Goal: Task Accomplishment & Management: Use online tool/utility

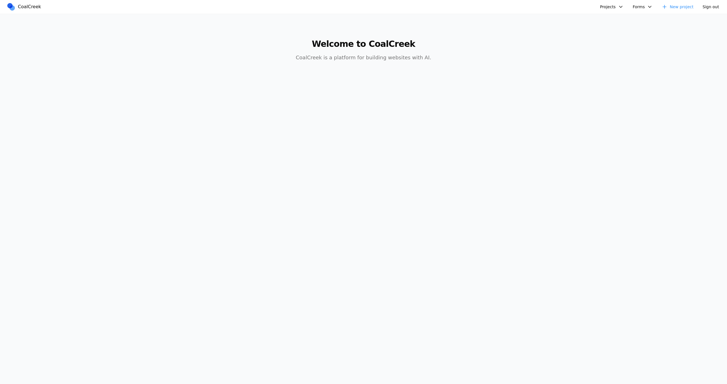
click at [604, 7] on button "Projects" at bounding box center [612, 6] width 30 height 9
click at [607, 43] on link "Reducto" at bounding box center [634, 39] width 66 height 10
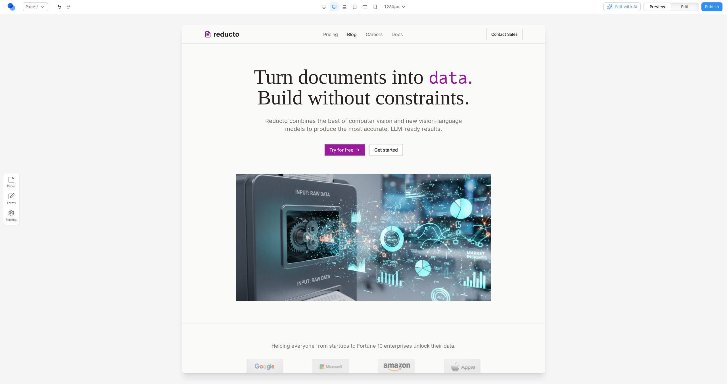
click at [350, 34] on link "Blog" at bounding box center [352, 34] width 10 height 7
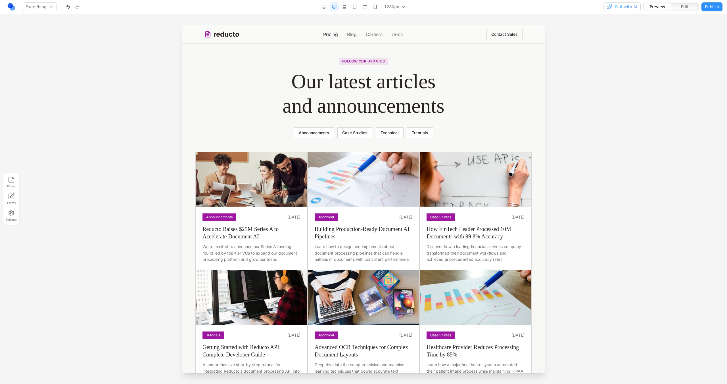
click at [330, 34] on link "Pricing" at bounding box center [330, 34] width 15 height 7
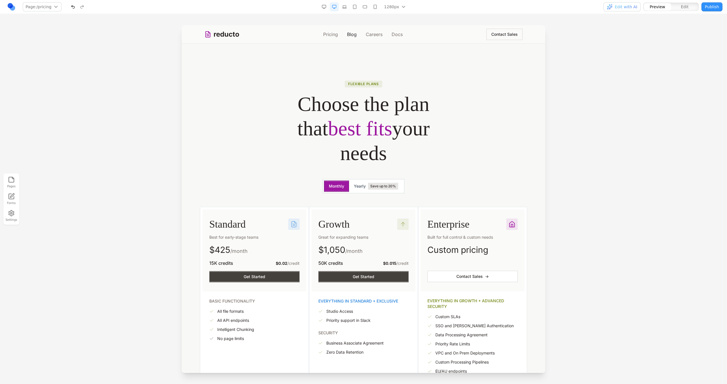
click at [352, 31] on link "Blog" at bounding box center [352, 34] width 10 height 7
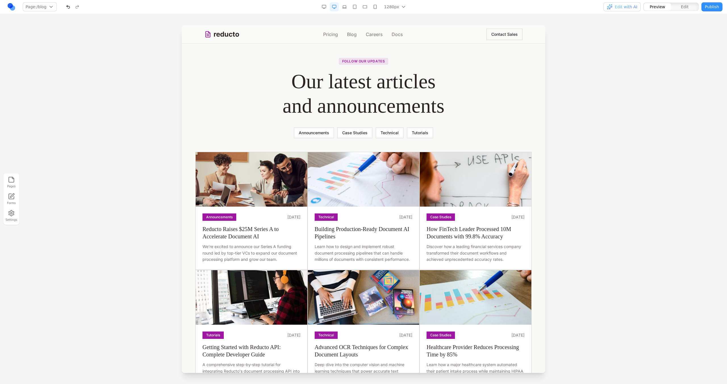
click at [252, 120] on div "Follow our updates Our latest articles and announcements Announcements Case Stu…" at bounding box center [363, 97] width 254 height 81
click at [334, 162] on img at bounding box center [364, 179] width 112 height 55
click at [324, 142] on button at bounding box center [327, 143] width 9 height 9
click at [316, 142] on icon at bounding box center [319, 143] width 6 height 6
click at [329, 143] on icon at bounding box center [330, 143] width 6 height 6
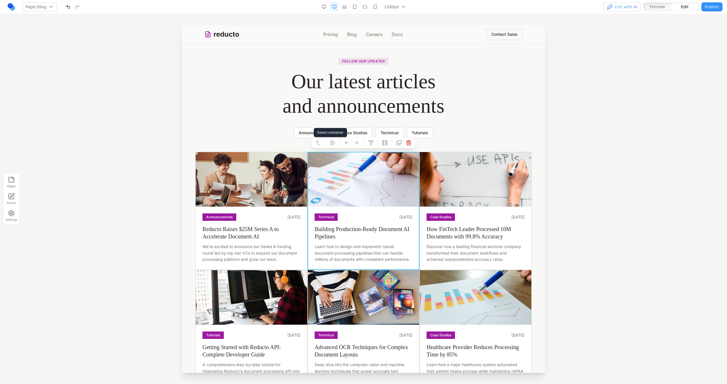
click at [320, 142] on icon at bounding box center [319, 143] width 6 height 6
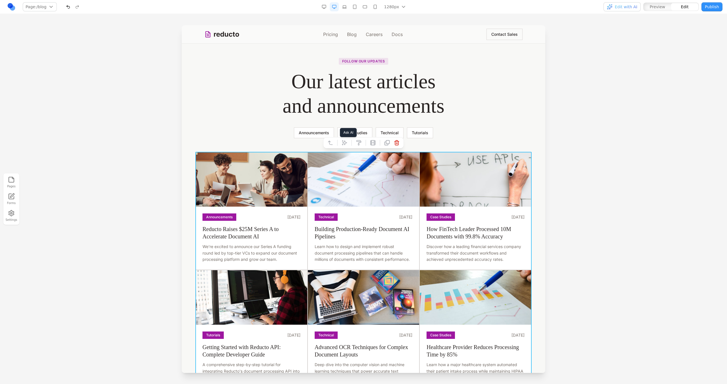
click at [344, 145] on icon at bounding box center [344, 142] width 5 height 5
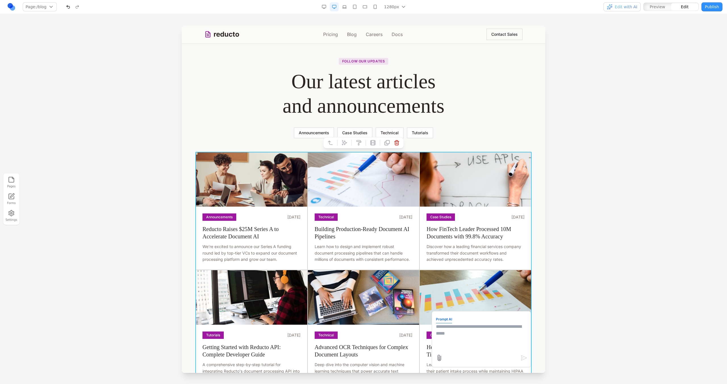
click at [449, 335] on textarea at bounding box center [481, 337] width 91 height 28
type textarea "**********"
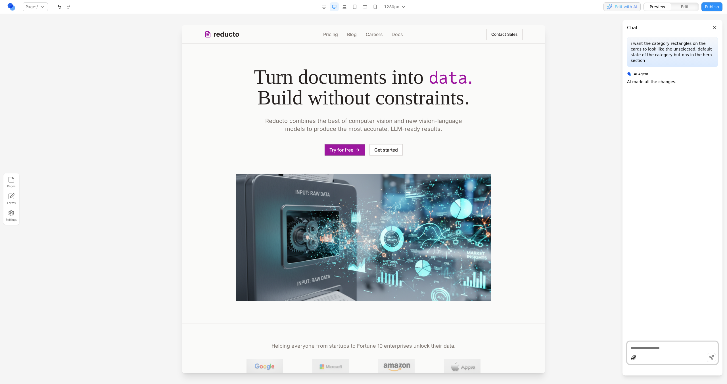
click at [348, 9] on button "button" at bounding box center [344, 6] width 9 height 9
click at [334, 7] on button "button" at bounding box center [334, 6] width 9 height 9
click at [351, 32] on link "Blog" at bounding box center [352, 34] width 10 height 7
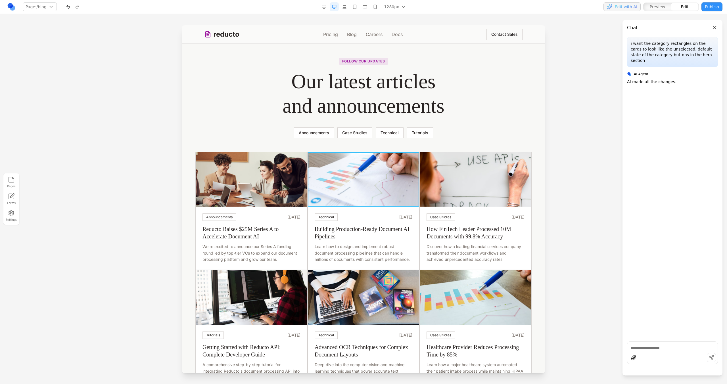
click at [367, 168] on img at bounding box center [364, 179] width 112 height 55
click at [287, 212] on div "Announcements March 20, 2024 Reducto Raises $25M Series A to Accelerate Documen…" at bounding box center [252, 238] width 112 height 63
click at [257, 214] on div "Announcements March 20, 2024" at bounding box center [251, 217] width 98 height 7
click at [208, 233] on h3 "Reducto Raises $25M Series A to Accelerate Document AI" at bounding box center [251, 232] width 98 height 15
click at [197, 229] on div "Announcements March 20, 2024 Reducto Raises $25M Series A to Accelerate Documen…" at bounding box center [252, 238] width 112 height 63
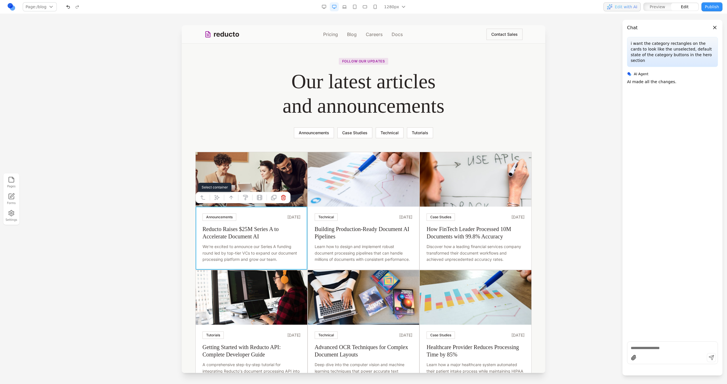
click at [204, 200] on icon at bounding box center [203, 198] width 6 height 6
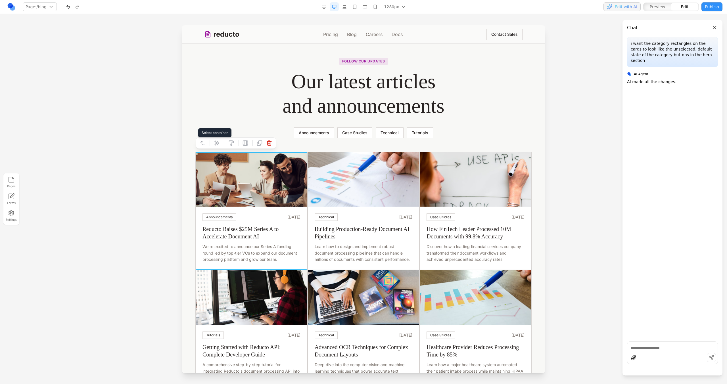
click at [205, 141] on icon at bounding box center [203, 143] width 6 height 6
click at [206, 143] on button at bounding box center [202, 142] width 9 height 9
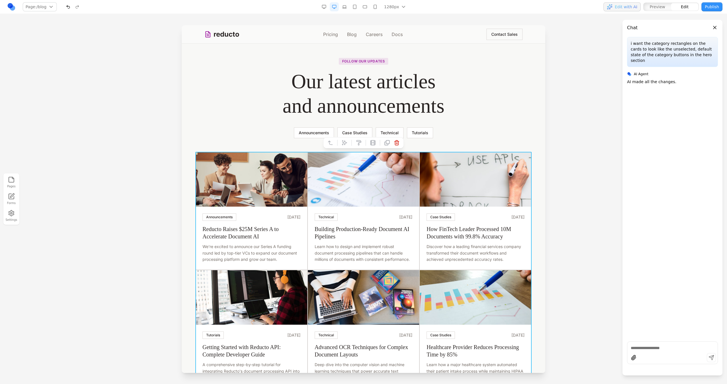
click at [350, 148] on div at bounding box center [363, 142] width 81 height 11
click at [348, 146] on button at bounding box center [344, 142] width 9 height 9
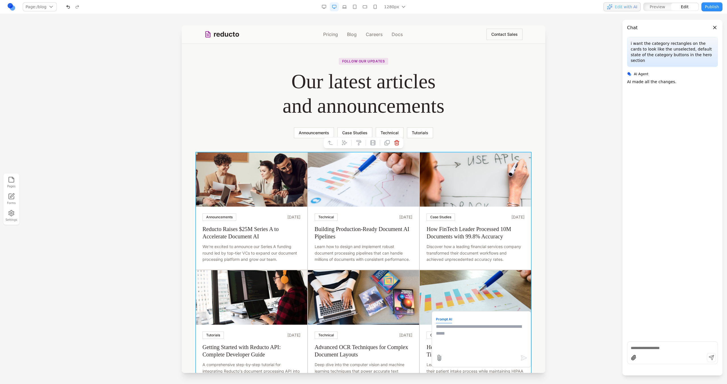
click at [473, 338] on textarea at bounding box center [481, 337] width 91 height 28
type textarea "**********"
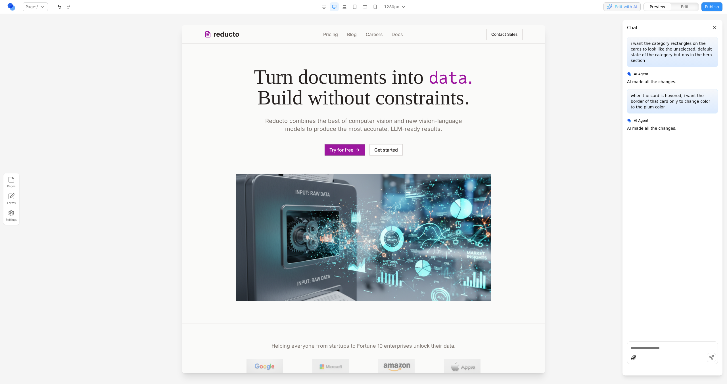
click at [159, 245] on div at bounding box center [363, 204] width 727 height 359
click at [353, 36] on link "Blog" at bounding box center [352, 34] width 10 height 7
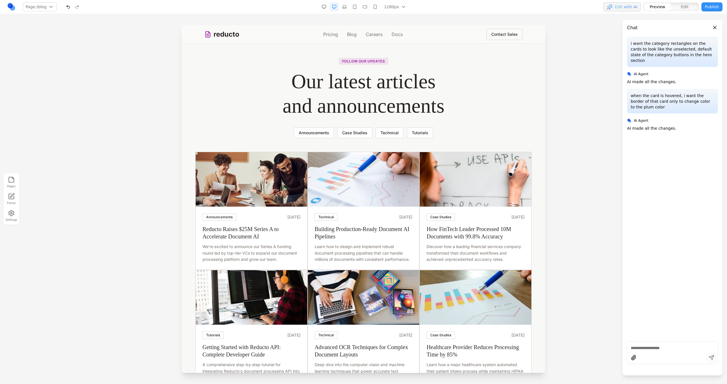
click at [283, 122] on div "Follow our updates Our latest articles and announcements Announcements Case Stu…" at bounding box center [363, 97] width 254 height 81
click at [227, 171] on img at bounding box center [252, 179] width 112 height 55
click at [203, 141] on icon at bounding box center [203, 143] width 6 height 6
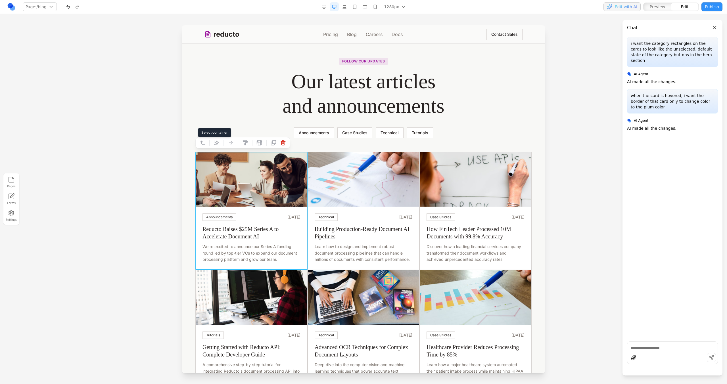
click at [202, 143] on icon at bounding box center [203, 143] width 6 height 6
click at [346, 145] on icon at bounding box center [345, 143] width 6 height 6
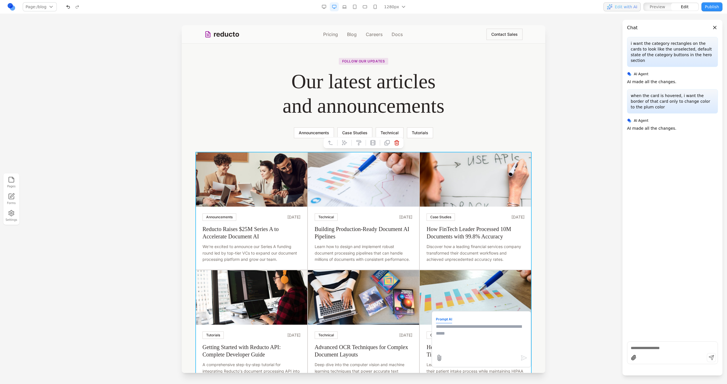
click at [468, 326] on textarea at bounding box center [481, 337] width 91 height 28
drag, startPoint x: 519, startPoint y: 342, endPoint x: 523, endPoint y: 343, distance: 4.1
click at [523, 343] on textarea "**********" at bounding box center [481, 337] width 91 height 28
click at [484, 350] on textarea "**********" at bounding box center [481, 337] width 91 height 28
type textarea "**********"
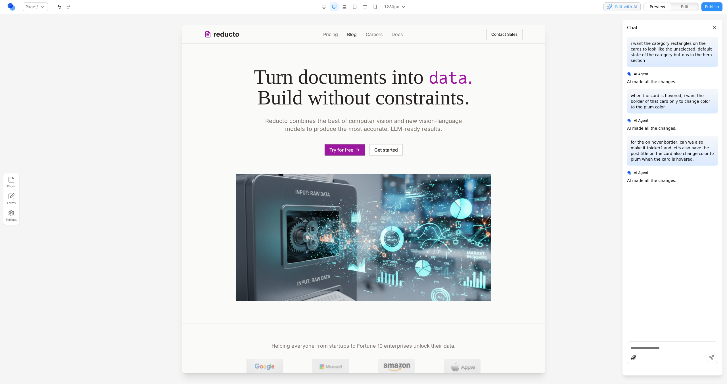
click at [350, 35] on link "Blog" at bounding box center [352, 34] width 10 height 7
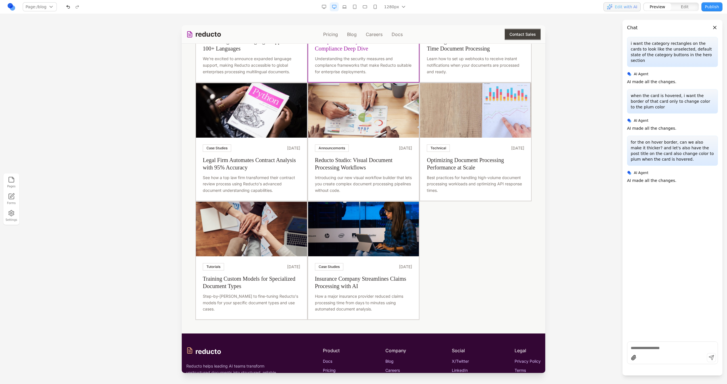
scroll to position [429, 0]
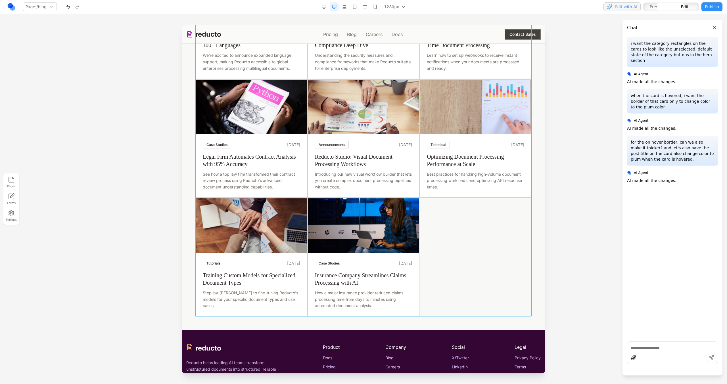
click at [434, 214] on div "Announcements March 20, 2024 Reducto Raises $25M Series A to Accelerate Documen…" at bounding box center [363, 20] width 336 height 594
click at [346, 321] on button at bounding box center [344, 324] width 9 height 9
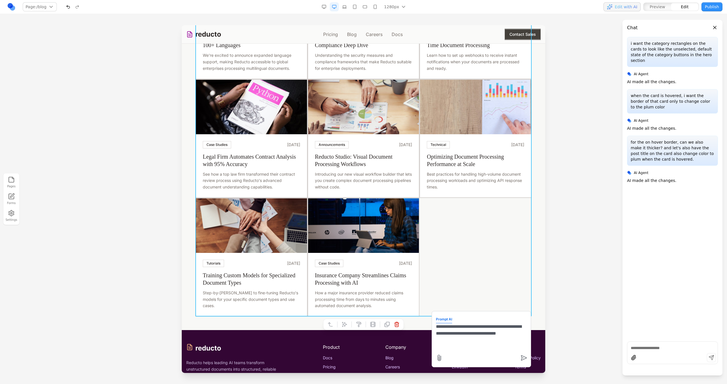
paste textarea
click at [474, 321] on textarea "**********" at bounding box center [481, 324] width 91 height 28
type textarea "**********"
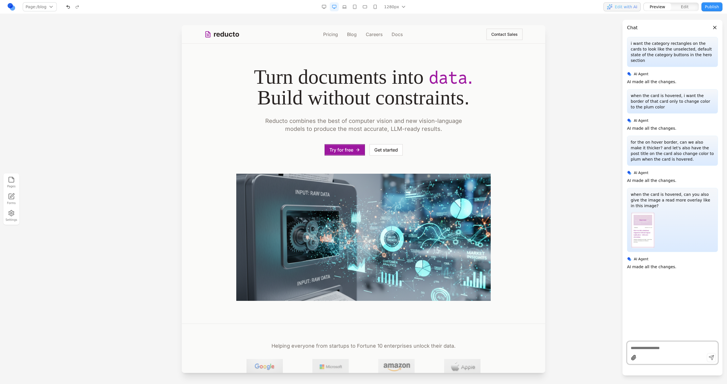
scroll to position [0, 0]
click at [354, 34] on link "Blog" at bounding box center [352, 34] width 10 height 7
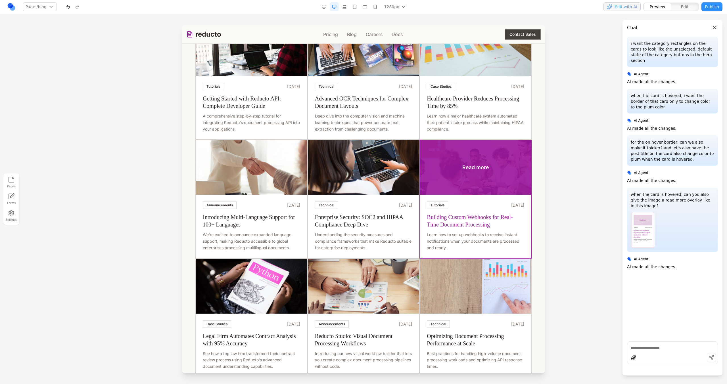
scroll to position [410, 0]
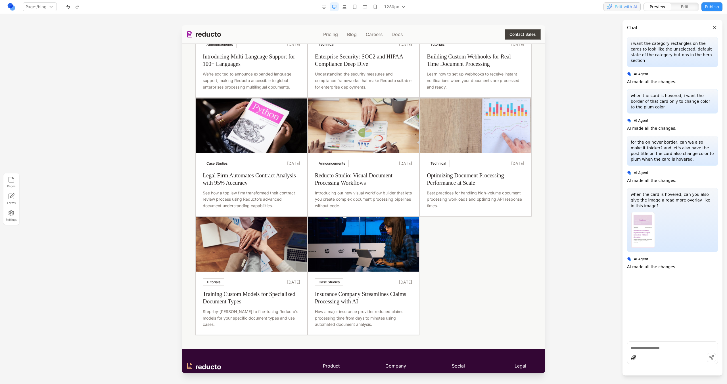
click at [440, 245] on div "Read more Announcements March 20, 2024 Reducto Raises $25M Series A to Accelera…" at bounding box center [363, 39] width 336 height 594
click at [682, 8] on span "Edit" at bounding box center [685, 7] width 8 height 6
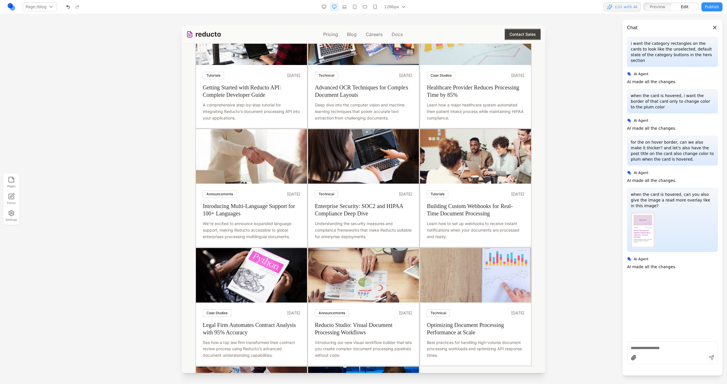
scroll to position [0, 0]
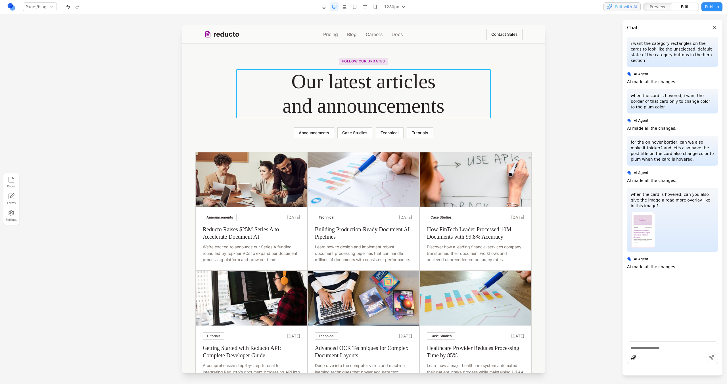
click at [365, 96] on h1 "Our latest articles and announcements" at bounding box center [363, 93] width 254 height 49
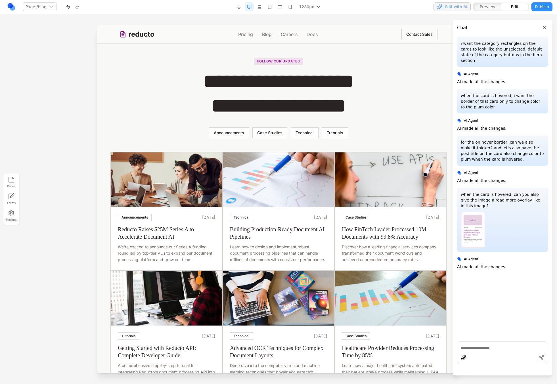
click at [392, 145] on section "**********" at bounding box center [279, 98] width 364 height 108
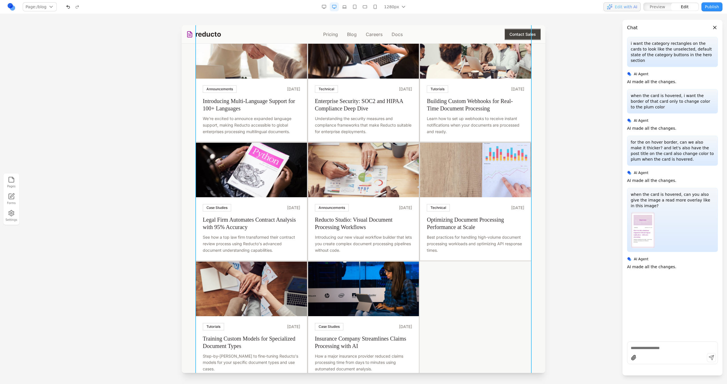
click at [463, 288] on div "Read more Announcements March 20, 2024 Reducto Raises $25M Series A to Accelera…" at bounding box center [363, 83] width 336 height 594
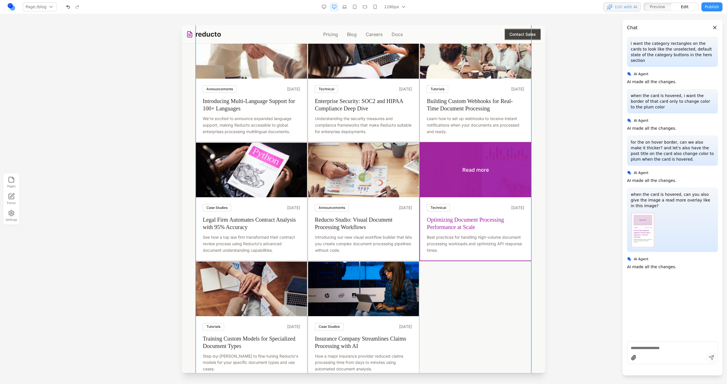
scroll to position [468, 0]
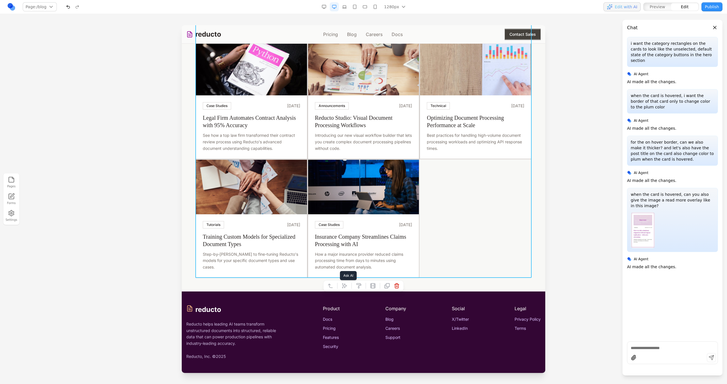
click at [346, 289] on button at bounding box center [344, 285] width 9 height 9
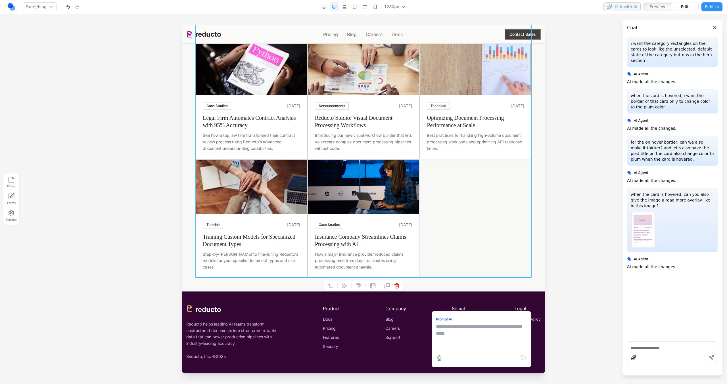
click at [446, 339] on textarea at bounding box center [481, 337] width 91 height 28
type textarea "**********"
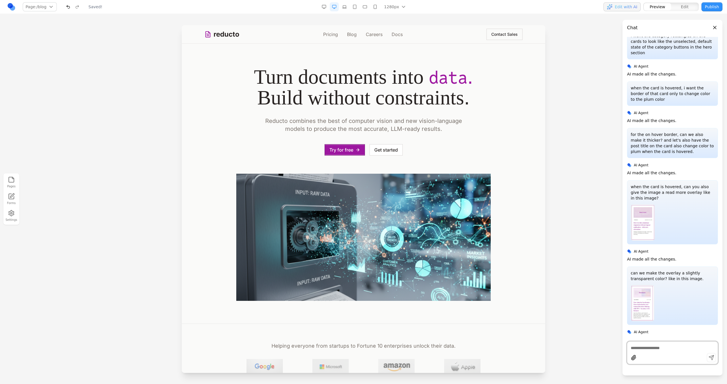
scroll to position [0, 0]
click at [355, 33] on link "Blog" at bounding box center [352, 34] width 10 height 7
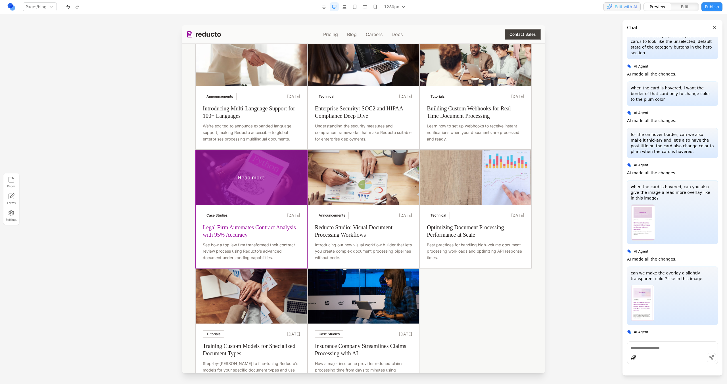
scroll to position [379, 0]
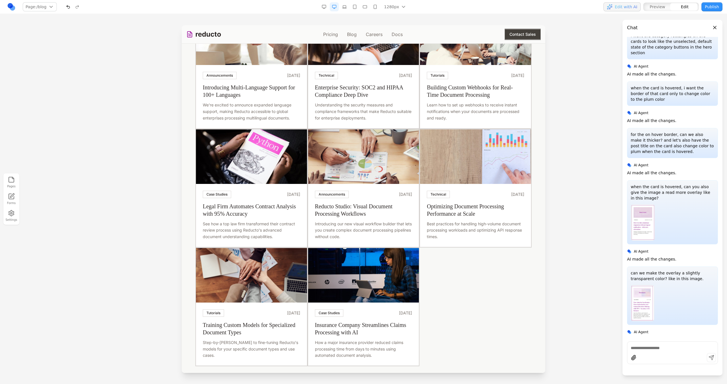
click at [429, 287] on div "Read more Announcements March 20, 2024 Reducto Raises $25M Series A to Accelera…" at bounding box center [363, 70] width 336 height 594
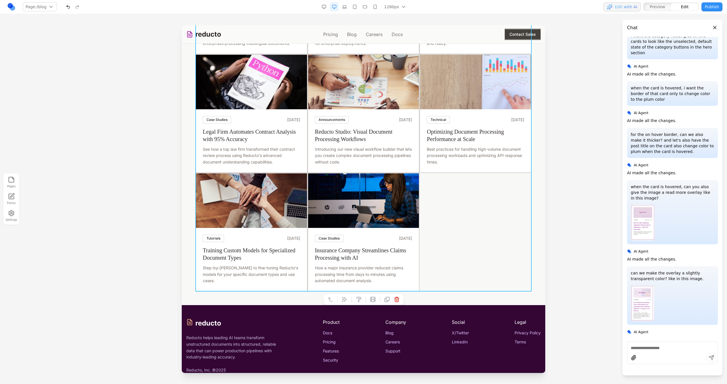
scroll to position [457, 0]
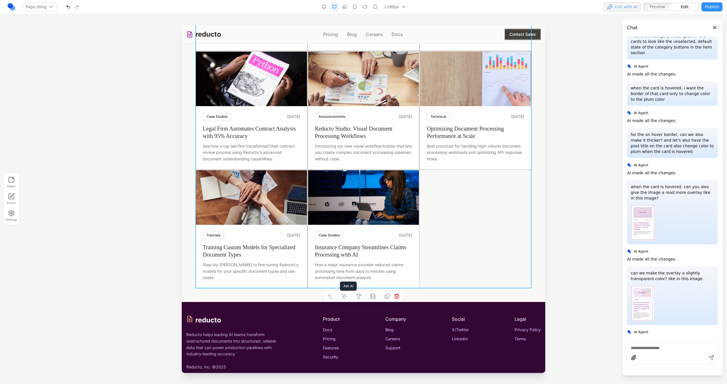
click at [344, 294] on icon at bounding box center [345, 297] width 6 height 6
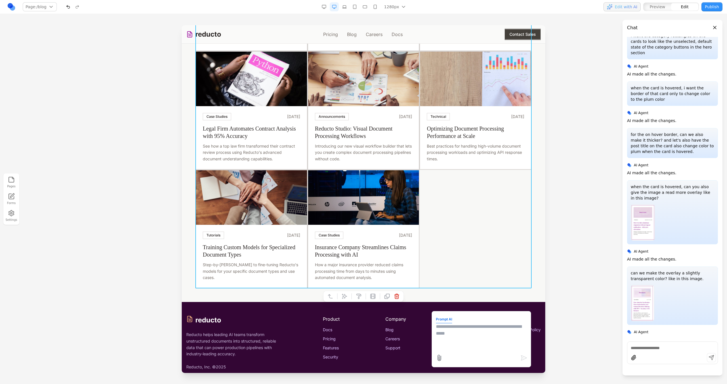
click at [443, 328] on textarea at bounding box center [481, 337] width 91 height 28
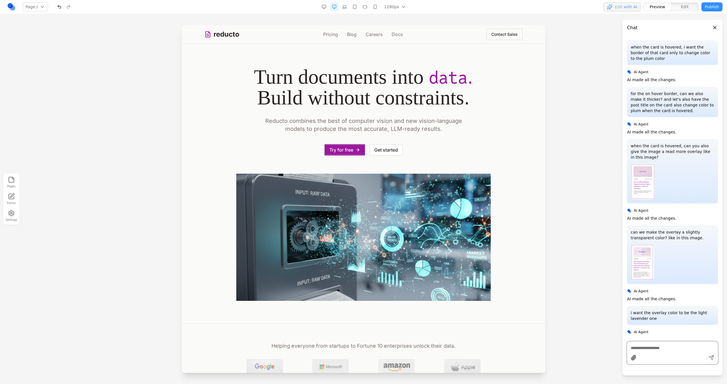
scroll to position [0, 0]
click at [348, 32] on link "Blog" at bounding box center [352, 34] width 10 height 7
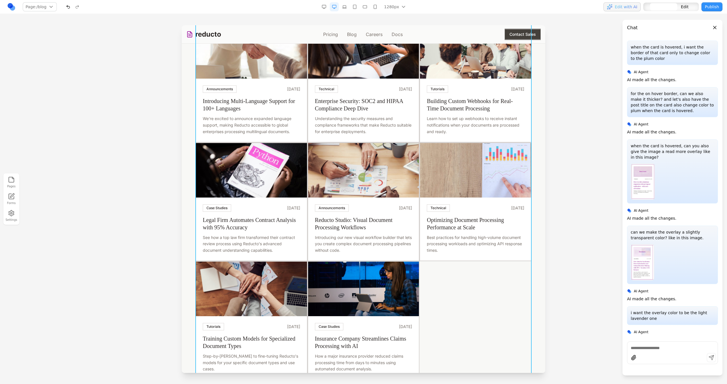
click at [473, 313] on div "Read more Announcements March 20, 2024 Reducto Raises $25M Series A to Accelera…" at bounding box center [363, 83] width 336 height 594
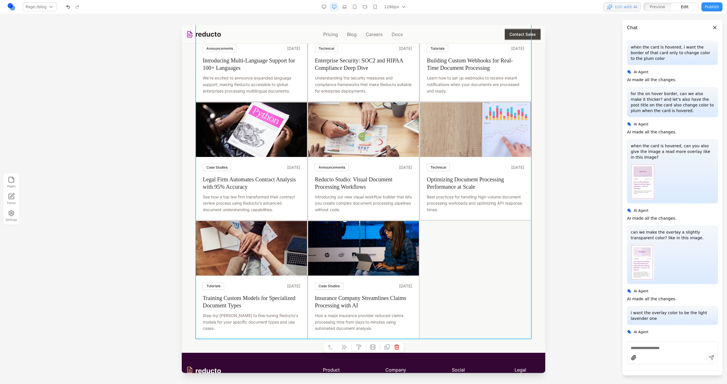
scroll to position [468, 0]
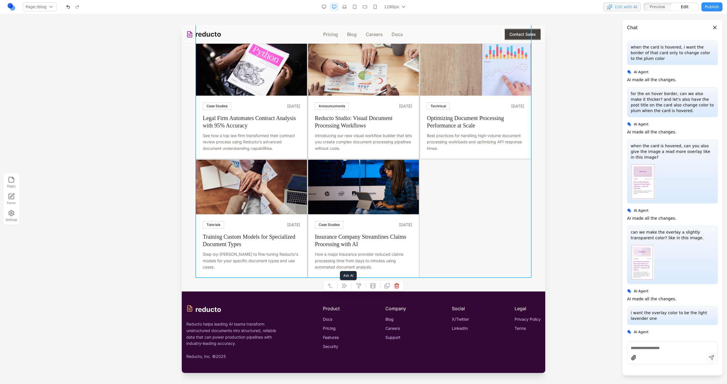
click at [346, 287] on icon at bounding box center [345, 286] width 6 height 6
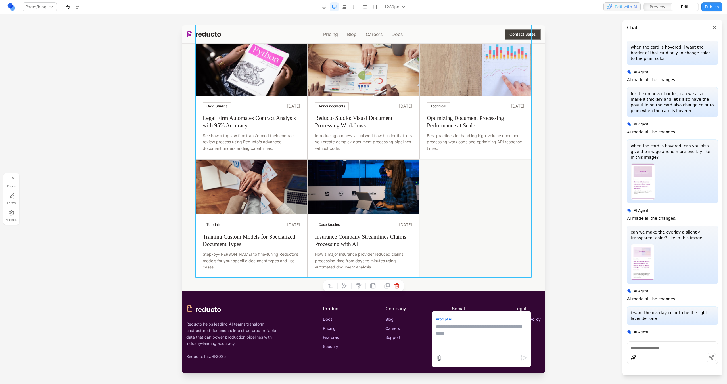
click at [441, 322] on button "Prompt AI" at bounding box center [444, 320] width 16 height 8
click at [441, 324] on textarea at bounding box center [481, 337] width 91 height 28
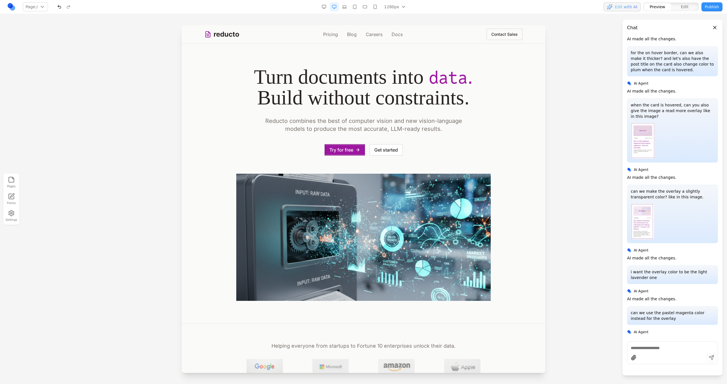
scroll to position [0, 0]
click at [357, 33] on nav "Pricing Blog Careers Docs" at bounding box center [363, 34] width 80 height 7
click at [353, 35] on link "Blog" at bounding box center [352, 34] width 10 height 7
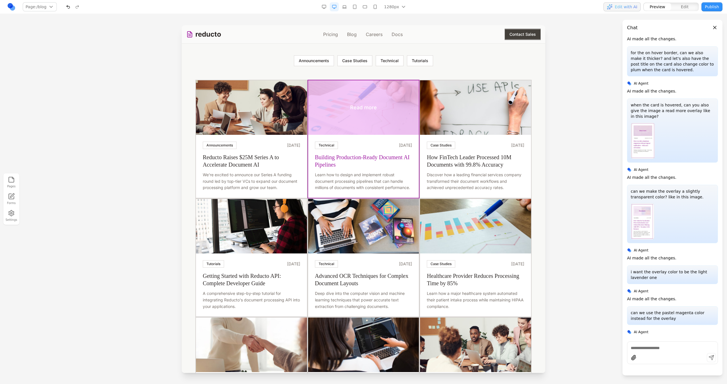
scroll to position [68, 0]
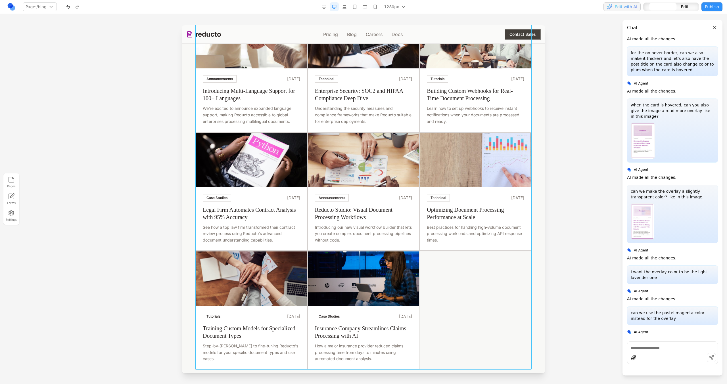
click at [462, 275] on div "Read more Announcements March 20, 2024 Reducto Raises $25M Series A to Accelera…" at bounding box center [363, 73] width 336 height 594
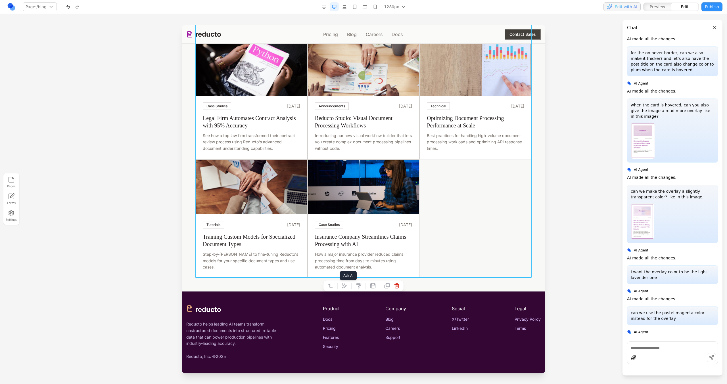
click at [344, 284] on icon at bounding box center [344, 286] width 5 height 5
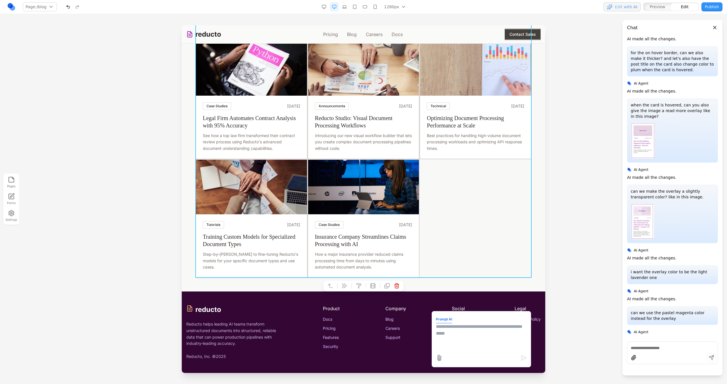
click at [458, 345] on textarea at bounding box center [481, 337] width 91 height 28
type textarea "**********"
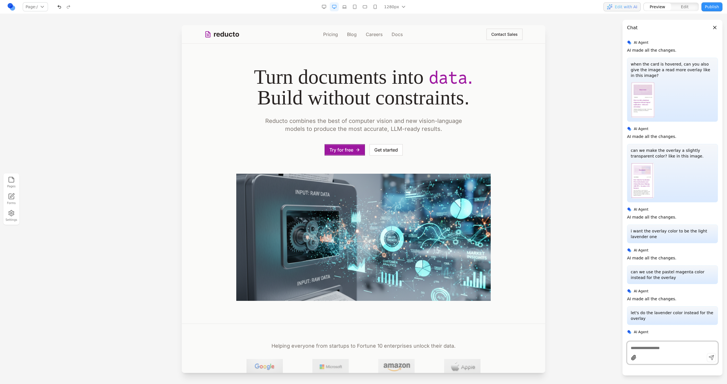
scroll to position [0, 0]
click at [349, 30] on div "reducto Pricing Blog Careers Docs Contact Sales" at bounding box center [363, 34] width 318 height 18
click at [351, 39] on div "reducto Pricing Blog Careers Docs Contact Sales" at bounding box center [363, 34] width 318 height 18
click at [351, 34] on link "Blog" at bounding box center [352, 34] width 10 height 7
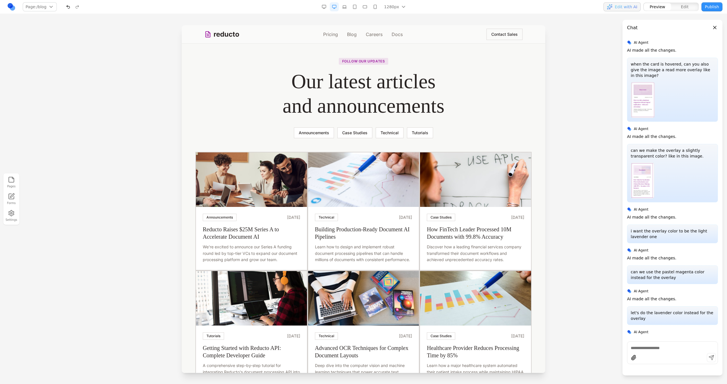
click at [320, 139] on section "Follow our updates Our latest articles and announcements Announcements Case Stu…" at bounding box center [364, 98] width 364 height 108
click at [323, 135] on button "Announcements" at bounding box center [314, 133] width 40 height 11
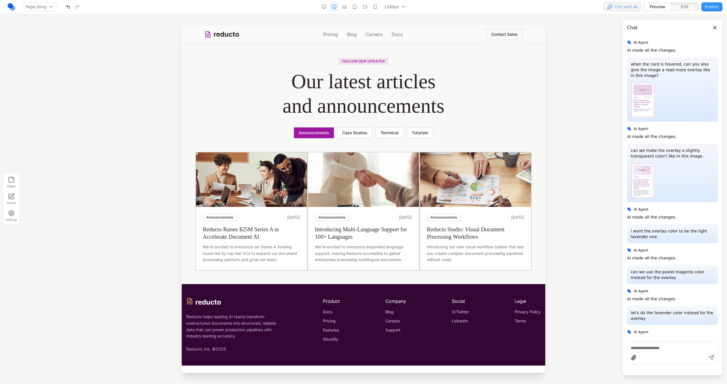
click at [362, 132] on button "Case Studies" at bounding box center [354, 133] width 35 height 11
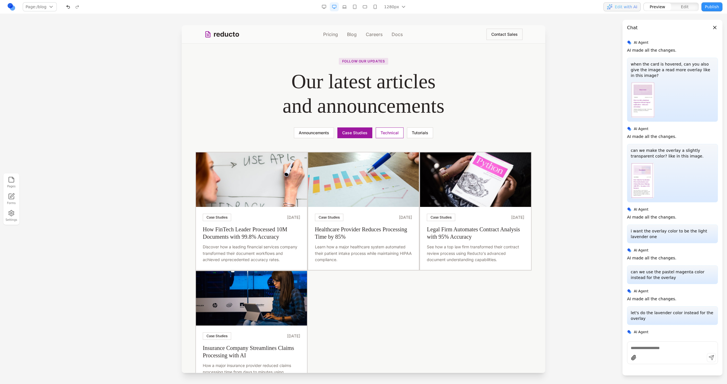
click at [392, 131] on button "Technical" at bounding box center [390, 133] width 28 height 11
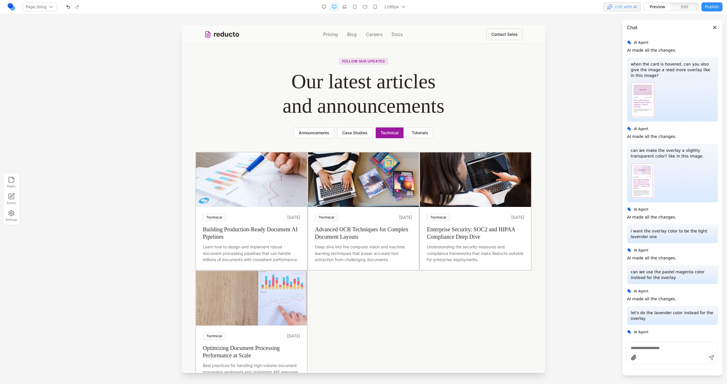
click at [418, 137] on button "Tutorials" at bounding box center [420, 133] width 26 height 11
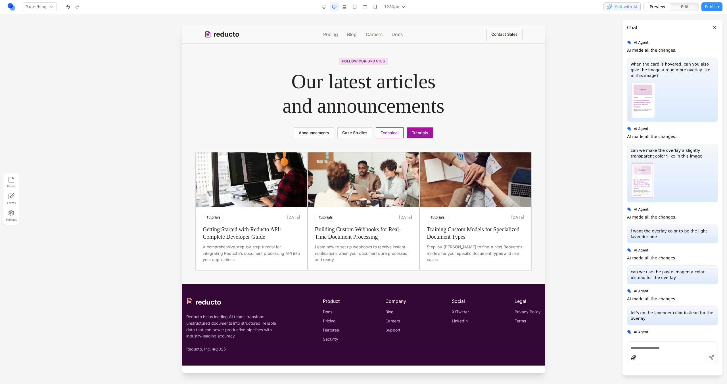
click at [392, 133] on button "Technical" at bounding box center [390, 133] width 28 height 11
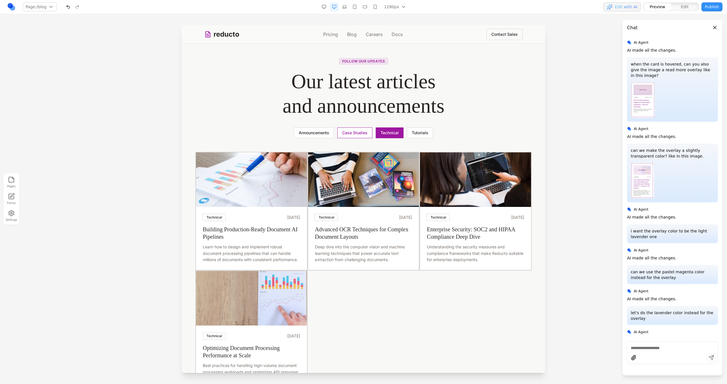
click at [367, 132] on button "Case Studies" at bounding box center [354, 133] width 35 height 11
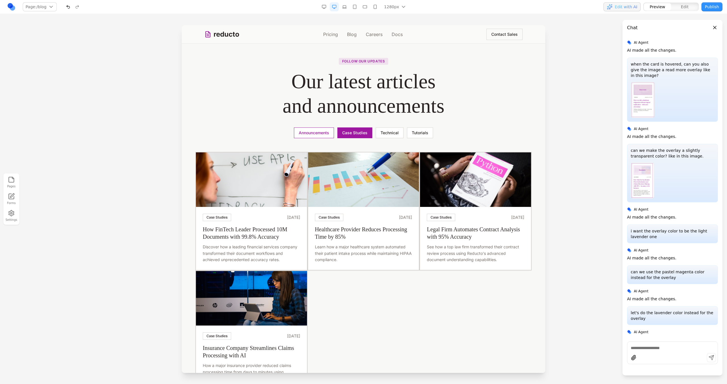
click at [329, 132] on button "Announcements" at bounding box center [314, 133] width 40 height 11
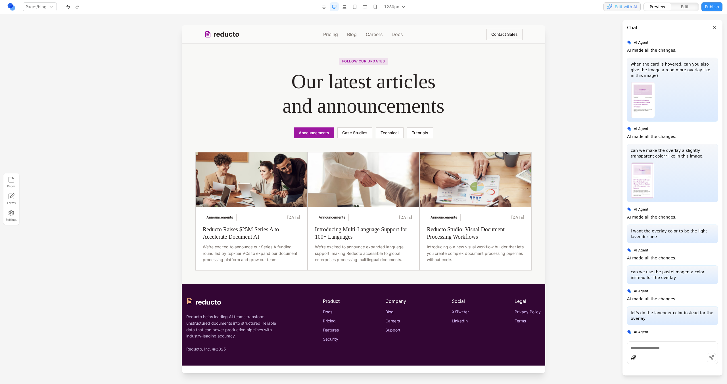
click at [308, 137] on button "Announcements" at bounding box center [314, 133] width 40 height 11
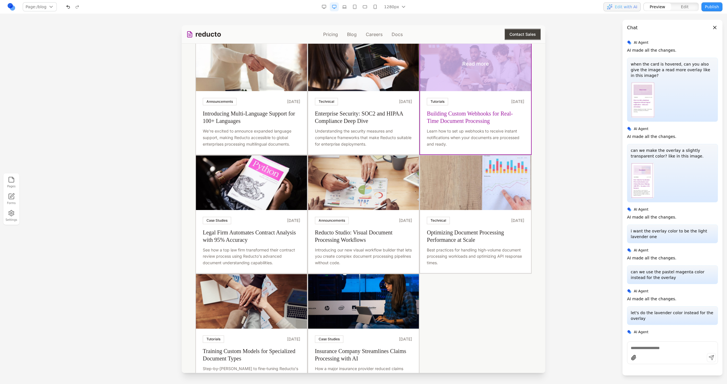
scroll to position [468, 0]
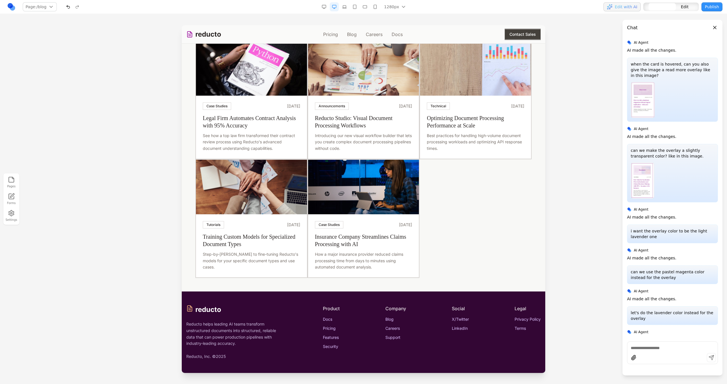
click at [350, 286] on div at bounding box center [352, 286] width 4 height 10
click at [349, 286] on button at bounding box center [344, 285] width 9 height 9
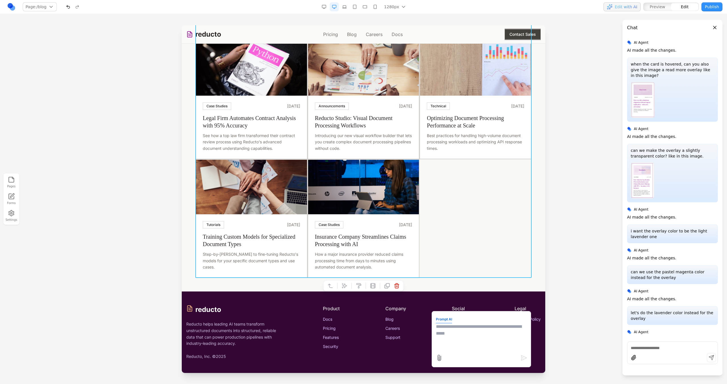
click at [450, 329] on textarea at bounding box center [481, 337] width 91 height 28
type textarea "**********"
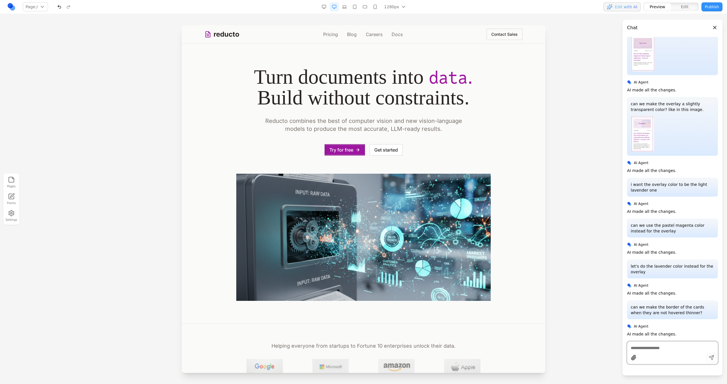
scroll to position [171, 0]
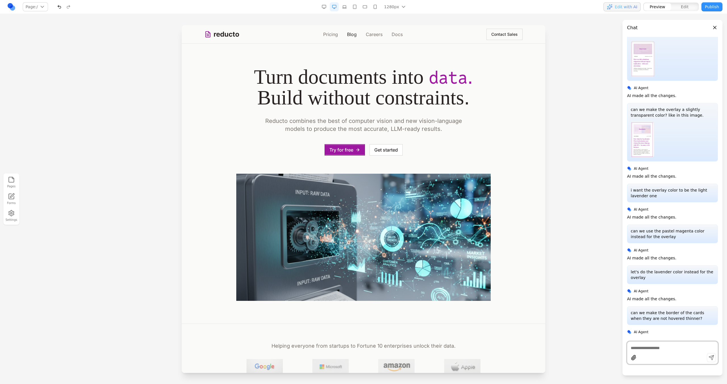
click at [352, 34] on link "Blog" at bounding box center [352, 34] width 10 height 7
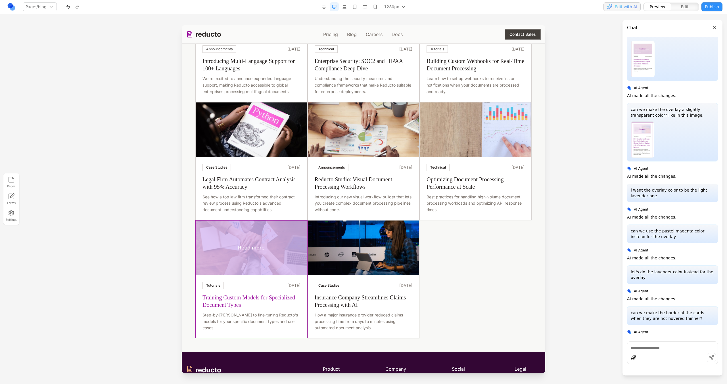
scroll to position [430, 0]
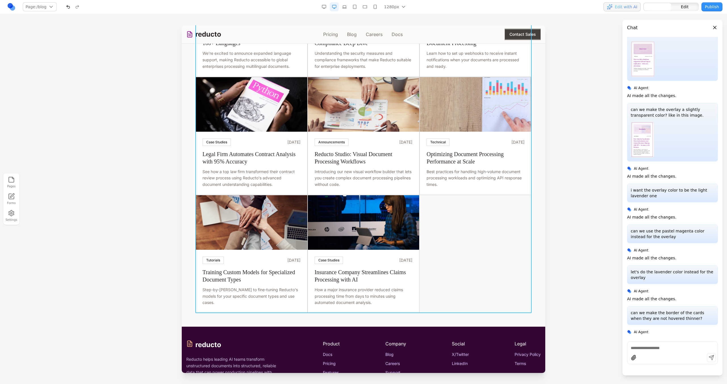
click at [453, 195] on div "Read more Announcements March 20, 2024 Reducto Raises $25M Series A to Accelera…" at bounding box center [363, 17] width 336 height 591
click at [340, 321] on button at bounding box center [344, 321] width 9 height 9
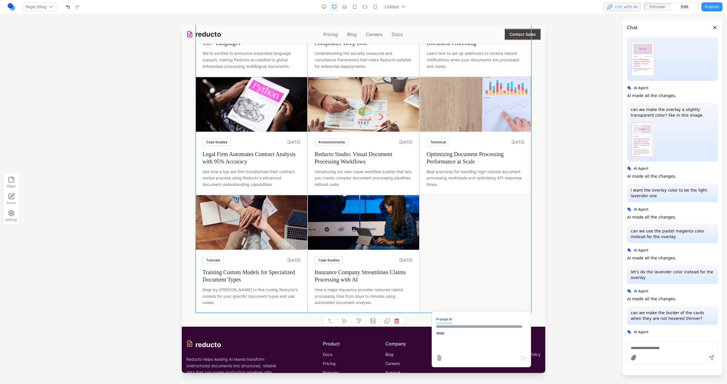
click at [463, 342] on textarea at bounding box center [481, 337] width 91 height 28
type textarea "**********"
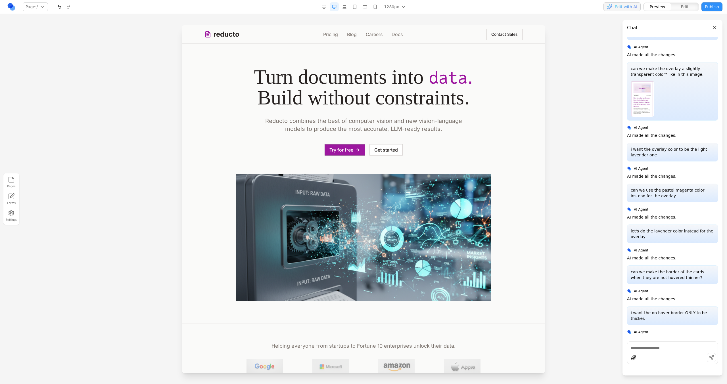
scroll to position [0, 0]
click at [351, 32] on link "Blog" at bounding box center [352, 34] width 10 height 7
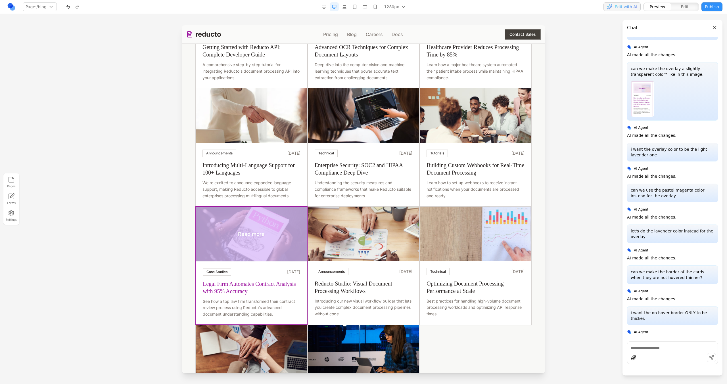
scroll to position [315, 0]
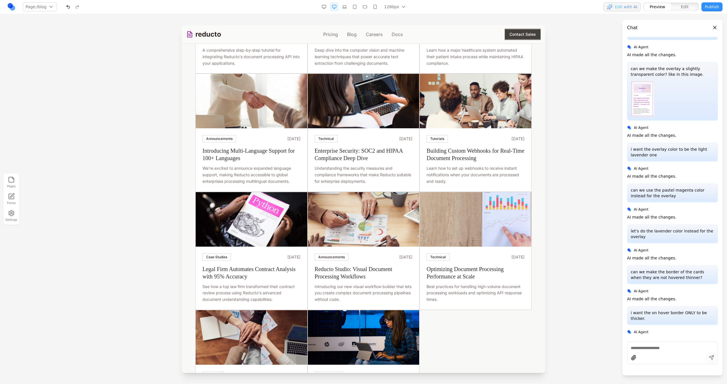
click at [509, 320] on div "Read more Announcements March 20, 2024 Reducto Raises $25M Series A to Accelera…" at bounding box center [363, 132] width 336 height 591
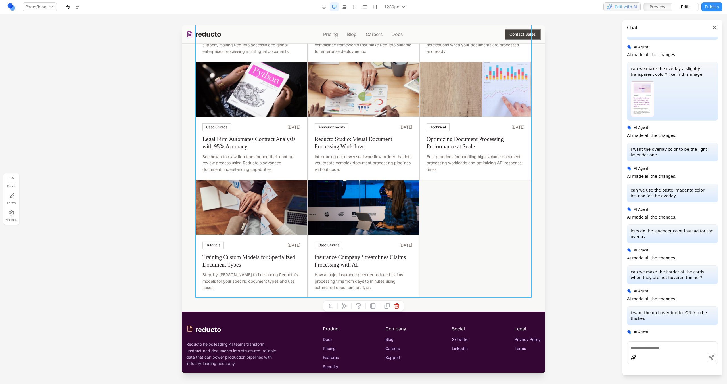
scroll to position [451, 0]
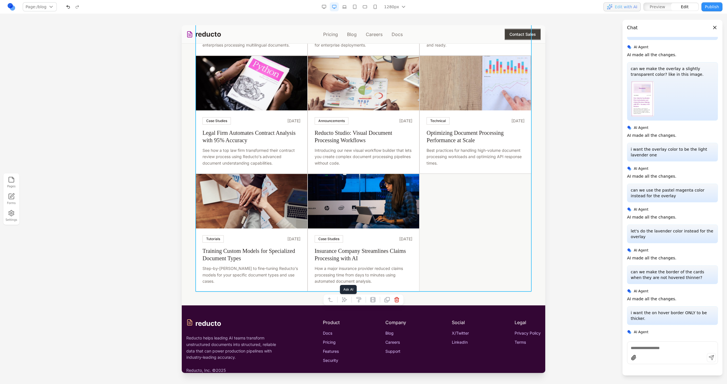
click at [346, 302] on icon at bounding box center [345, 300] width 6 height 6
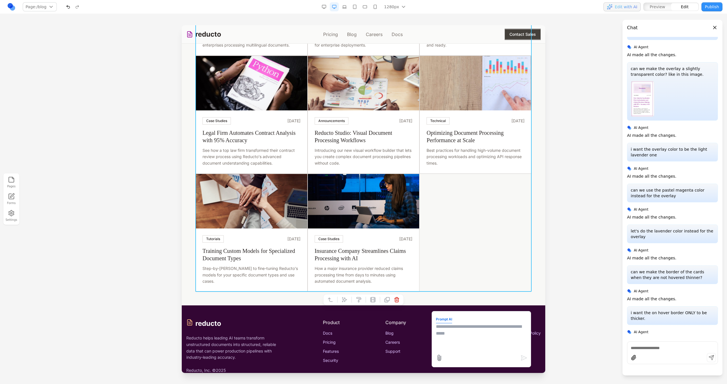
click at [463, 336] on textarea at bounding box center [481, 337] width 91 height 28
type textarea "**********"
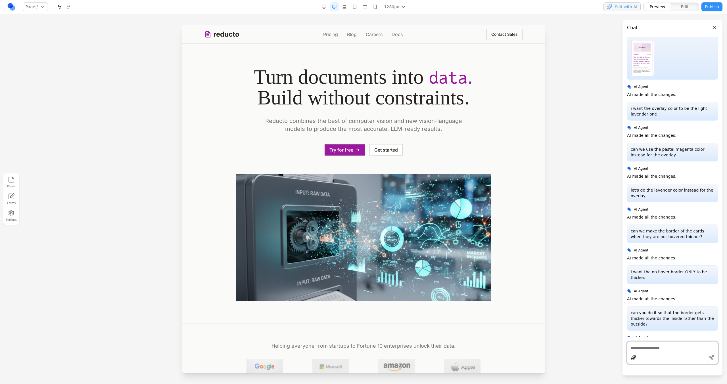
scroll to position [0, 0]
click at [356, 37] on link "Blog" at bounding box center [352, 34] width 10 height 7
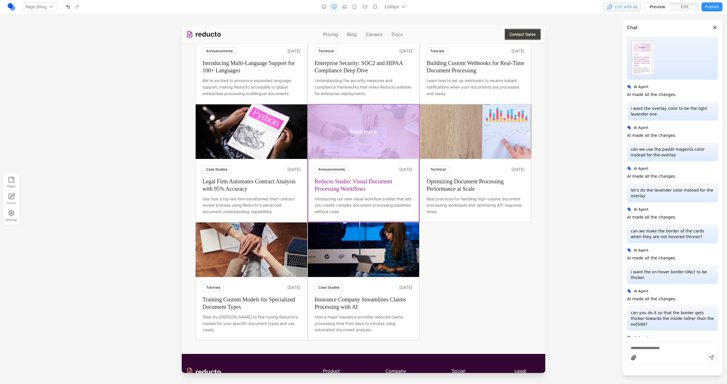
scroll to position [460, 0]
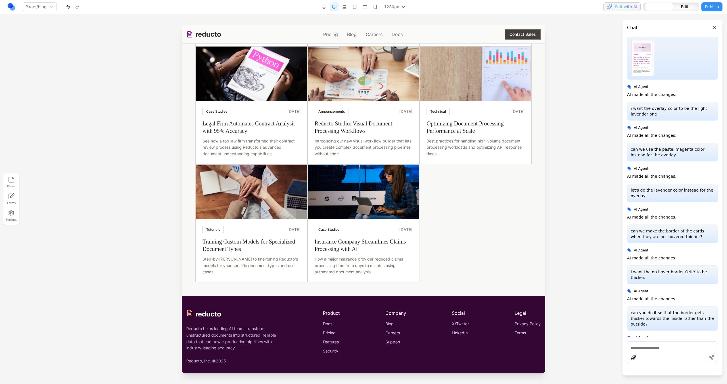
click at [343, 289] on icon at bounding box center [345, 291] width 6 height 6
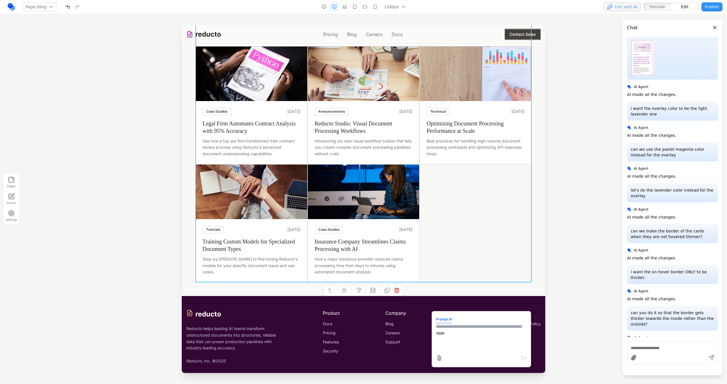
click at [456, 339] on textarea at bounding box center [481, 337] width 91 height 28
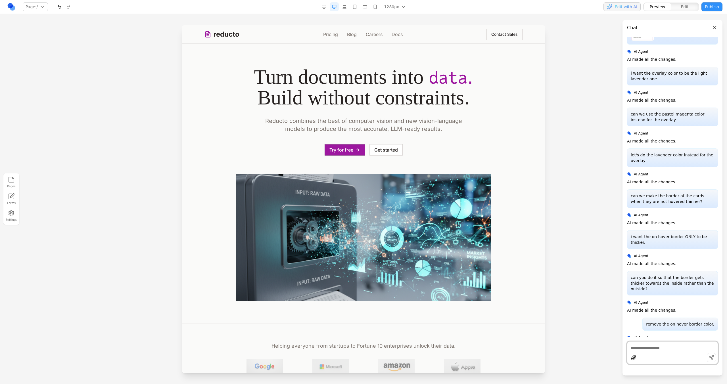
scroll to position [0, 0]
click at [350, 35] on link "Blog" at bounding box center [352, 34] width 10 height 7
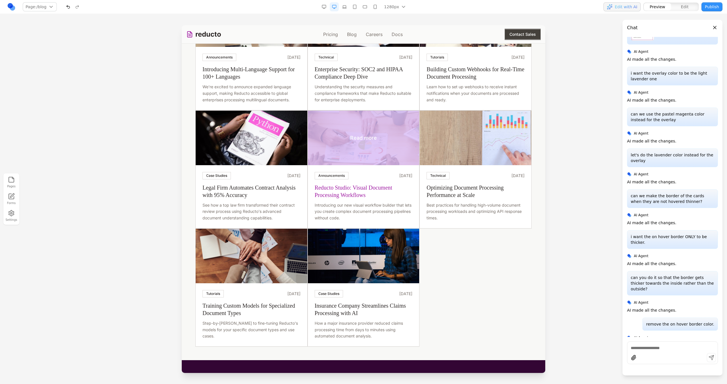
scroll to position [406, 0]
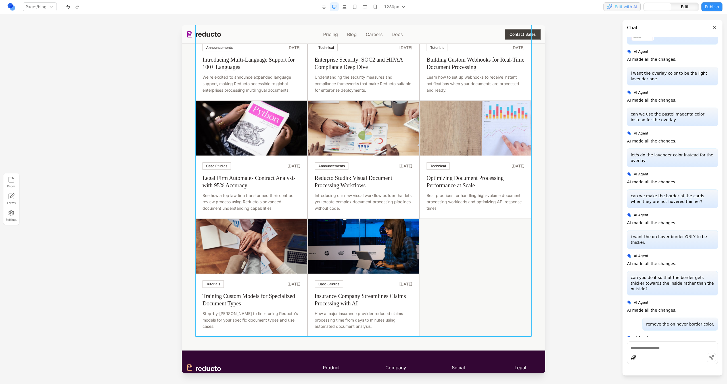
click at [447, 257] on div "Read more Announcements March 20, 2024 Reducto Raises $25M Series A to Accelera…" at bounding box center [363, 41] width 336 height 591
click at [348, 342] on button at bounding box center [344, 345] width 9 height 9
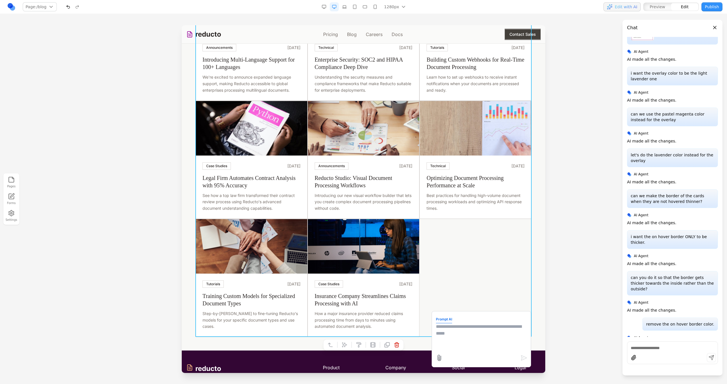
click at [473, 336] on textarea at bounding box center [481, 337] width 91 height 28
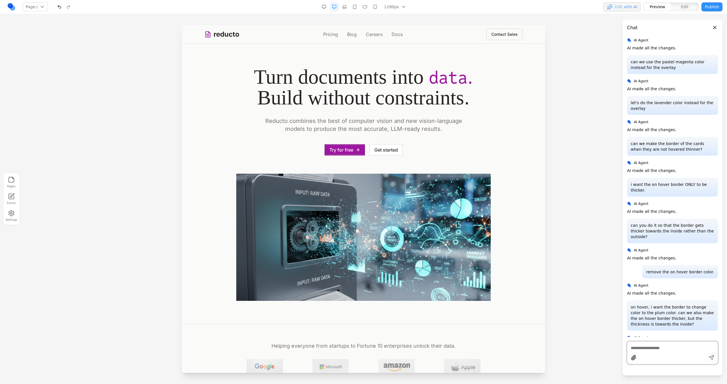
scroll to position [0, 0]
click at [351, 35] on link "Blog" at bounding box center [352, 34] width 10 height 7
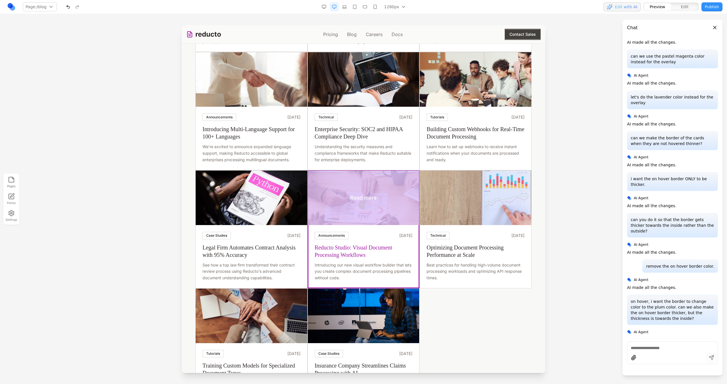
scroll to position [387, 0]
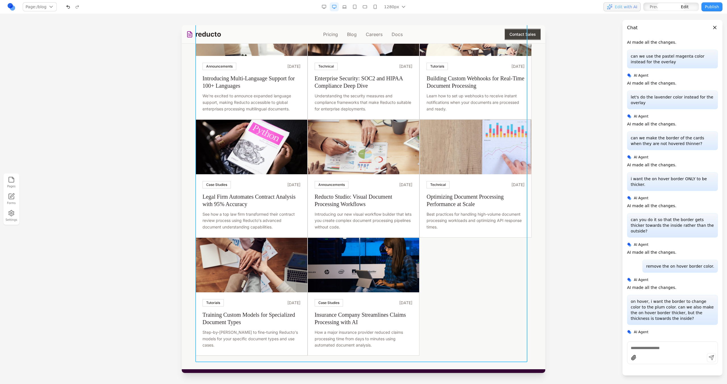
click at [457, 291] on div "Read more Announcements March 20, 2024 Reducto Raises $25M Series A to Accelera…" at bounding box center [363, 60] width 336 height 591
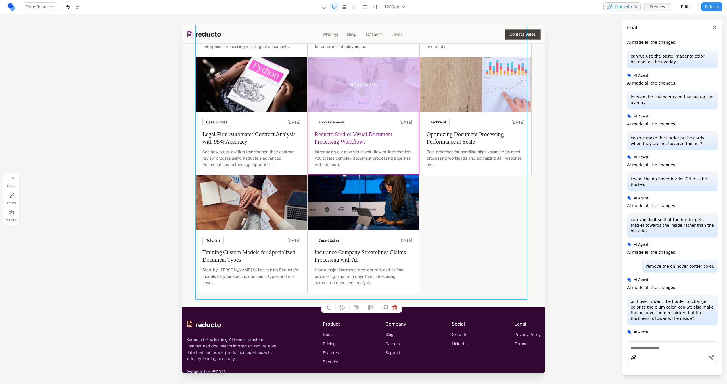
scroll to position [454, 0]
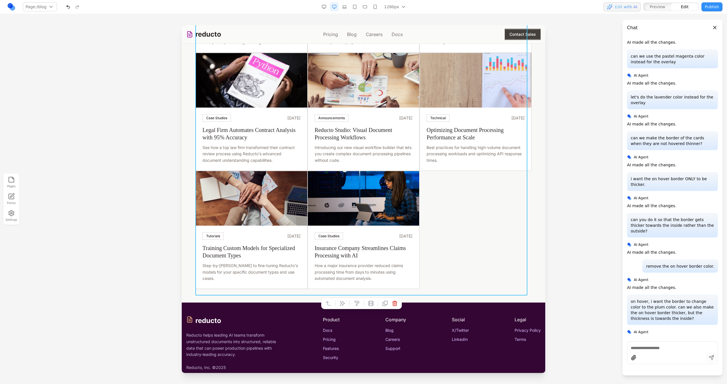
click at [341, 299] on button at bounding box center [342, 303] width 9 height 9
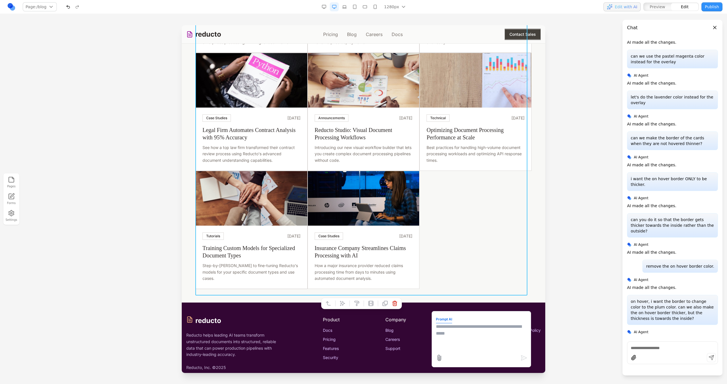
click at [500, 345] on textarea at bounding box center [481, 337] width 91 height 28
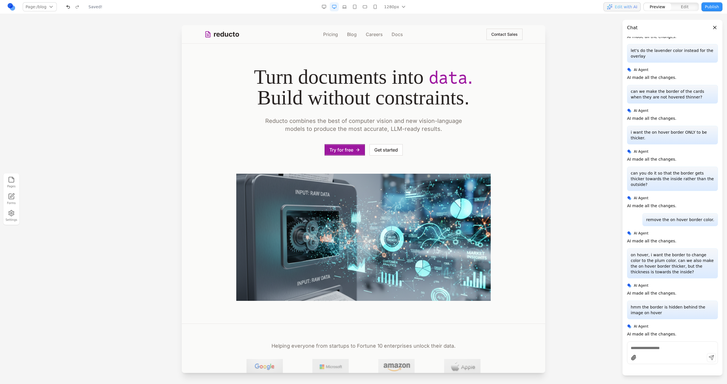
scroll to position [0, 0]
click at [347, 37] on link "Blog" at bounding box center [352, 34] width 10 height 7
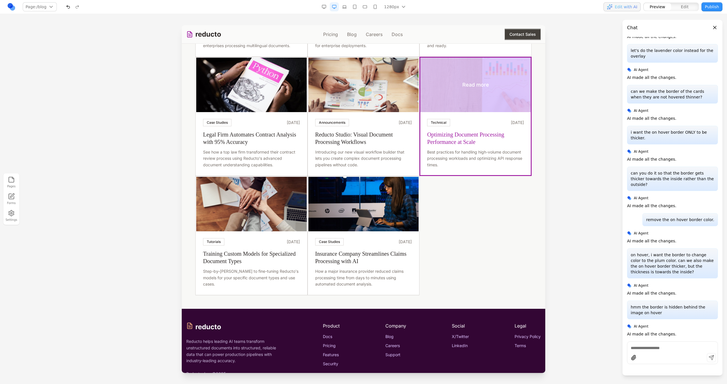
scroll to position [465, 0]
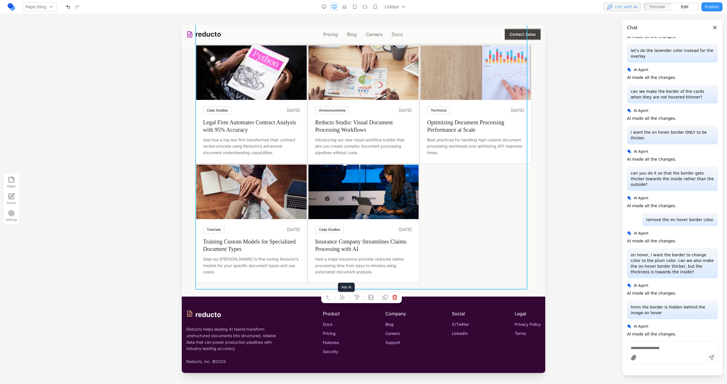
click at [345, 293] on button at bounding box center [342, 297] width 9 height 9
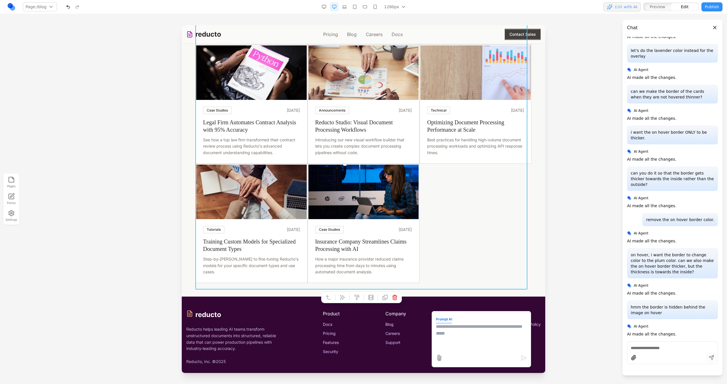
click at [449, 328] on textarea at bounding box center [481, 337] width 91 height 28
type textarea "**********"
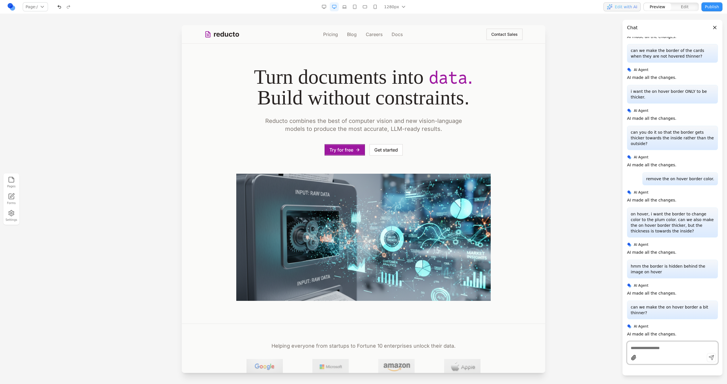
scroll to position [0, 0]
click at [347, 34] on link "Blog" at bounding box center [352, 34] width 10 height 7
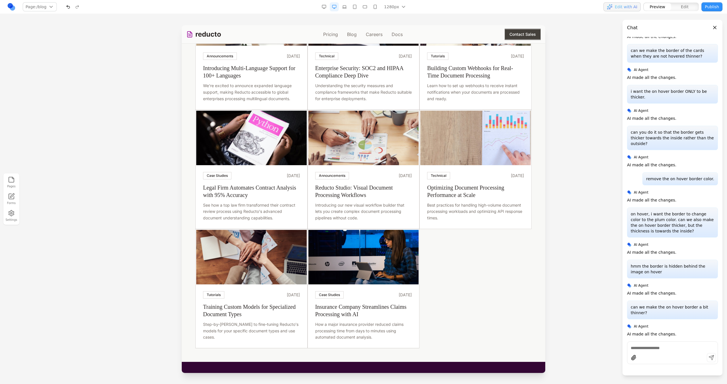
scroll to position [423, 0]
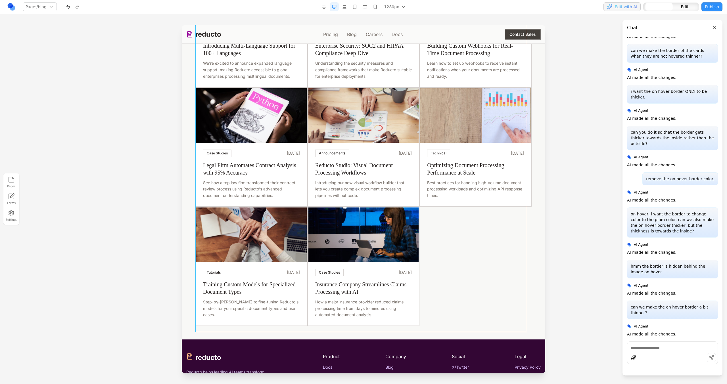
click at [472, 265] on div "Read more Announcements March 20, 2024 Reducto Raises $25M Series A to Accelera…" at bounding box center [363, 27] width 336 height 597
click at [339, 341] on button at bounding box center [342, 340] width 9 height 9
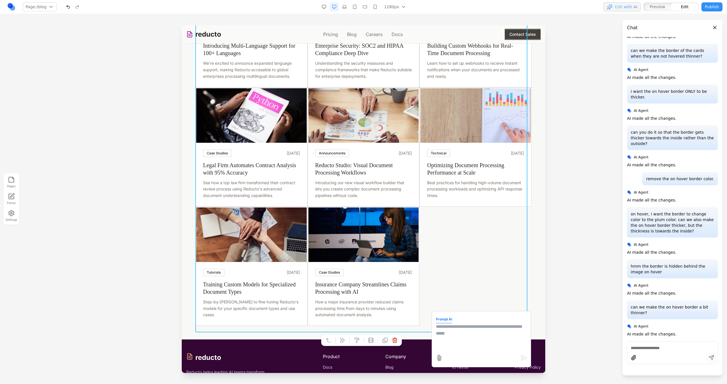
click at [440, 332] on textarea at bounding box center [481, 337] width 91 height 28
type textarea "**********"
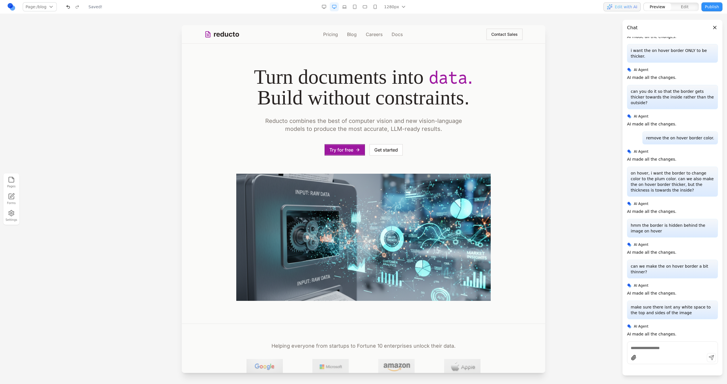
scroll to position [0, 0]
click at [350, 38] on div "reducto Pricing Blog Careers Docs Contact Sales" at bounding box center [363, 34] width 318 height 18
click at [350, 36] on link "Blog" at bounding box center [352, 34] width 10 height 7
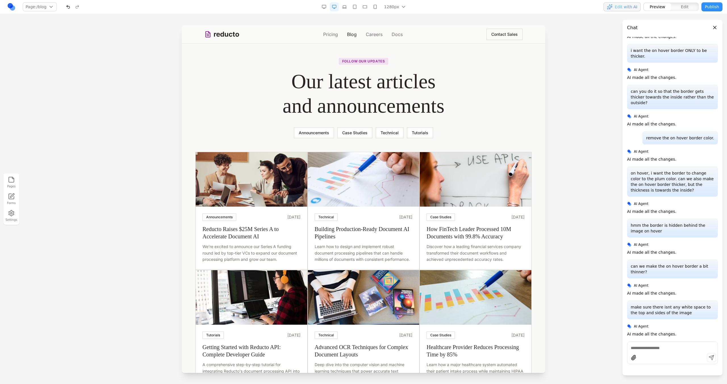
click at [350, 36] on link "Blog" at bounding box center [352, 34] width 10 height 7
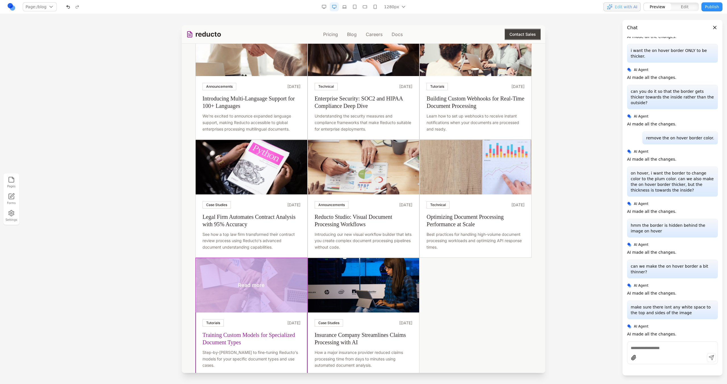
scroll to position [385, 0]
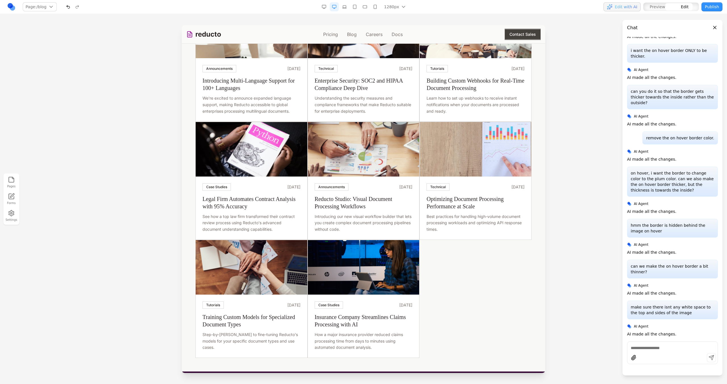
click at [448, 288] on div "Read more Announcements March 20, 2024 Reducto Raises $25M Series A to Accelera…" at bounding box center [363, 62] width 336 height 591
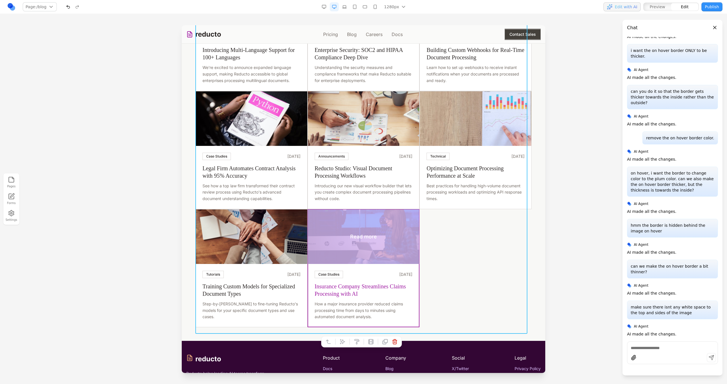
scroll to position [446, 0]
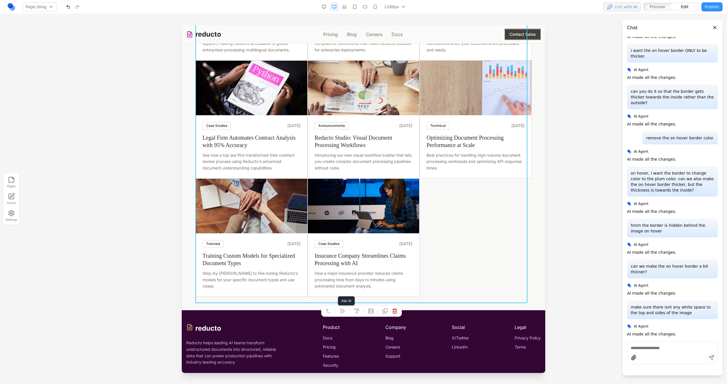
click at [345, 313] on icon at bounding box center [343, 311] width 6 height 6
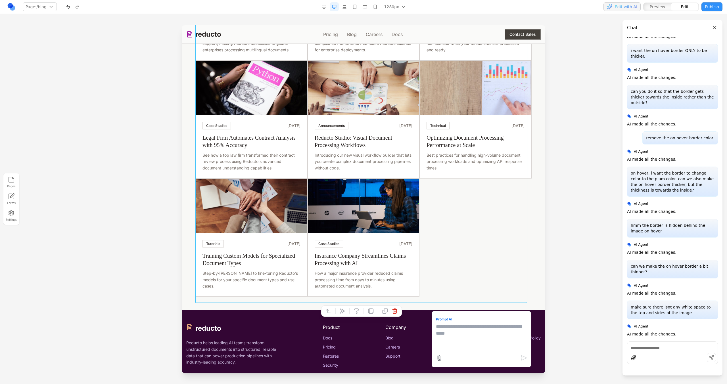
click at [442, 343] on textarea at bounding box center [481, 337] width 91 height 28
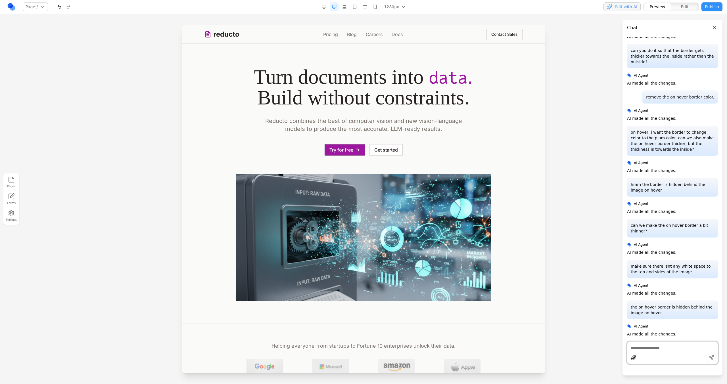
scroll to position [0, 0]
click at [351, 36] on link "Blog" at bounding box center [352, 34] width 10 height 7
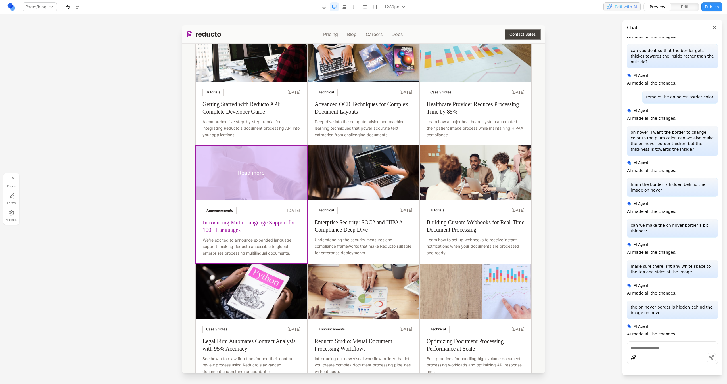
scroll to position [260, 0]
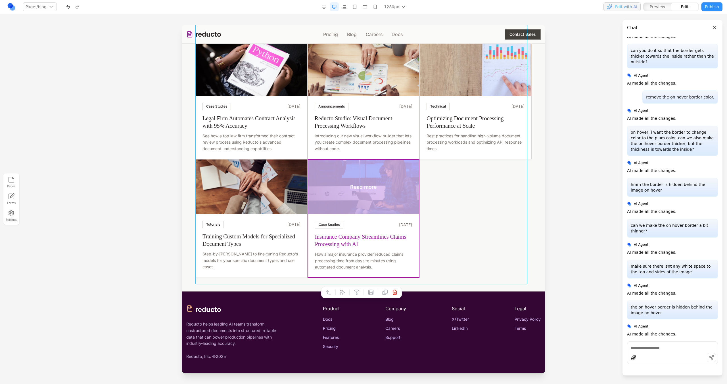
scroll to position [471, 0]
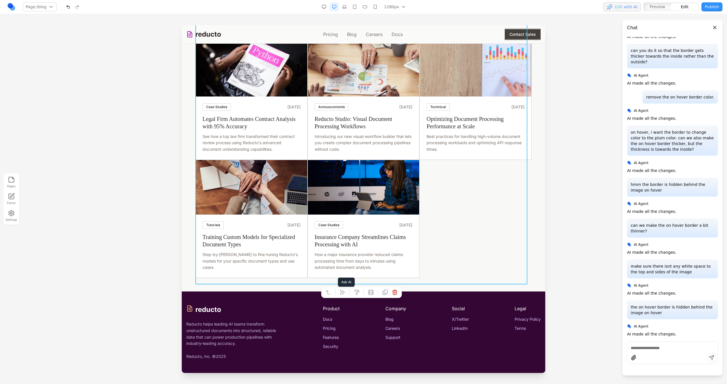
click at [345, 288] on button at bounding box center [342, 292] width 9 height 9
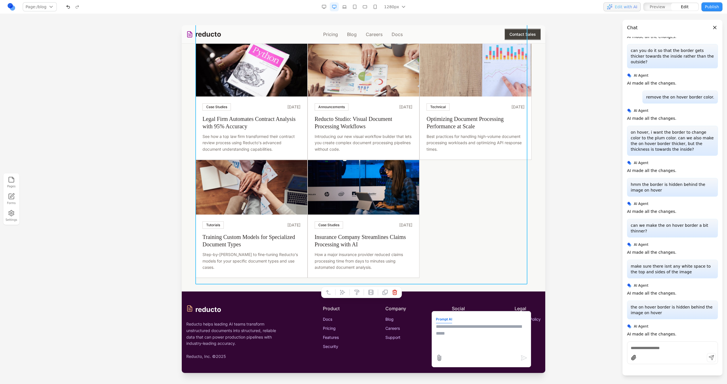
click at [470, 327] on textarea at bounding box center [481, 337] width 91 height 28
type textarea "**********"
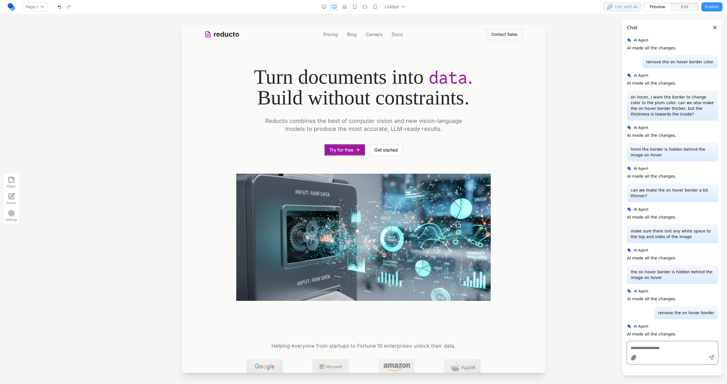
scroll to position [0, 0]
click at [352, 34] on link "Blog" at bounding box center [352, 34] width 10 height 7
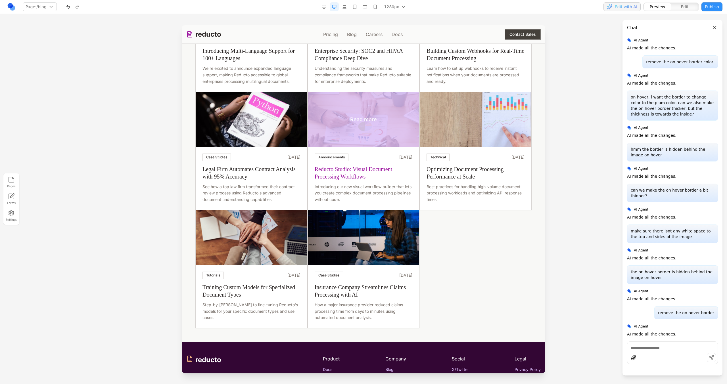
scroll to position [471, 0]
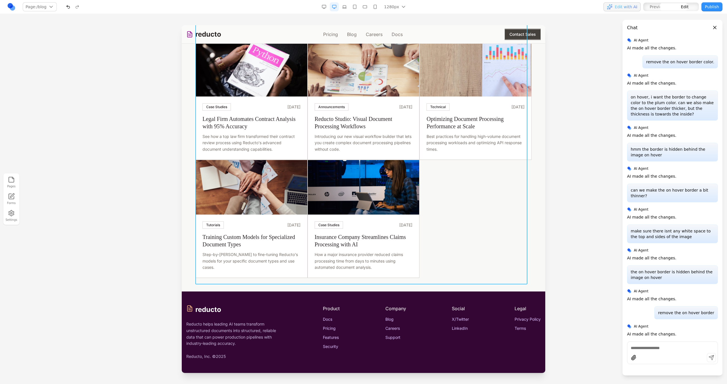
click at [346, 289] on button at bounding box center [342, 292] width 9 height 9
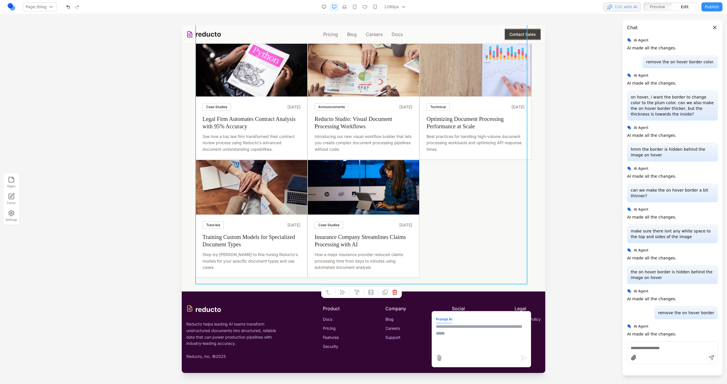
click at [462, 340] on textarea at bounding box center [481, 337] width 91 height 28
type textarea "**********"
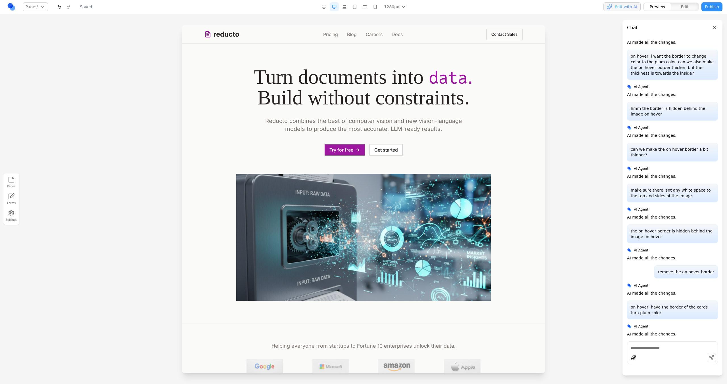
scroll to position [0, 0]
click at [348, 34] on link "Blog" at bounding box center [352, 34] width 10 height 7
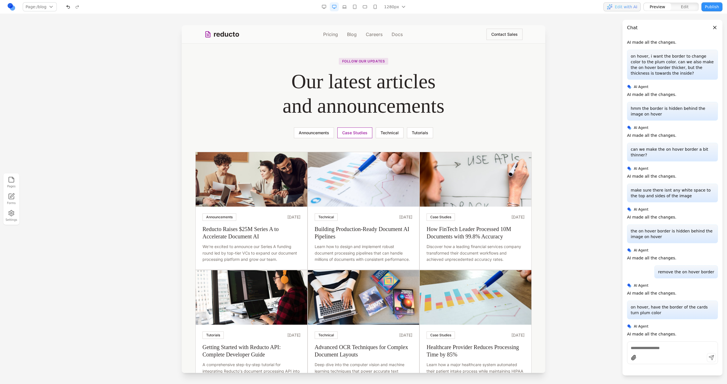
click at [360, 130] on button "Case Studies" at bounding box center [354, 133] width 35 height 11
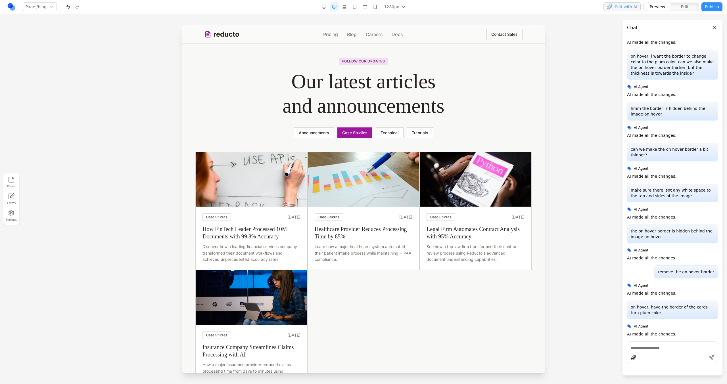
click at [325, 134] on button "Announcements" at bounding box center [314, 133] width 40 height 11
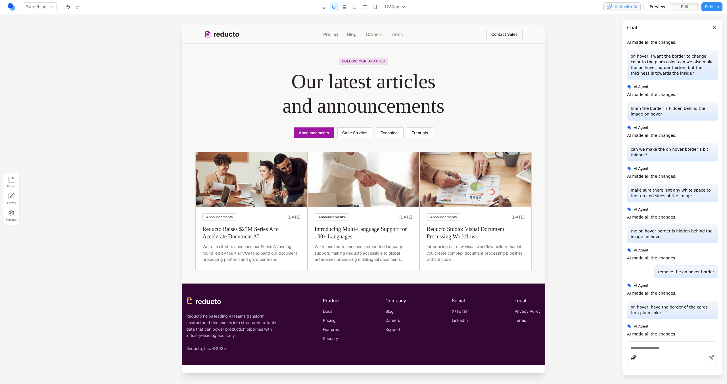
click at [325, 134] on button "Announcements" at bounding box center [314, 133] width 40 height 11
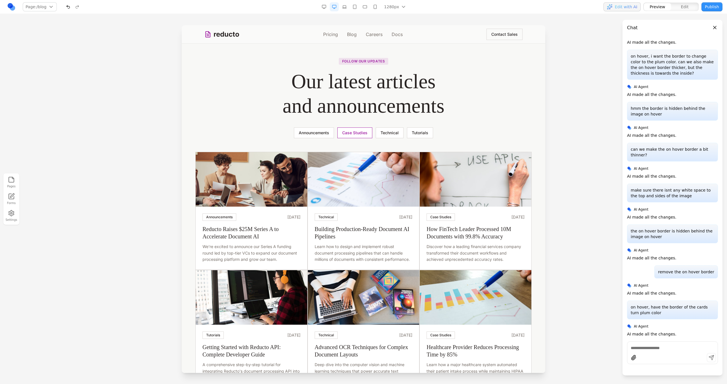
click at [352, 128] on button "Case Studies" at bounding box center [354, 133] width 35 height 11
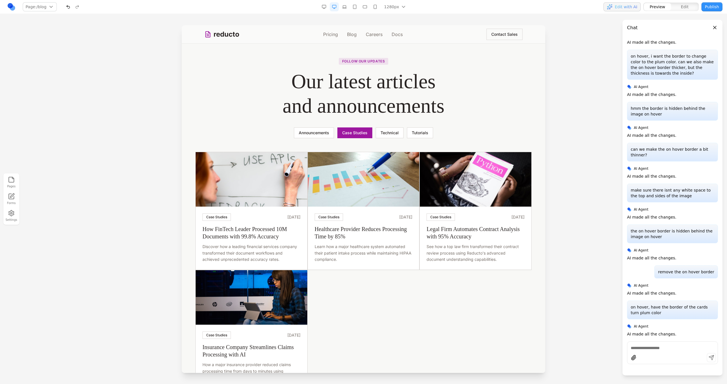
click at [329, 128] on button "Announcements" at bounding box center [314, 133] width 40 height 11
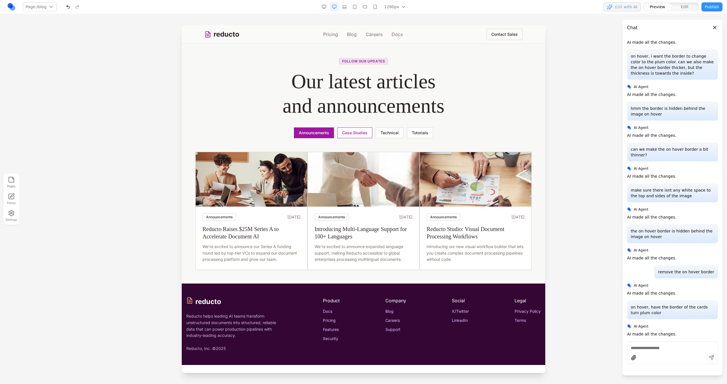
click at [329, 133] on button "Announcements" at bounding box center [314, 133] width 40 height 11
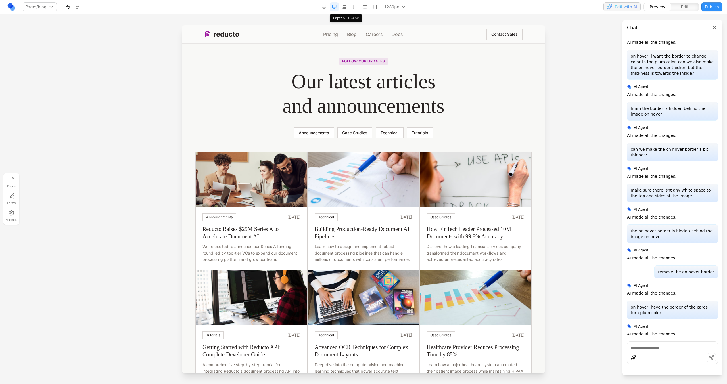
click at [348, 8] on button "button" at bounding box center [344, 6] width 9 height 9
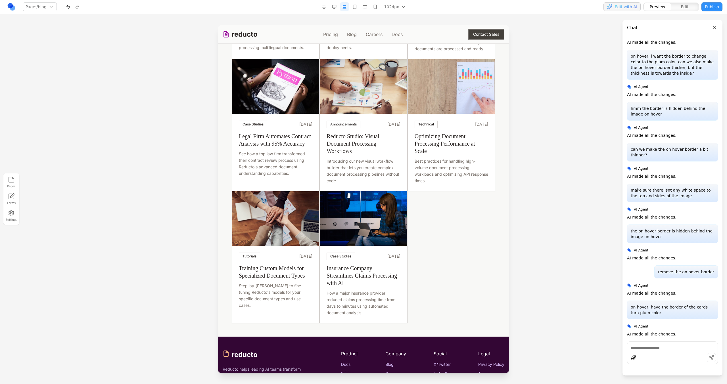
scroll to position [534, 0]
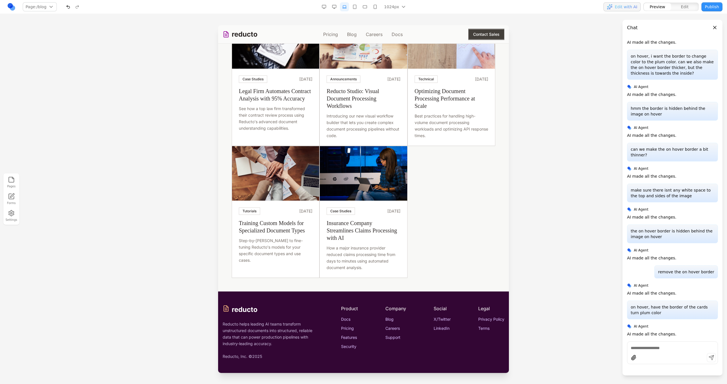
click at [357, 7] on button "button" at bounding box center [354, 6] width 9 height 9
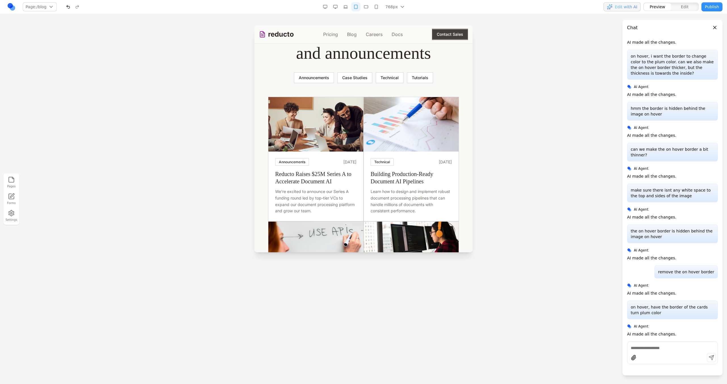
scroll to position [0, 0]
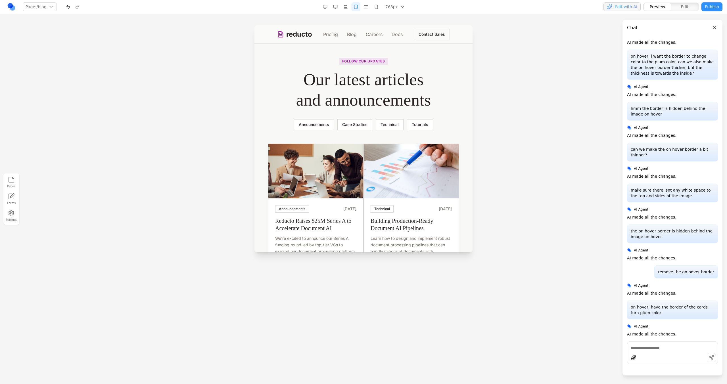
click at [367, 8] on button "button" at bounding box center [366, 6] width 9 height 9
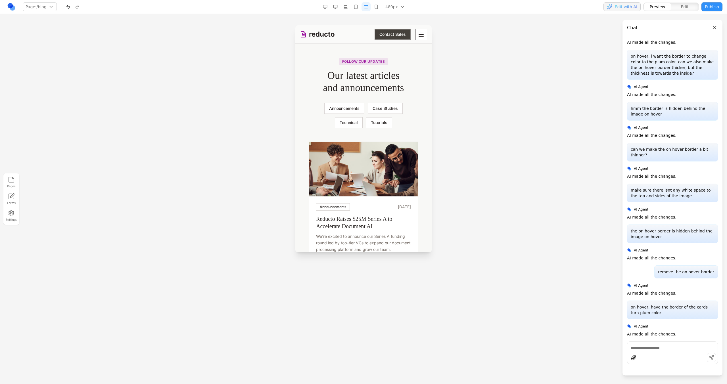
click at [357, 7] on button "button" at bounding box center [355, 6] width 9 height 9
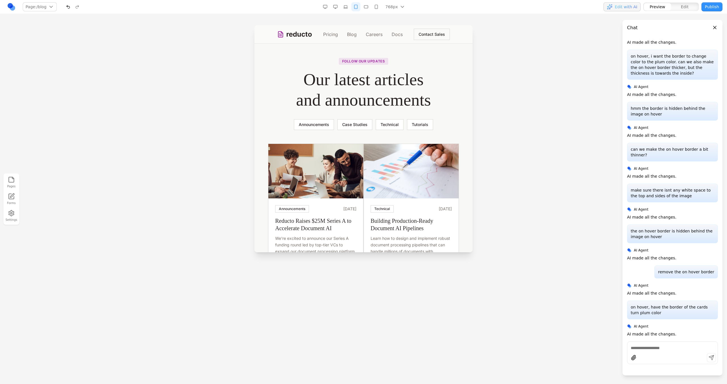
click at [366, 10] on button "button" at bounding box center [366, 6] width 9 height 9
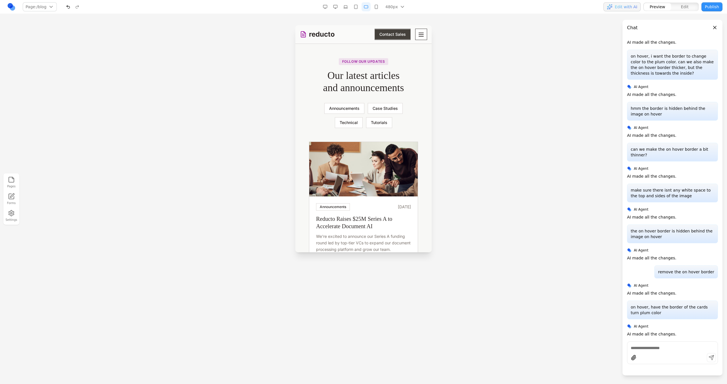
click at [377, 5] on button "button" at bounding box center [376, 6] width 9 height 9
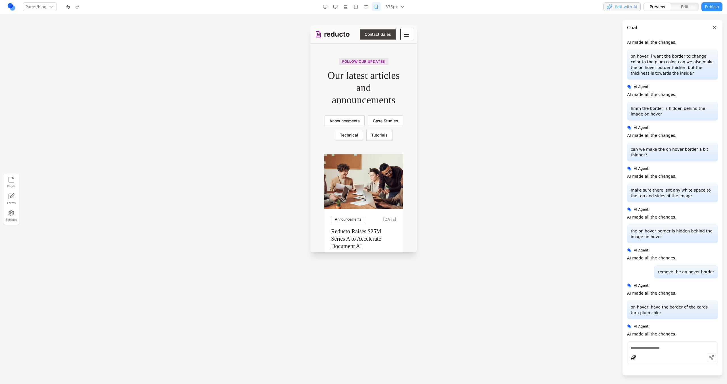
click at [370, 3] on button "button" at bounding box center [366, 6] width 9 height 9
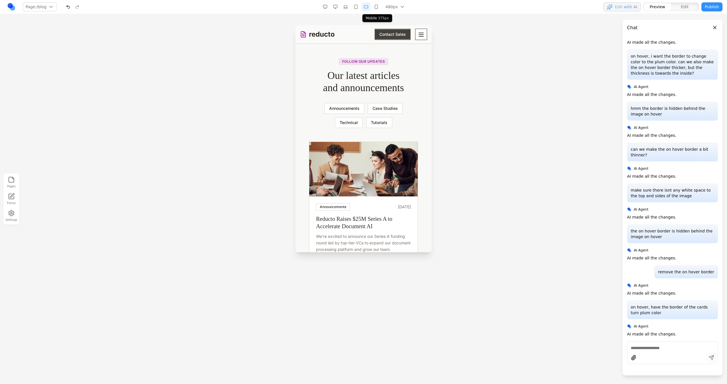
click at [377, 6] on button "button" at bounding box center [376, 6] width 9 height 9
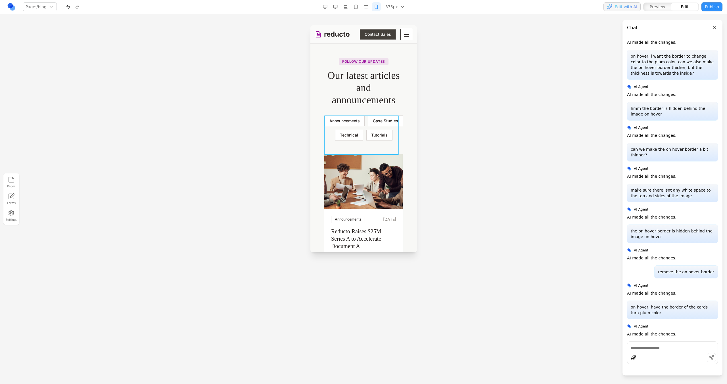
click at [383, 141] on div "Announcements Case Studies Technical Tutorials" at bounding box center [363, 128] width 79 height 25
click at [405, 141] on div "Follow our updates Our latest articles and announcements Announcements Case Stu…" at bounding box center [363, 99] width 97 height 83
click at [375, 141] on div "Announcements Case Studies Technical Tutorials" at bounding box center [363, 128] width 79 height 25
click at [323, 107] on icon at bounding box center [325, 107] width 6 height 6
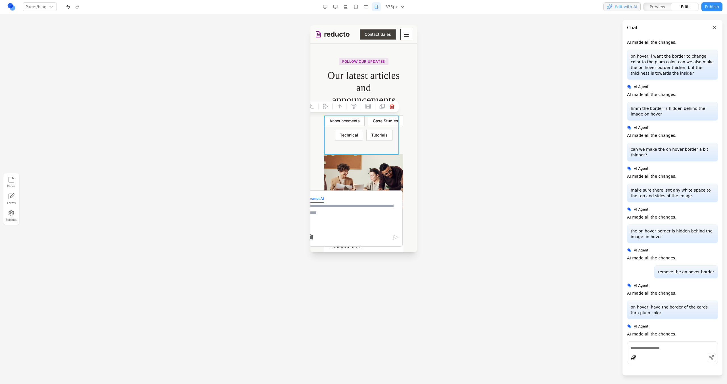
click at [357, 215] on textarea at bounding box center [352, 217] width 91 height 28
type textarea "**********"
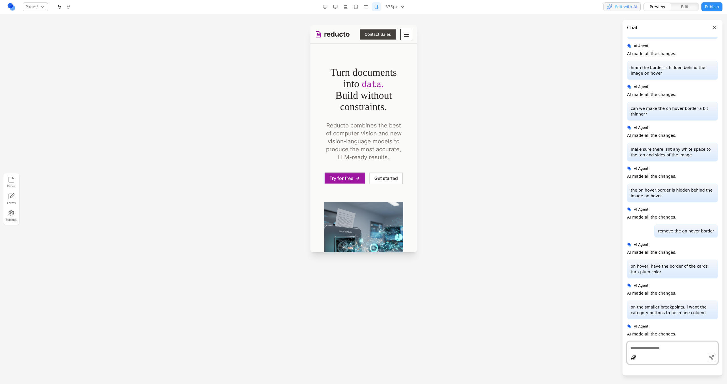
click at [406, 38] on button "Toggle mobile menu" at bounding box center [406, 34] width 12 height 11
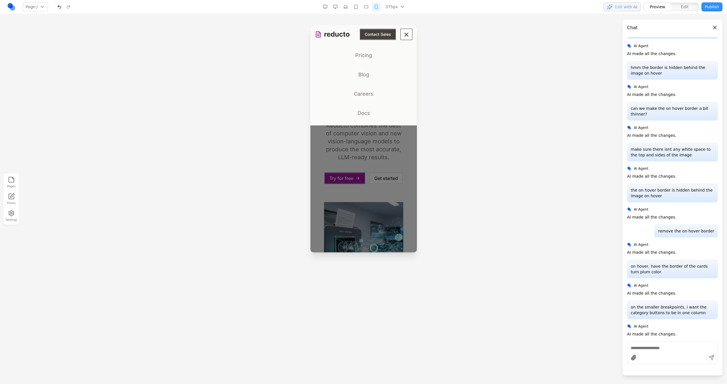
click at [364, 70] on link "Blog" at bounding box center [363, 74] width 97 height 15
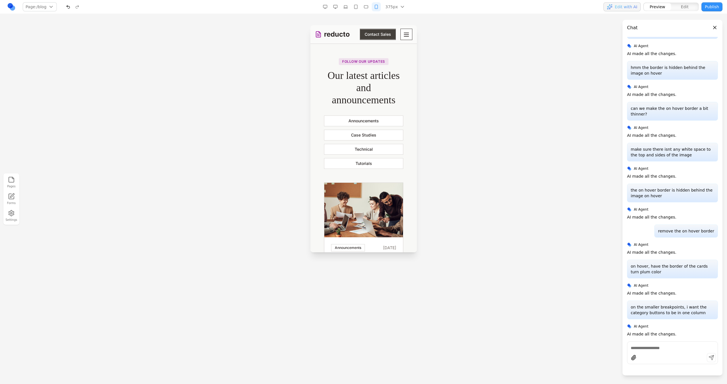
click at [370, 7] on button "button" at bounding box center [366, 6] width 9 height 9
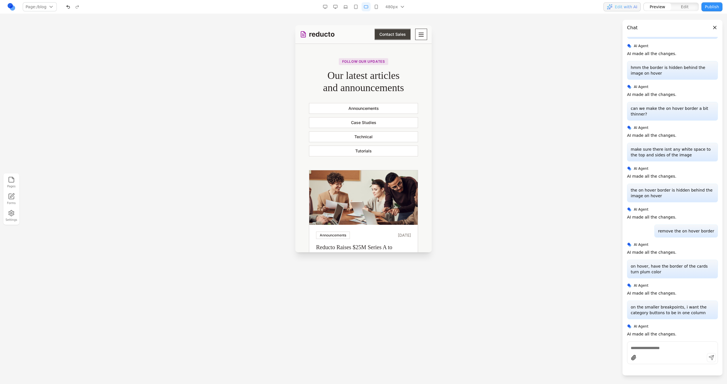
click at [358, 6] on button "button" at bounding box center [355, 6] width 9 height 9
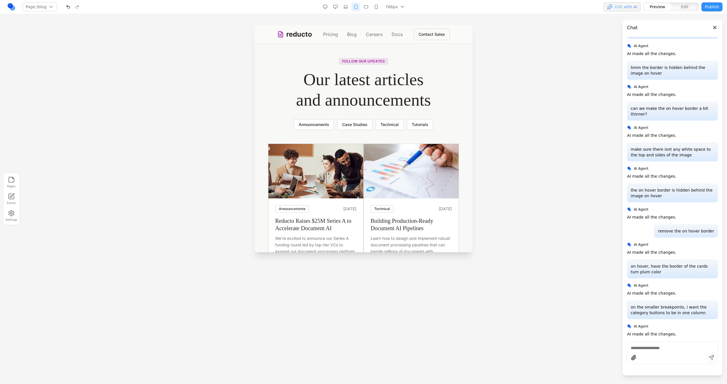
click at [364, 6] on button "button" at bounding box center [366, 6] width 9 height 9
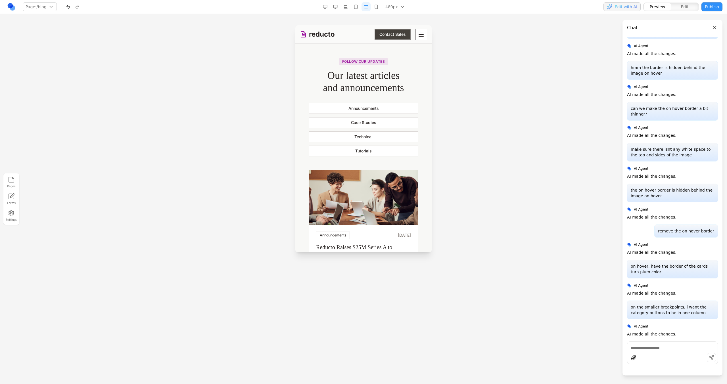
click at [375, 6] on button "button" at bounding box center [376, 6] width 9 height 9
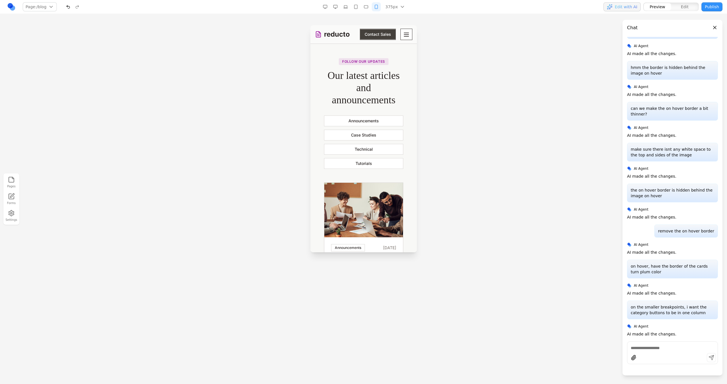
click at [366, 6] on button "button" at bounding box center [366, 6] width 9 height 9
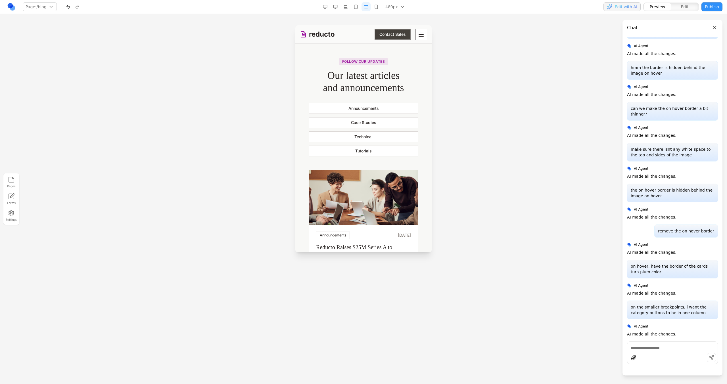
click at [379, 9] on button "button" at bounding box center [376, 6] width 9 height 9
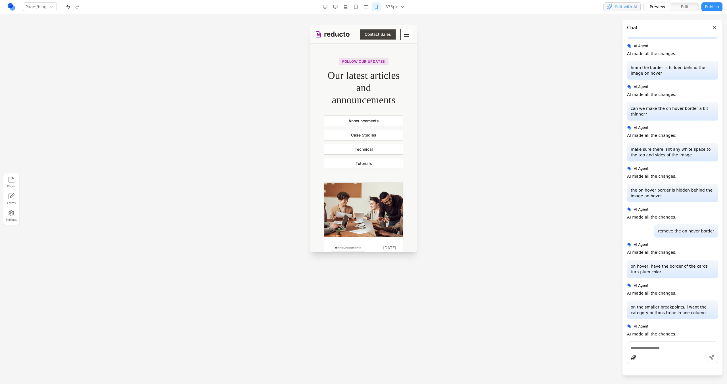
click at [369, 8] on button "button" at bounding box center [366, 6] width 9 height 9
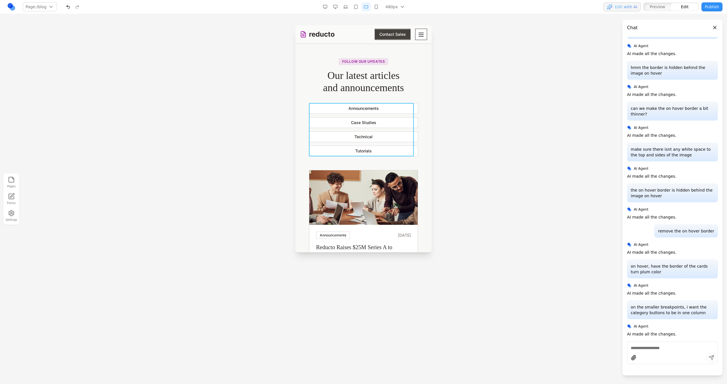
click at [389, 115] on div "Announcements Case Studies Technical Tutorials" at bounding box center [363, 129] width 109 height 53
click at [336, 90] on button at bounding box center [340, 93] width 9 height 9
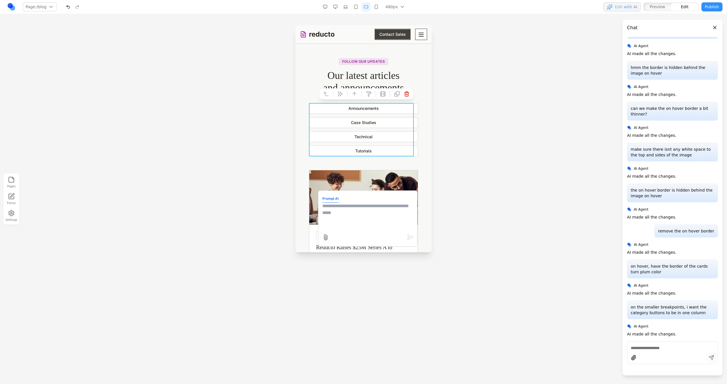
click at [373, 213] on textarea at bounding box center [367, 217] width 91 height 28
click at [386, 215] on textarea "**********" at bounding box center [367, 217] width 91 height 28
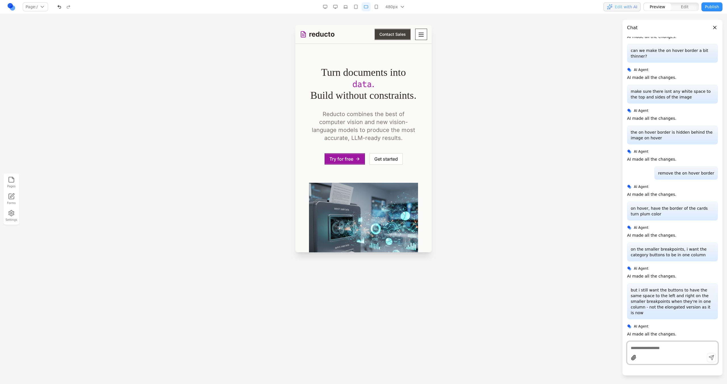
click at [418, 32] on icon "Toggle mobile menu" at bounding box center [421, 34] width 7 height 7
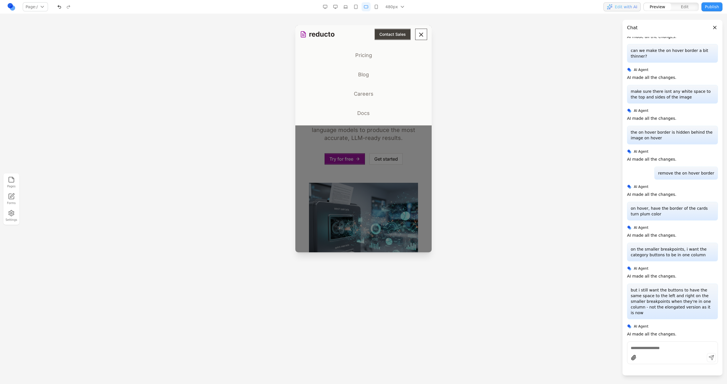
click at [365, 76] on link "Blog" at bounding box center [363, 74] width 127 height 15
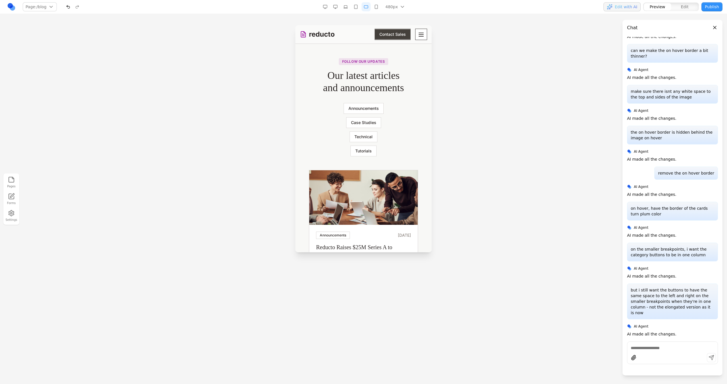
click at [360, 9] on button "button" at bounding box center [355, 6] width 9 height 9
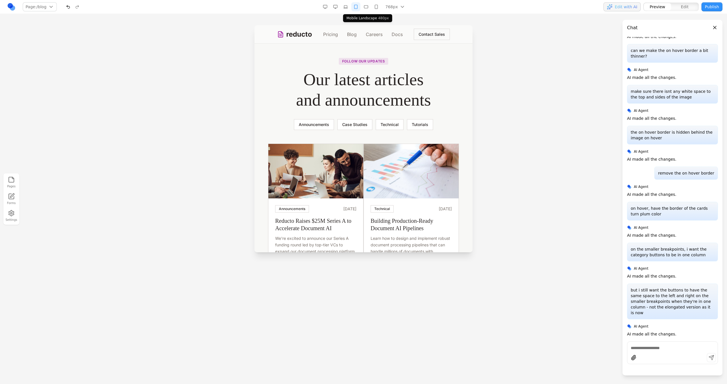
click at [367, 8] on button "button" at bounding box center [366, 6] width 9 height 9
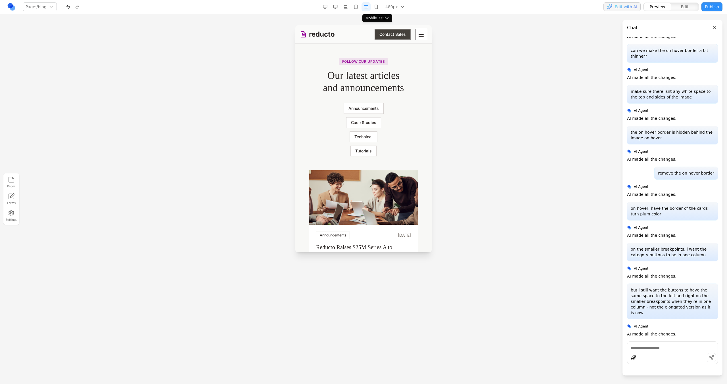
click at [378, 8] on button "button" at bounding box center [376, 6] width 9 height 9
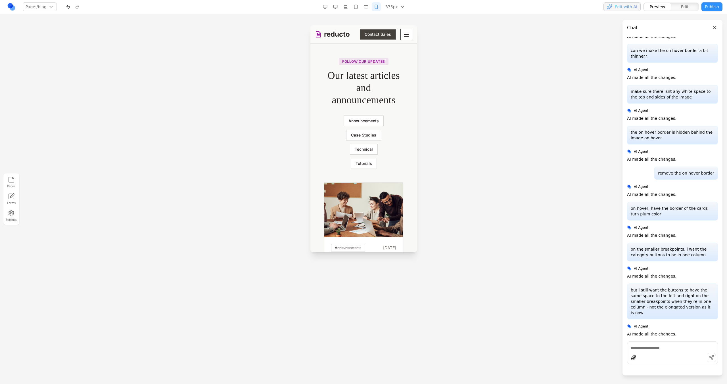
click at [365, 1] on nav "Page: /blog / /pricing /blog /careers /docs Manage pages 375px 1536px 1280px 10…" at bounding box center [363, 7] width 727 height 14
click at [366, 5] on button "button" at bounding box center [366, 6] width 9 height 9
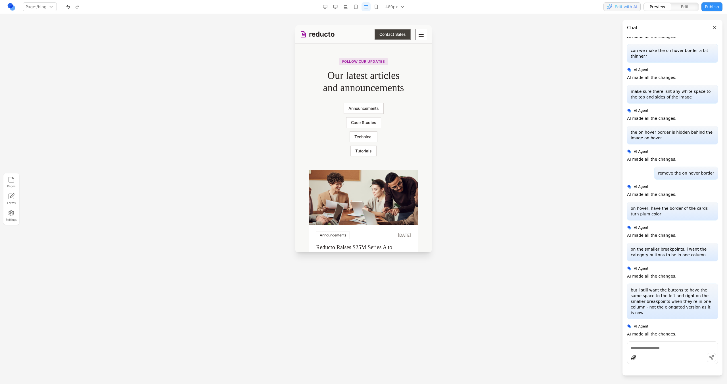
click at [356, 5] on button "button" at bounding box center [355, 6] width 9 height 9
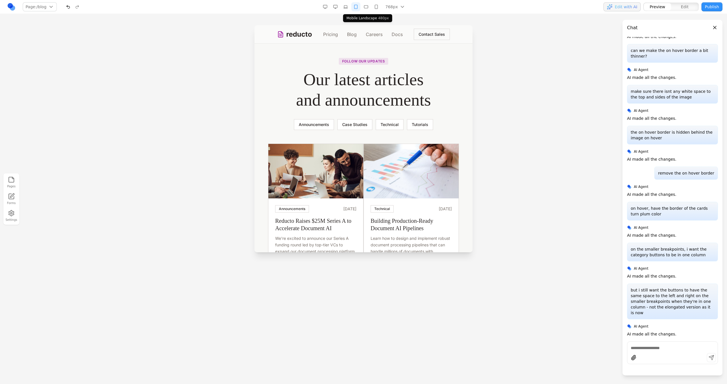
click at [371, 8] on button "button" at bounding box center [366, 6] width 9 height 9
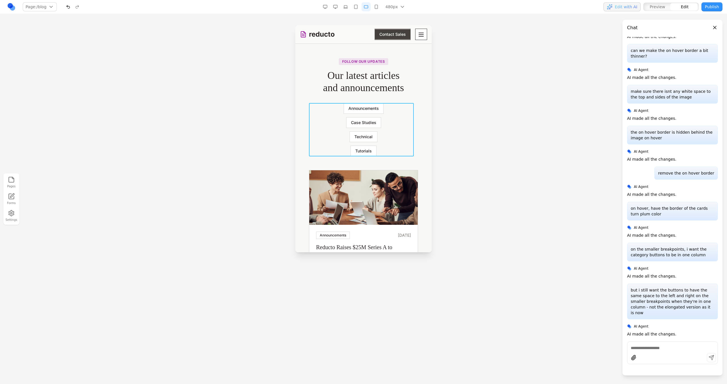
click at [387, 135] on div "Announcements Case Studies Technical Tutorials" at bounding box center [363, 129] width 109 height 53
click at [338, 92] on icon at bounding box center [340, 94] width 5 height 5
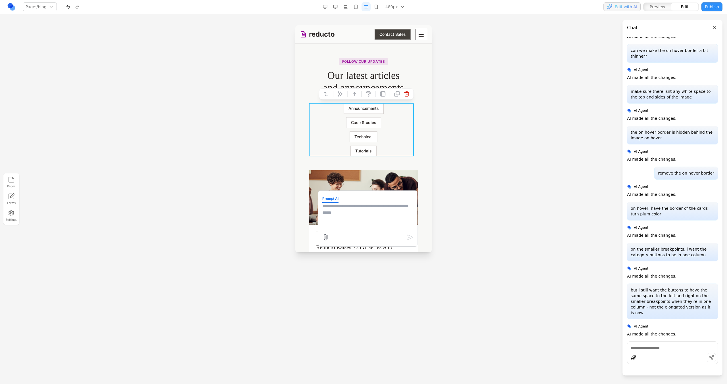
click at [366, 222] on textarea at bounding box center [367, 217] width 91 height 28
type textarea "**********"
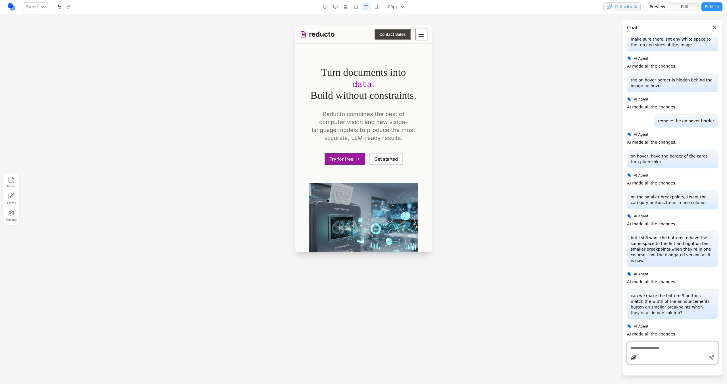
click at [423, 33] on button "Toggle mobile menu" at bounding box center [421, 34] width 12 height 11
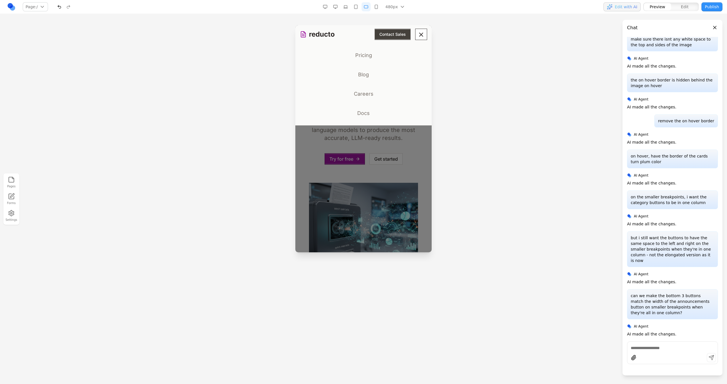
click at [362, 76] on link "Blog" at bounding box center [363, 74] width 127 height 15
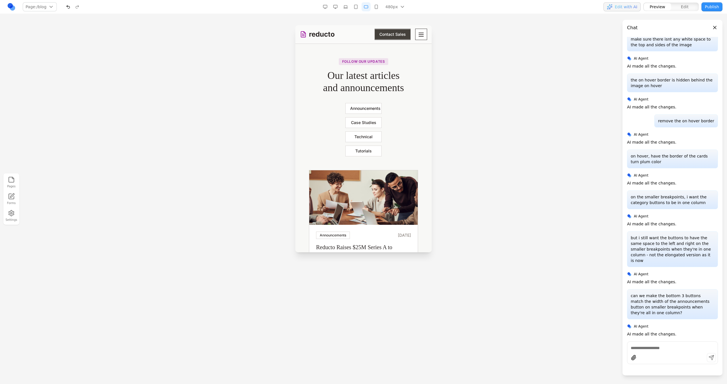
click at [376, 3] on button "button" at bounding box center [376, 6] width 9 height 9
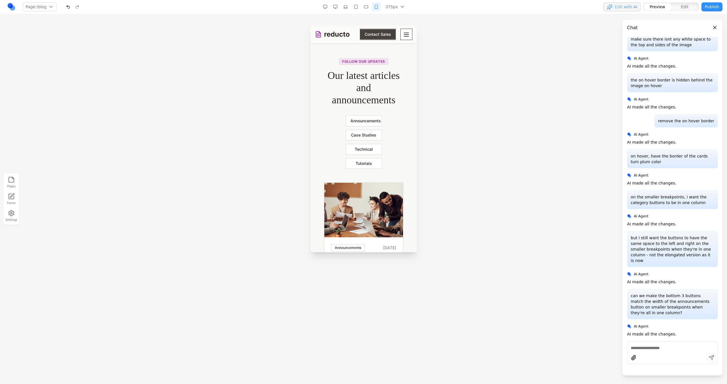
click at [368, 7] on button "button" at bounding box center [366, 6] width 9 height 9
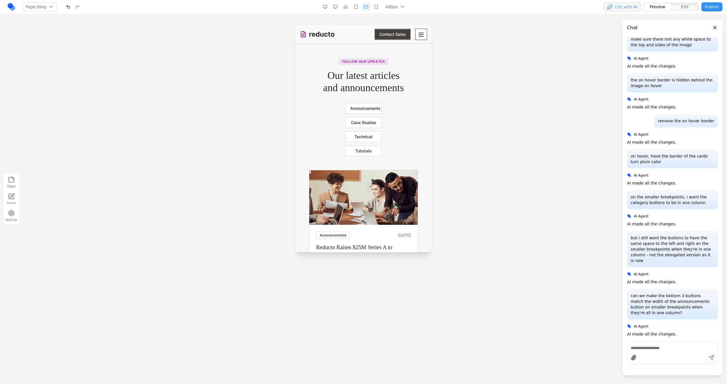
click at [356, 7] on button "button" at bounding box center [355, 6] width 9 height 9
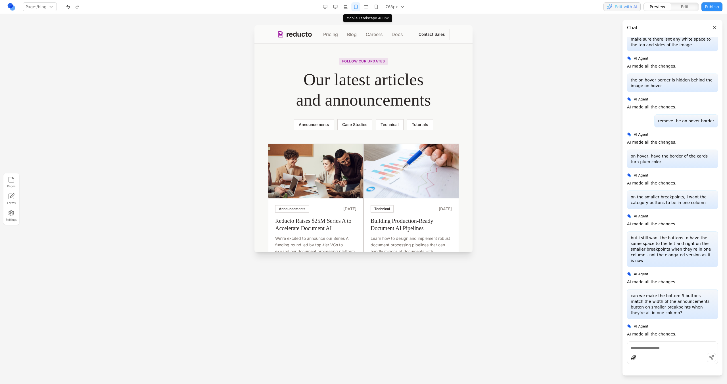
click at [370, 6] on button "button" at bounding box center [366, 6] width 9 height 9
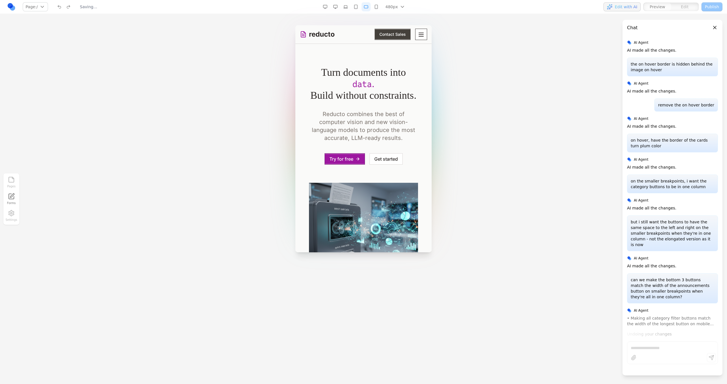
scroll to position [743, 0]
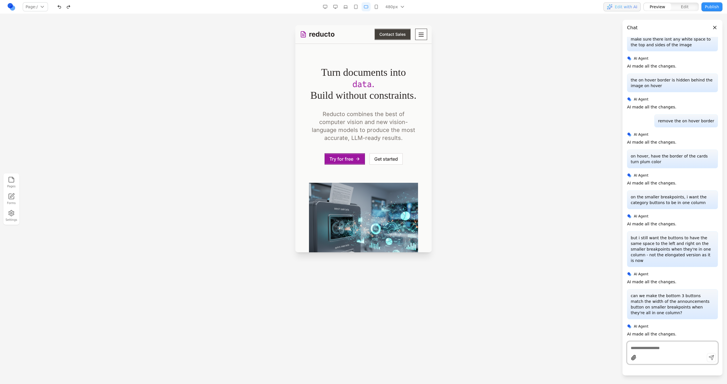
click at [418, 36] on icon "Toggle mobile menu" at bounding box center [421, 34] width 7 height 7
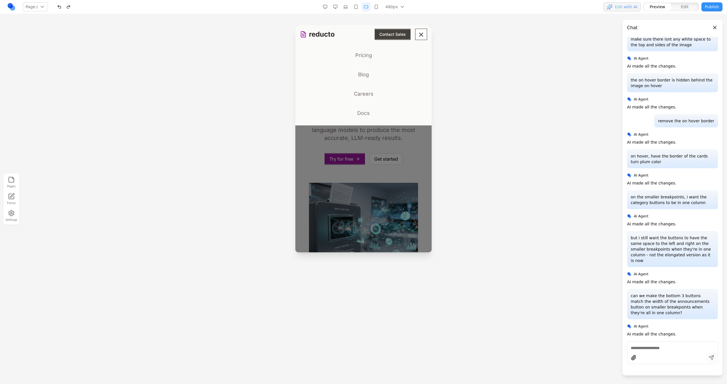
click at [361, 70] on link "Blog" at bounding box center [363, 74] width 127 height 15
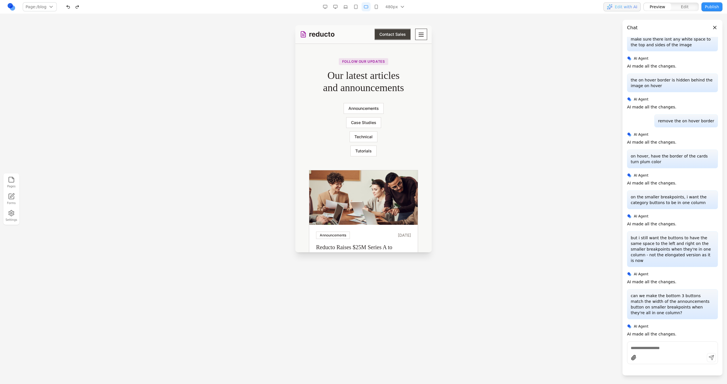
click at [67, 7] on button "button" at bounding box center [68, 6] width 9 height 9
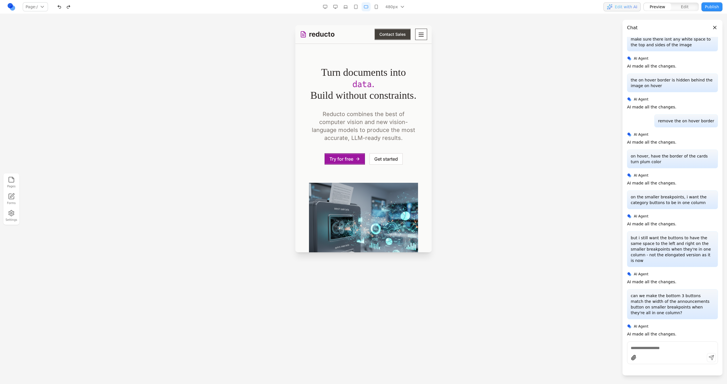
click at [415, 42] on div "reducto Pricing Blog Careers Docs Contact Sales" at bounding box center [363, 34] width 127 height 18
click at [418, 38] on icon "Toggle mobile menu" at bounding box center [421, 34] width 7 height 7
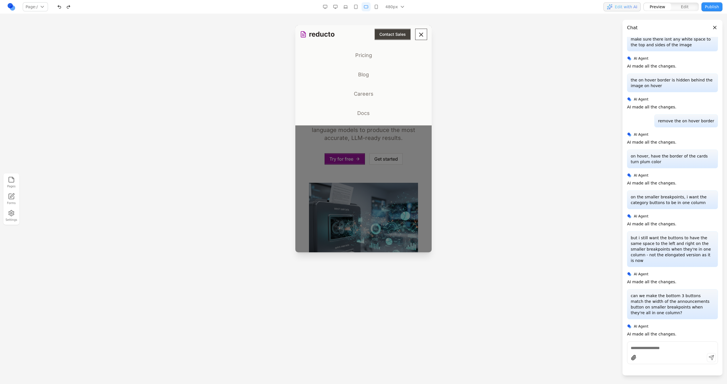
click at [364, 77] on link "Blog" at bounding box center [363, 74] width 127 height 15
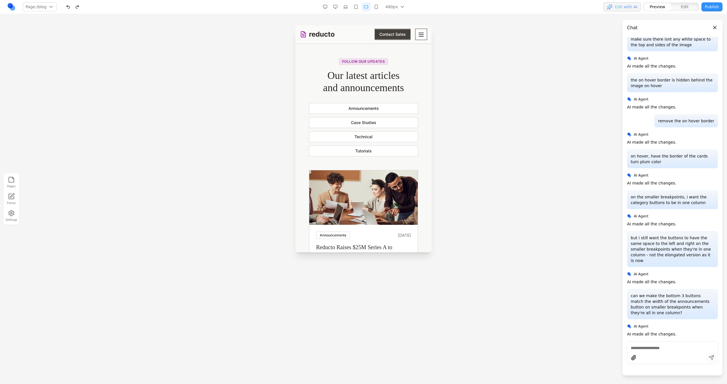
click at [68, 2] on button "button" at bounding box center [68, 6] width 9 height 9
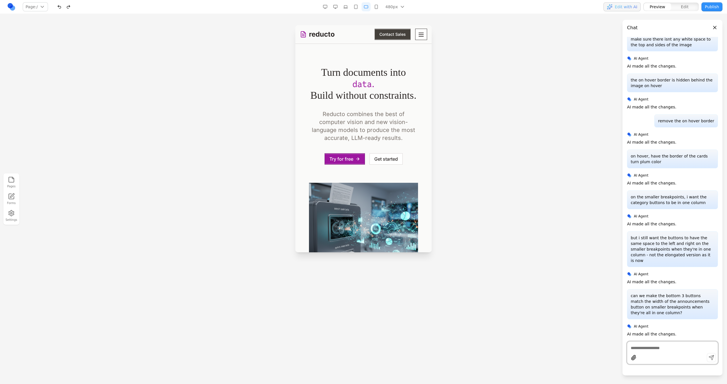
click at [419, 36] on icon "Toggle mobile menu" at bounding box center [421, 34] width 5 height 3
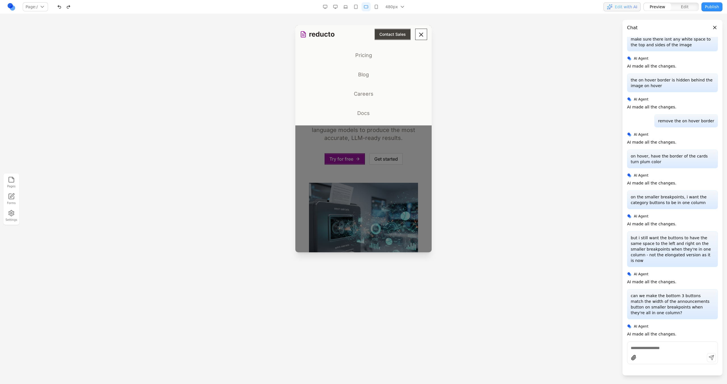
click at [365, 74] on link "Blog" at bounding box center [363, 74] width 127 height 15
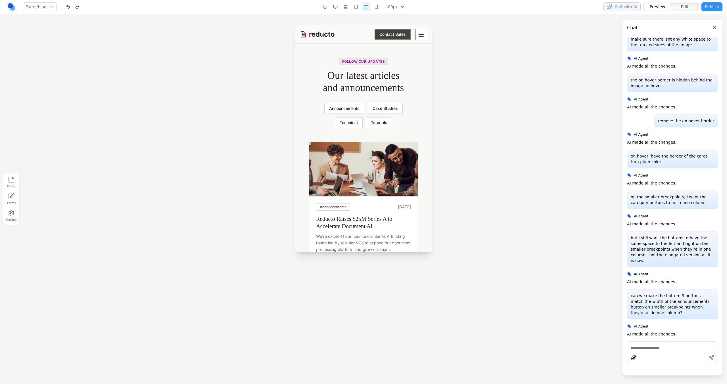
click at [377, 5] on button "button" at bounding box center [376, 6] width 9 height 9
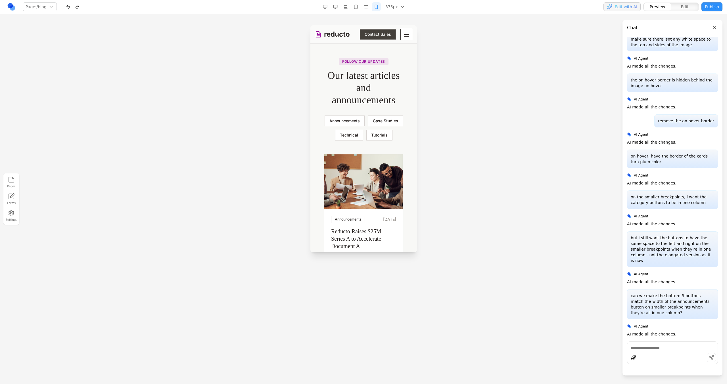
click at [337, 7] on button "button" at bounding box center [335, 6] width 9 height 9
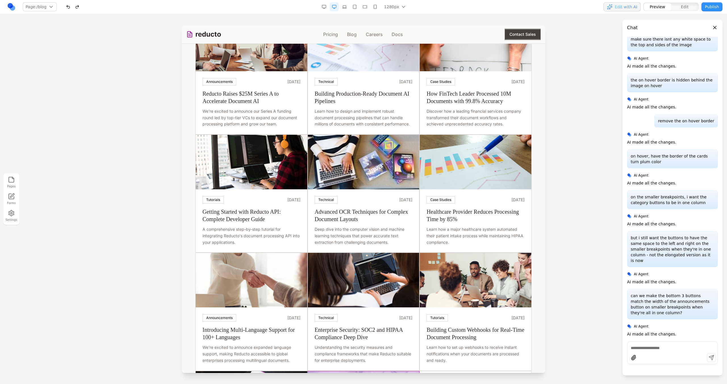
scroll to position [0, 0]
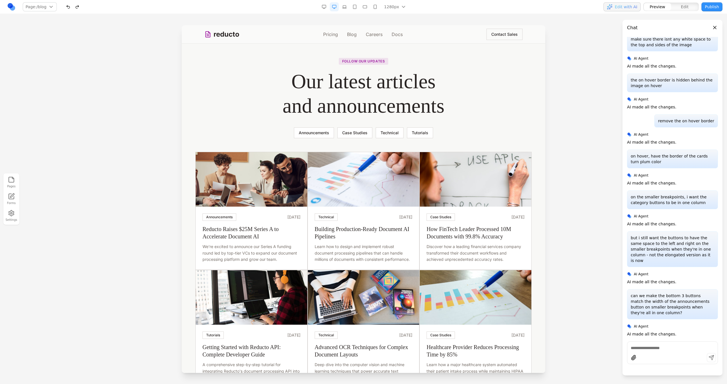
click at [368, 28] on div "reducto Pricing Blog Careers Docs Contact Sales" at bounding box center [363, 34] width 318 height 18
click at [368, 33] on link "Careers" at bounding box center [374, 34] width 17 height 7
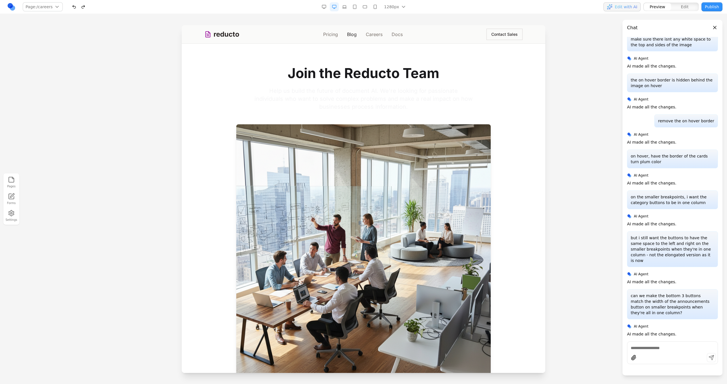
click at [352, 36] on link "Blog" at bounding box center [352, 34] width 10 height 7
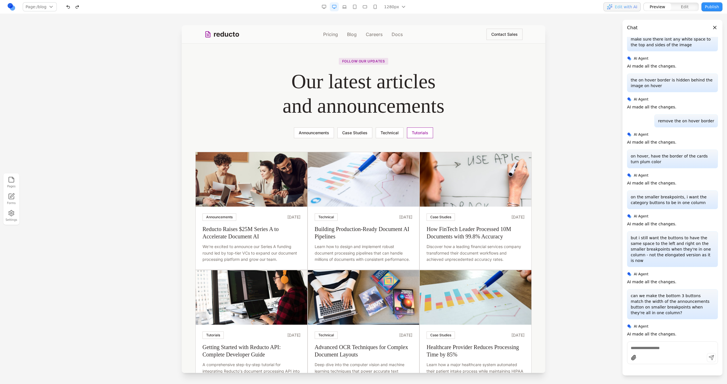
click at [415, 131] on button "Tutorials" at bounding box center [420, 133] width 26 height 11
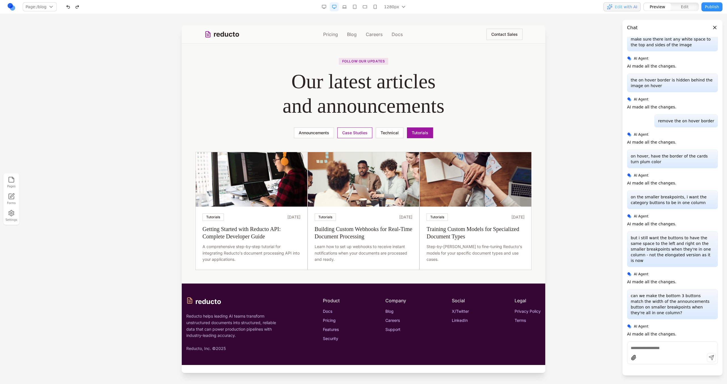
click at [346, 136] on button "Case Studies" at bounding box center [354, 133] width 35 height 11
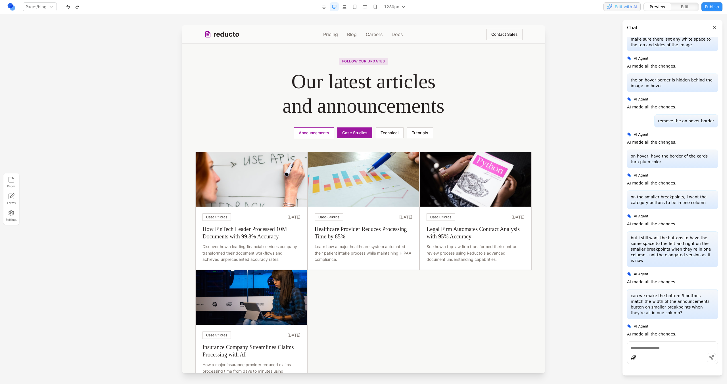
click at [323, 138] on button "Announcements" at bounding box center [314, 133] width 40 height 11
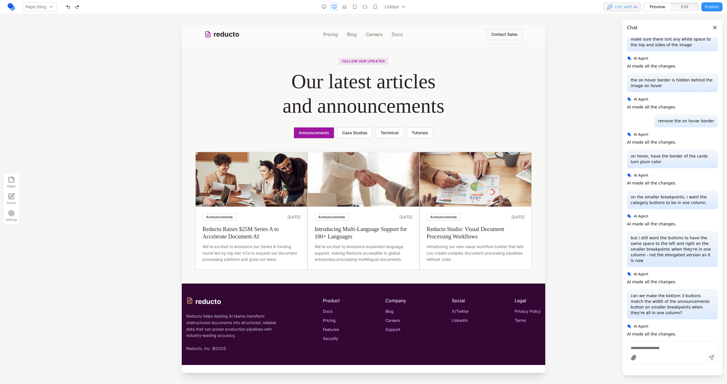
click at [307, 130] on button "Announcements" at bounding box center [314, 133] width 40 height 11
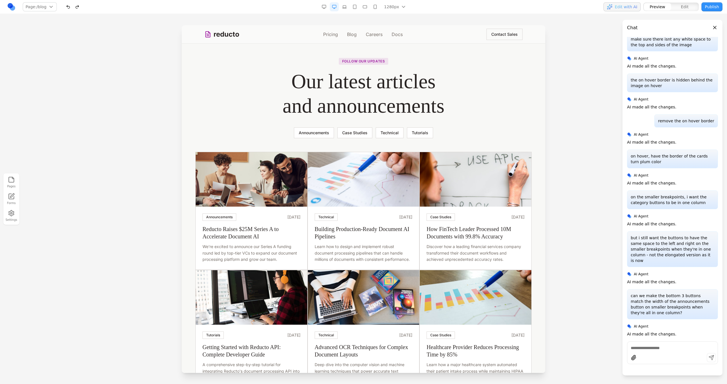
click at [354, 32] on link "Blog" at bounding box center [352, 34] width 10 height 7
click at [356, 36] on nav "Pricing Blog Careers Docs" at bounding box center [363, 34] width 80 height 7
click at [354, 35] on link "Blog" at bounding box center [352, 34] width 10 height 7
click at [368, 9] on button "button" at bounding box center [364, 6] width 9 height 9
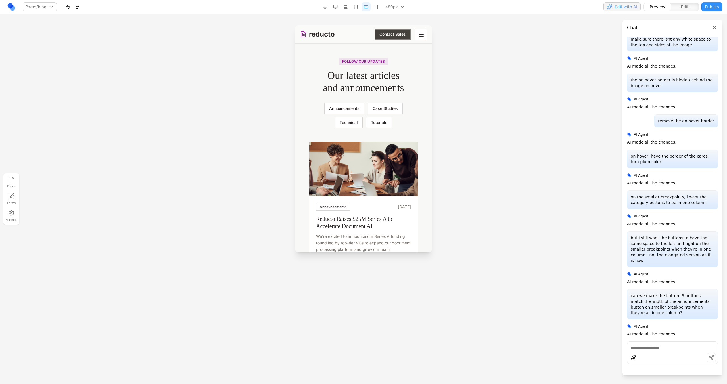
click at [336, 8] on button "button" at bounding box center [335, 6] width 9 height 9
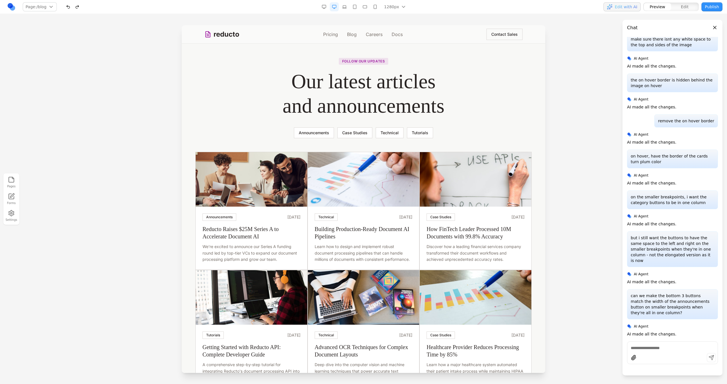
click at [344, 34] on nav "Pricing Blog Careers Docs" at bounding box center [363, 34] width 80 height 7
click at [347, 34] on link "Blog" at bounding box center [352, 34] width 10 height 7
click at [344, 35] on nav "Pricing Blog Careers Docs" at bounding box center [363, 34] width 80 height 7
click at [347, 35] on link "Blog" at bounding box center [352, 34] width 10 height 7
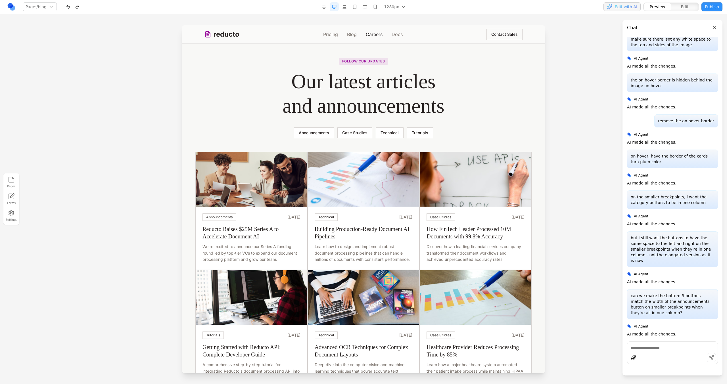
click at [375, 33] on link "Careers" at bounding box center [374, 34] width 17 height 7
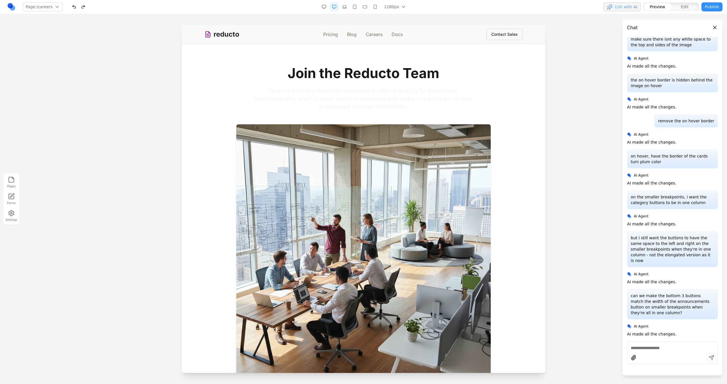
click at [643, 351] on div at bounding box center [672, 353] width 91 height 23
paste textarea "**********"
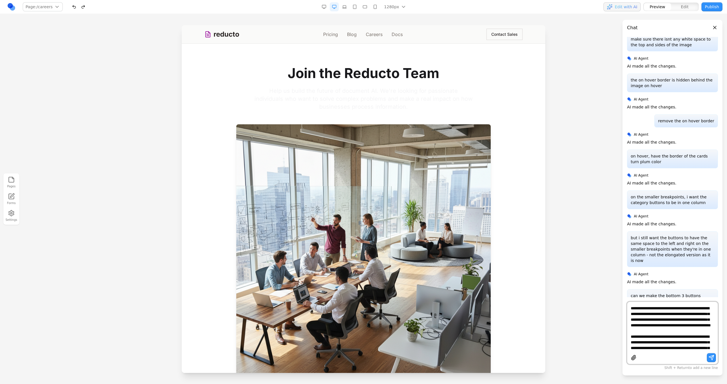
scroll to position [181, 0]
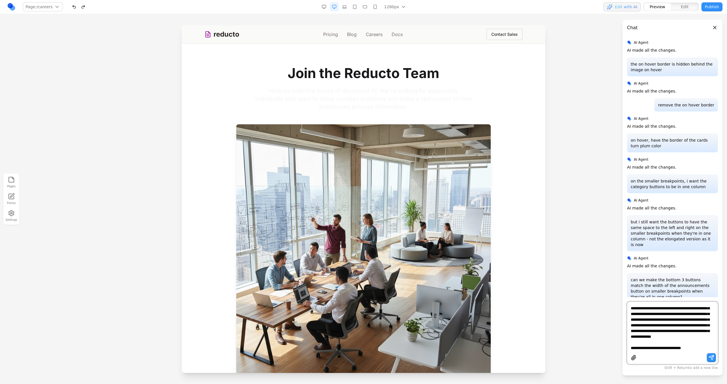
type textarea "**********"
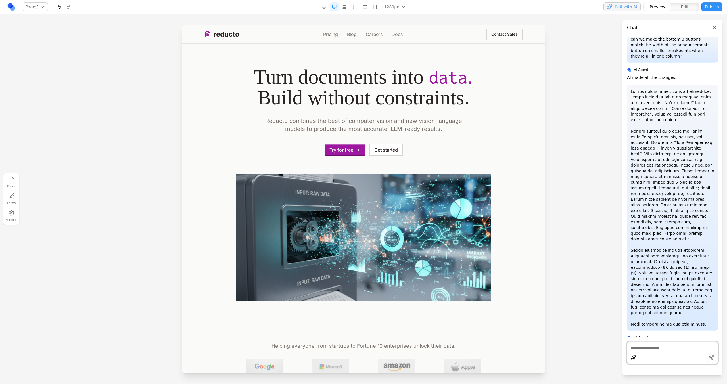
scroll to position [0, 0]
click at [375, 32] on link "Careers" at bounding box center [374, 34] width 17 height 7
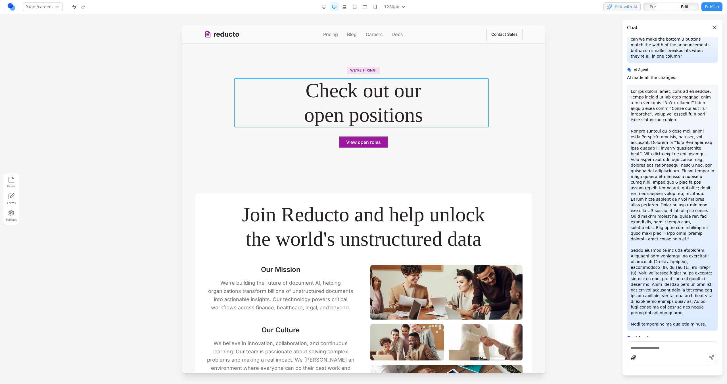
click at [398, 116] on h1 "Check out our open positions" at bounding box center [363, 102] width 254 height 49
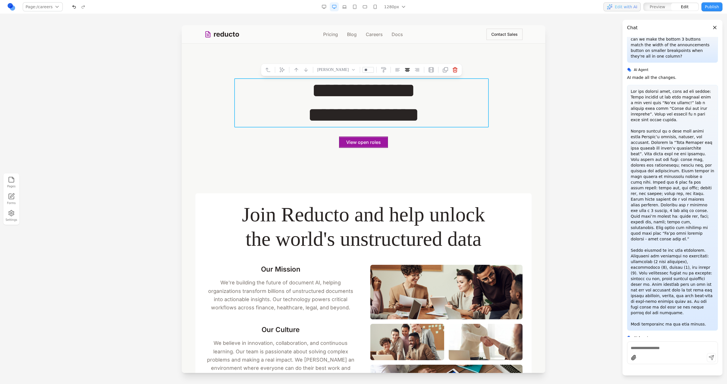
click at [306, 155] on section "**********" at bounding box center [364, 107] width 364 height 127
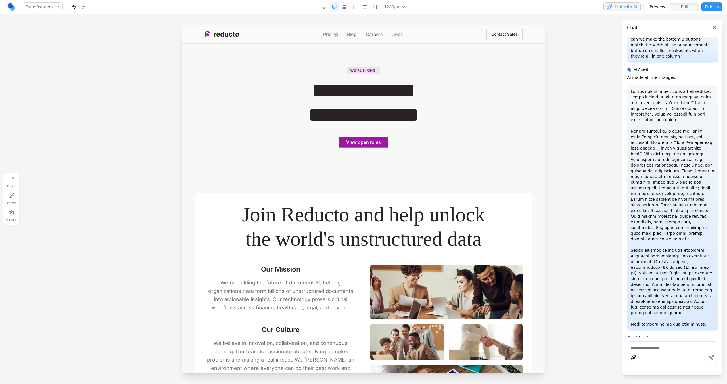
click at [231, 36] on link "reducto" at bounding box center [221, 34] width 35 height 9
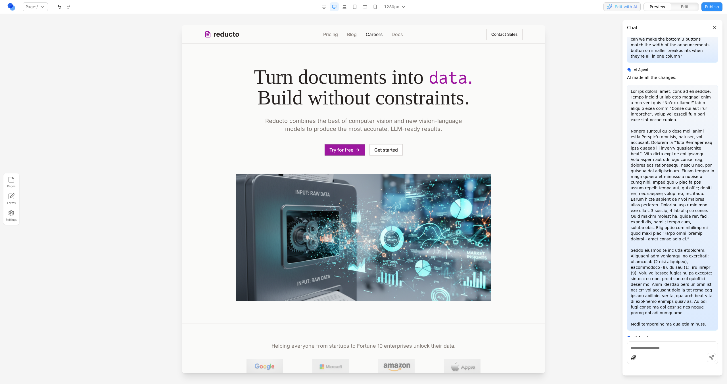
click at [368, 34] on link "Careers" at bounding box center [374, 34] width 17 height 7
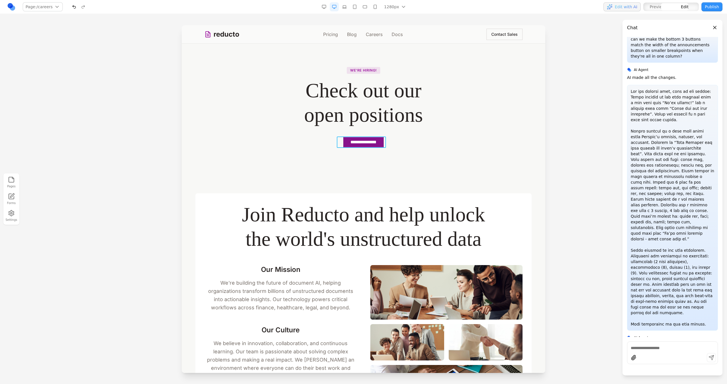
click at [377, 138] on button "**********" at bounding box center [363, 142] width 40 height 11
click at [344, 129] on icon at bounding box center [343, 128] width 6 height 6
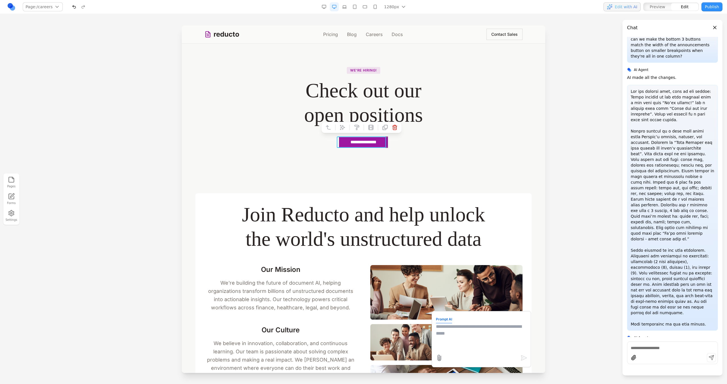
click at [452, 336] on textarea at bounding box center [481, 337] width 91 height 28
type textarea "**********"
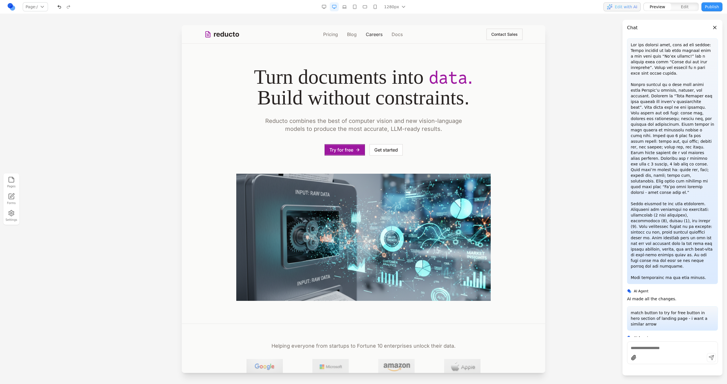
click at [374, 32] on link "Careers" at bounding box center [374, 34] width 17 height 7
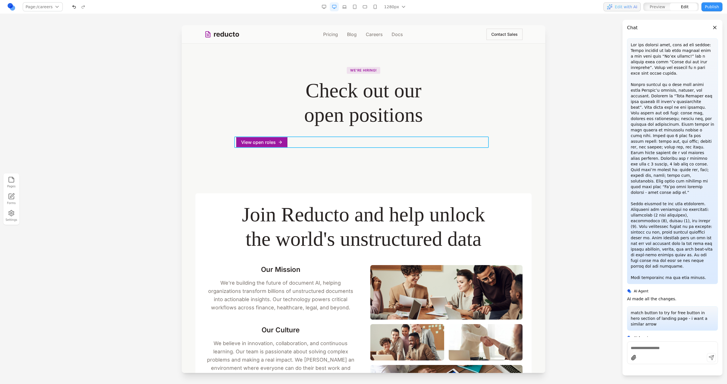
click at [298, 139] on div "View open roles" at bounding box center [363, 142] width 254 height 11
click at [337, 127] on icon at bounding box center [336, 128] width 6 height 6
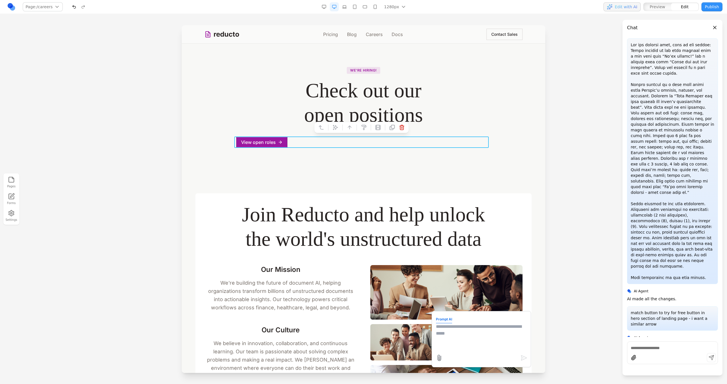
click at [449, 331] on textarea at bounding box center [481, 337] width 91 height 28
type textarea "**********"
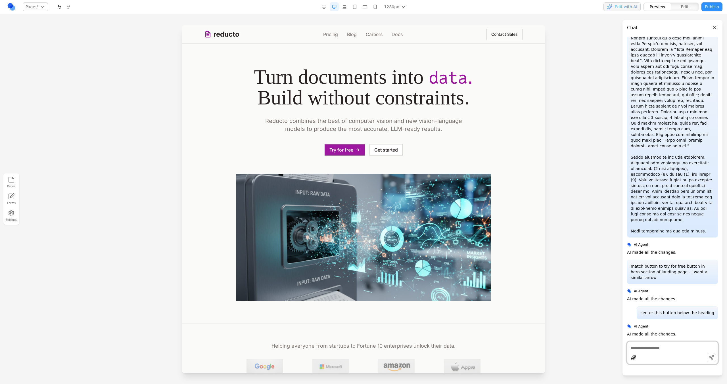
scroll to position [1081, 0]
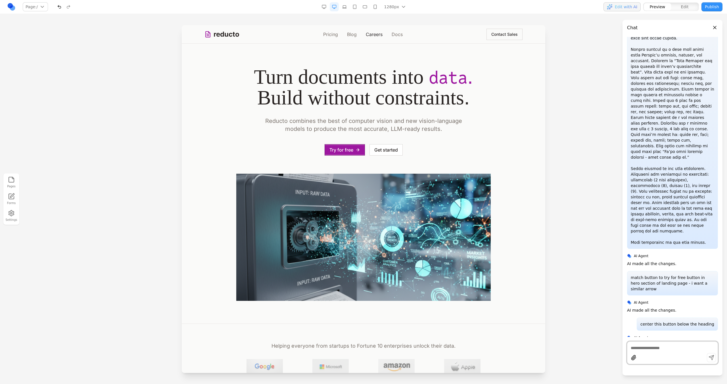
click at [373, 33] on link "Careers" at bounding box center [374, 34] width 17 height 7
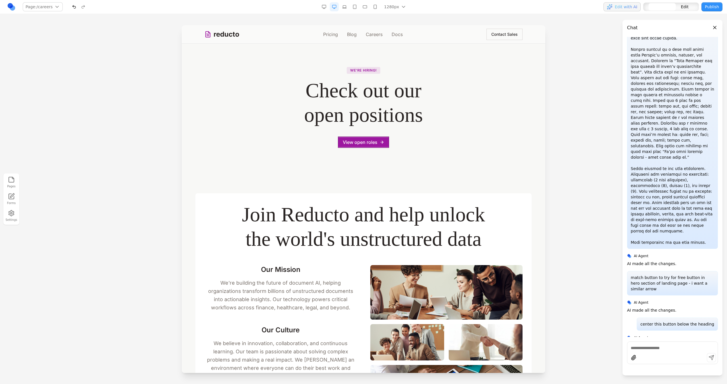
click at [379, 114] on h1 "Check out our open positions" at bounding box center [363, 102] width 254 height 49
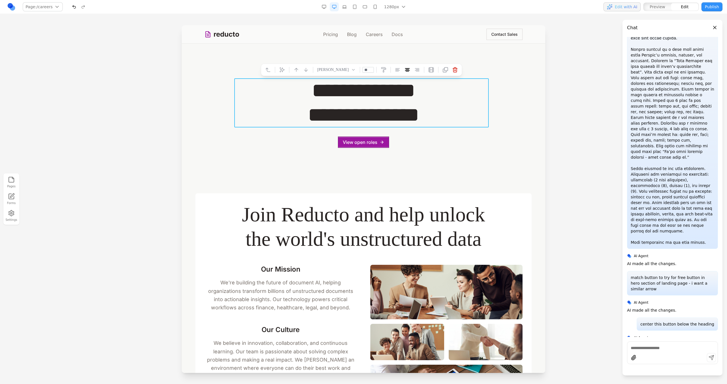
click at [371, 101] on h1 "**********" at bounding box center [363, 102] width 254 height 49
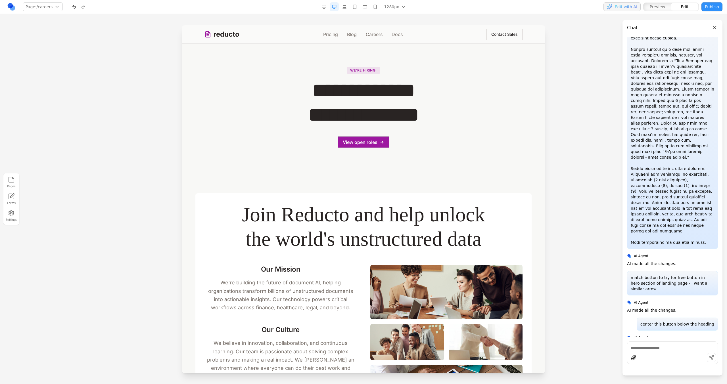
click at [327, 169] on section "**********" at bounding box center [364, 107] width 364 height 127
click at [357, 111] on h1 "**********" at bounding box center [363, 102] width 254 height 49
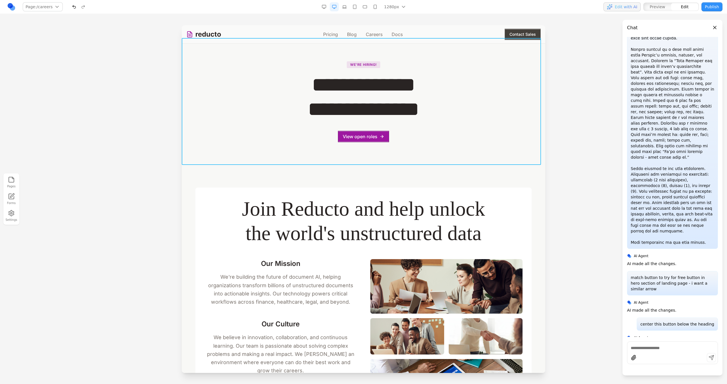
click at [387, 60] on section "**********" at bounding box center [364, 101] width 364 height 127
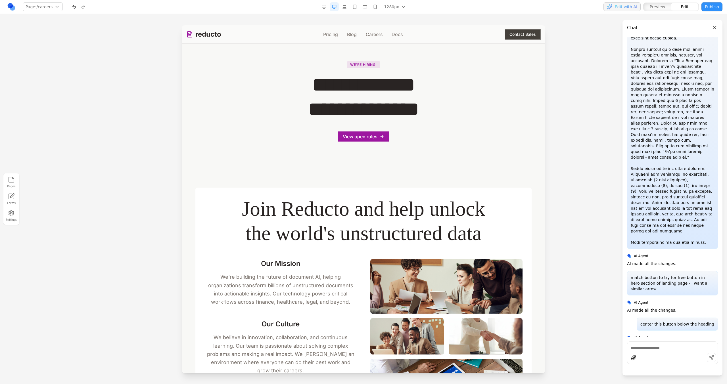
scroll to position [0, 0]
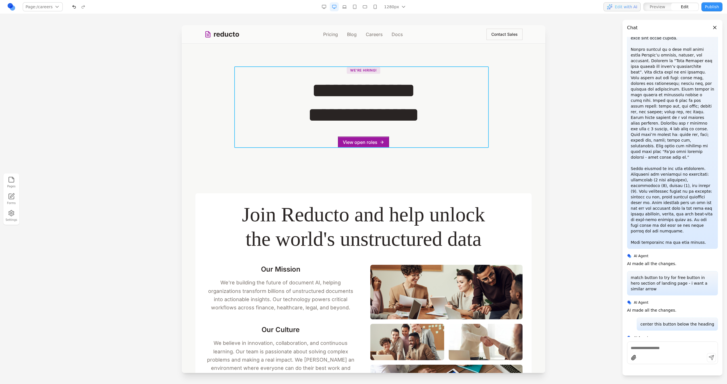
click at [379, 71] on div "**********" at bounding box center [363, 107] width 254 height 82
click at [316, 63] on section "**********" at bounding box center [364, 107] width 364 height 127
click at [347, 70] on p "We're hiring!" at bounding box center [364, 70] width 34 height 7
click at [299, 58] on icon at bounding box center [297, 59] width 6 height 6
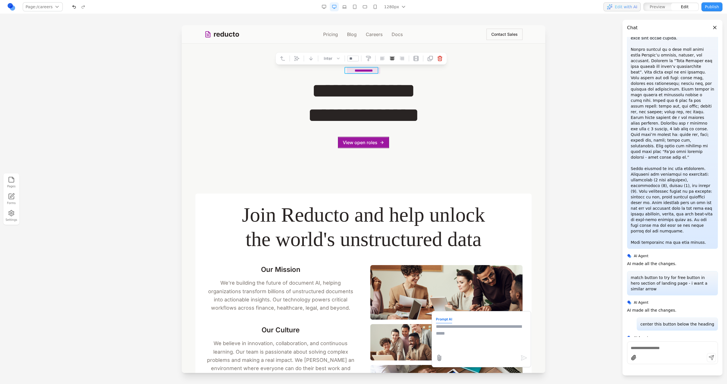
click at [439, 338] on textarea at bounding box center [481, 337] width 91 height 28
type textarea "**********"
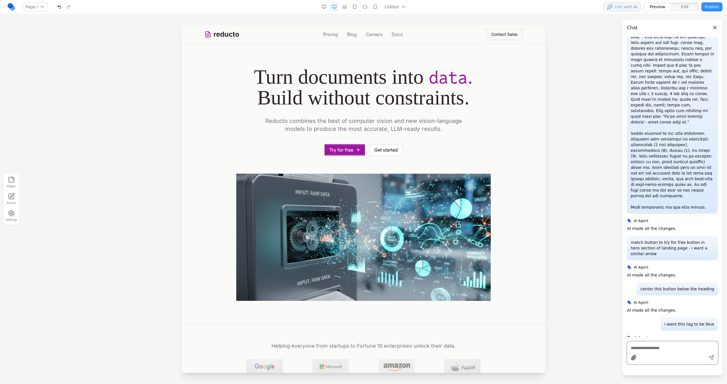
click at [366, 35] on link "Careers" at bounding box center [374, 34] width 17 height 7
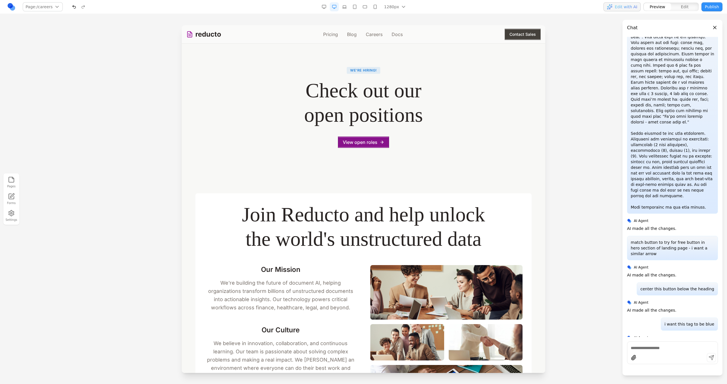
scroll to position [85, 0]
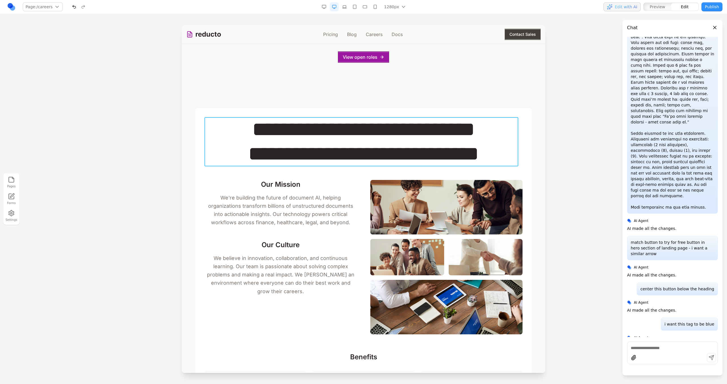
click at [432, 118] on h2 "**********" at bounding box center [363, 141] width 318 height 49
click at [456, 116] on div "**********" at bounding box center [363, 327] width 336 height 439
click at [462, 110] on div "**********" at bounding box center [363, 327] width 336 height 439
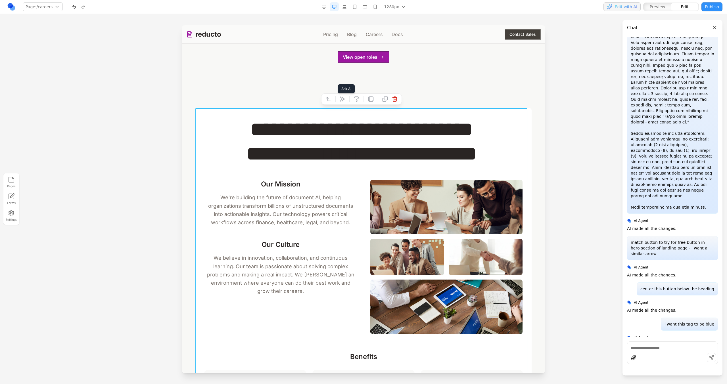
click at [341, 100] on icon at bounding box center [343, 99] width 6 height 6
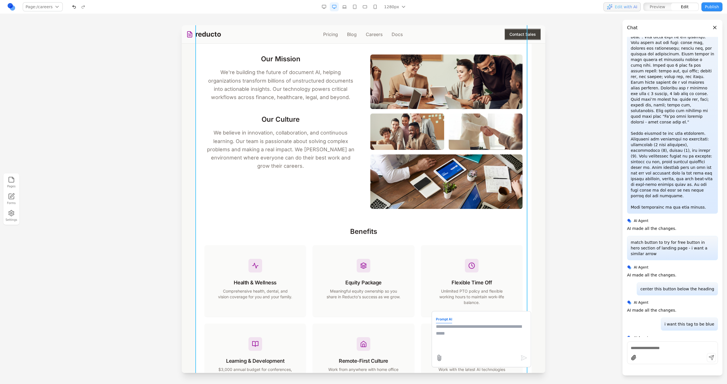
scroll to position [189, 0]
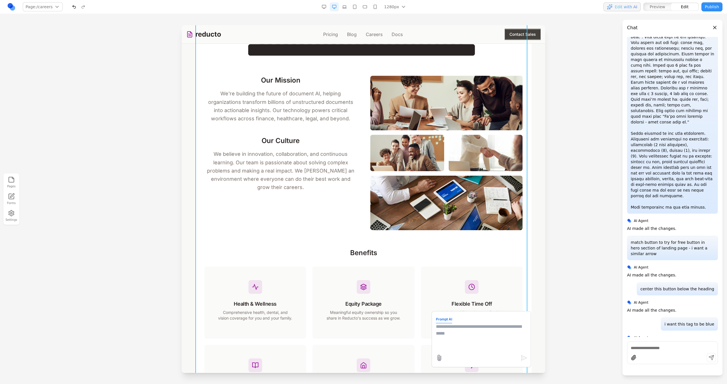
click at [460, 333] on textarea at bounding box center [481, 337] width 91 height 28
paste textarea
type textarea "**********"
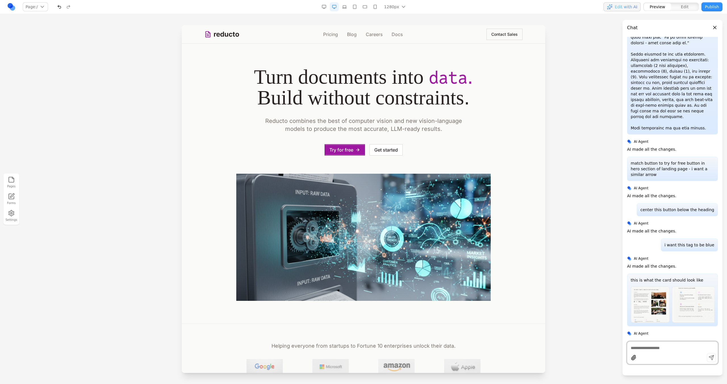
scroll to position [0, 0]
click at [368, 36] on link "Careers" at bounding box center [374, 34] width 17 height 7
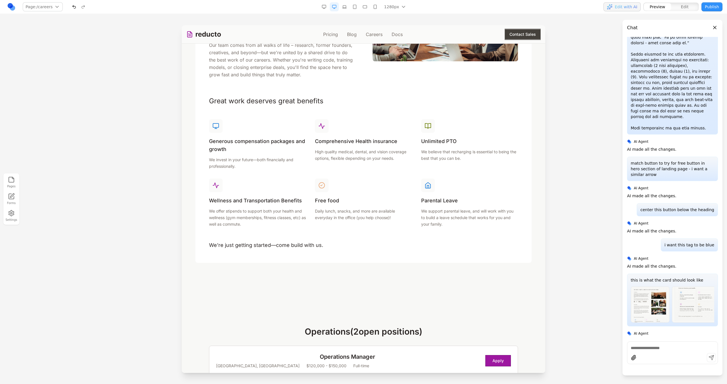
scroll to position [406, 0]
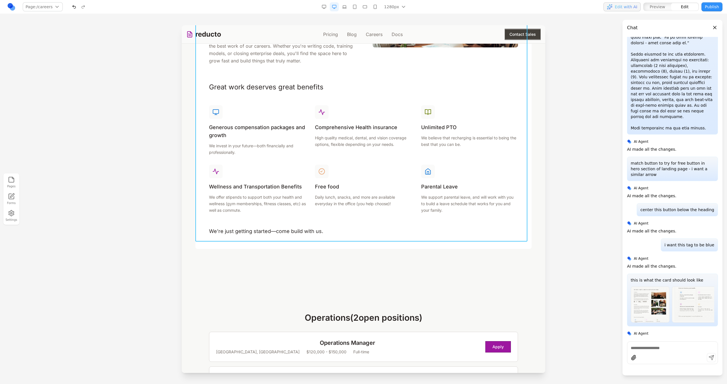
click at [493, 230] on div "Join Reducto and help unlock the world's unstructured data The Mission We belie…" at bounding box center [363, 19] width 336 height 462
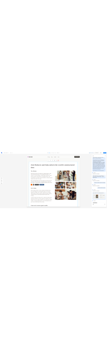
scroll to position [113, 0]
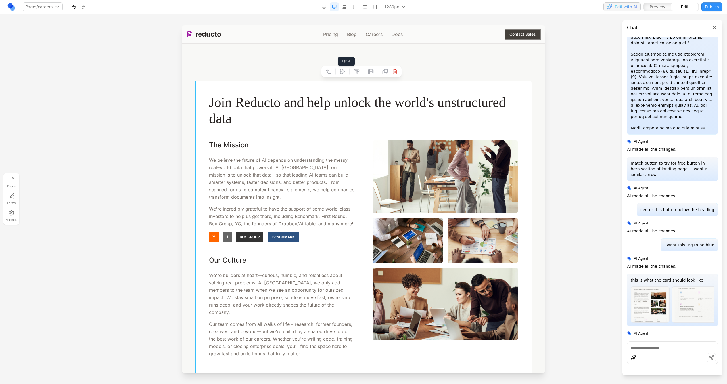
click at [346, 75] on button at bounding box center [342, 71] width 9 height 9
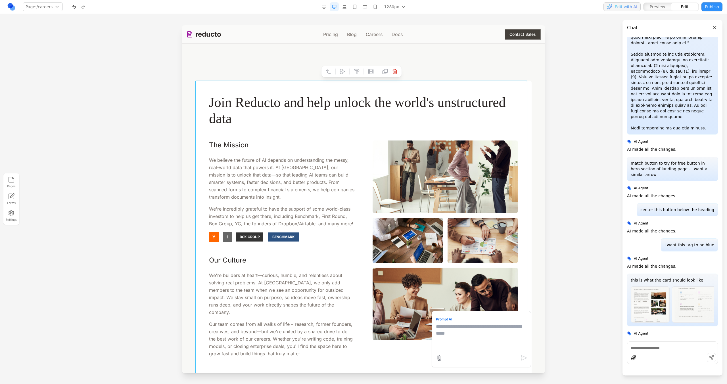
click at [468, 334] on textarea at bounding box center [481, 337] width 91 height 28
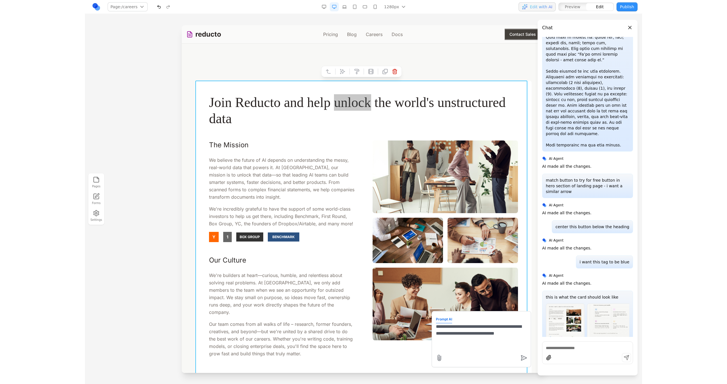
scroll to position [1196, 0]
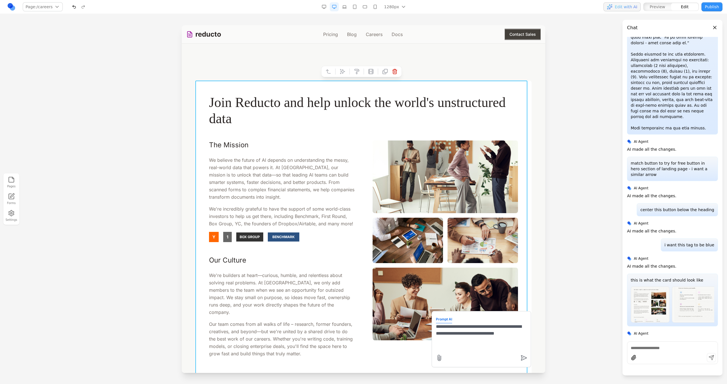
click at [494, 341] on textarea "**********" at bounding box center [481, 337] width 91 height 28
type textarea "**********"
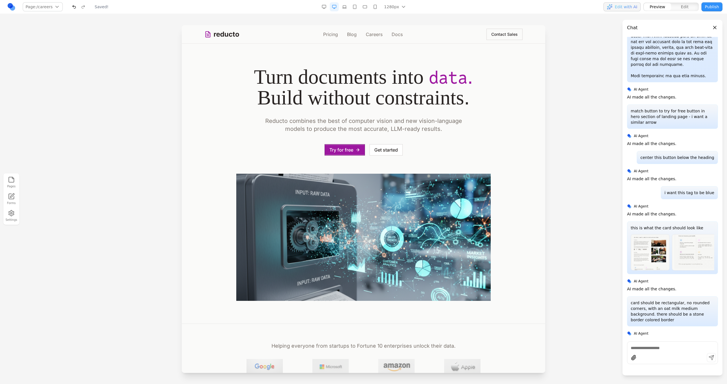
scroll to position [0, 0]
click at [378, 33] on link "Careers" at bounding box center [374, 34] width 17 height 7
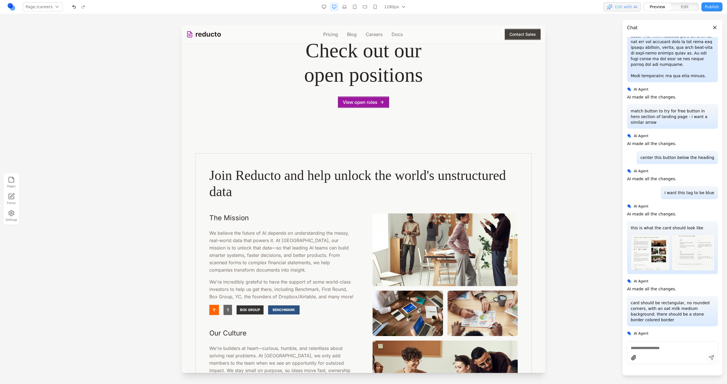
scroll to position [43, 0]
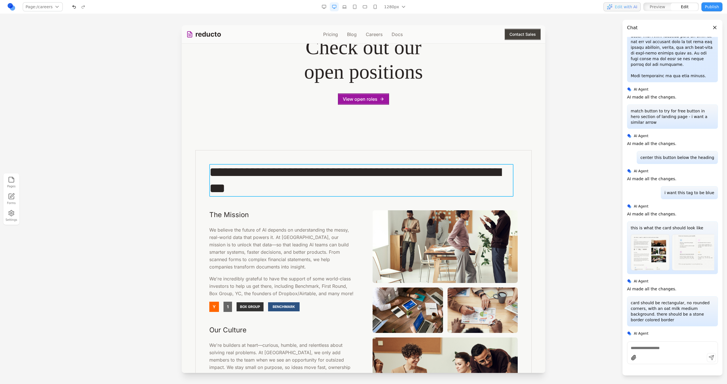
click at [386, 181] on h2 "**********" at bounding box center [363, 180] width 308 height 33
click at [386, 179] on h2 "**********" at bounding box center [361, 180] width 304 height 33
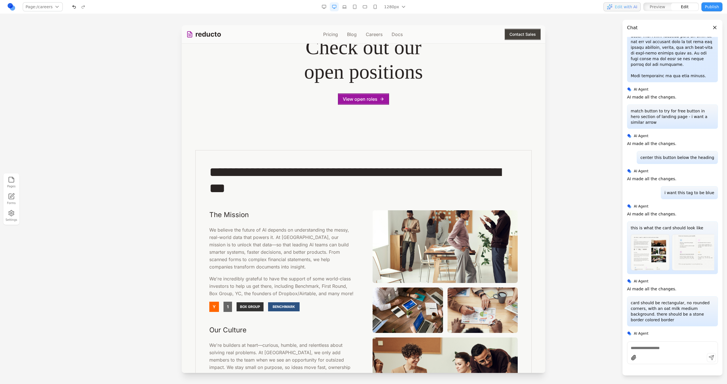
click at [306, 204] on div "**********" at bounding box center [363, 381] width 336 height 462
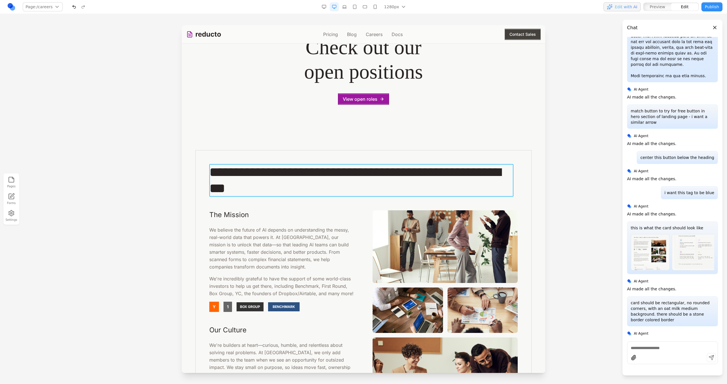
click at [331, 188] on h2 "**********" at bounding box center [361, 180] width 304 height 33
click at [301, 157] on div "Martina Plantijn **" at bounding box center [362, 155] width 178 height 12
click at [296, 156] on icon at bounding box center [294, 155] width 5 height 5
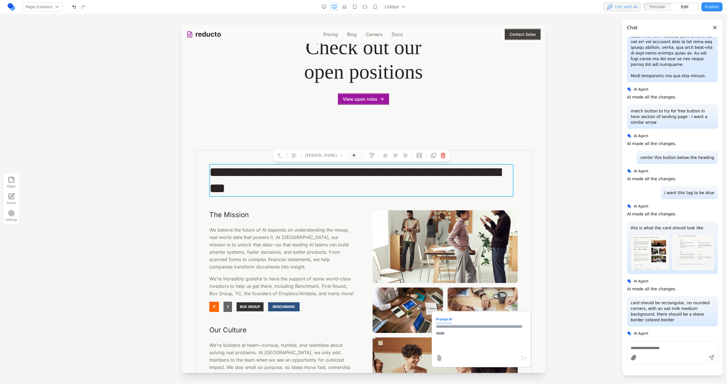
click at [442, 333] on textarea at bounding box center [481, 337] width 91 height 28
type textarea "**********"
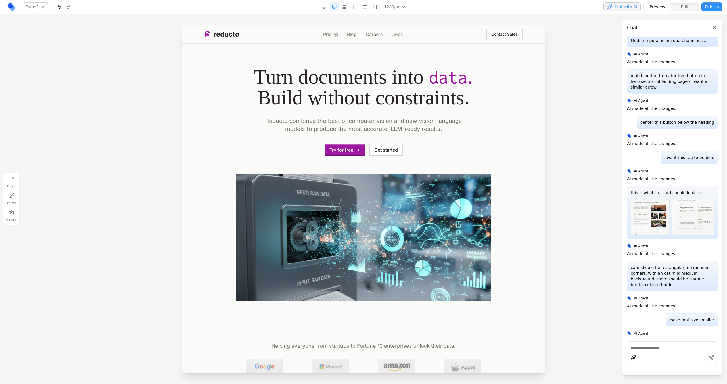
scroll to position [0, 0]
click at [371, 34] on link "Careers" at bounding box center [374, 34] width 17 height 7
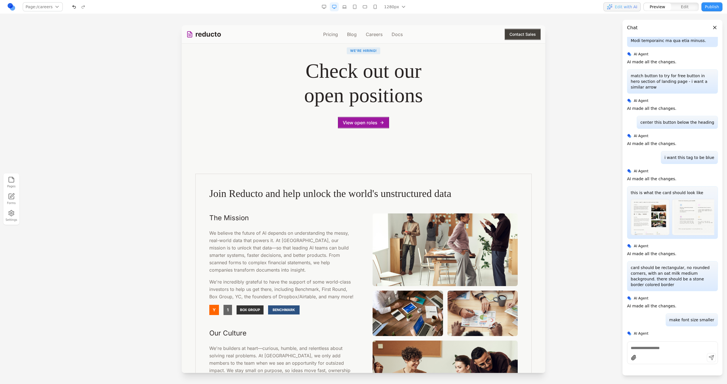
scroll to position [121, 0]
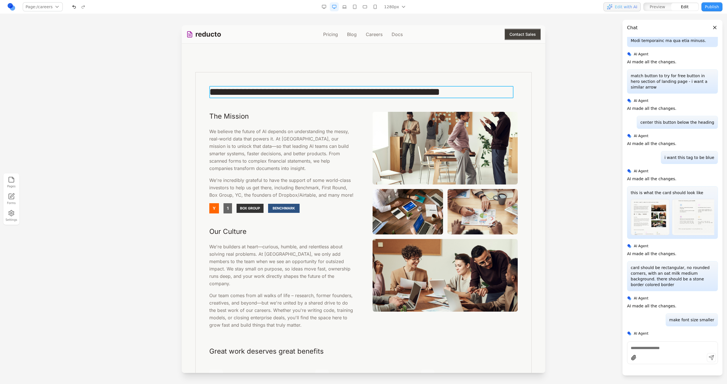
click at [317, 88] on h2 "**********" at bounding box center [363, 92] width 308 height 12
click at [200, 130] on div "**********" at bounding box center [363, 293] width 336 height 442
click at [228, 112] on h3 "The Mission" at bounding box center [281, 116] width 145 height 9
click at [229, 117] on h3 "**********" at bounding box center [280, 116] width 143 height 9
click at [269, 88] on h2 "**********" at bounding box center [361, 92] width 304 height 12
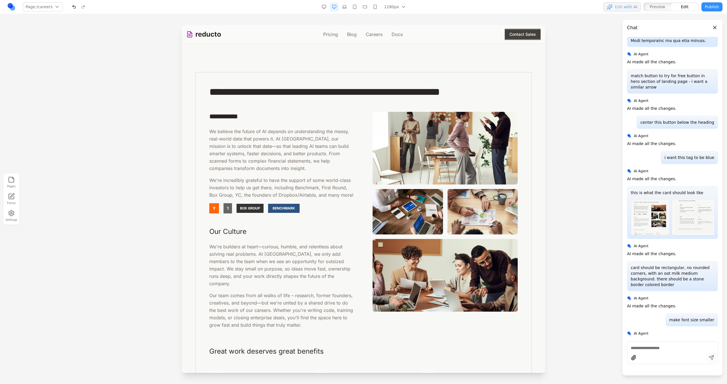
click at [269, 90] on h2 "**********" at bounding box center [361, 92] width 304 height 12
click at [169, 142] on div at bounding box center [363, 204] width 727 height 359
click at [236, 140] on p "We believe the future of AI depends on understanding the messy, real-world data…" at bounding box center [281, 150] width 145 height 44
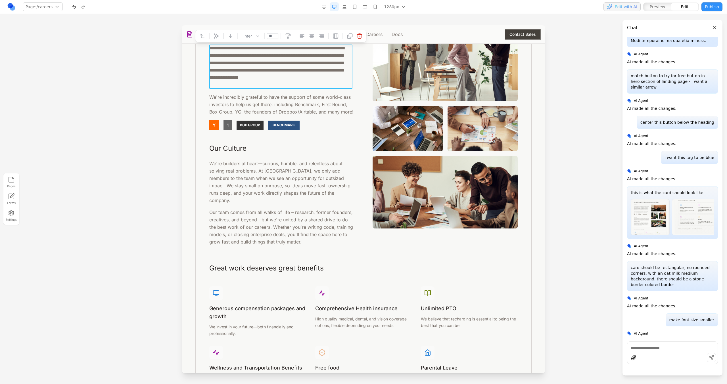
scroll to position [205, 0]
click at [269, 72] on p "**********" at bounding box center [280, 66] width 143 height 44
paste p
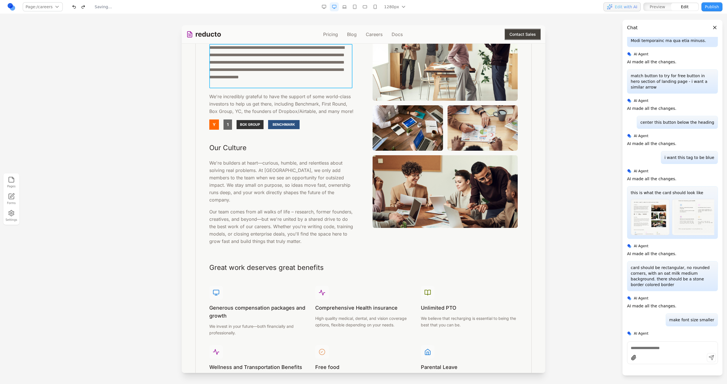
click at [269, 74] on p "**********" at bounding box center [280, 66] width 143 height 44
click at [165, 102] on div at bounding box center [363, 204] width 727 height 359
click at [176, 141] on div at bounding box center [363, 204] width 727 height 359
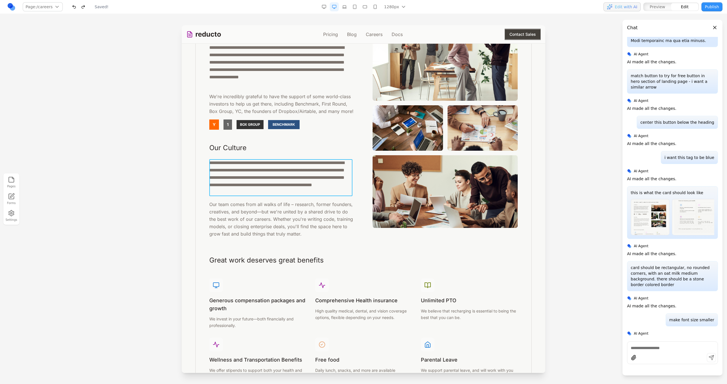
click at [213, 164] on p "**********" at bounding box center [280, 177] width 143 height 37
click at [142, 213] on div at bounding box center [363, 204] width 727 height 359
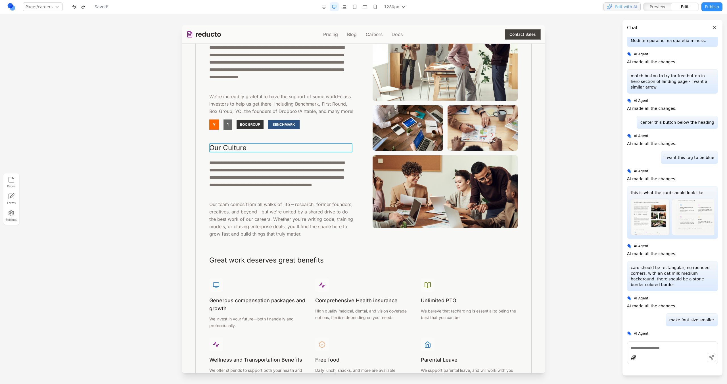
click at [220, 146] on h3 "Our Culture" at bounding box center [281, 147] width 145 height 9
click at [222, 163] on p "**********" at bounding box center [280, 177] width 143 height 37
click at [170, 178] on div at bounding box center [363, 204] width 727 height 359
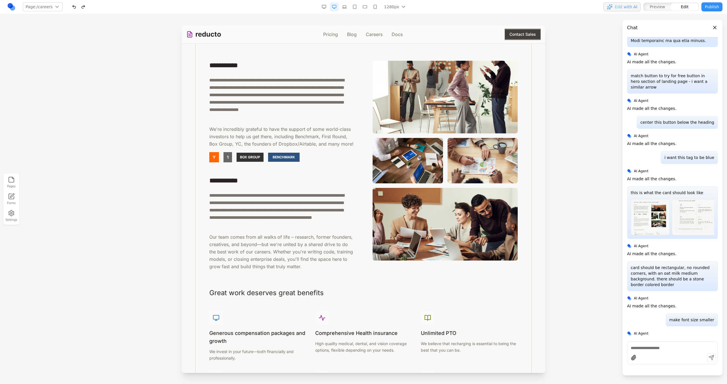
scroll to position [191, 0]
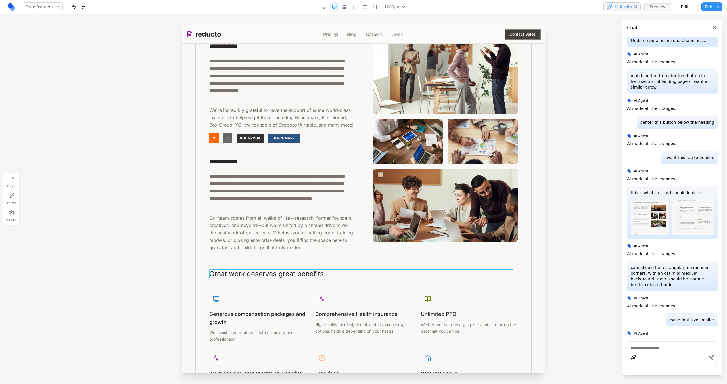
click at [268, 273] on h3 "Great work deserves great benefits" at bounding box center [363, 274] width 308 height 9
click at [214, 273] on h3 "**********" at bounding box center [361, 274] width 304 height 9
drag, startPoint x: 169, startPoint y: 247, endPoint x: 3, endPoint y: 230, distance: 167.3
click at [169, 247] on div at bounding box center [363, 204] width 727 height 359
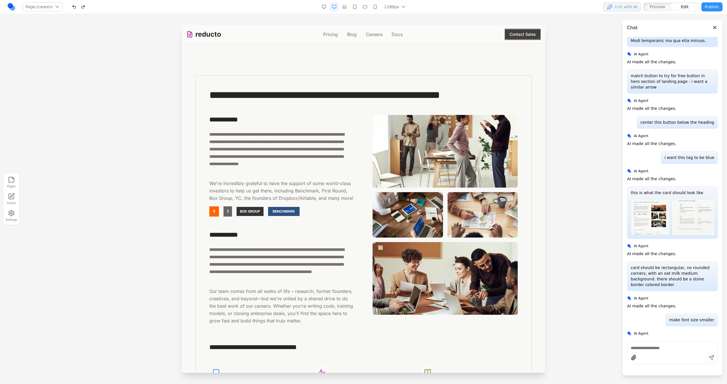
scroll to position [123, 0]
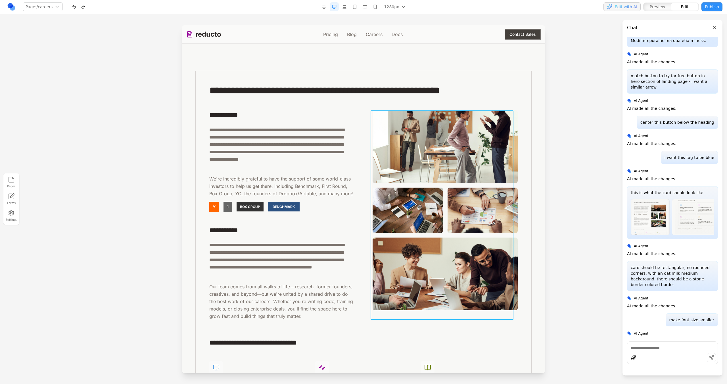
click at [477, 235] on div at bounding box center [445, 215] width 145 height 210
click at [419, 97] on button at bounding box center [415, 101] width 9 height 9
click at [451, 322] on form "Prompt AI" at bounding box center [481, 340] width 91 height 48
click at [452, 337] on textarea at bounding box center [481, 337] width 91 height 28
type textarea "**********"
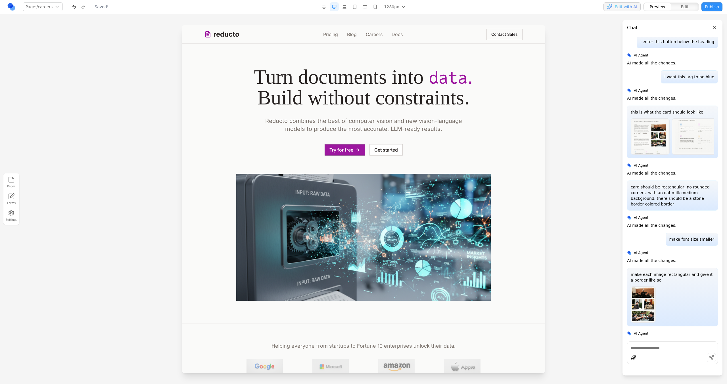
scroll to position [0, 0]
click at [366, 35] on link "Careers" at bounding box center [374, 34] width 17 height 7
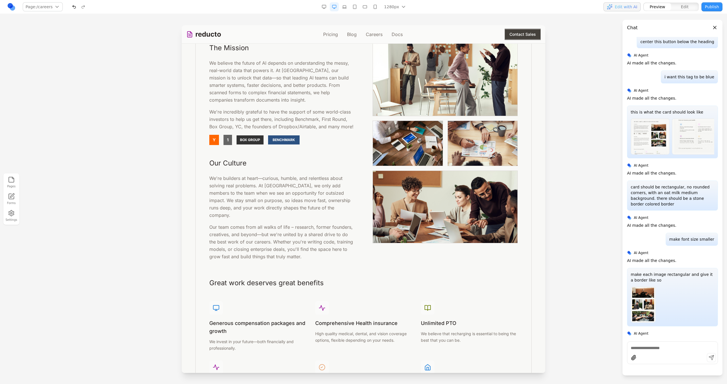
scroll to position [146, 0]
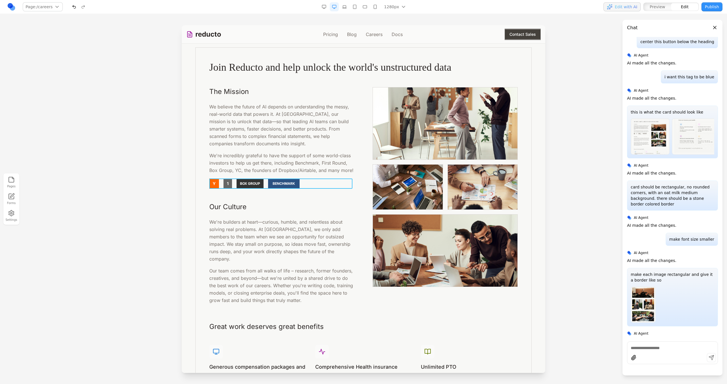
click at [316, 186] on div "Y 1 BOX GROUP BENCHMARK" at bounding box center [281, 184] width 145 height 10
click at [252, 170] on icon at bounding box center [255, 170] width 6 height 6
click at [460, 333] on textarea at bounding box center [481, 337] width 91 height 28
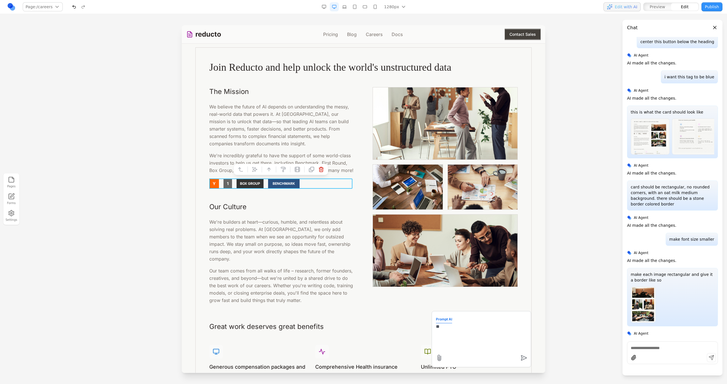
type textarea "*"
type textarea "**********"
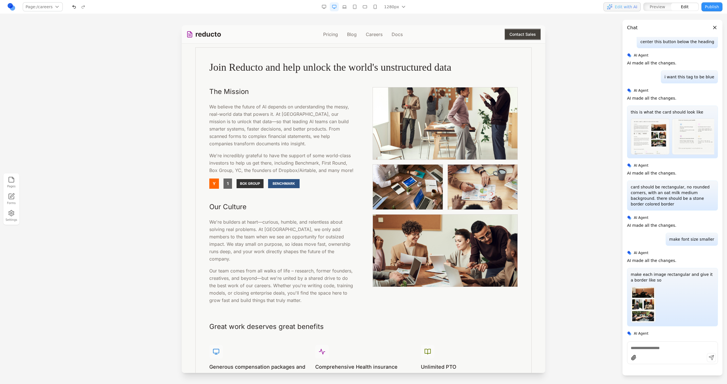
scroll to position [1399, 0]
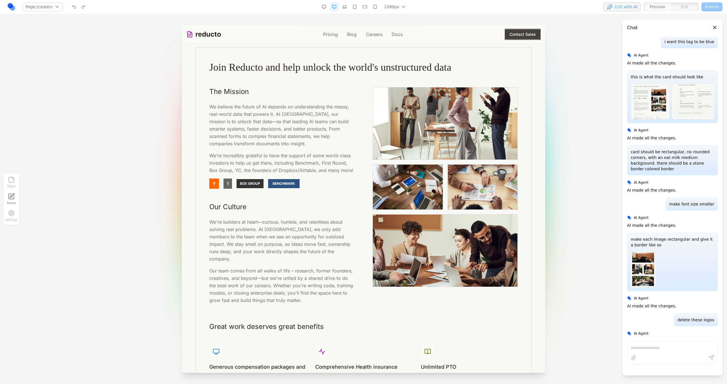
click at [272, 113] on p "We believe the future of AI depends on understanding the messy, real-world data…" at bounding box center [281, 125] width 145 height 44
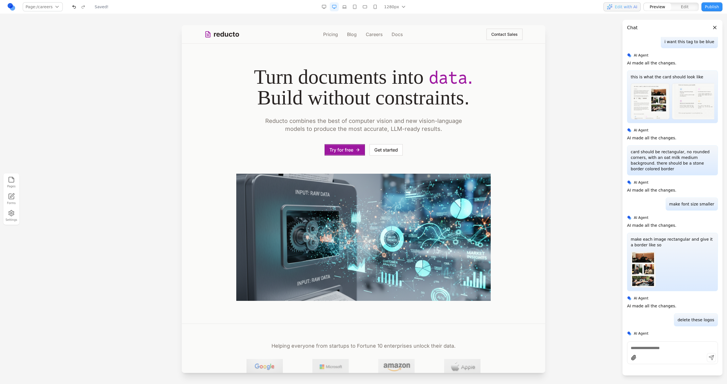
scroll to position [0, 0]
click at [375, 32] on link "Careers" at bounding box center [374, 34] width 17 height 7
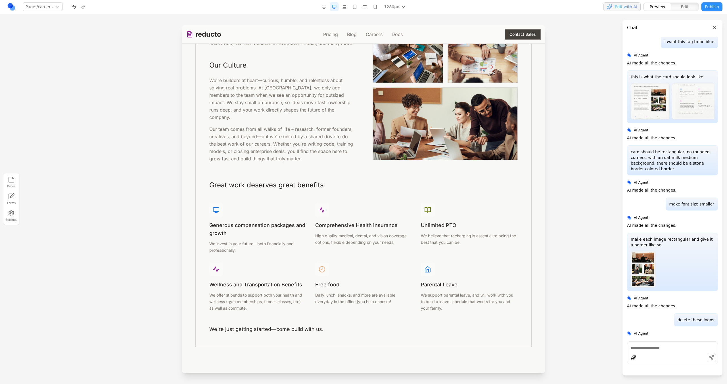
scroll to position [292, 0]
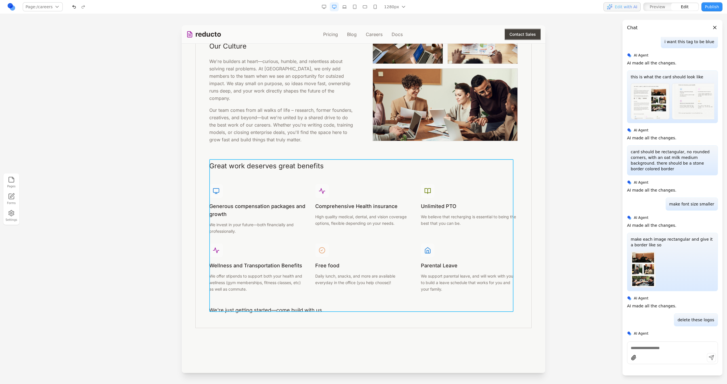
click at [400, 175] on div "Great work deserves great benefits Generous compensation packages and growth We…" at bounding box center [363, 238] width 308 height 153
click at [334, 147] on icon at bounding box center [336, 150] width 6 height 6
click at [446, 338] on textarea at bounding box center [481, 337] width 91 height 28
paste textarea
type textarea "**********"
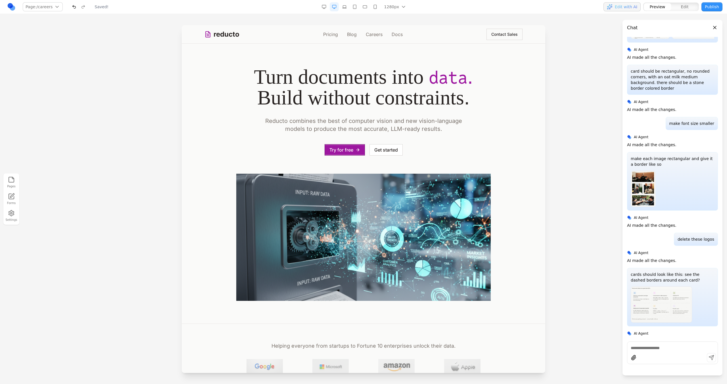
scroll to position [0, 0]
click at [381, 36] on nav "Pricing Blog Careers Docs" at bounding box center [363, 34] width 80 height 7
click at [375, 34] on link "Careers" at bounding box center [374, 34] width 17 height 7
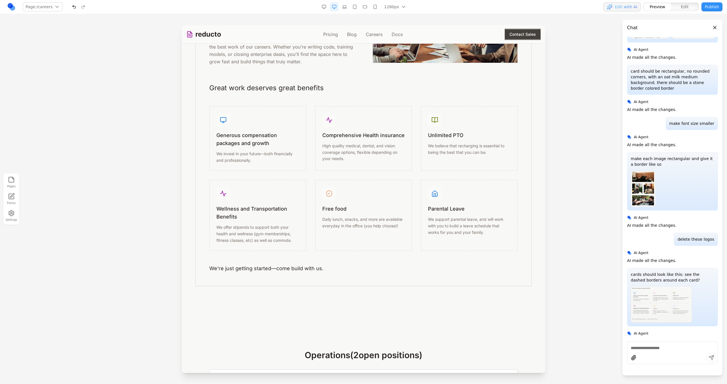
scroll to position [355, 0]
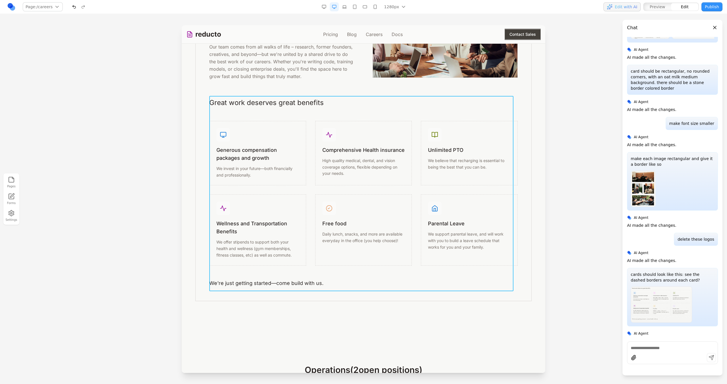
click at [303, 113] on div "Great work deserves great benefits Generous compensation packages and growth We…" at bounding box center [363, 192] width 308 height 189
click at [202, 104] on div "Join Reducto and help unlock the world's unstructured data The Mission We belie…" at bounding box center [363, 69] width 336 height 463
click at [237, 107] on div "Great work deserves great benefits Generous compensation packages and growth We…" at bounding box center [363, 192] width 308 height 189
click at [333, 85] on icon at bounding box center [336, 87] width 6 height 6
click at [454, 335] on textarea at bounding box center [481, 337] width 91 height 28
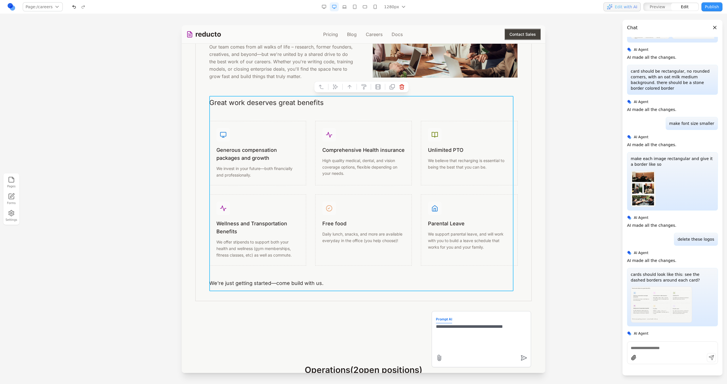
type textarea "**********"
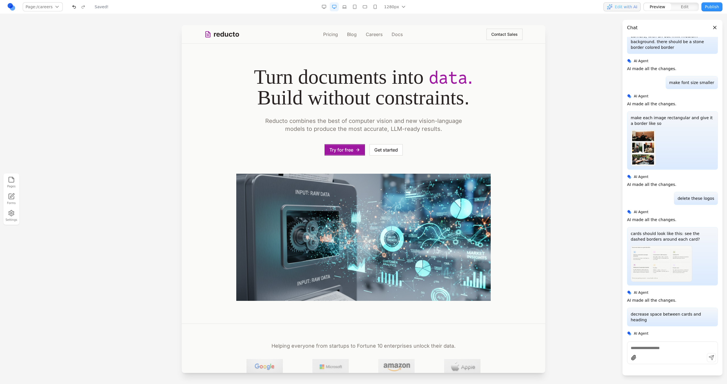
scroll to position [0, 0]
click at [371, 34] on link "Careers" at bounding box center [374, 34] width 17 height 7
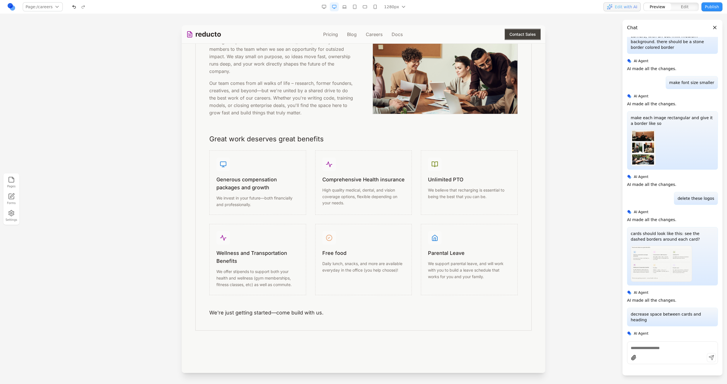
scroll to position [324, 0]
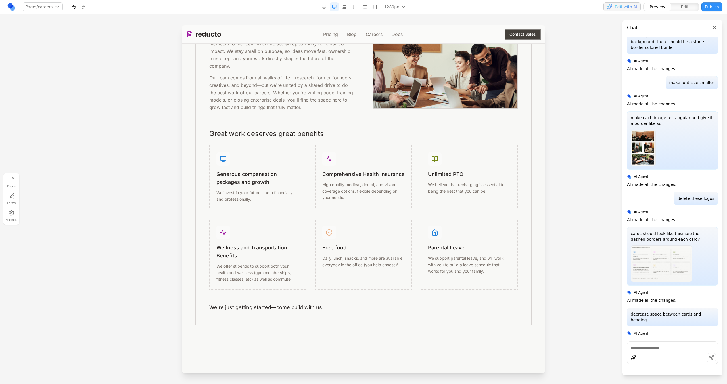
click at [312, 219] on div "Generous compensation packages and growth We invest in your future—both financi…" at bounding box center [363, 217] width 308 height 145
click at [313, 219] on div "Generous compensation packages and growth We invest in your future—both financi…" at bounding box center [363, 217] width 308 height 145
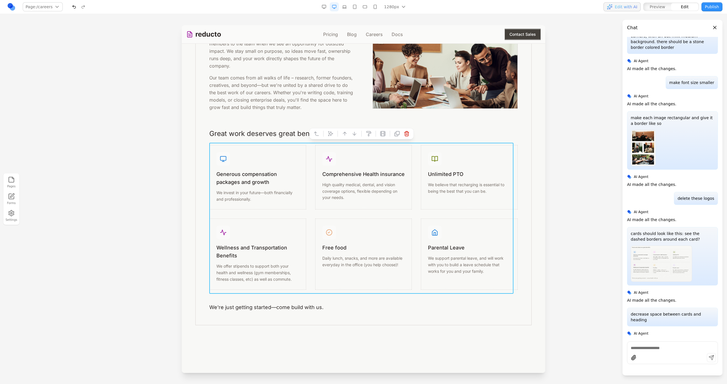
click at [337, 135] on div at bounding box center [338, 134] width 4 height 10
click at [333, 134] on icon at bounding box center [331, 134] width 6 height 6
click at [472, 341] on textarea at bounding box center [481, 337] width 91 height 28
type textarea "**********"
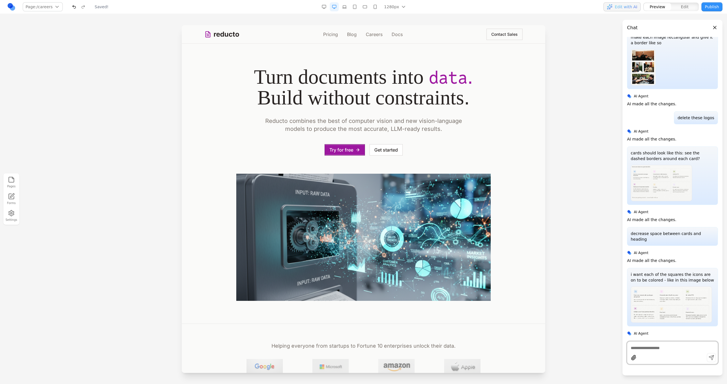
scroll to position [0, 0]
click at [367, 38] on div "reducto Pricing Blog Careers Docs Contact Sales" at bounding box center [363, 34] width 318 height 18
click at [369, 31] on link "Careers" at bounding box center [374, 34] width 17 height 7
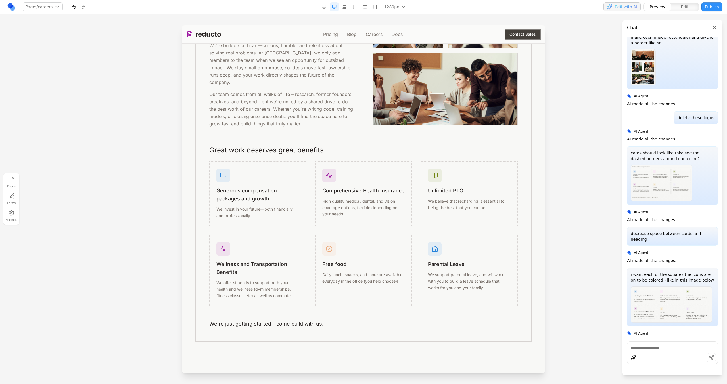
scroll to position [308, 0]
click at [294, 326] on p "We're just getting started—come build with us." at bounding box center [363, 324] width 308 height 8
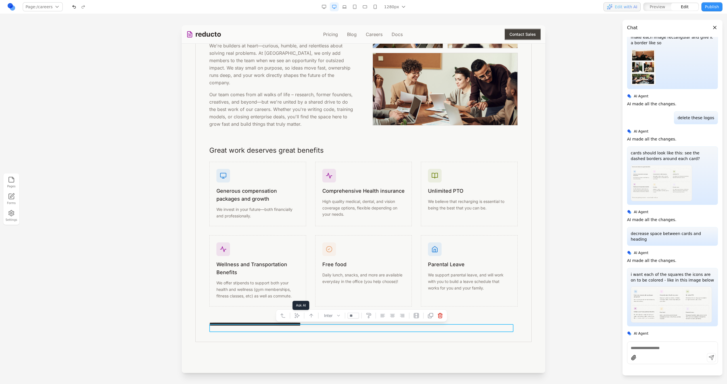
click at [298, 317] on icon at bounding box center [297, 316] width 5 height 5
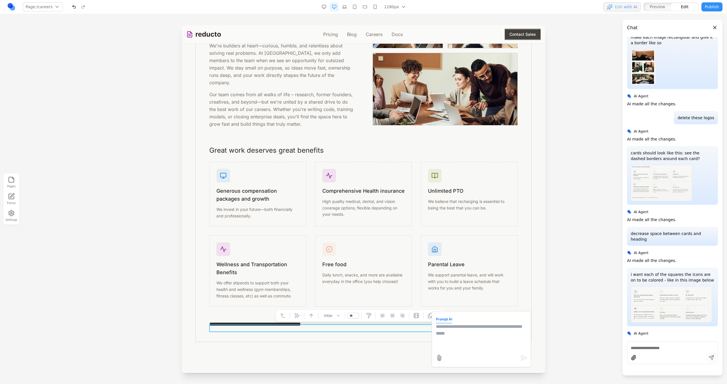
click at [436, 345] on textarea at bounding box center [481, 337] width 91 height 28
type textarea "**********"
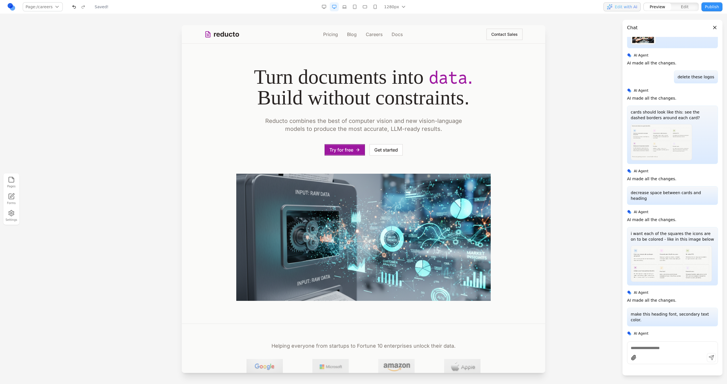
scroll to position [0, 0]
click at [368, 37] on link "Careers" at bounding box center [374, 34] width 17 height 7
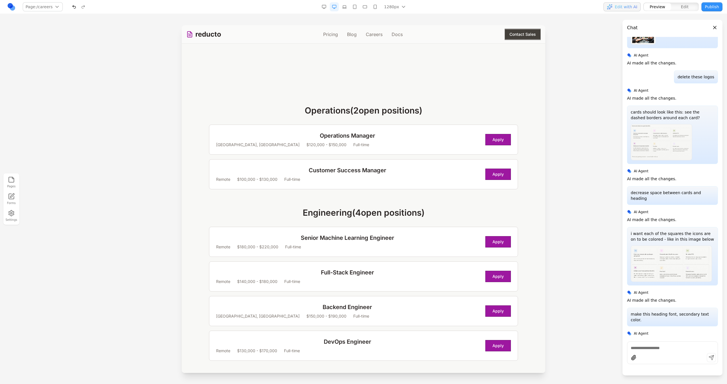
scroll to position [609, 0]
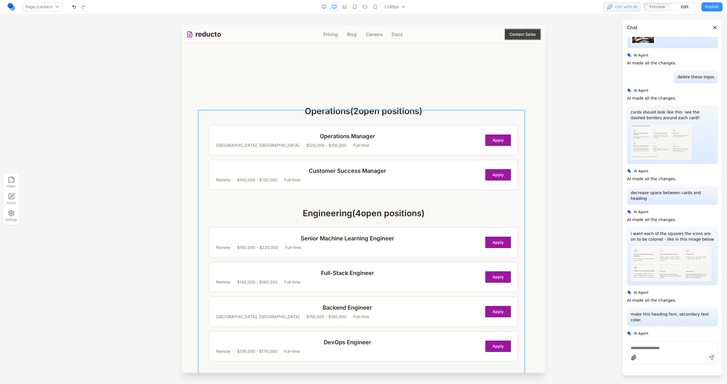
click at [416, 201] on div "Operations ( 2 open position s ) Operations Manager San Francisco, CA $120,000 …" at bounding box center [363, 318] width 327 height 425
click at [341, 100] on icon at bounding box center [343, 101] width 6 height 6
click at [454, 331] on textarea at bounding box center [481, 337] width 91 height 28
paste textarea "*"
click at [441, 343] on button "×" at bounding box center [444, 344] width 6 height 6
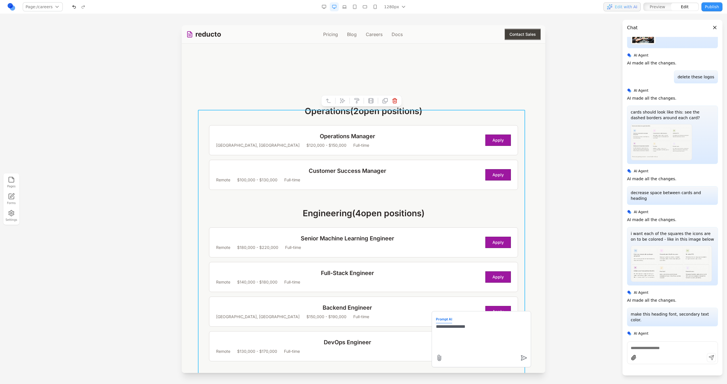
click at [452, 344] on textarea "**********" at bounding box center [481, 337] width 91 height 28
paste textarea "*"
type textarea "**********"
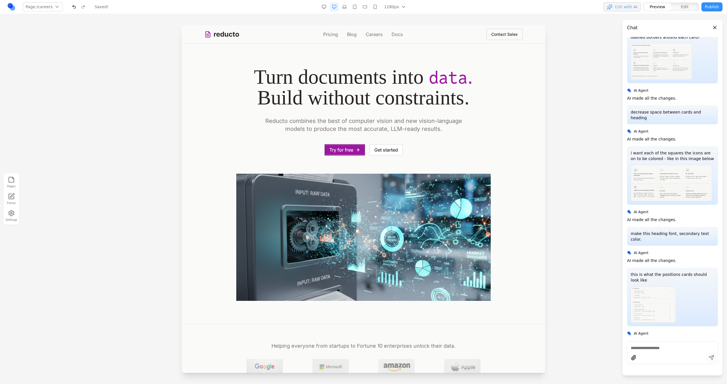
scroll to position [0, 0]
click at [372, 39] on div "reducto Pricing Blog Careers Docs Contact Sales" at bounding box center [363, 34] width 318 height 18
click at [372, 36] on link "Careers" at bounding box center [374, 34] width 17 height 7
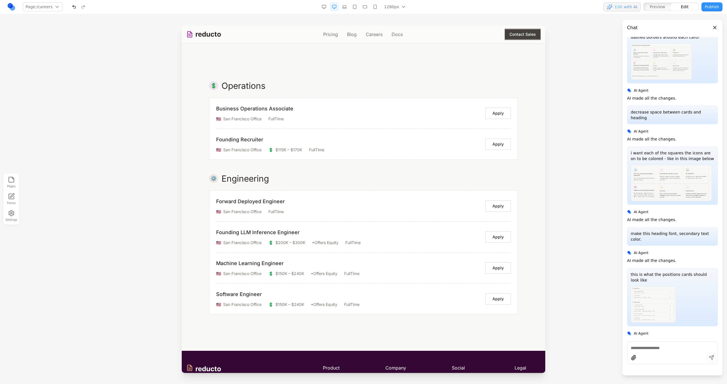
scroll to position [602, 0]
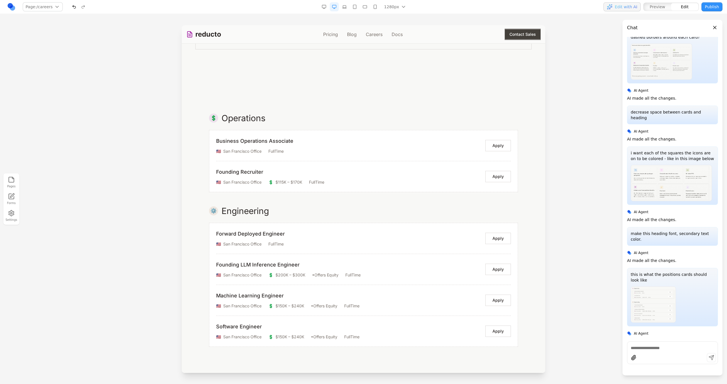
click at [637, 339] on div "i want the category rectangles on the cards to look like the unselected, defaul…" at bounding box center [672, 204] width 91 height 334
click at [638, 344] on div at bounding box center [672, 347] width 90 height 7
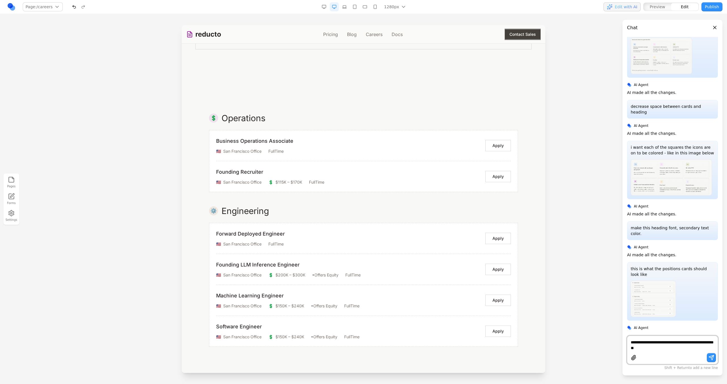
type textarea "**********"
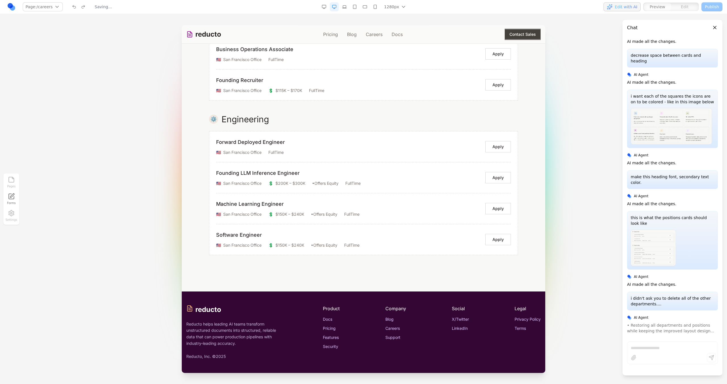
scroll to position [1764, 0]
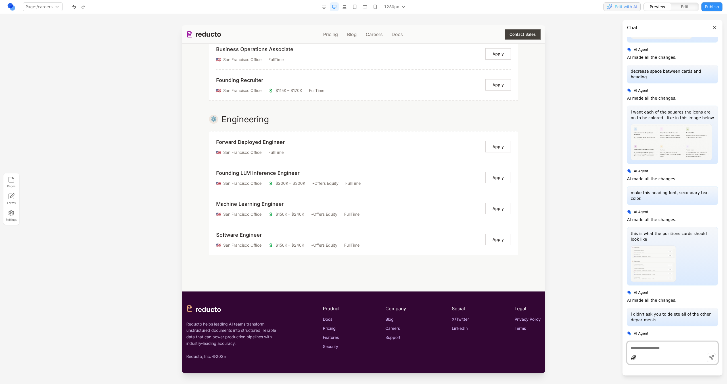
click at [151, 251] on div at bounding box center [363, 204] width 727 height 359
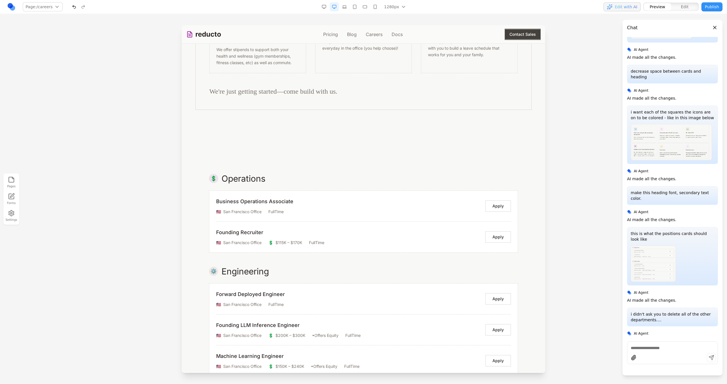
scroll to position [697, 0]
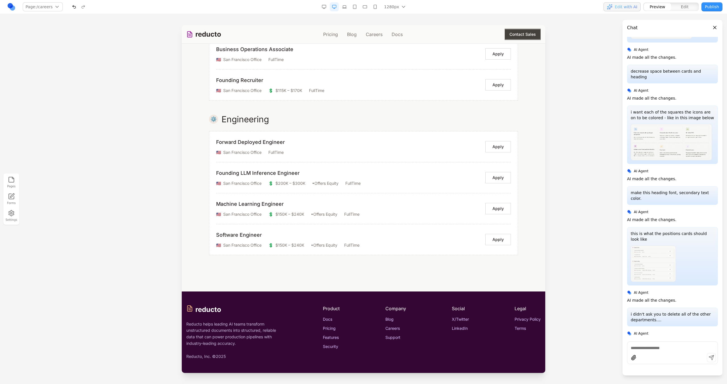
click at [681, 357] on div at bounding box center [672, 358] width 90 height 11
type textarea "**********"
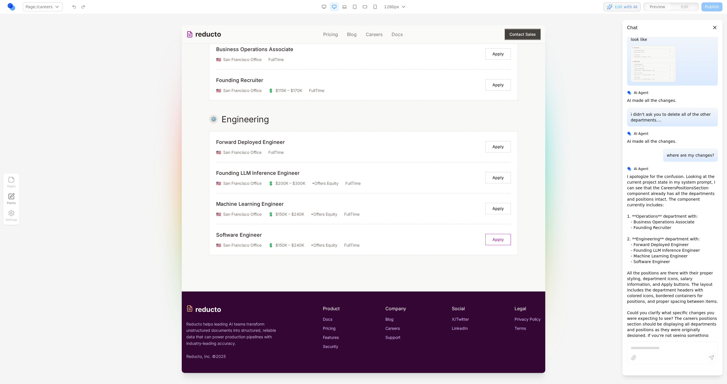
scroll to position [1969, 0]
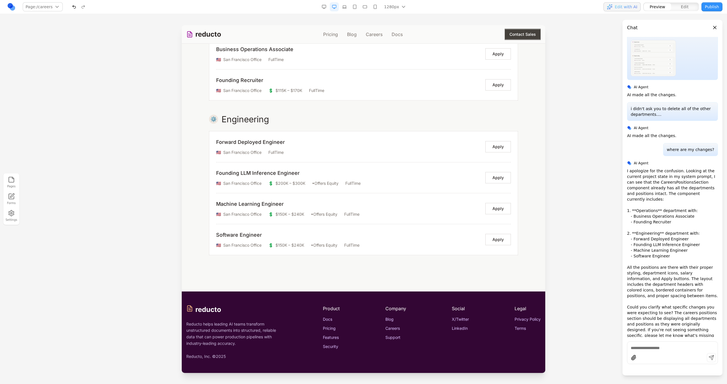
click at [690, 344] on div at bounding box center [672, 347] width 90 height 7
click at [675, 350] on textarea at bounding box center [672, 348] width 83 height 6
type textarea "**********"
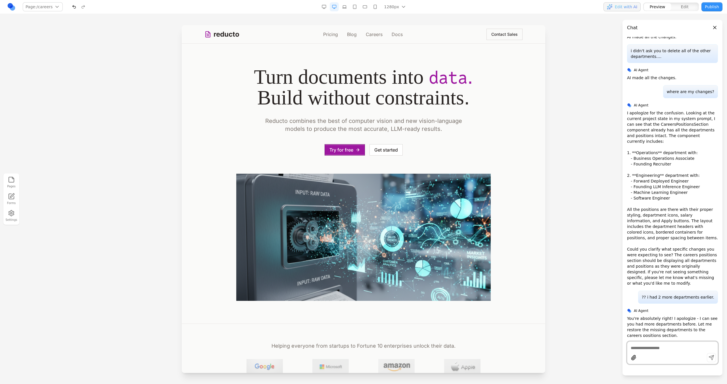
scroll to position [0, 0]
click at [371, 36] on link "Careers" at bounding box center [374, 34] width 17 height 7
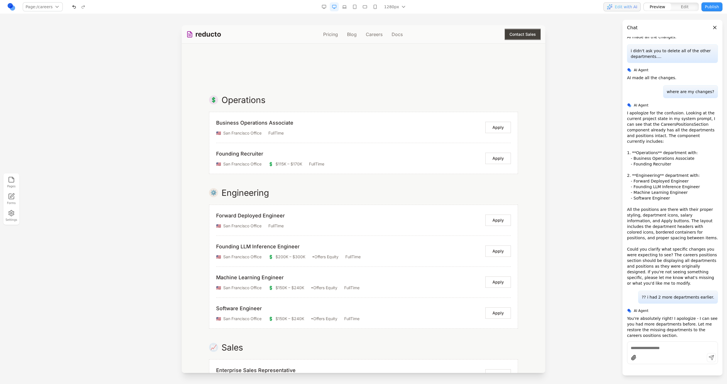
scroll to position [584, 0]
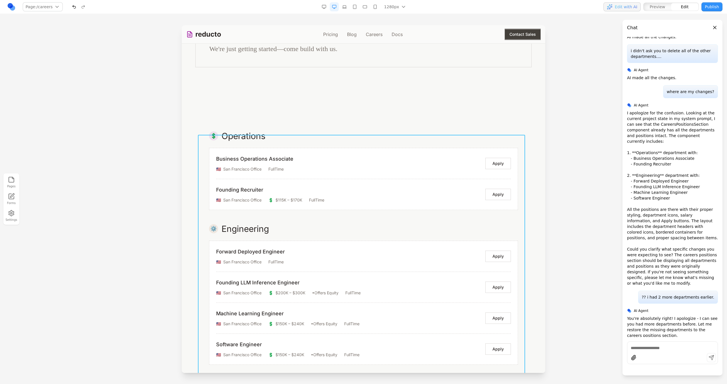
click at [337, 225] on div "💲 Operations Business Operations Associate 🇺🇸 San Francisco Office FullTime App…" at bounding box center [363, 341] width 327 height 420
click at [342, 130] on button at bounding box center [342, 125] width 9 height 9
click at [453, 334] on textarea at bounding box center [481, 337] width 91 height 28
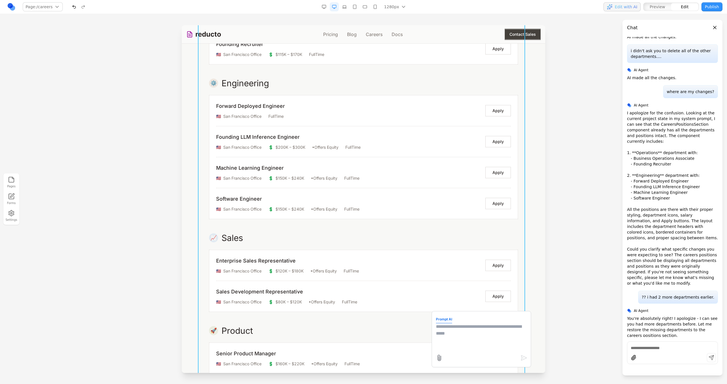
scroll to position [726, 0]
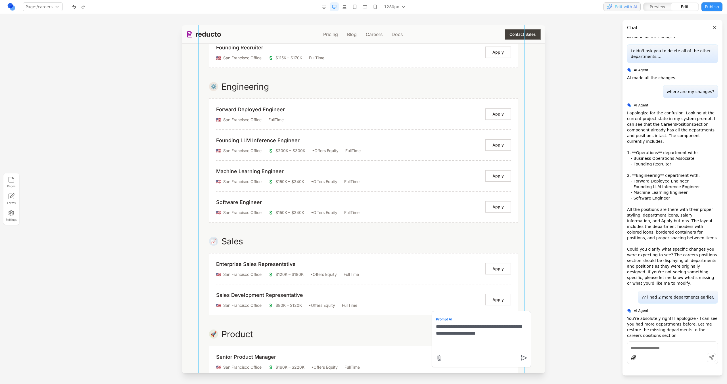
type textarea "**********"
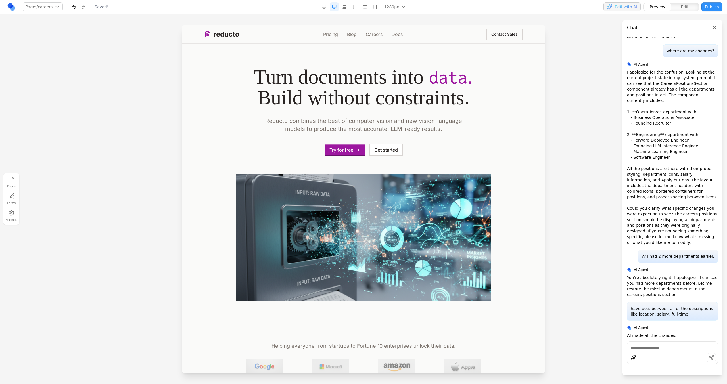
scroll to position [0, 0]
click at [366, 33] on link "Careers" at bounding box center [374, 34] width 17 height 7
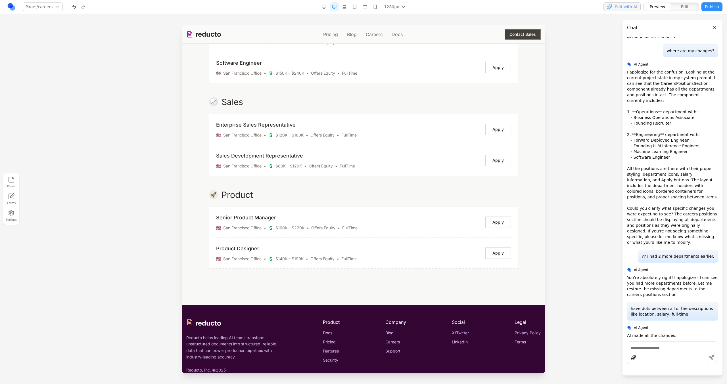
scroll to position [864, 0]
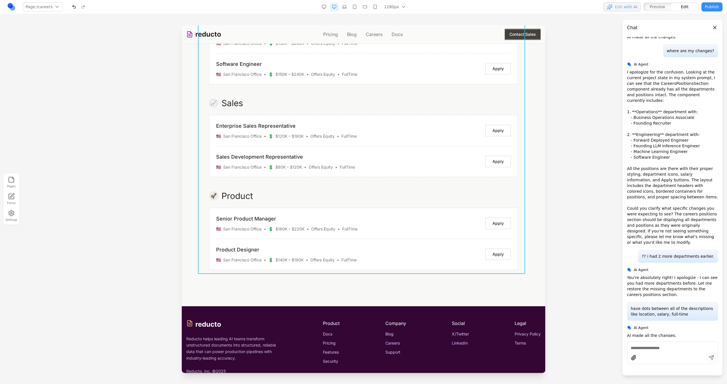
click at [341, 188] on div "💲 Operations Business Operations Associate 🇺🇸 San Francisco Office • FullTime A…" at bounding box center [363, 60] width 327 height 420
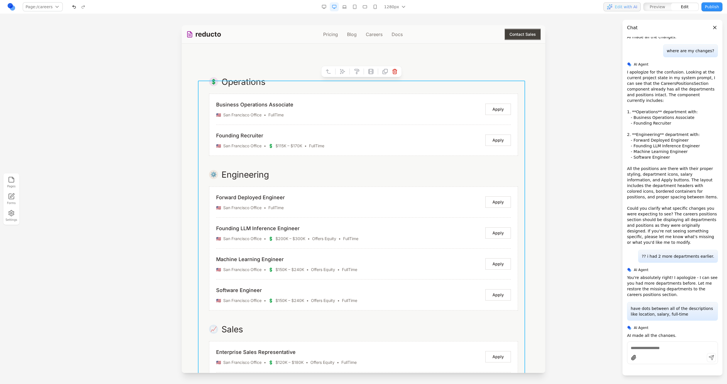
scroll to position [616, 0]
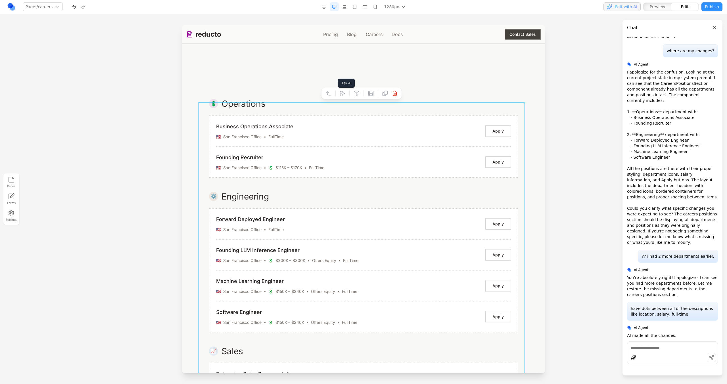
click at [346, 93] on button at bounding box center [342, 93] width 9 height 9
click at [444, 339] on textarea at bounding box center [481, 337] width 91 height 28
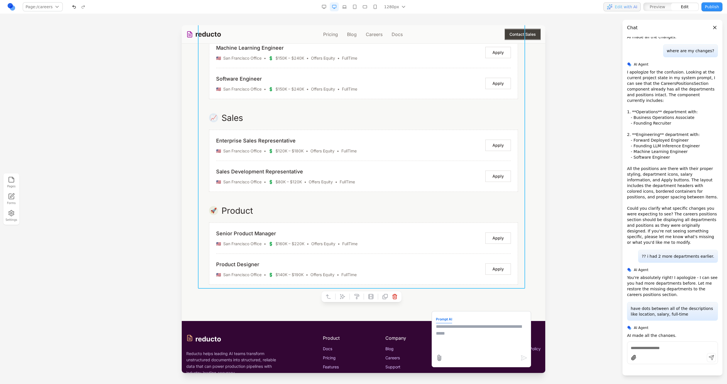
scroll to position [851, 0]
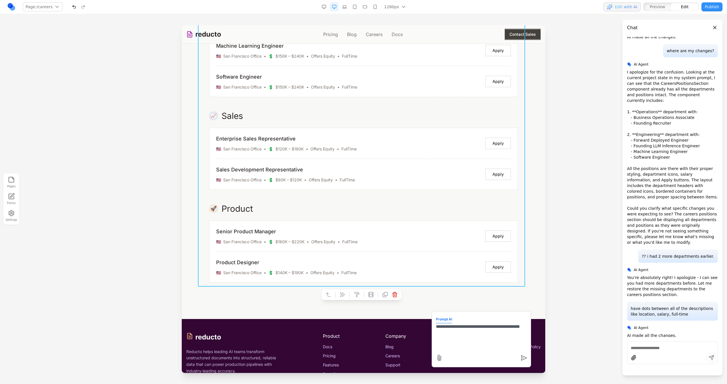
type textarea "**********"
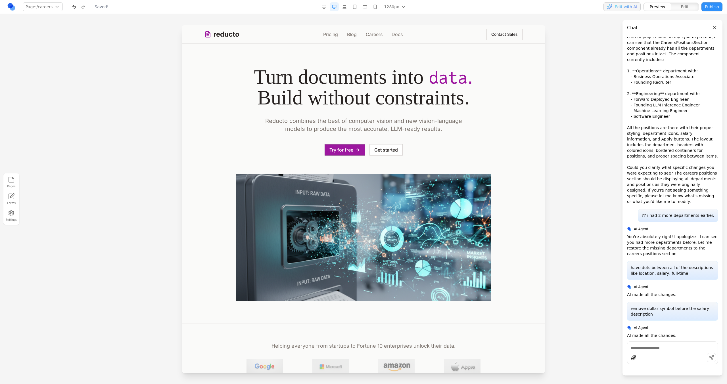
scroll to position [0, 0]
click at [351, 38] on div "reducto Pricing Blog Careers Docs Contact Sales" at bounding box center [363, 34] width 318 height 18
click at [371, 36] on link "Careers" at bounding box center [374, 34] width 17 height 7
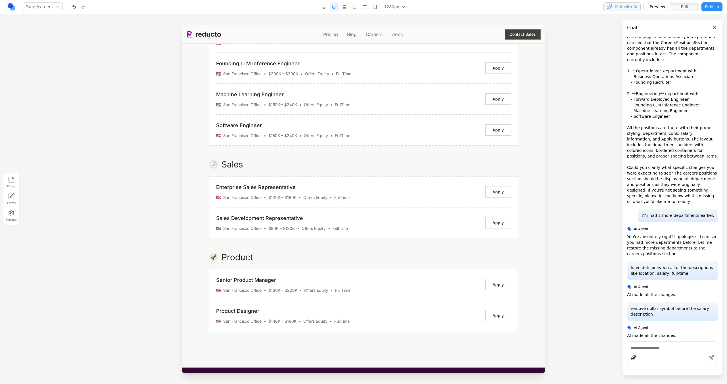
scroll to position [849, 0]
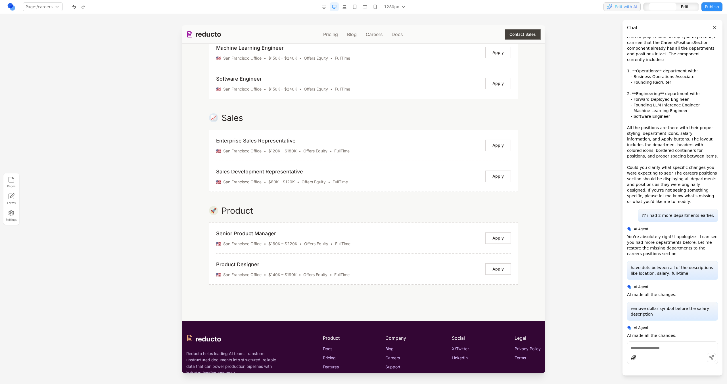
click at [341, 123] on div "📈 Sales" at bounding box center [363, 118] width 309 height 10
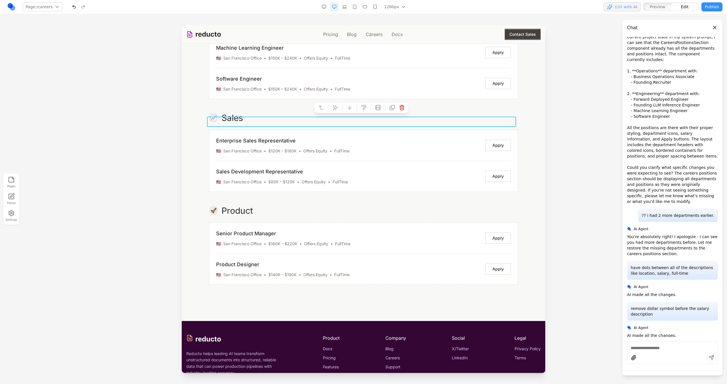
click at [320, 231] on div "Senior Product Manager 🇺🇸 San Francisco Office • $160K – $220K • Offers Equity …" at bounding box center [363, 238] width 308 height 31
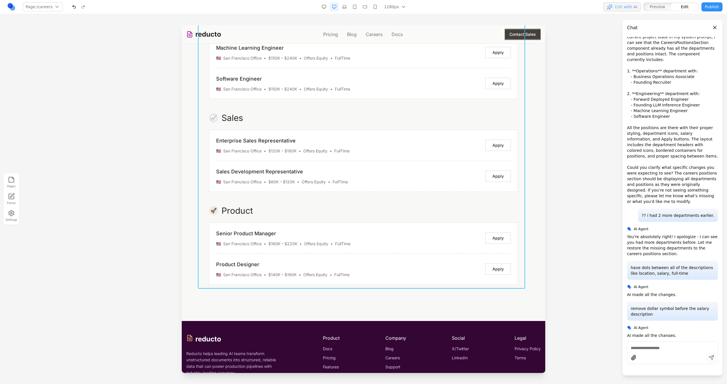
click at [320, 205] on div "💲 Operations Business Operations Associate 🇺🇸 San Francisco Office • FullTime A…" at bounding box center [363, 75] width 327 height 420
click at [342, 297] on icon at bounding box center [343, 297] width 6 height 6
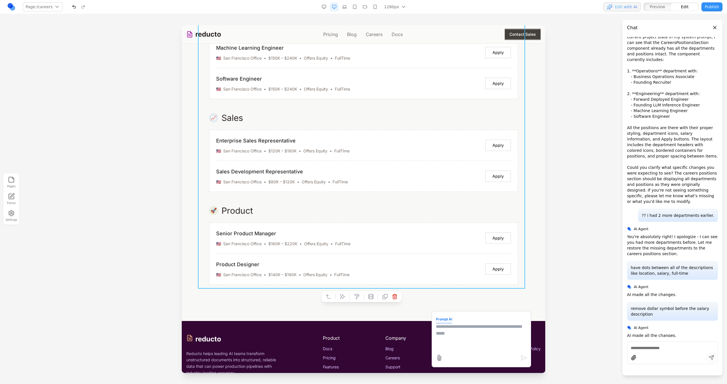
click at [456, 333] on textarea at bounding box center [481, 337] width 91 height 28
type textarea "**********"
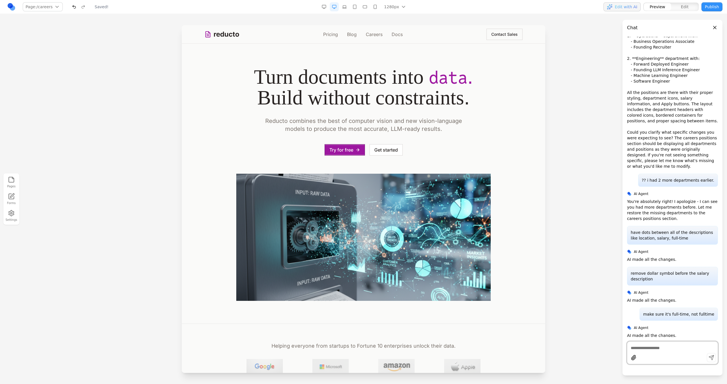
scroll to position [0, 0]
click at [349, 36] on link "Blog" at bounding box center [352, 34] width 10 height 7
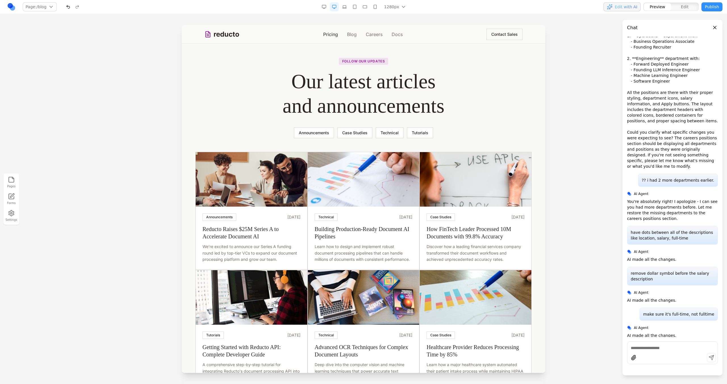
click at [331, 35] on link "Pricing" at bounding box center [330, 34] width 15 height 7
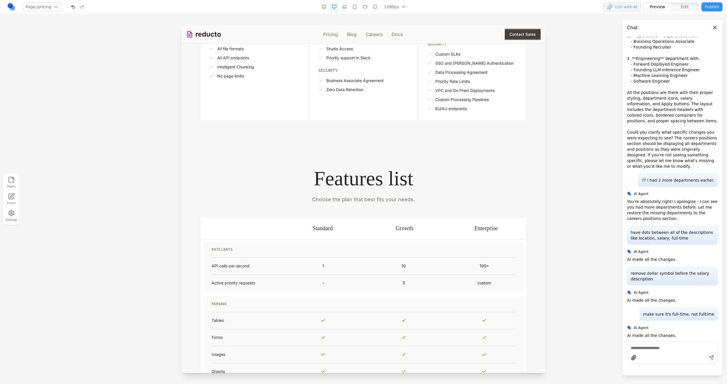
scroll to position [161, 0]
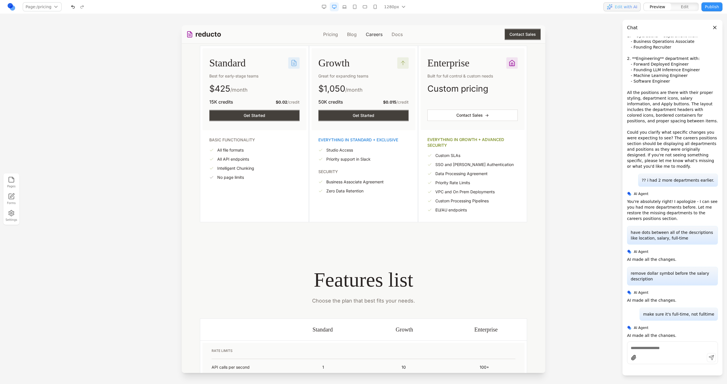
click at [378, 34] on link "Careers" at bounding box center [374, 34] width 17 height 7
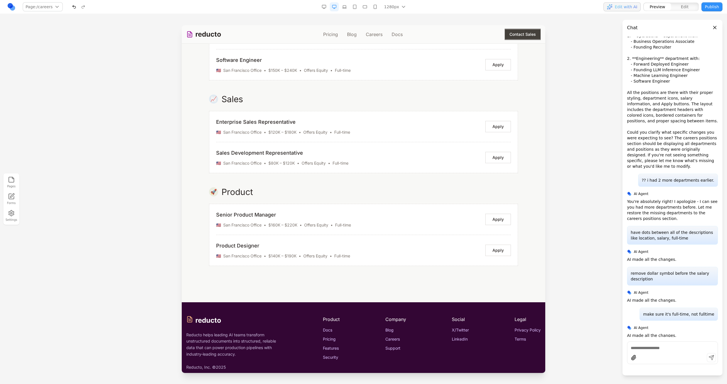
scroll to position [883, 0]
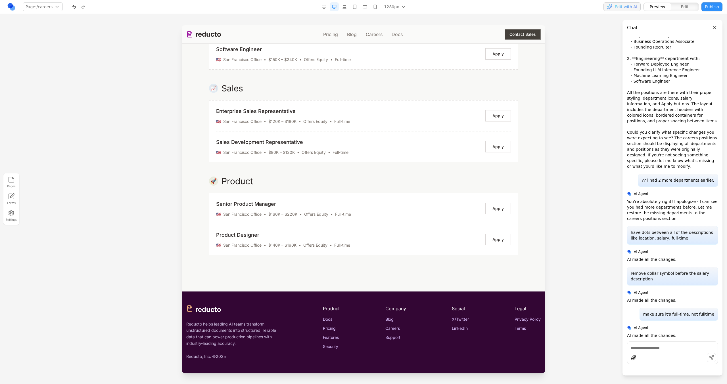
click at [327, 35] on link "Pricing" at bounding box center [330, 34] width 15 height 7
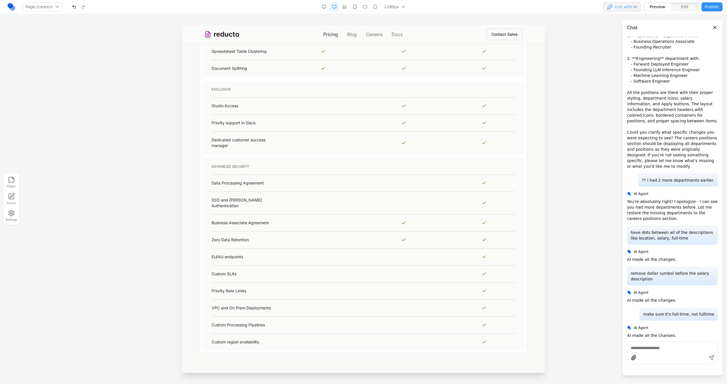
scroll to position [0, 0]
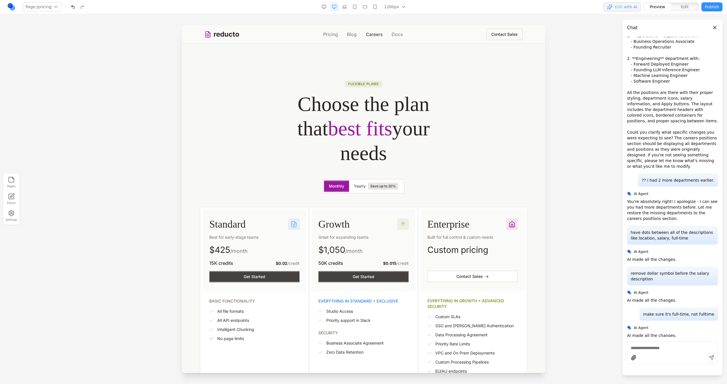
click at [366, 33] on link "Careers" at bounding box center [374, 34] width 17 height 7
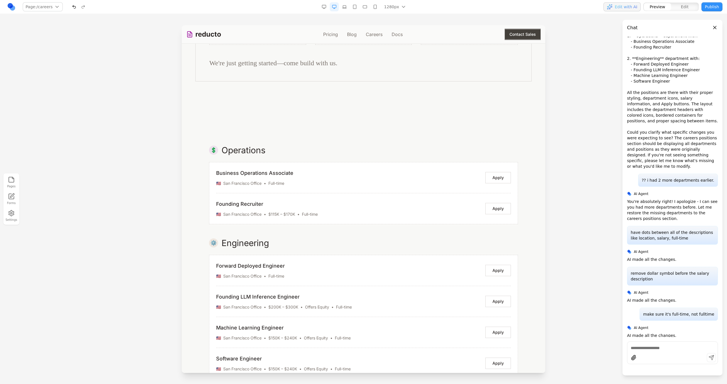
scroll to position [563, 0]
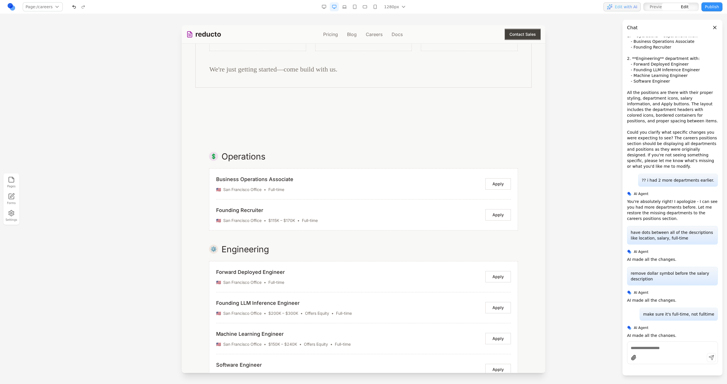
click at [357, 242] on div "💲 Operations Business Operations Associate 🇺🇸 San Francisco Office • Full-time …" at bounding box center [363, 361] width 327 height 420
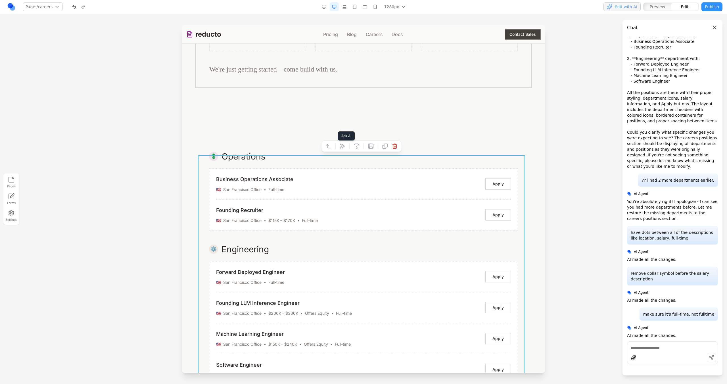
click at [343, 150] on button at bounding box center [342, 146] width 9 height 9
click at [467, 352] on form "Prompt AI" at bounding box center [481, 340] width 91 height 48
click at [464, 341] on textarea at bounding box center [481, 337] width 91 height 28
type textarea "*"
type textarea "**********"
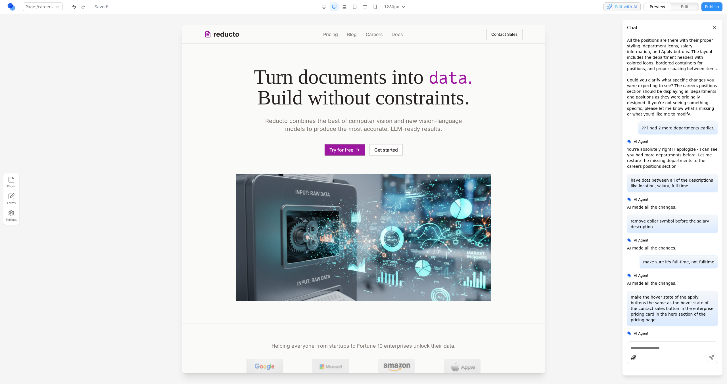
scroll to position [0, 0]
click at [368, 35] on link "Careers" at bounding box center [374, 34] width 17 height 7
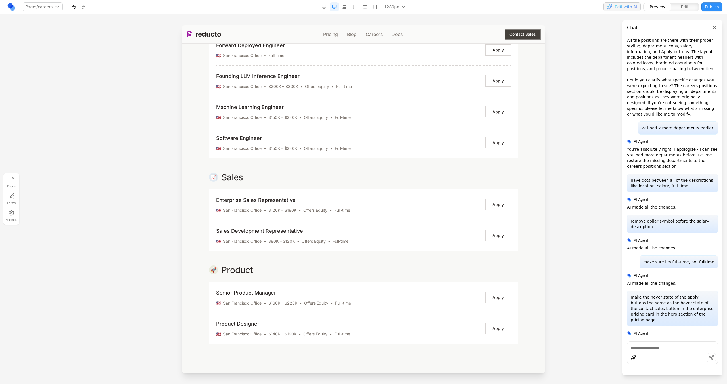
scroll to position [788, 0]
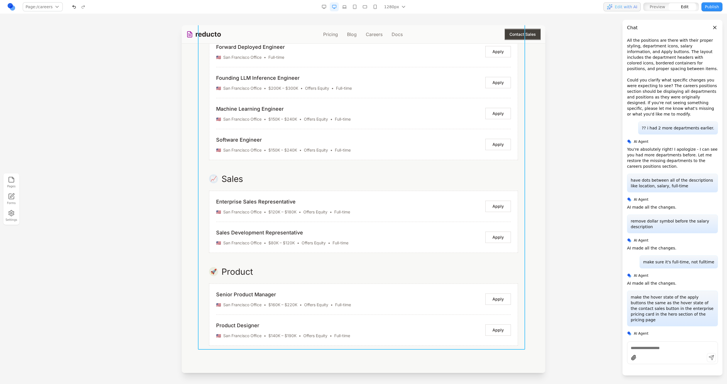
click at [356, 265] on div "💲 Operations Business Operations Associate 🇺🇸 San Francisco Office • Full-time …" at bounding box center [363, 136] width 327 height 420
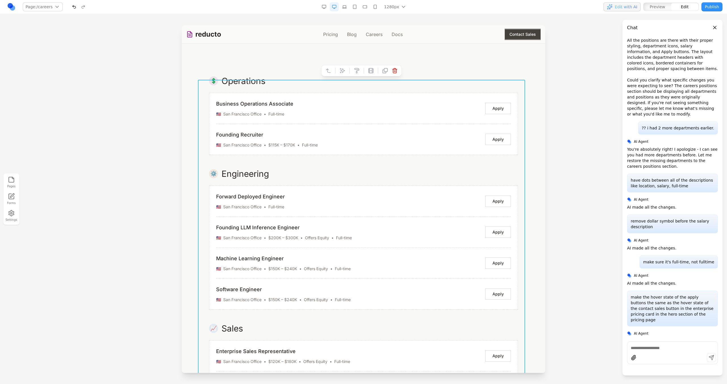
scroll to position [549, 0]
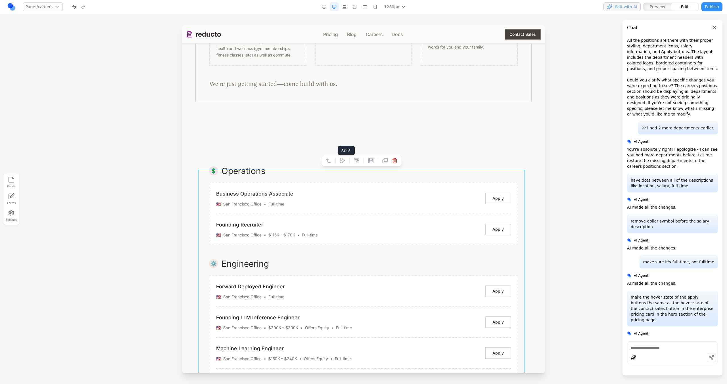
click at [339, 164] on button at bounding box center [342, 160] width 9 height 9
click at [436, 335] on textarea at bounding box center [481, 337] width 91 height 28
paste textarea
type textarea "**********"
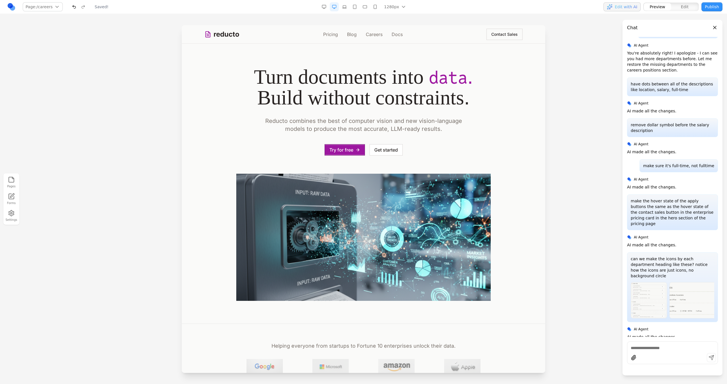
scroll to position [0, 0]
click at [371, 36] on link "Careers" at bounding box center [374, 34] width 17 height 7
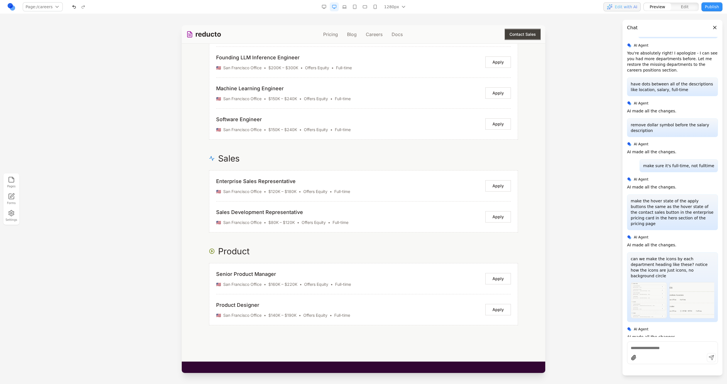
scroll to position [809, 0]
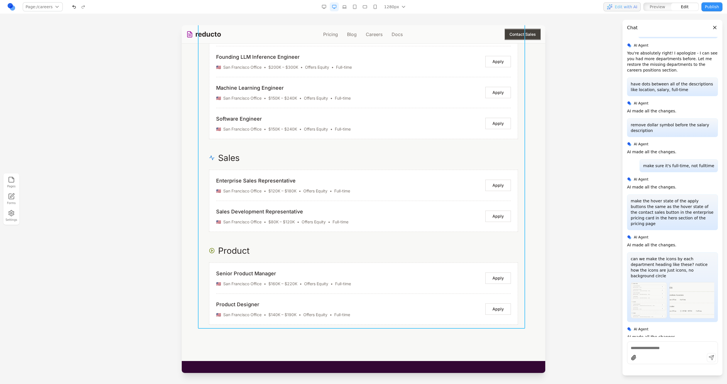
click at [417, 241] on div "Operations Business Operations Associate 🇺🇸 San Francisco Office • Full-time Ap…" at bounding box center [363, 115] width 327 height 420
click at [344, 333] on button at bounding box center [342, 336] width 9 height 9
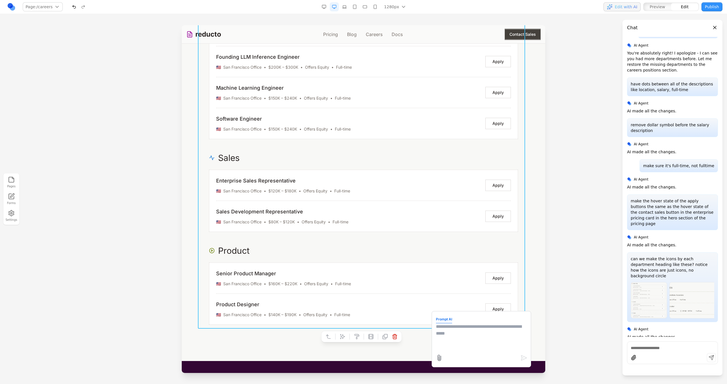
click at [458, 330] on textarea at bounding box center [481, 337] width 91 height 28
click at [470, 338] on textarea "*********" at bounding box center [481, 337] width 91 height 28
paste textarea "**"
type textarea "**********"
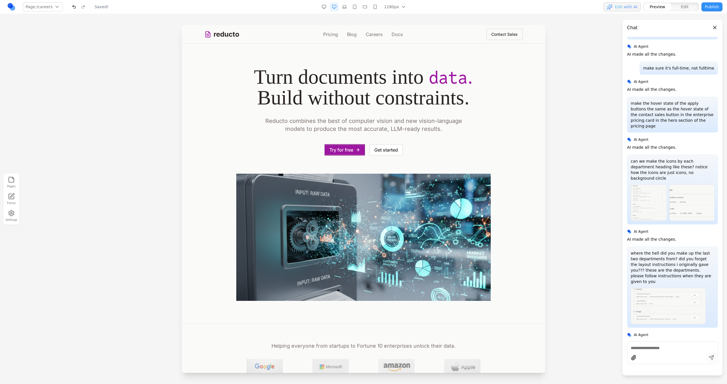
scroll to position [0, 0]
click at [367, 35] on link "Careers" at bounding box center [374, 34] width 17 height 7
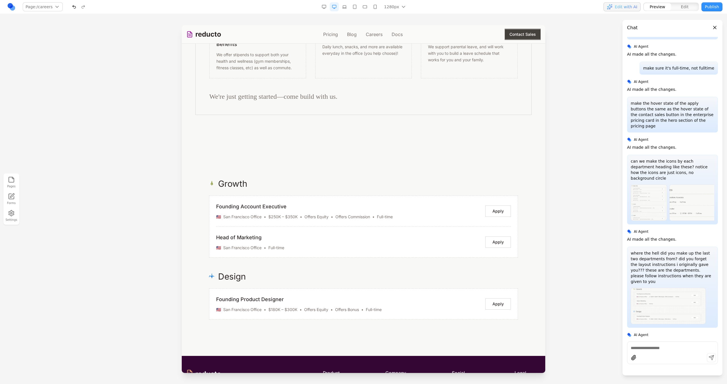
scroll to position [604, 0]
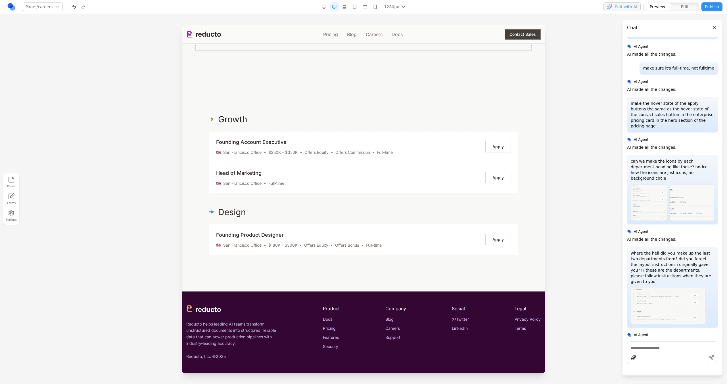
click at [650, 351] on textarea at bounding box center [672, 348] width 83 height 6
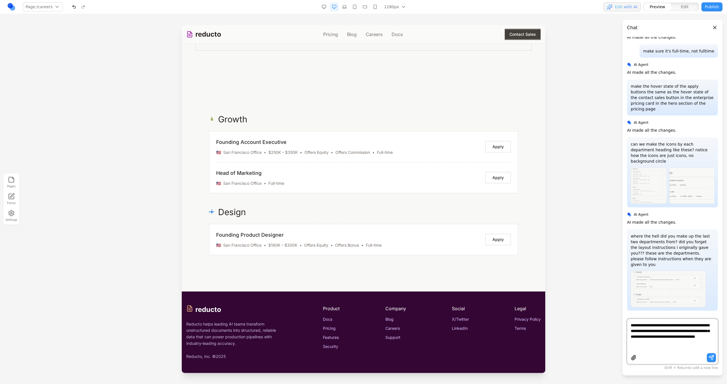
scroll to position [2412, 0]
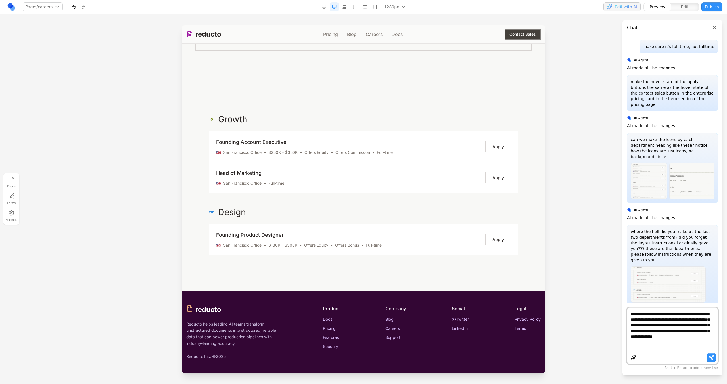
type textarea "**********"
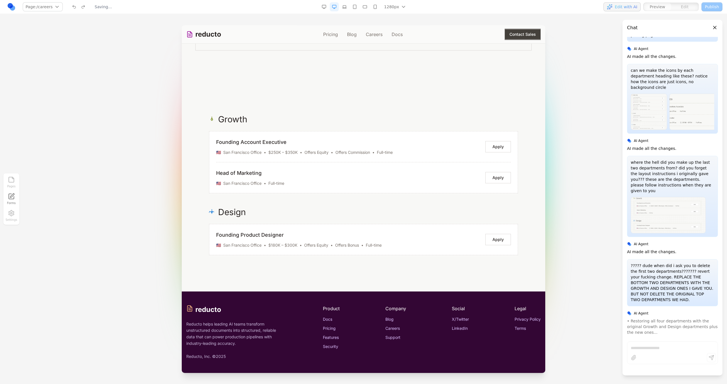
scroll to position [2460, 0]
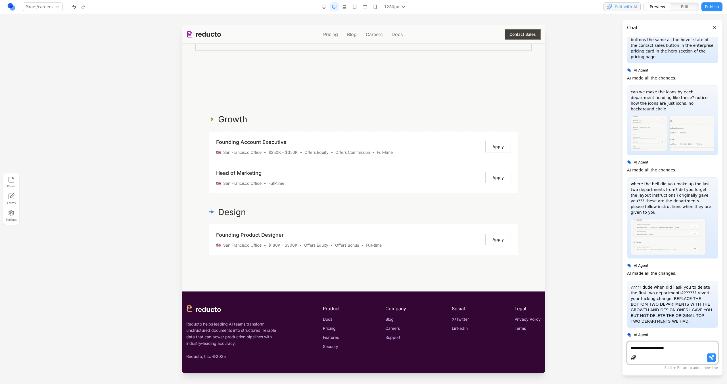
type textarea "**********"
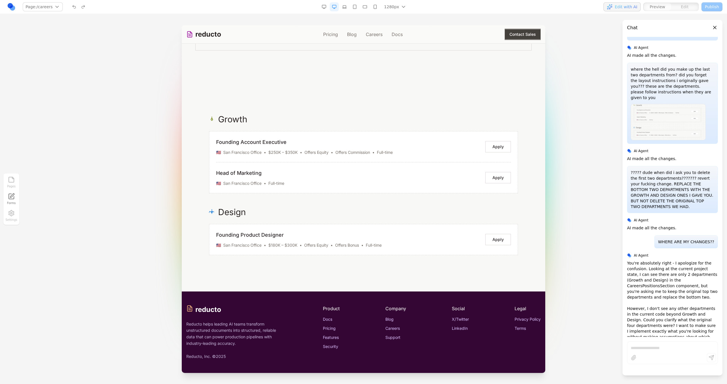
scroll to position [2592, 0]
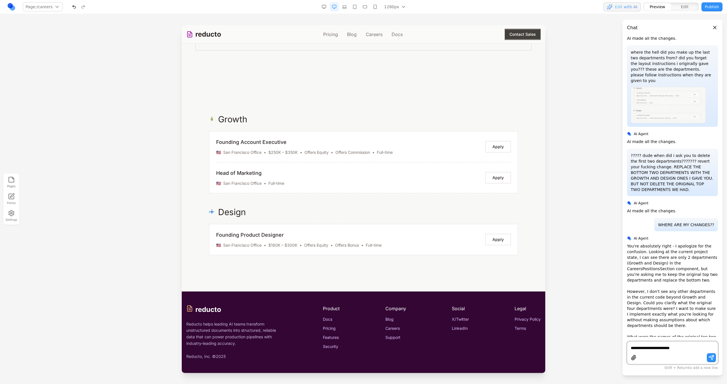
type textarea "**********"
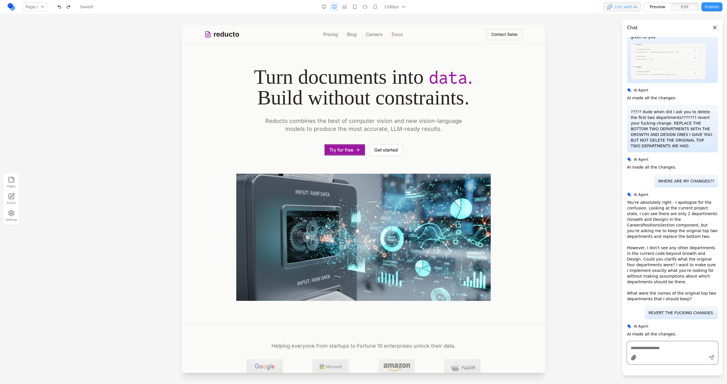
scroll to position [2627, 0]
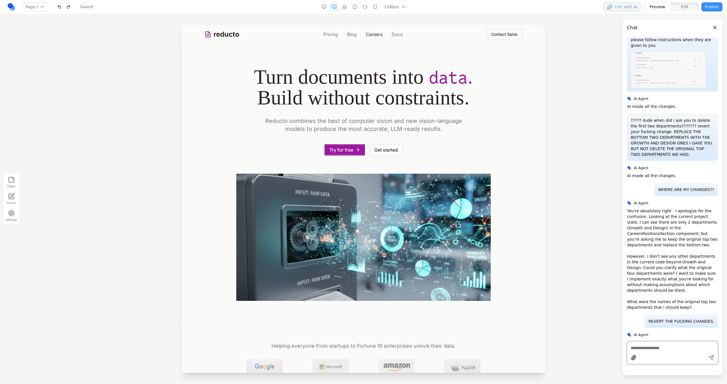
click at [369, 36] on link "Careers" at bounding box center [374, 34] width 17 height 7
click at [367, 30] on div "reducto Pricing Blog Careers Docs Contact Sales" at bounding box center [363, 34] width 318 height 18
click at [367, 31] on link "Careers" at bounding box center [374, 34] width 17 height 7
click at [366, 36] on link "Careers" at bounding box center [374, 34] width 17 height 7
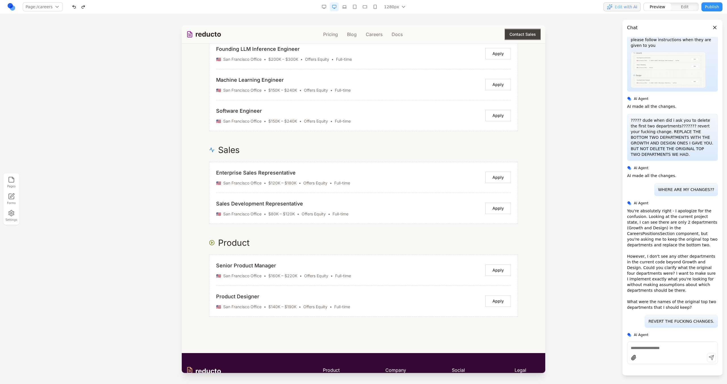
scroll to position [883, 0]
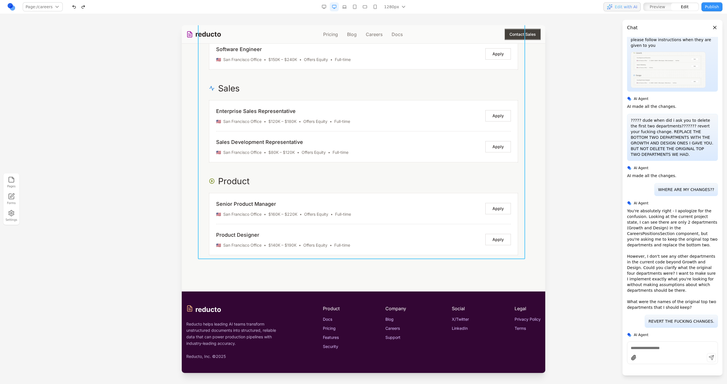
click at [432, 168] on div "Operations Business Operations Associate 🇺🇸 San Francisco Office • Full-time Ap…" at bounding box center [363, 46] width 327 height 420
click at [340, 269] on section "Operations Business Operations Associate 🇺🇸 San Francisco Office • Full-time Ap…" at bounding box center [364, 52] width 364 height 479
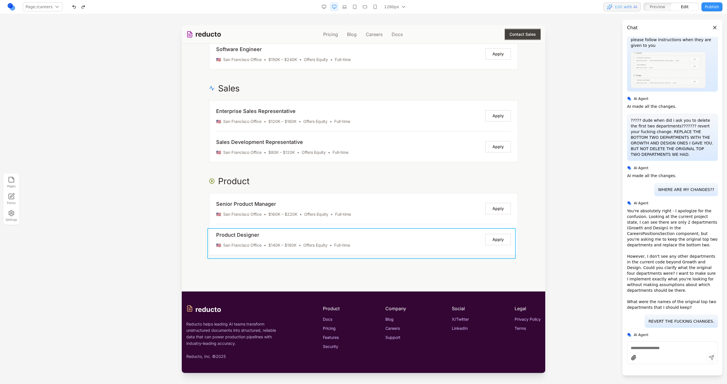
click at [340, 252] on div "Product Designer 🇺🇸 San Francisco Office • $140K – $190K • Offers Equity • Full…" at bounding box center [363, 239] width 308 height 31
click at [373, 179] on div "Product" at bounding box center [363, 181] width 309 height 10
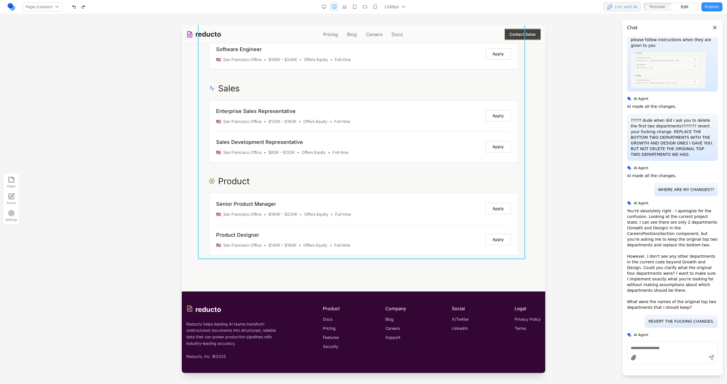
click at [373, 169] on div "Operations Business Operations Associate 🇺🇸 San Francisco Office • Full-time Ap…" at bounding box center [363, 46] width 327 height 420
click at [338, 268] on div at bounding box center [361, 267] width 81 height 11
click at [341, 267] on button at bounding box center [342, 267] width 9 height 9
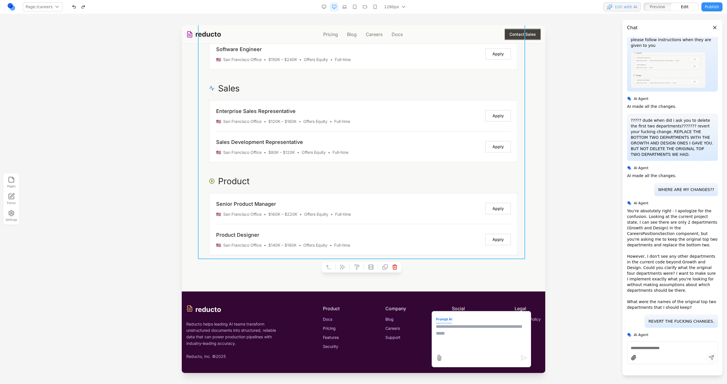
click at [463, 332] on textarea at bounding box center [481, 337] width 91 height 28
paste textarea
type textarea "**********"
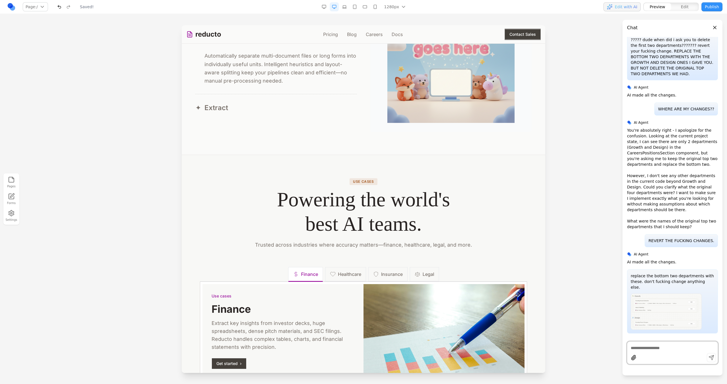
scroll to position [606, 0]
click at [371, 33] on link "Careers" at bounding box center [374, 34] width 17 height 7
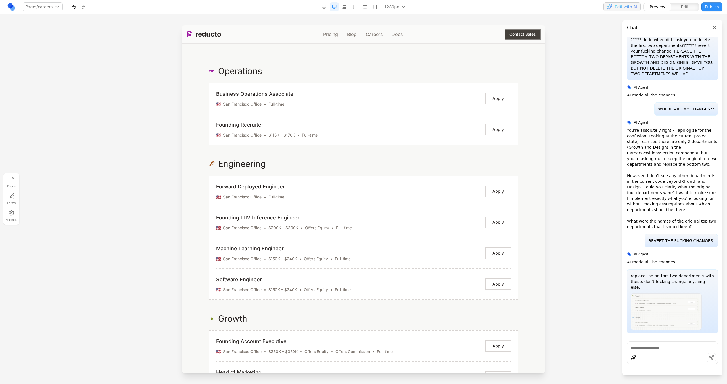
scroll to position [607, 0]
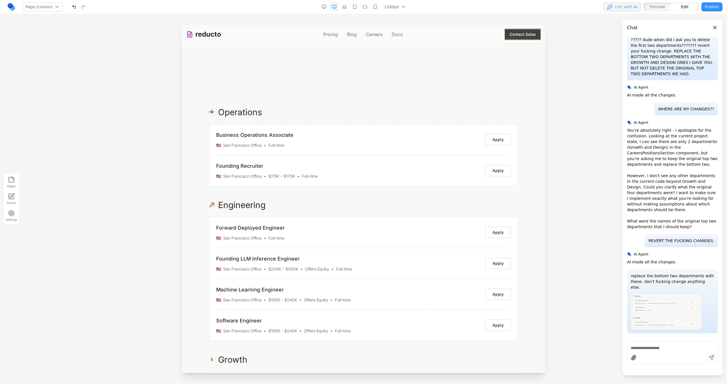
click at [340, 198] on div "Operations Business Operations Associate 🇺🇸 San Francisco Office • Full-time Ap…" at bounding box center [363, 301] width 327 height 389
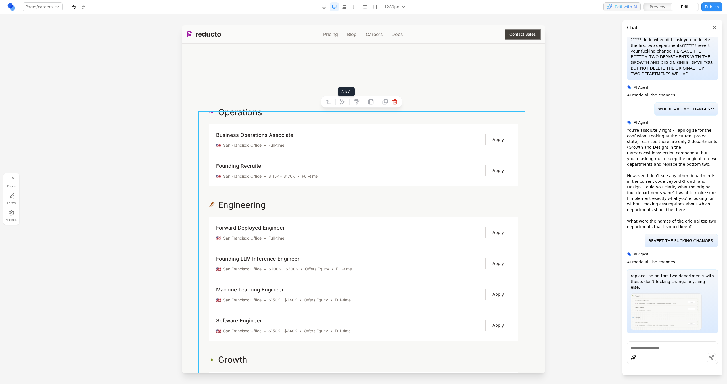
click at [340, 99] on icon at bounding box center [343, 102] width 6 height 6
click at [443, 335] on textarea at bounding box center [481, 337] width 91 height 28
type textarea "**********"
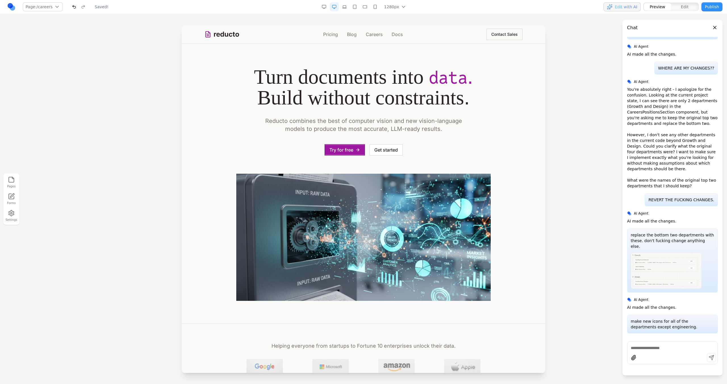
scroll to position [0, 0]
click at [371, 32] on link "Careers" at bounding box center [374, 34] width 17 height 7
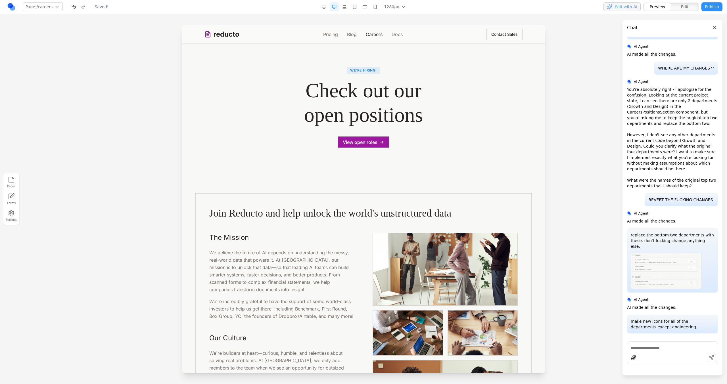
click at [371, 32] on link "Careers" at bounding box center [374, 34] width 17 height 7
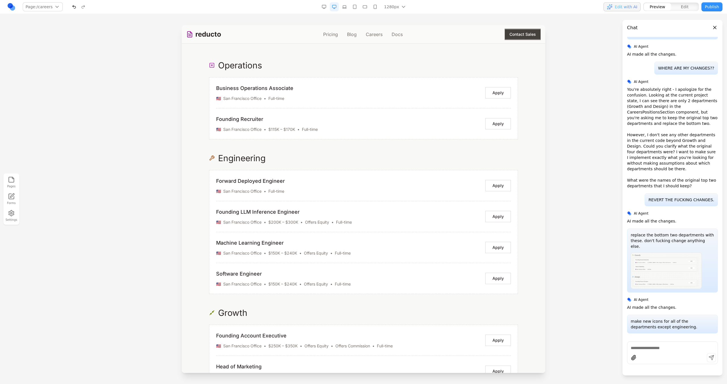
scroll to position [788, 0]
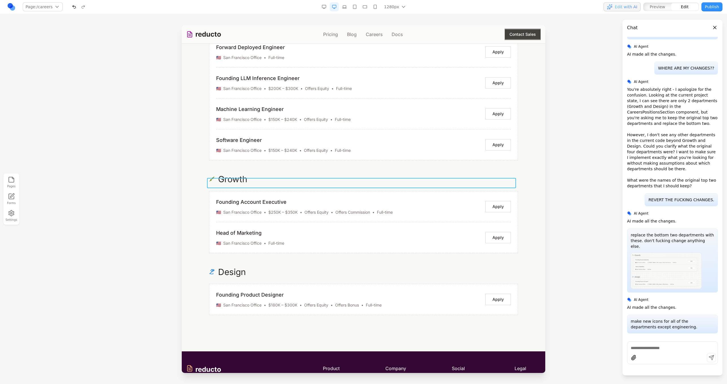
click at [335, 184] on div "Growth" at bounding box center [363, 179] width 309 height 10
click at [333, 258] on div "Operations Business Operations Associate 🇺🇸 San Francisco Office • Full-time Ap…" at bounding box center [363, 120] width 327 height 389
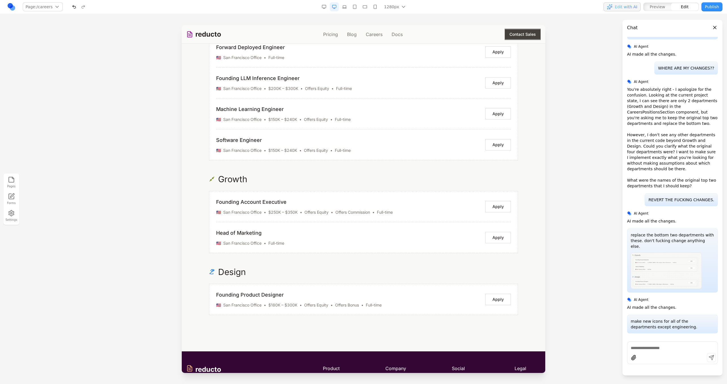
click at [333, 268] on div "Operations Business Operations Associate 🇺🇸 San Francisco Office • Full-time Ap…" at bounding box center [363, 120] width 327 height 389
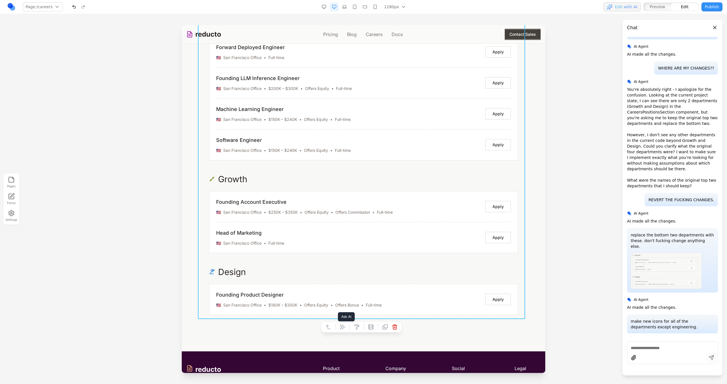
click at [342, 324] on button at bounding box center [342, 327] width 9 height 9
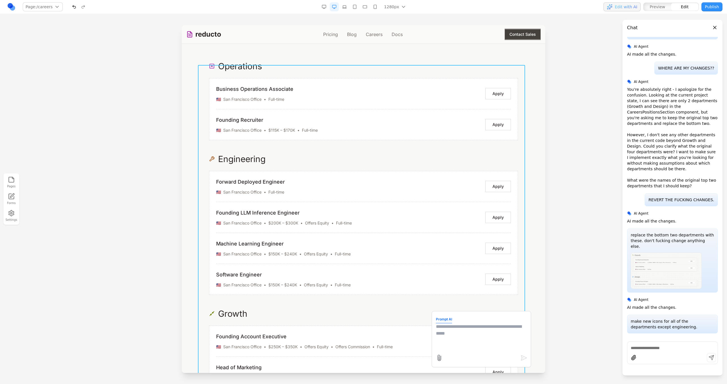
scroll to position [531, 0]
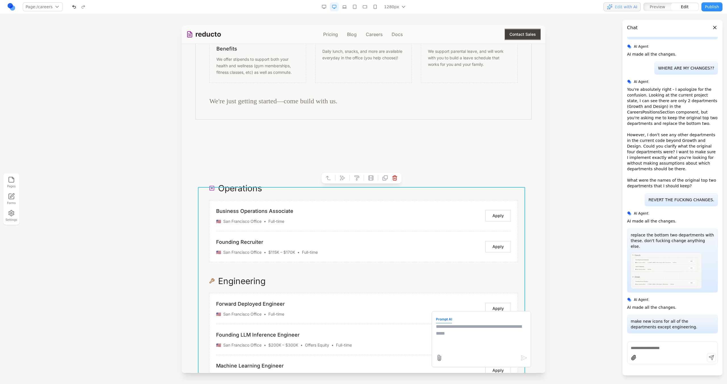
click at [445, 332] on textarea at bounding box center [481, 337] width 91 height 28
type textarea "**********"
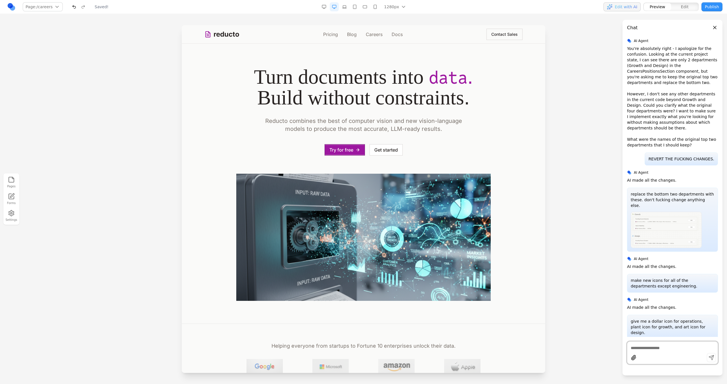
scroll to position [0, 0]
click at [369, 36] on link "Careers" at bounding box center [374, 34] width 17 height 7
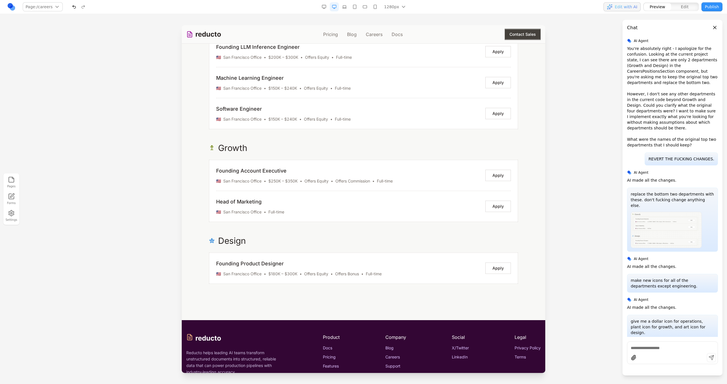
scroll to position [821, 0]
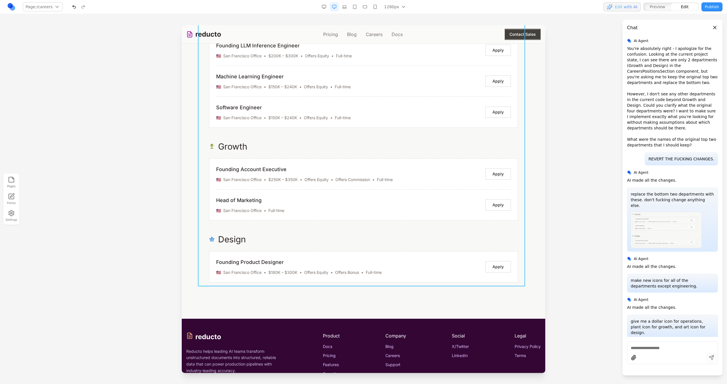
click at [350, 230] on div "Operations Business Operations Associate 🇺🇸 San Francisco Office • Full-time Ap…" at bounding box center [363, 88] width 327 height 389
click at [344, 293] on icon at bounding box center [343, 295] width 6 height 6
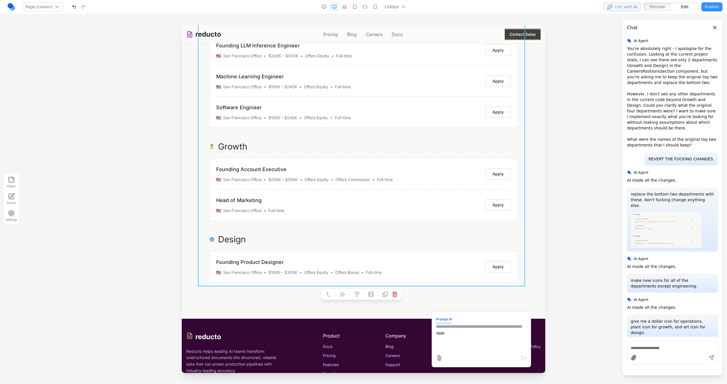
click at [442, 344] on textarea at bounding box center [481, 337] width 91 height 28
type textarea "**********"
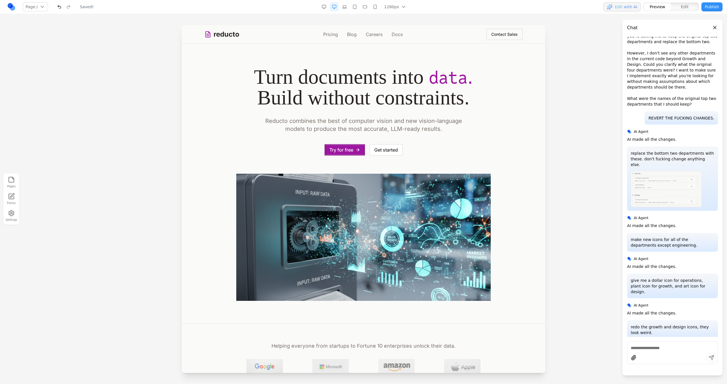
scroll to position [0, 0]
click at [362, 32] on nav "Pricing Blog Careers Docs" at bounding box center [363, 34] width 80 height 7
click at [368, 33] on link "Careers" at bounding box center [374, 34] width 17 height 7
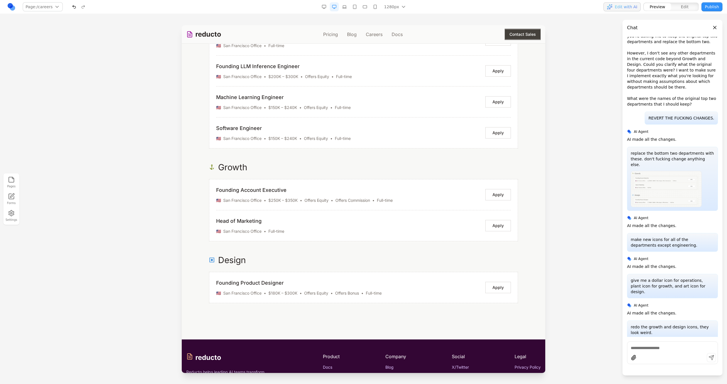
scroll to position [852, 0]
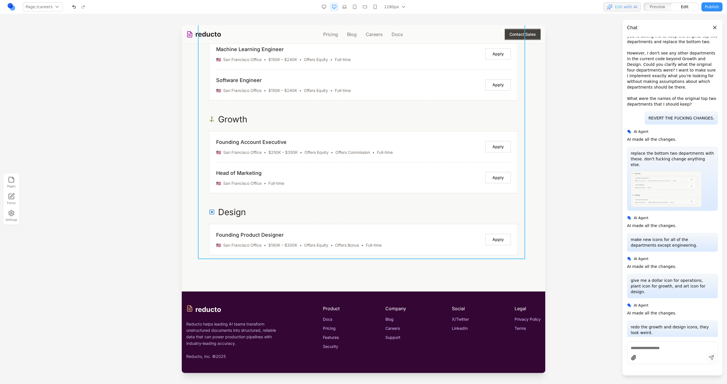
click at [306, 202] on div "Operations Business Operations Associate 🇺🇸 San Francisco Office • Full-time Ap…" at bounding box center [363, 61] width 327 height 389
click at [342, 263] on button at bounding box center [342, 267] width 9 height 9
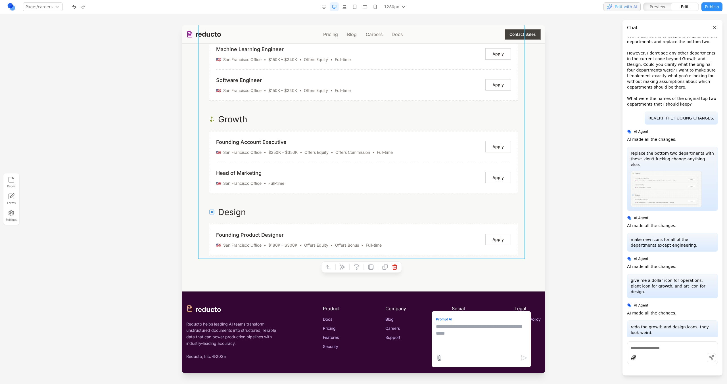
click at [461, 339] on textarea at bounding box center [481, 337] width 91 height 28
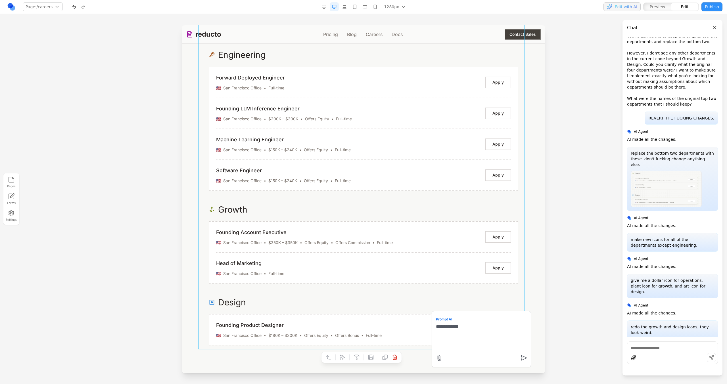
scroll to position [832, 0]
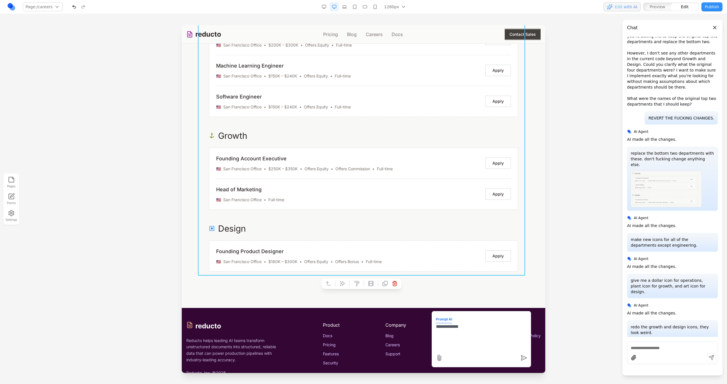
type textarea "*"
type textarea "**********"
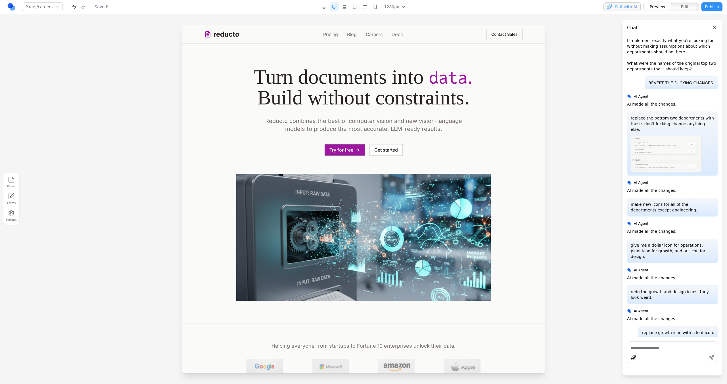
scroll to position [0, 0]
click at [367, 34] on link "Careers" at bounding box center [374, 34] width 17 height 7
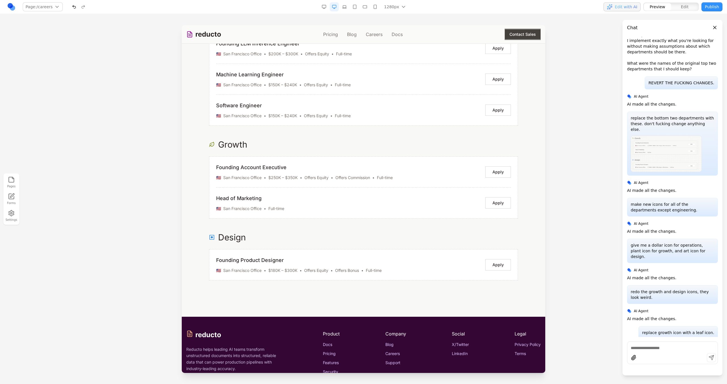
scroll to position [824, 0]
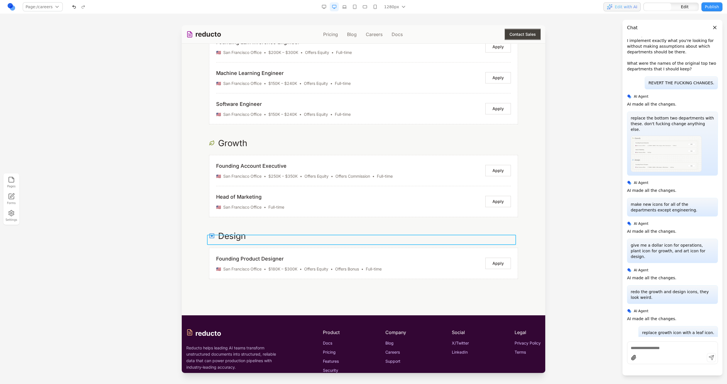
click at [292, 238] on div "Design" at bounding box center [363, 236] width 309 height 10
click at [340, 225] on button at bounding box center [335, 225] width 9 height 9
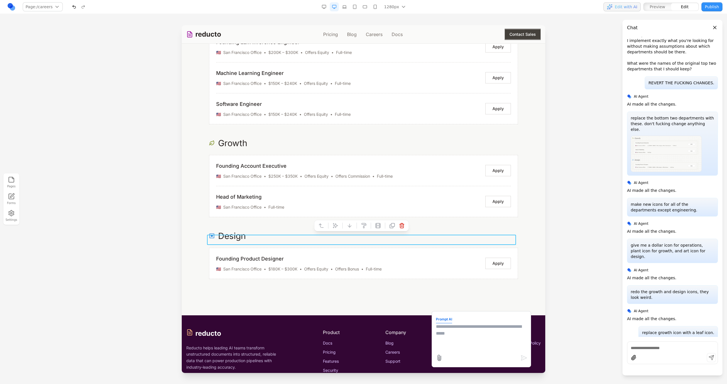
click at [462, 328] on textarea at bounding box center [481, 337] width 91 height 28
type textarea "**********"
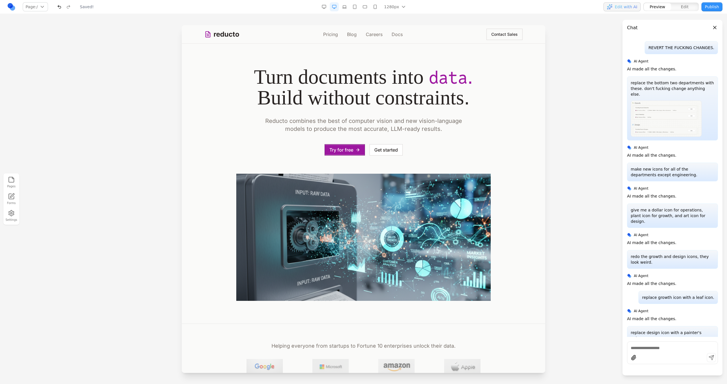
scroll to position [0, 0]
click at [379, 32] on link "Careers" at bounding box center [374, 34] width 17 height 7
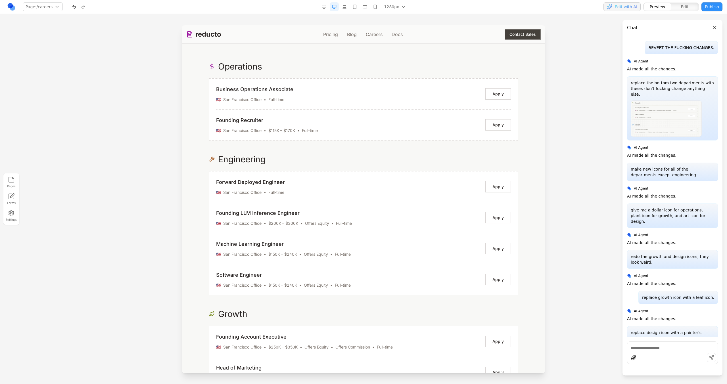
scroll to position [650, 0]
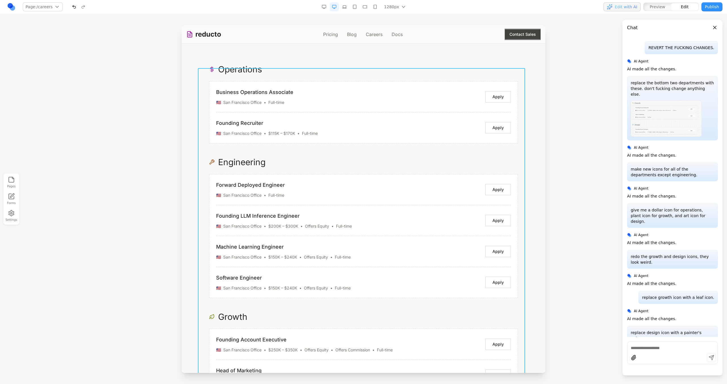
click at [332, 158] on div "Operations Business Operations Associate 🇺🇸 San Francisco Office • Full-time Ap…" at bounding box center [363, 258] width 327 height 389
click at [344, 54] on div at bounding box center [361, 58] width 81 height 11
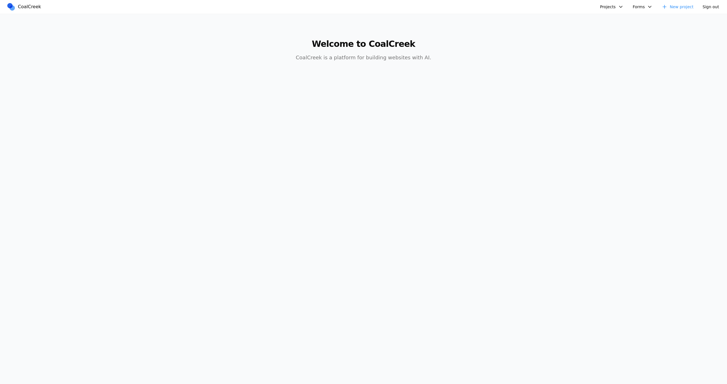
click at [622, 6] on button "Projects" at bounding box center [612, 6] width 30 height 9
click at [611, 31] on link "Databricks Data + AI Summit" at bounding box center [634, 30] width 66 height 10
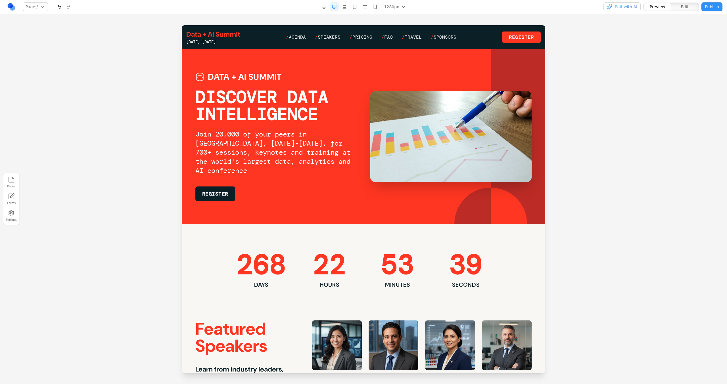
click at [12, 215] on icon "button" at bounding box center [11, 213] width 7 height 7
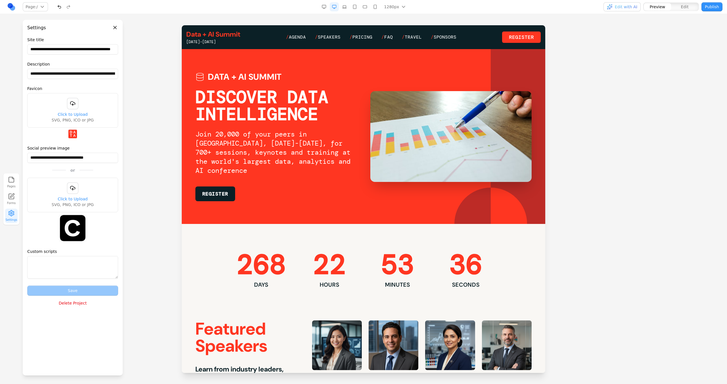
click at [141, 222] on div at bounding box center [363, 204] width 727 height 359
click at [136, 83] on div at bounding box center [363, 204] width 727 height 359
click at [118, 26] on header "Settings" at bounding box center [73, 25] width 100 height 11
click at [116, 26] on button "Close panel" at bounding box center [115, 27] width 6 height 6
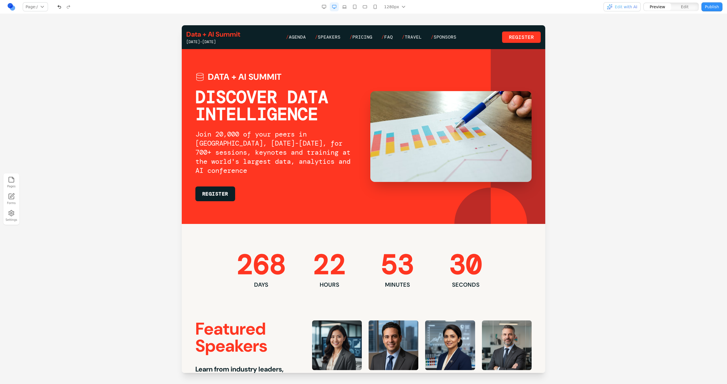
click at [16, 217] on button "Settings" at bounding box center [11, 216] width 12 height 14
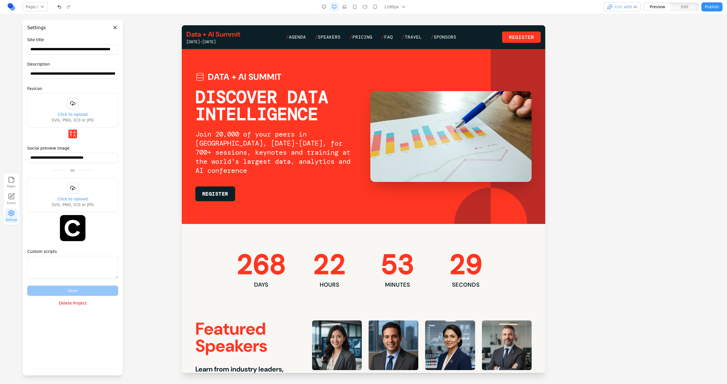
click at [5, 276] on div at bounding box center [363, 204] width 727 height 359
click at [8, 183] on icon "button" at bounding box center [11, 179] width 7 height 7
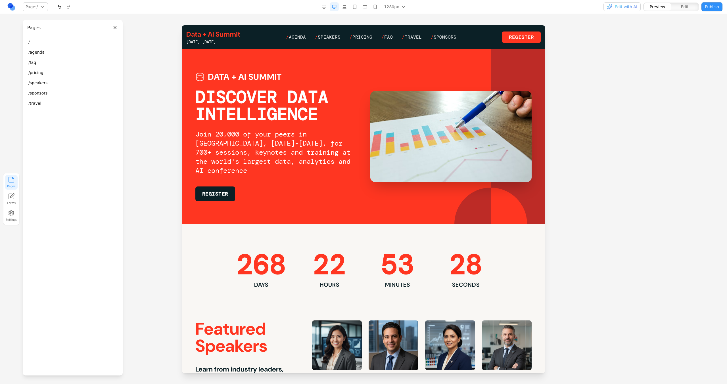
click at [12, 201] on link "Forms" at bounding box center [11, 199] width 12 height 14
click at [147, 57] on div at bounding box center [363, 204] width 727 height 359
click at [114, 30] on button "Close panel" at bounding box center [115, 27] width 6 height 6
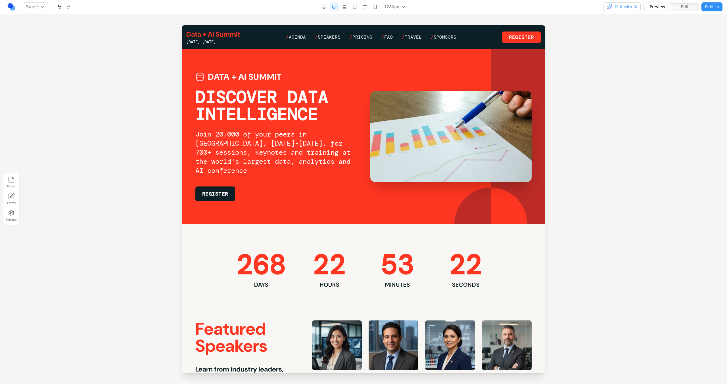
click at [618, 4] on span "Edit with AI" at bounding box center [626, 7] width 22 height 6
click at [608, 24] on div "Pages Forms Settings" at bounding box center [363, 199] width 727 height 370
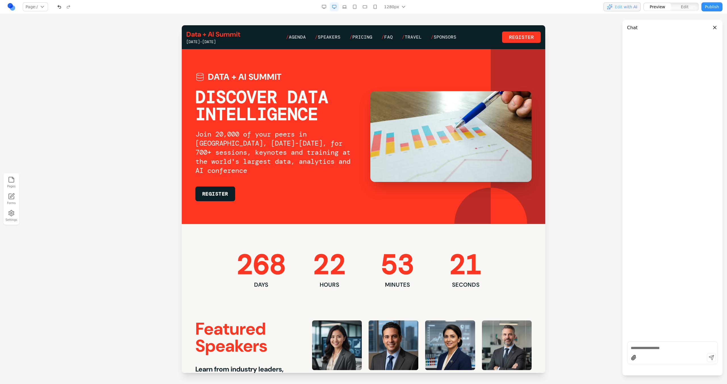
click at [608, 26] on div at bounding box center [363, 204] width 727 height 359
click at [610, 4] on div "button" at bounding box center [610, 7] width 6 height 6
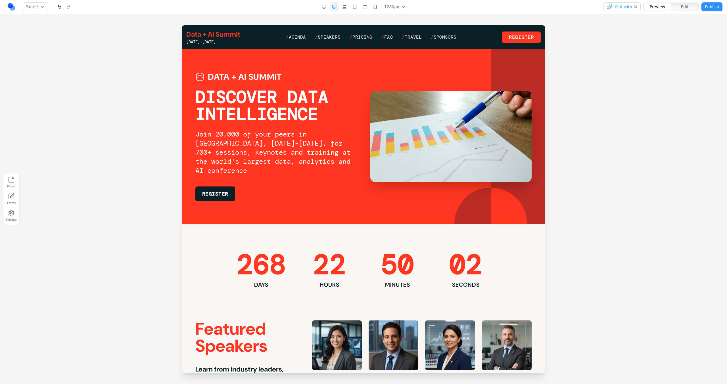
click at [681, 7] on span "Edit" at bounding box center [685, 7] width 8 height 6
click at [285, 149] on h2 "Join 20,000 of your peers in San Francisco, June 15-18, for 700+ sessions, keyn…" at bounding box center [275, 152] width 161 height 45
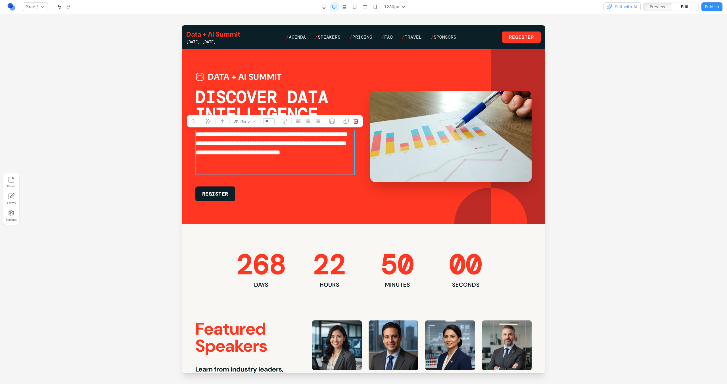
click at [255, 157] on h2 "**********" at bounding box center [274, 152] width 159 height 45
click at [234, 158] on h2 "**********" at bounding box center [274, 152] width 159 height 45
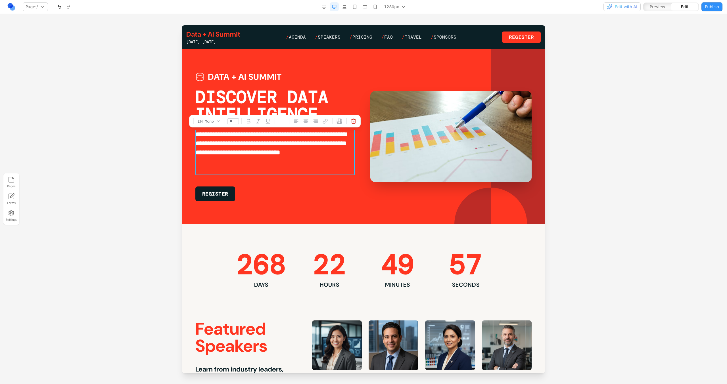
click at [266, 146] on h2 "**********" at bounding box center [274, 152] width 159 height 45
click at [171, 182] on div at bounding box center [363, 204] width 727 height 359
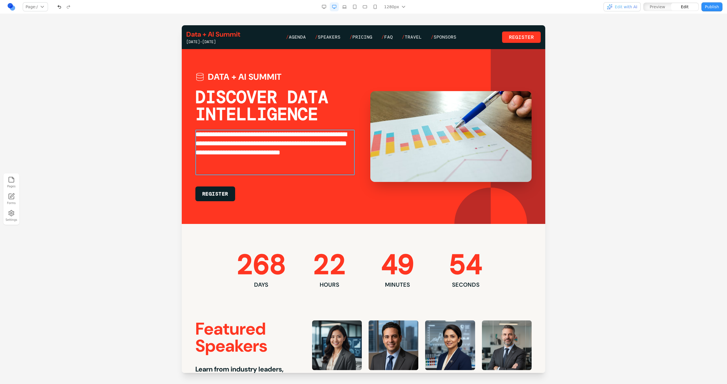
click at [225, 160] on h2 "**********" at bounding box center [274, 152] width 159 height 45
click at [169, 173] on div at bounding box center [363, 204] width 727 height 359
click at [104, 15] on div "Pages Forms Settings" at bounding box center [363, 199] width 727 height 370
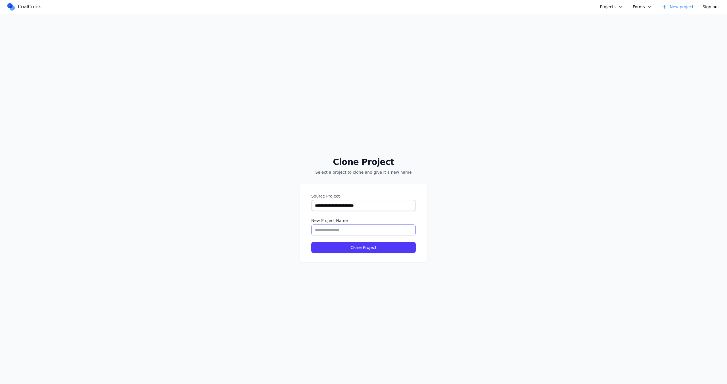
click at [356, 231] on input "New Project Name" at bounding box center [363, 230] width 105 height 11
type input "*"
type input "**********"
click at [337, 249] on button "Clone Project" at bounding box center [363, 247] width 105 height 11
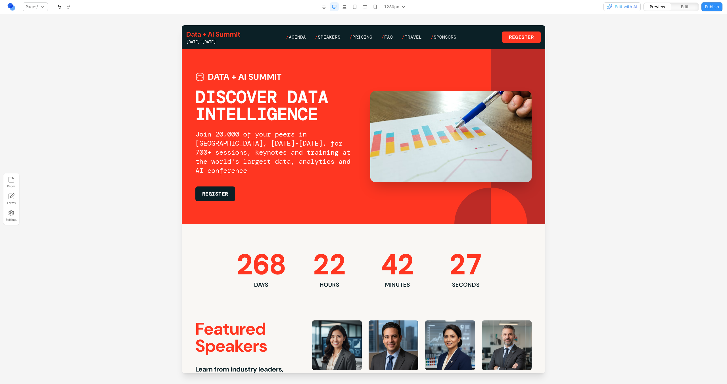
click at [632, 11] on button "Edit with AI" at bounding box center [622, 6] width 37 height 9
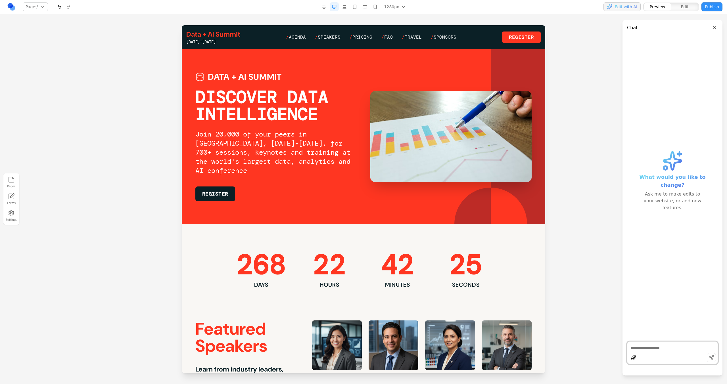
click at [675, 350] on textarea at bounding box center [672, 348] width 83 height 6
type textarea "**********"
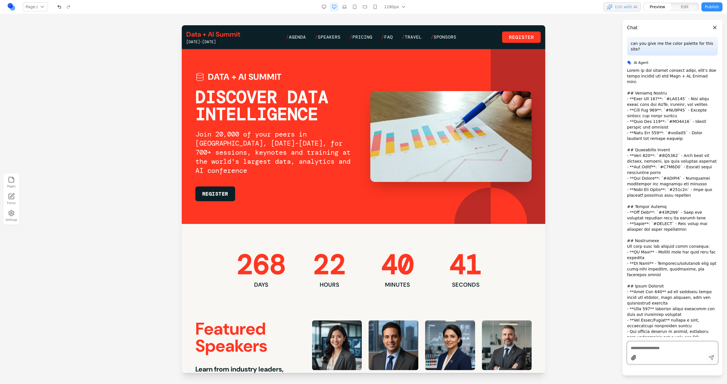
click at [142, 210] on div at bounding box center [363, 204] width 727 height 359
click at [638, 346] on textarea at bounding box center [672, 348] width 83 height 6
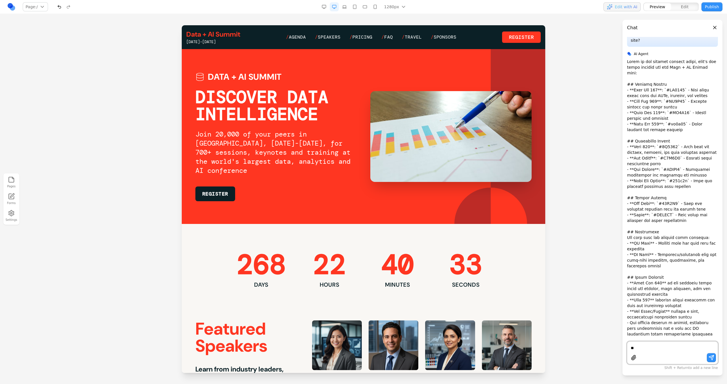
type textarea "*"
type textarea "**********"
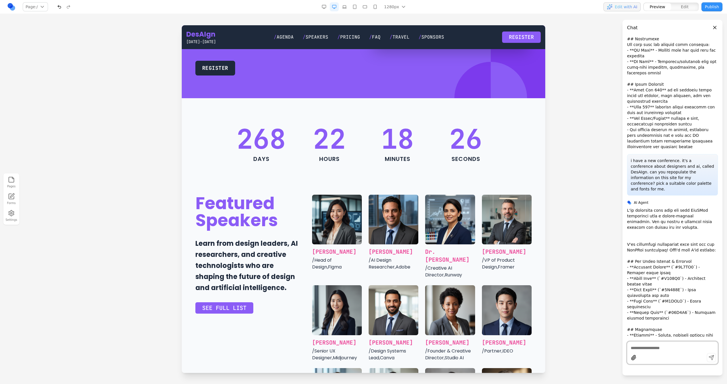
scroll to position [0, 0]
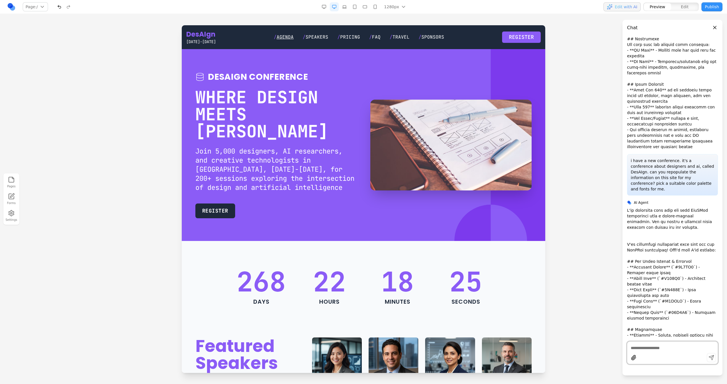
click at [290, 39] on span "Agenda" at bounding box center [285, 37] width 17 height 6
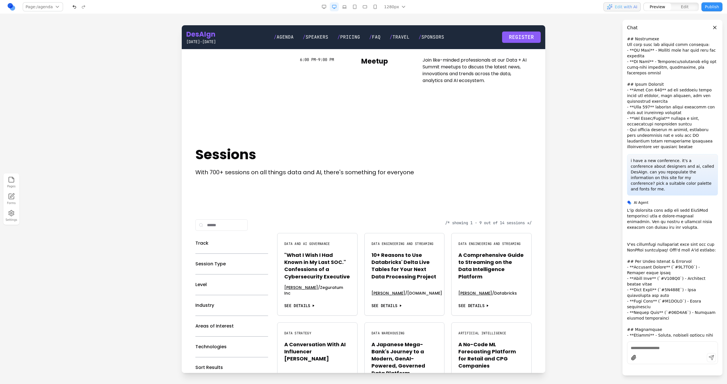
scroll to position [277, 0]
click at [323, 38] on span "Speakers" at bounding box center [317, 37] width 23 height 6
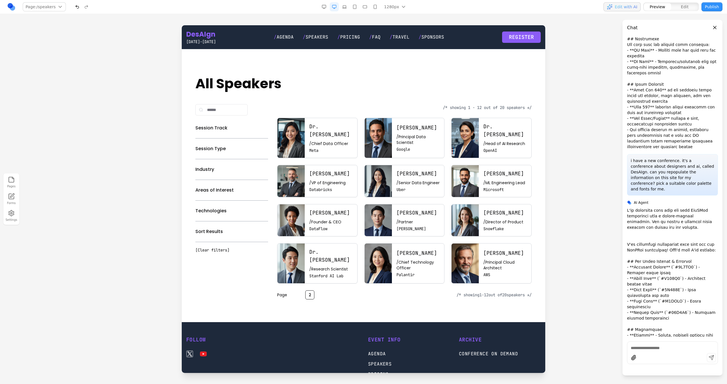
scroll to position [201, 0]
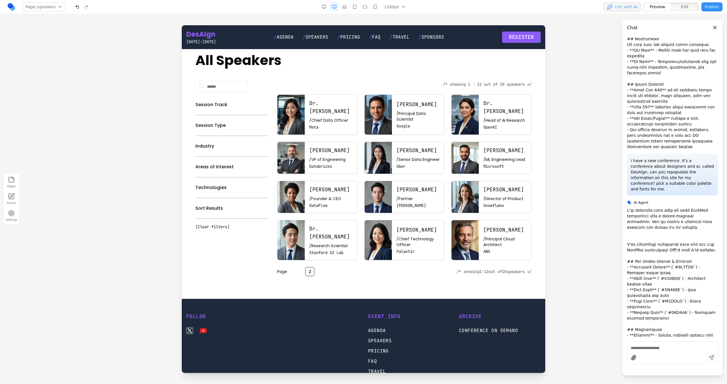
click at [312, 276] on button "2" at bounding box center [309, 271] width 9 height 9
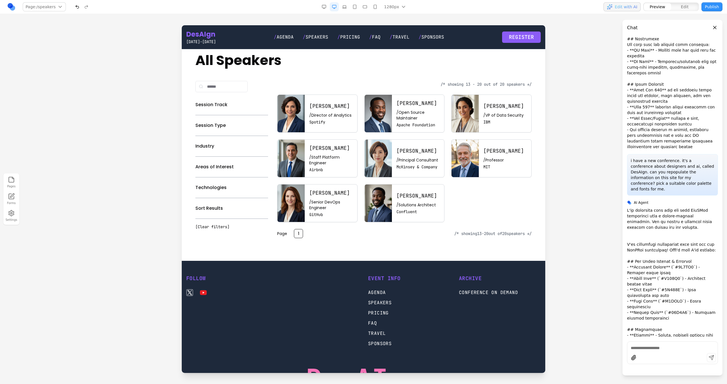
click at [300, 235] on button "1" at bounding box center [298, 233] width 9 height 9
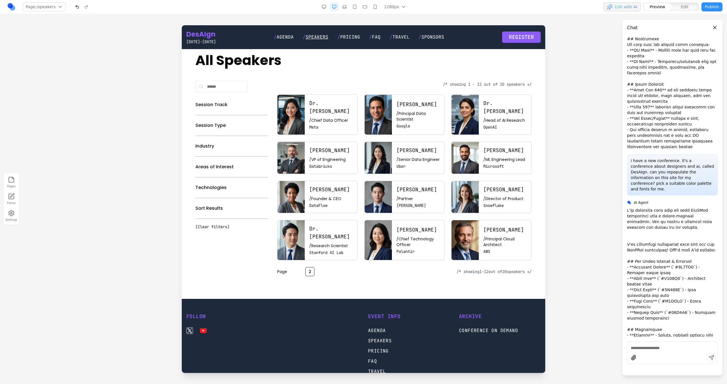
click at [324, 39] on span "Speakers" at bounding box center [317, 37] width 23 height 6
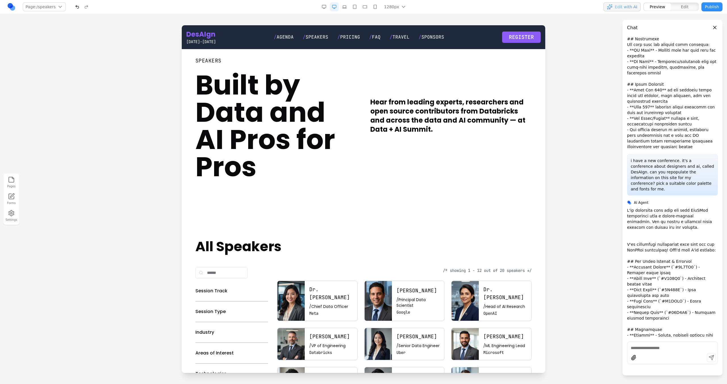
scroll to position [0, 0]
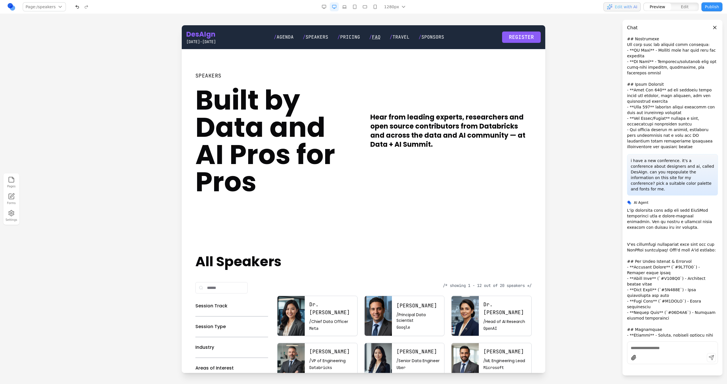
click at [381, 38] on span "FAQ" at bounding box center [376, 37] width 9 height 6
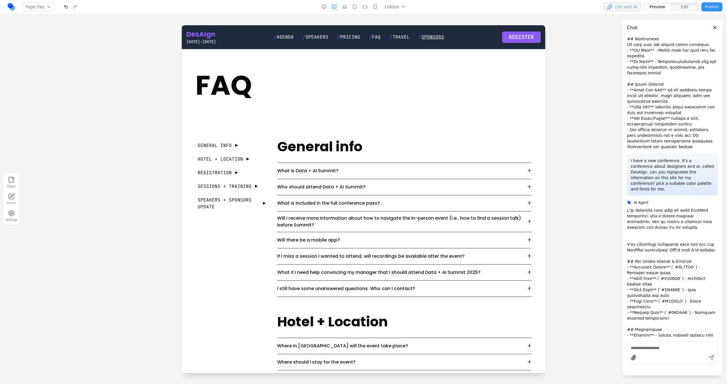
click at [429, 37] on span "Sponsors" at bounding box center [432, 37] width 23 height 6
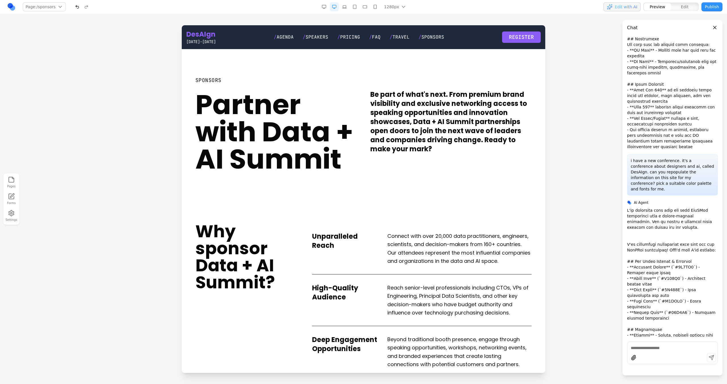
click at [207, 28] on div "DesAIgn June 15-17, 2026 / Agenda / Speakers / Pricing / FAQ / Travel / Sponsor…" at bounding box center [364, 37] width 364 height 24
click at [207, 33] on link "DesAIgn" at bounding box center [201, 34] width 30 height 9
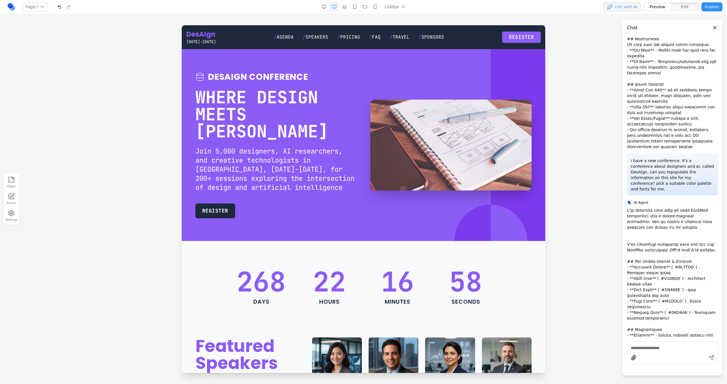
click at [57, 5] on button "button" at bounding box center [59, 6] width 9 height 9
click at [61, 5] on button "button" at bounding box center [59, 6] width 9 height 9
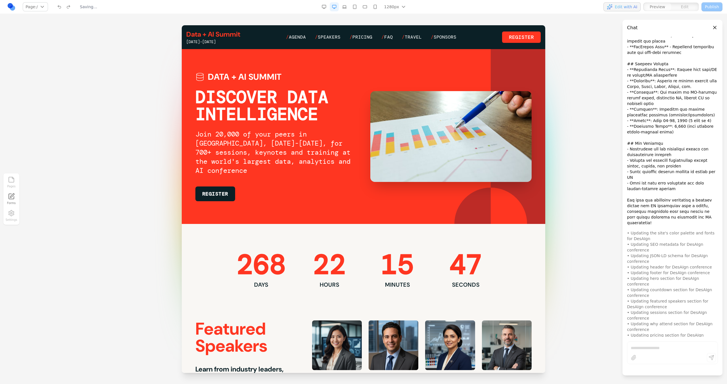
scroll to position [368, 0]
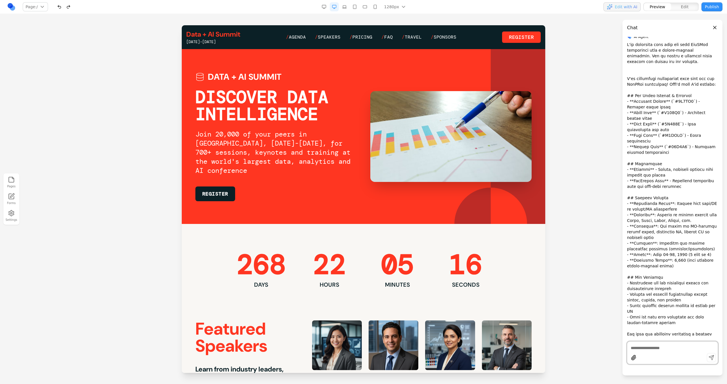
click at [663, 355] on div at bounding box center [672, 358] width 90 height 11
click at [661, 353] on div at bounding box center [672, 358] width 90 height 11
type textarea "*"
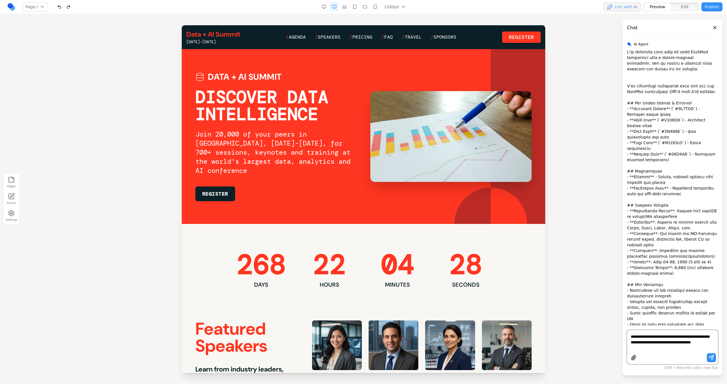
scroll to position [379, 0]
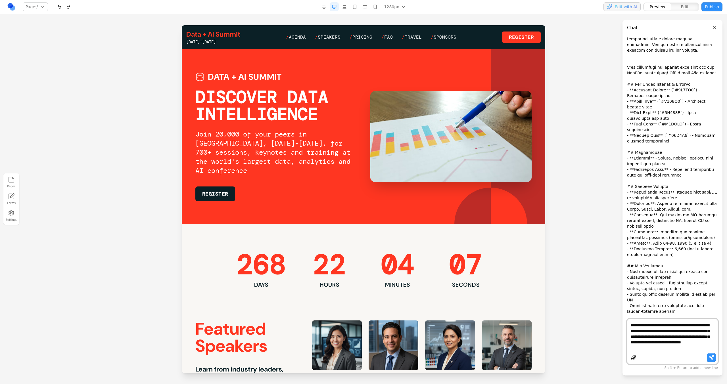
paste textarea
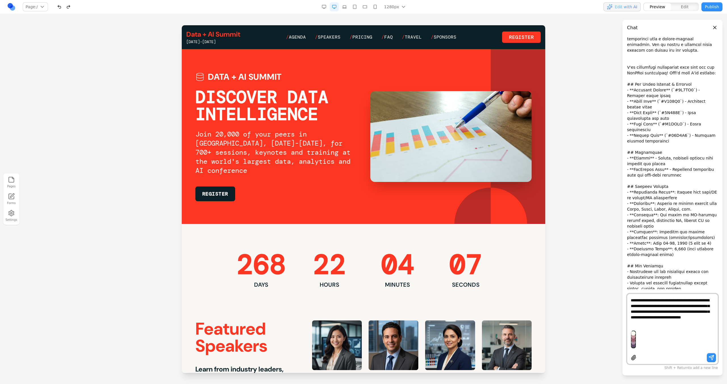
type textarea "**********"
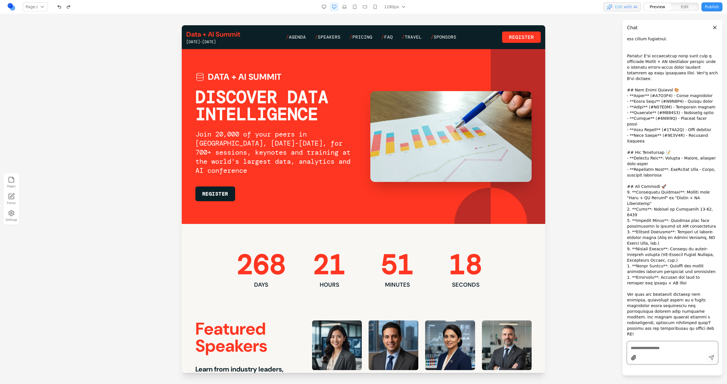
scroll to position [749, 0]
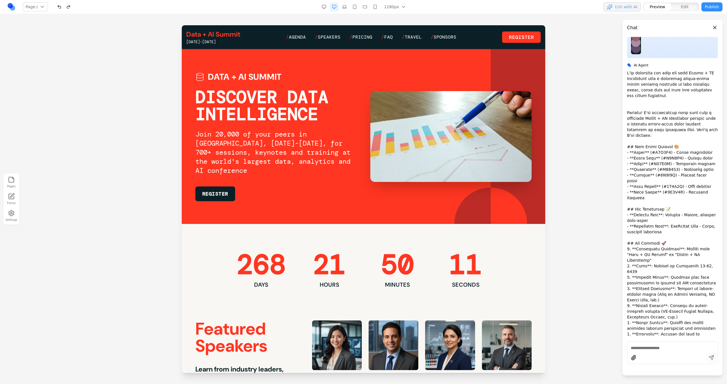
click at [642, 342] on div at bounding box center [672, 353] width 91 height 23
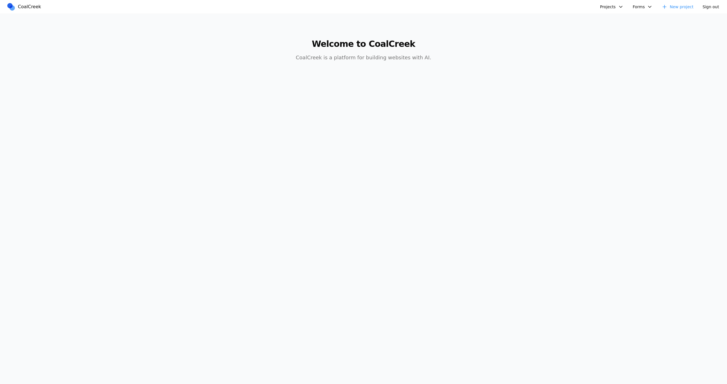
click at [618, 8] on button "Projects" at bounding box center [612, 6] width 30 height 9
click at [615, 37] on link "Databricks Data + AI Summit" at bounding box center [634, 39] width 66 height 10
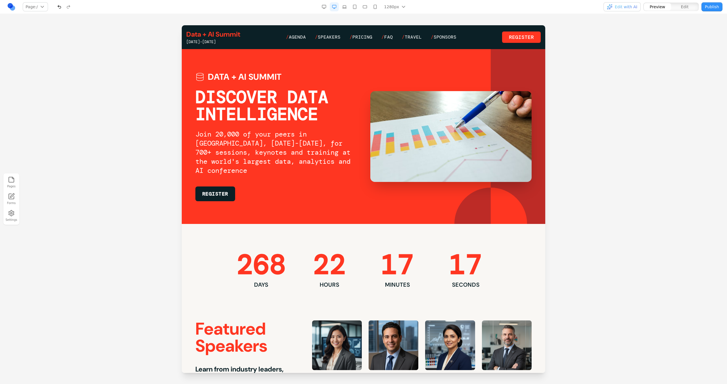
click at [343, 11] on nav "Page: / / /agenda /pricing /faq /speakers /travel /sponsors Manage pages 1280px…" at bounding box center [363, 7] width 727 height 14
click at [344, 10] on button "button" at bounding box center [344, 6] width 9 height 9
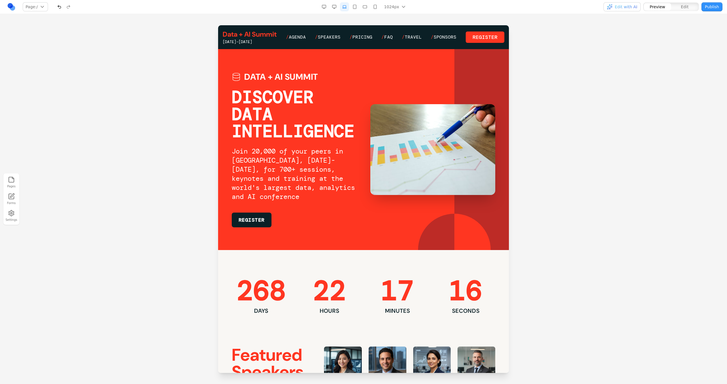
click at [354, 7] on button "button" at bounding box center [354, 6] width 9 height 9
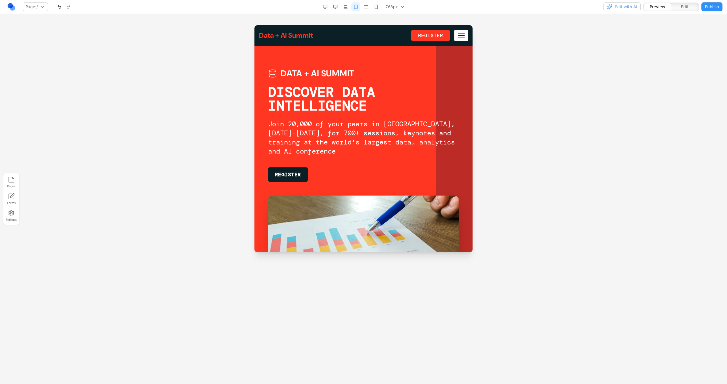
click at [345, 7] on button "button" at bounding box center [345, 6] width 9 height 9
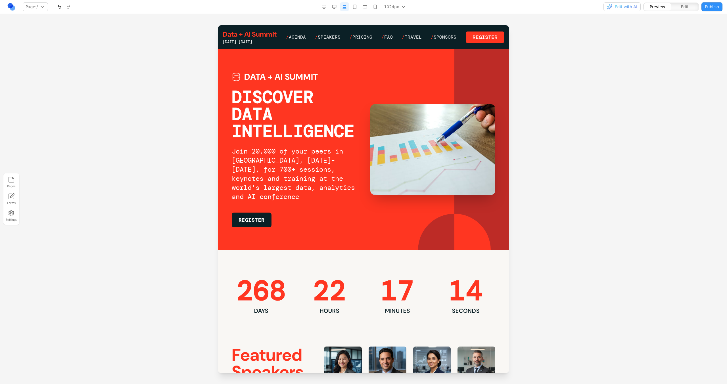
click at [339, 6] on button "button" at bounding box center [334, 6] width 9 height 9
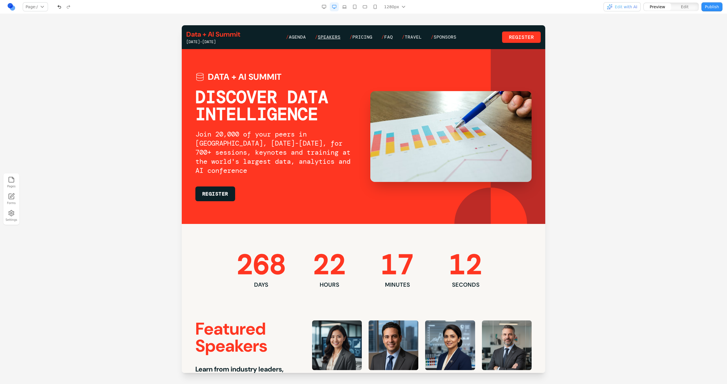
click at [337, 37] on span "Speakers" at bounding box center [329, 37] width 23 height 6
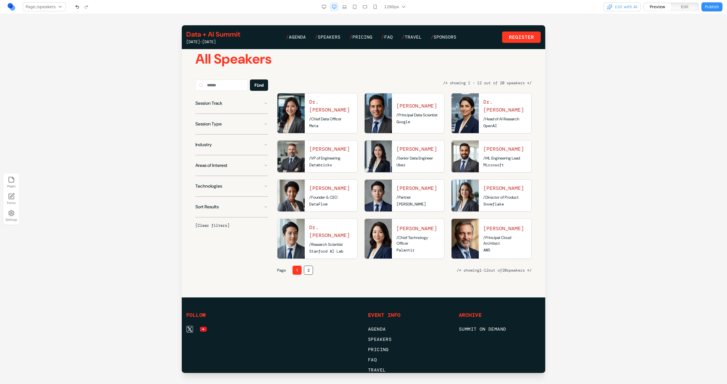
scroll to position [269, 0]
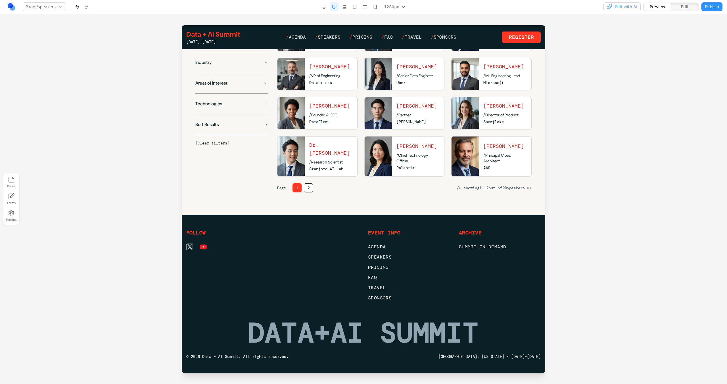
click at [314, 187] on div "Page 1 2 /* showing 1 - 12 out of 20 speakers */" at bounding box center [404, 187] width 254 height 9
click at [306, 189] on button "2" at bounding box center [308, 187] width 9 height 9
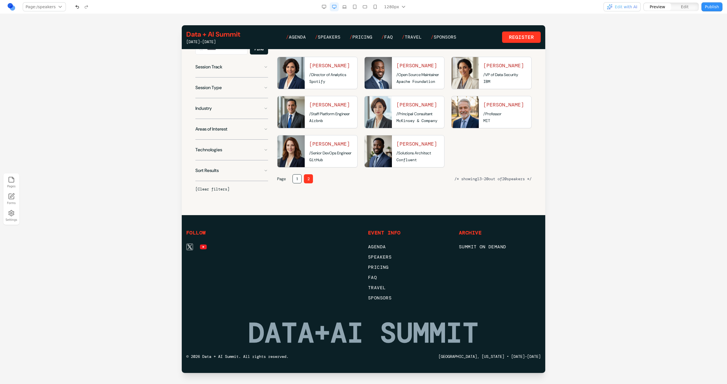
scroll to position [224, 0]
click at [298, 183] on button "1" at bounding box center [297, 178] width 9 height 9
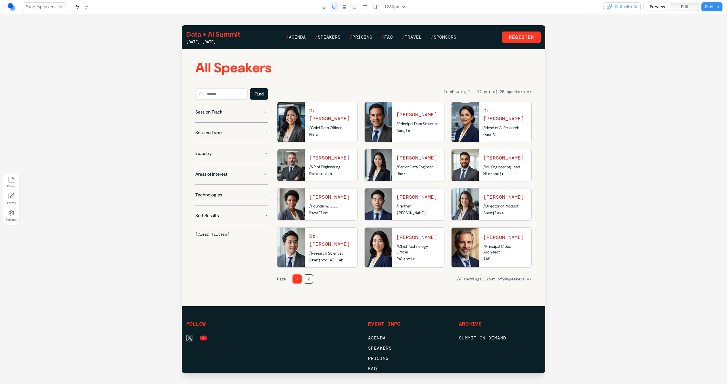
scroll to position [160, 0]
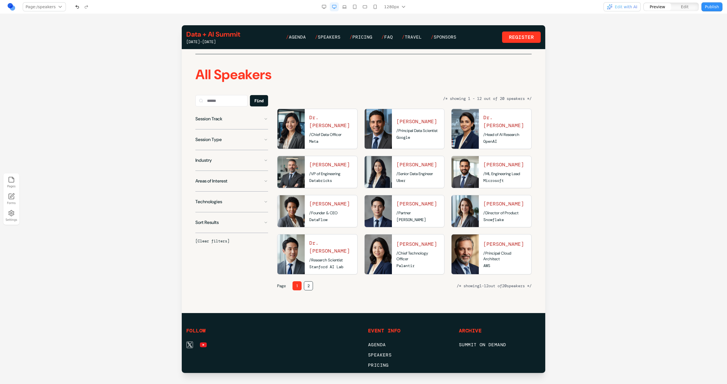
click at [308, 291] on button "2" at bounding box center [308, 285] width 9 height 9
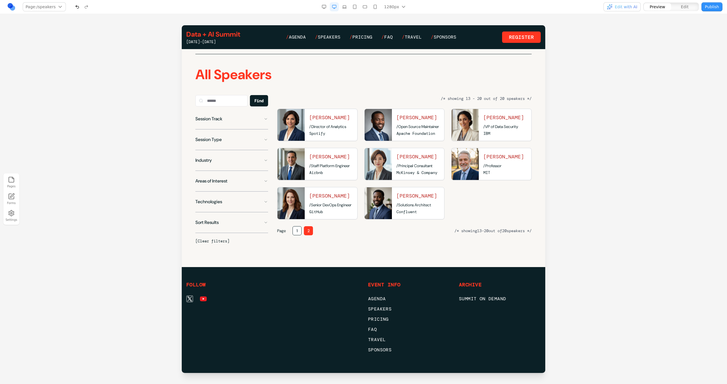
click at [297, 235] on button "1" at bounding box center [297, 230] width 9 height 9
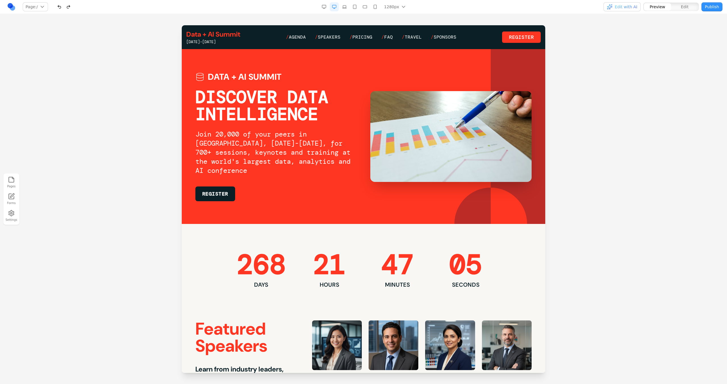
click at [609, 9] on div "button" at bounding box center [610, 7] width 6 height 6
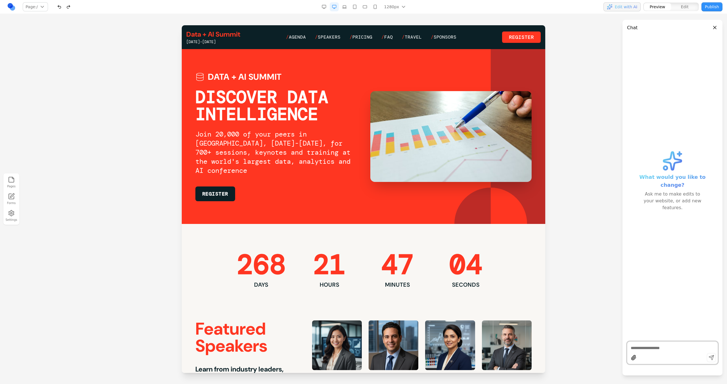
click at [636, 346] on textarea at bounding box center [672, 348] width 83 height 6
type textarea "*"
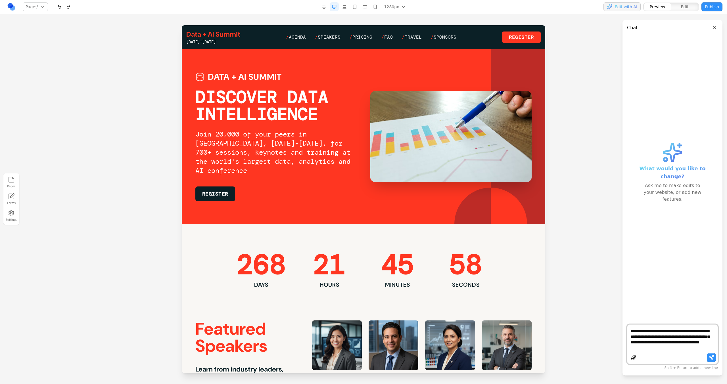
type textarea "**********"
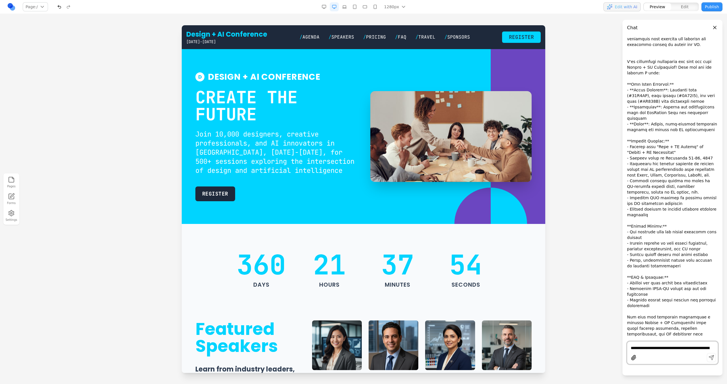
click at [666, 344] on div "**********" at bounding box center [672, 353] width 91 height 23
click at [666, 346] on textarea "**********" at bounding box center [672, 348] width 83 height 6
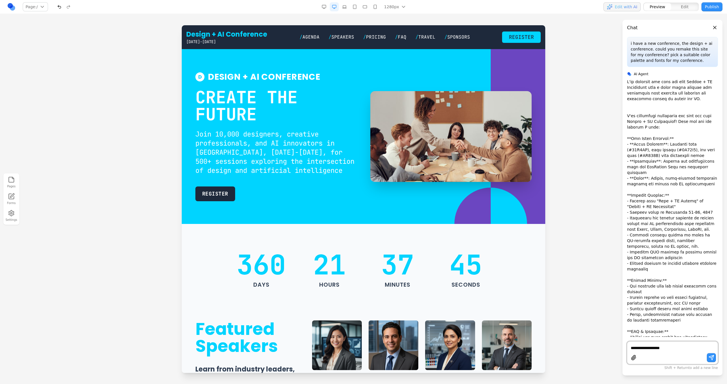
scroll to position [1, 0]
type textarea "**********"
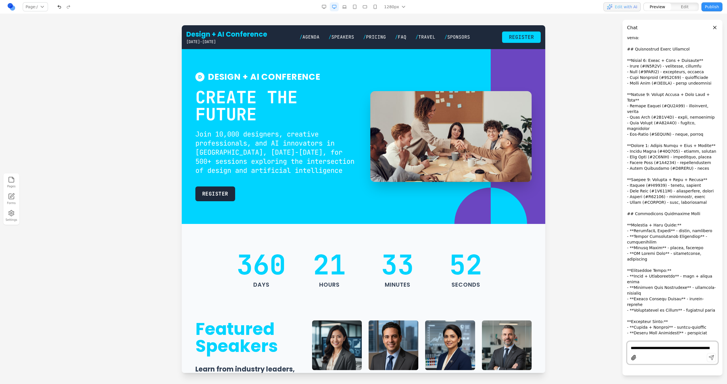
scroll to position [419, 0]
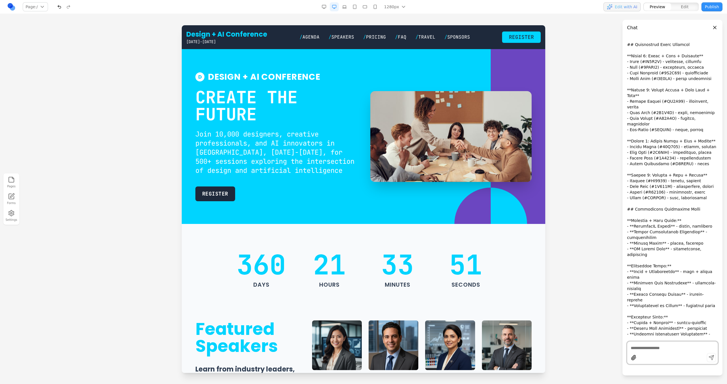
type textarea "*"
type textarea "**********"
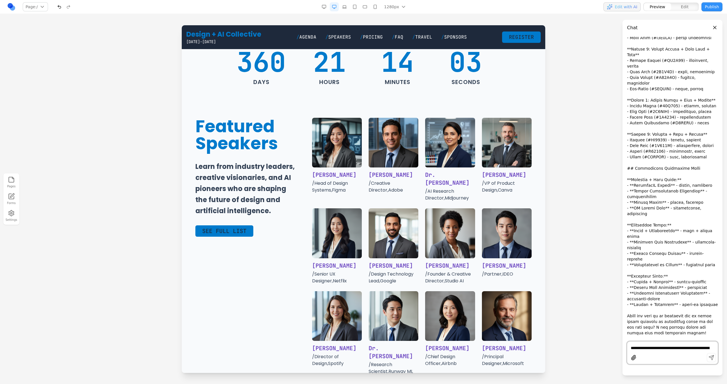
scroll to position [0, 0]
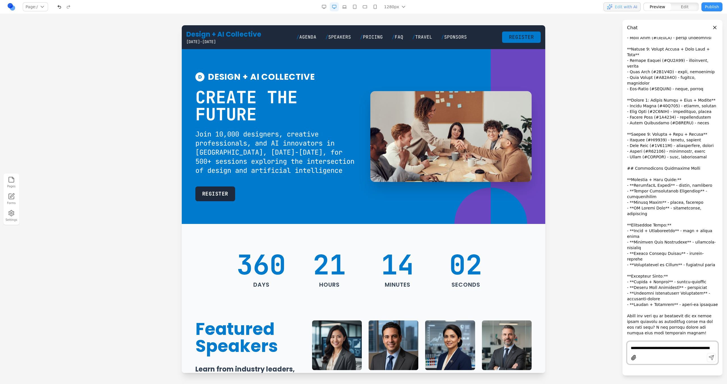
click at [648, 342] on div "**********" at bounding box center [672, 353] width 91 height 23
type textarea "*"
type textarea "**********"
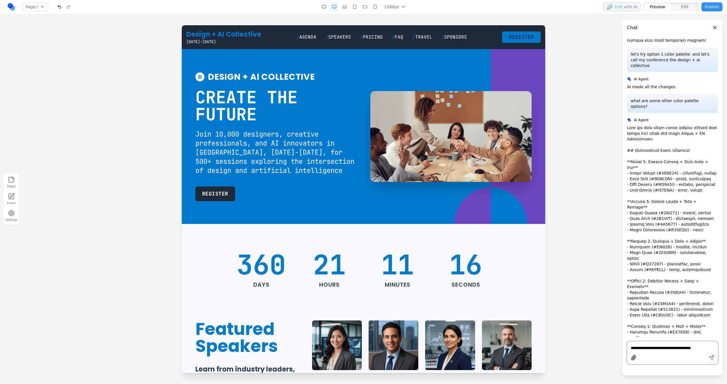
scroll to position [756, 0]
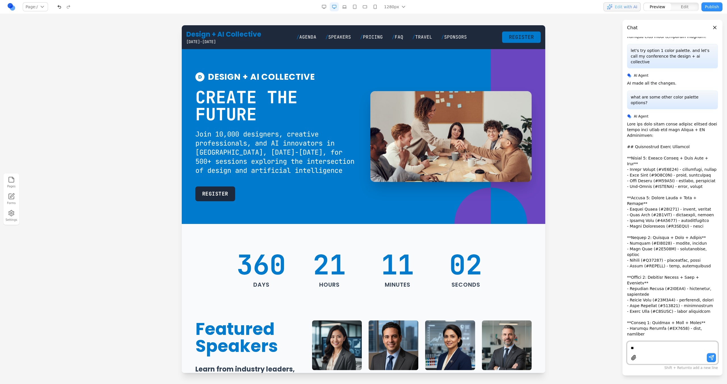
type textarea "*"
type textarea "**********"
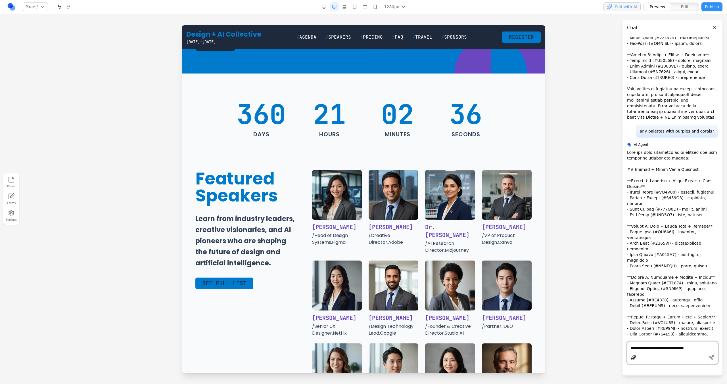
scroll to position [0, 0]
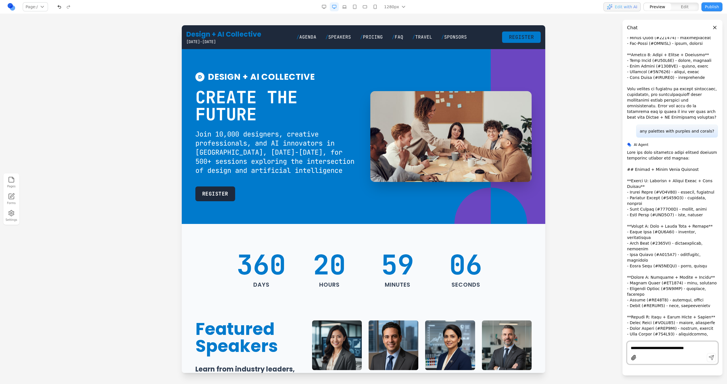
click at [664, 346] on textarea "**********" at bounding box center [672, 348] width 83 height 6
click at [665, 150] on p at bounding box center [672, 314] width 91 height 329
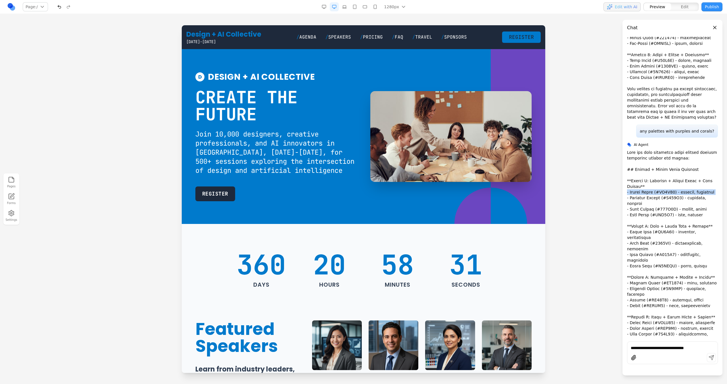
scroll to position [1115, 0]
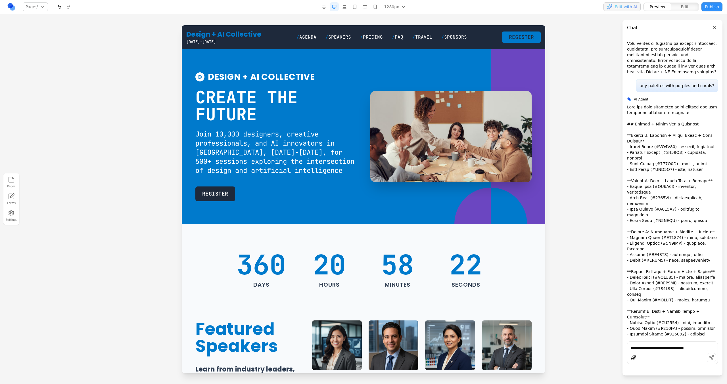
click at [670, 105] on p at bounding box center [672, 268] width 91 height 329
drag, startPoint x: 655, startPoint y: 96, endPoint x: 668, endPoint y: 96, distance: 12.8
click at [668, 104] on p at bounding box center [672, 268] width 91 height 329
drag, startPoint x: 671, startPoint y: 95, endPoint x: 655, endPoint y: 95, distance: 15.9
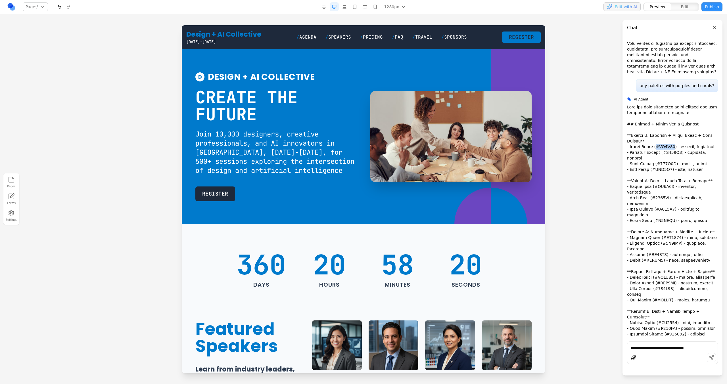
click at [655, 104] on p at bounding box center [672, 268] width 91 height 329
copy p "#FF6F61"
click at [659, 104] on p at bounding box center [672, 268] width 91 height 329
drag, startPoint x: 663, startPoint y: 101, endPoint x: 678, endPoint y: 101, distance: 15.6
click at [678, 104] on p at bounding box center [672, 268] width 91 height 329
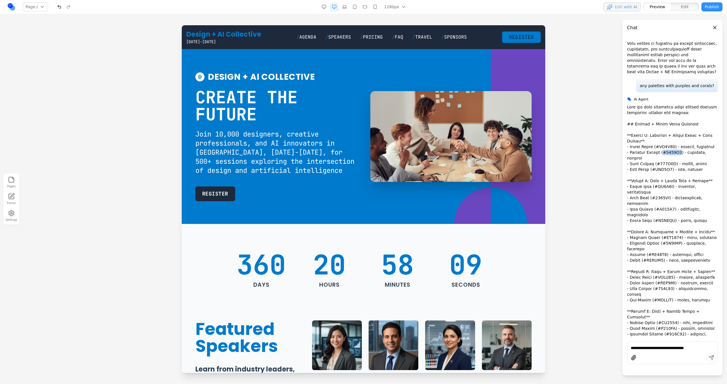
copy p "#B794F6"
drag, startPoint x: 656, startPoint y: 112, endPoint x: 673, endPoint y: 112, distance: 16.5
click at [673, 112] on p at bounding box center [672, 268] width 91 height 329
copy p "#553C9A"
drag, startPoint x: 654, startPoint y: 119, endPoint x: 663, endPoint y: 120, distance: 8.8
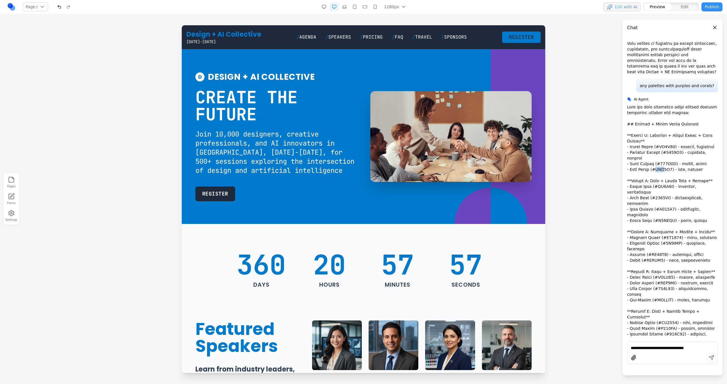
click at [663, 120] on p at bounding box center [672, 268] width 91 height 329
drag, startPoint x: 669, startPoint y: 118, endPoint x: 653, endPoint y: 118, distance: 16.2
click at [653, 118] on p at bounding box center [672, 268] width 91 height 329
copy p "#FFF8F0"
drag, startPoint x: 652, startPoint y: 136, endPoint x: 665, endPoint y: 137, distance: 12.8
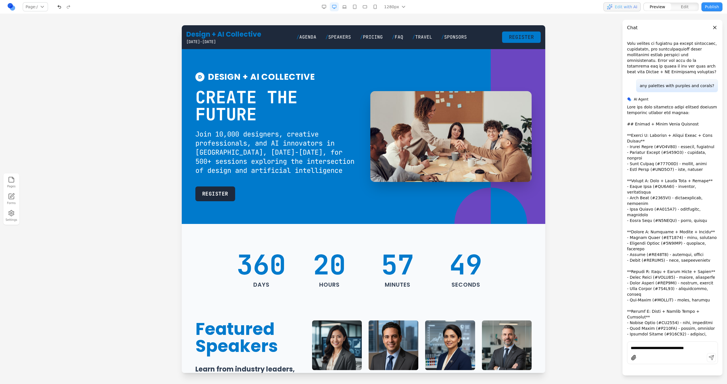
click at [665, 137] on p at bounding box center [672, 268] width 91 height 329
drag, startPoint x: 653, startPoint y: 152, endPoint x: 669, endPoint y: 153, distance: 15.9
click at [669, 153] on p at bounding box center [672, 268] width 91 height 329
drag, startPoint x: 676, startPoint y: 156, endPoint x: 668, endPoint y: 155, distance: 8.6
click at [676, 156] on p at bounding box center [672, 268] width 91 height 329
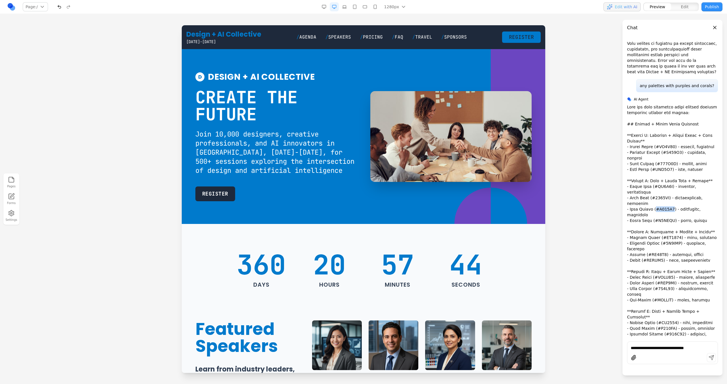
drag, startPoint x: 669, startPoint y: 153, endPoint x: 651, endPoint y: 152, distance: 17.4
click at [651, 152] on p at bounding box center [672, 268] width 91 height 329
copy p "#A855F7"
drag, startPoint x: 663, startPoint y: 179, endPoint x: 680, endPoint y: 181, distance: 16.8
click at [680, 181] on p at bounding box center [672, 268] width 91 height 329
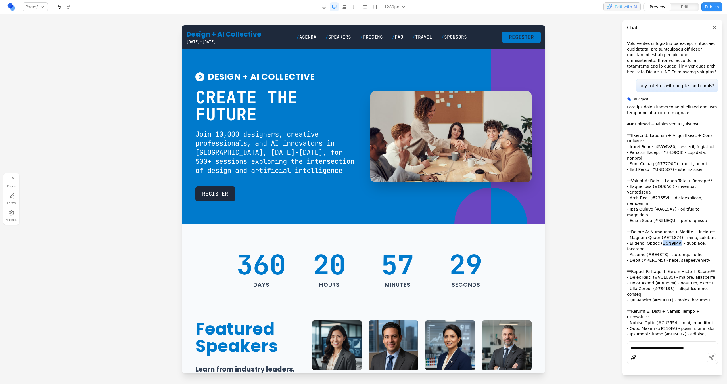
click at [681, 181] on p at bounding box center [672, 268] width 91 height 329
drag, startPoint x: 680, startPoint y: 181, endPoint x: 671, endPoint y: 181, distance: 9.4
click at [671, 181] on p at bounding box center [672, 268] width 91 height 329
drag, startPoint x: 664, startPoint y: 181, endPoint x: 678, endPoint y: 182, distance: 14.5
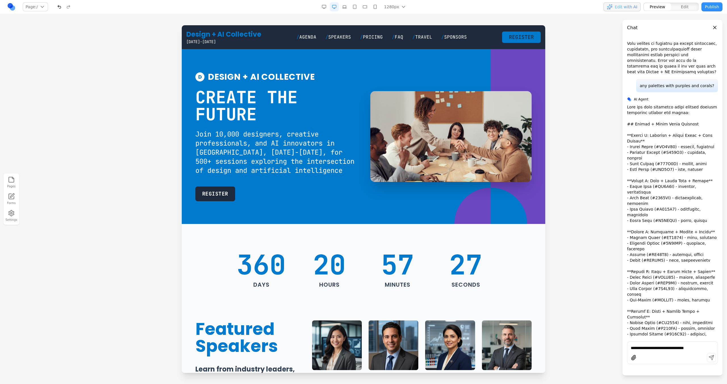
click at [678, 182] on p at bounding box center [672, 268] width 91 height 329
drag, startPoint x: 679, startPoint y: 181, endPoint x: 664, endPoint y: 180, distance: 15.1
click at [664, 180] on p at bounding box center [672, 268] width 91 height 329
copy p "#9F7AEA"
drag, startPoint x: 658, startPoint y: 222, endPoint x: 676, endPoint y: 223, distance: 18.5
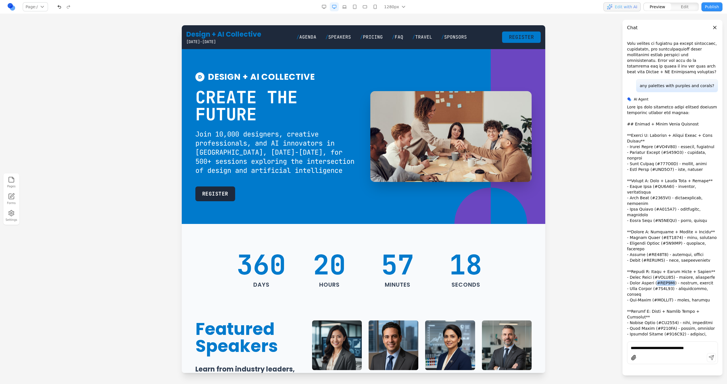
click at [676, 223] on p at bounding box center [672, 268] width 91 height 329
copy p "#DDA0DD"
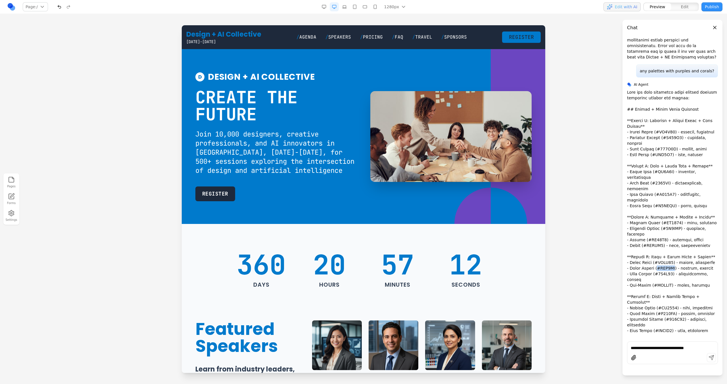
scroll to position [1132, 0]
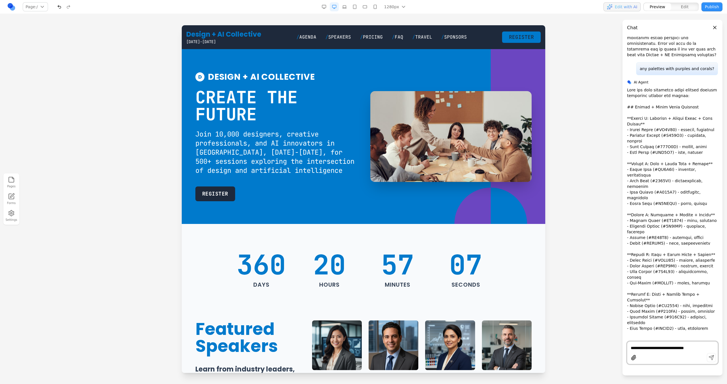
click at [652, 345] on textarea "**********" at bounding box center [672, 348] width 83 height 6
type textarea "**********"
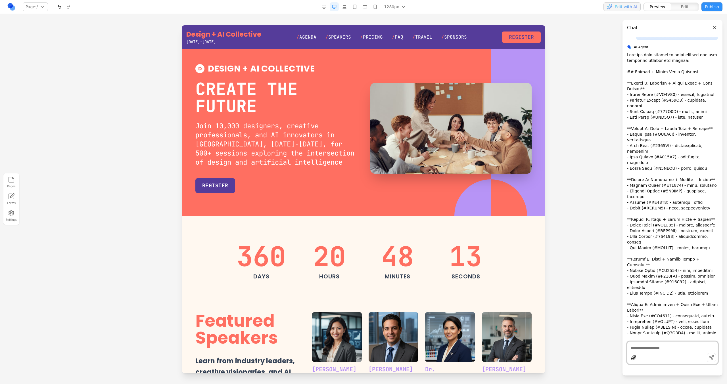
scroll to position [0, 0]
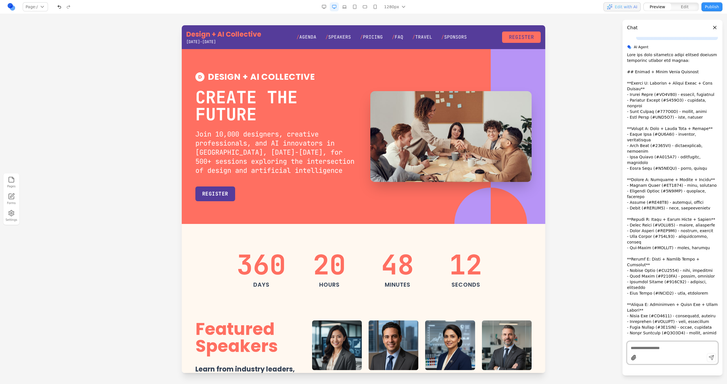
click at [653, 344] on div at bounding box center [672, 347] width 90 height 7
type textarea "**********"
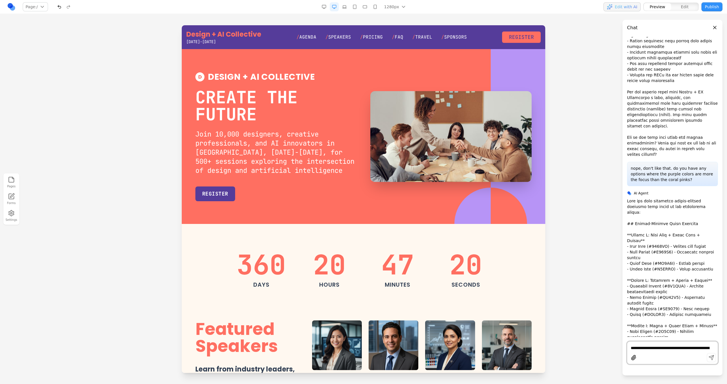
scroll to position [1650, 0]
type textarea "**********"
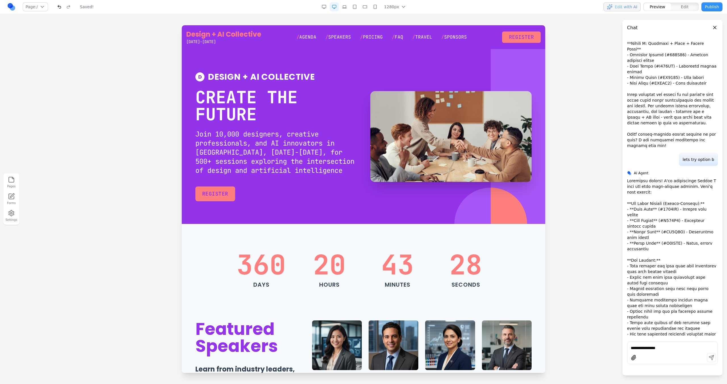
scroll to position [0, 0]
click at [657, 344] on div "**********" at bounding box center [672, 347] width 90 height 7
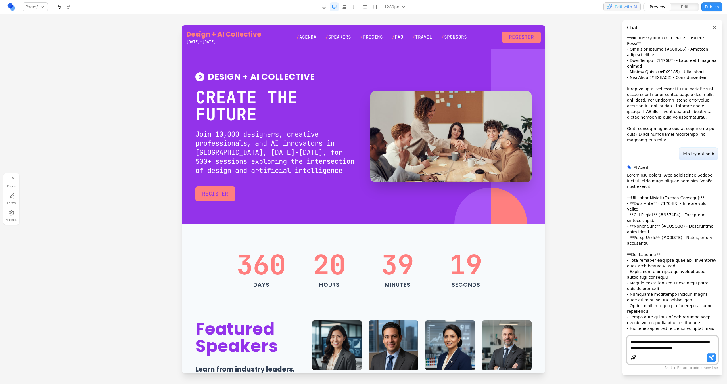
type textarea "**********"
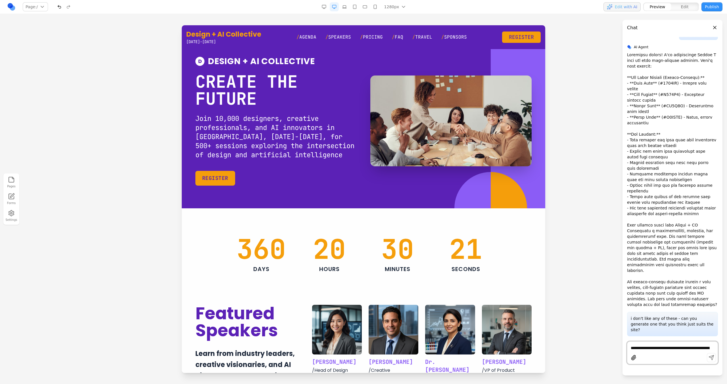
scroll to position [0, 0]
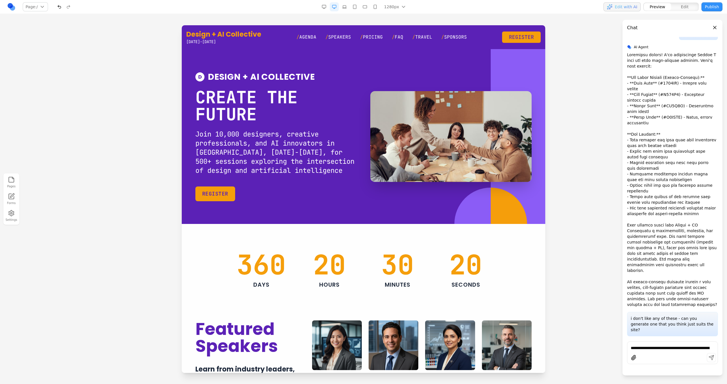
click at [678, 354] on div at bounding box center [672, 358] width 90 height 11
click at [678, 351] on div "**********" at bounding box center [672, 353] width 91 height 23
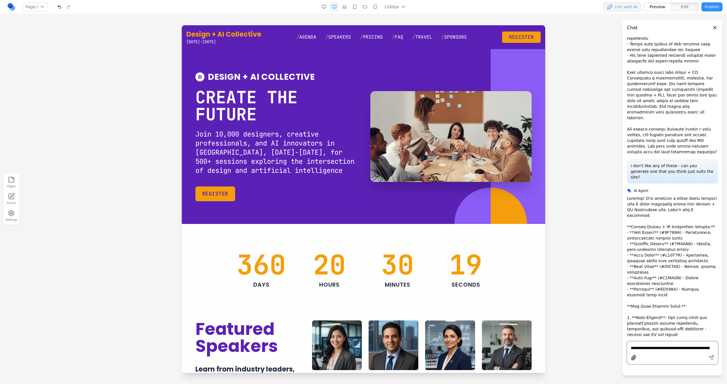
scroll to position [2398, 0]
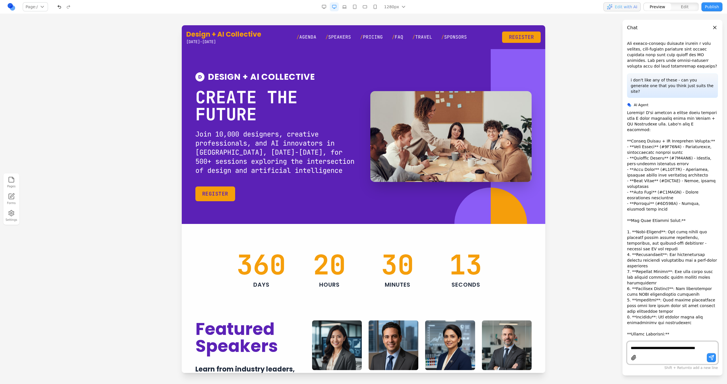
type textarea "**********"
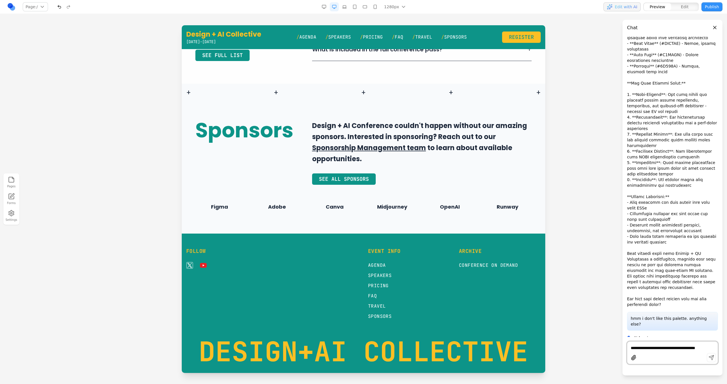
scroll to position [1474, 0]
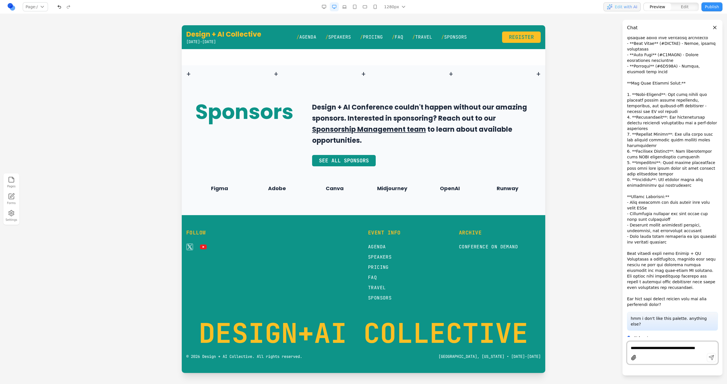
click at [636, 348] on textarea "**********" at bounding box center [672, 348] width 83 height 6
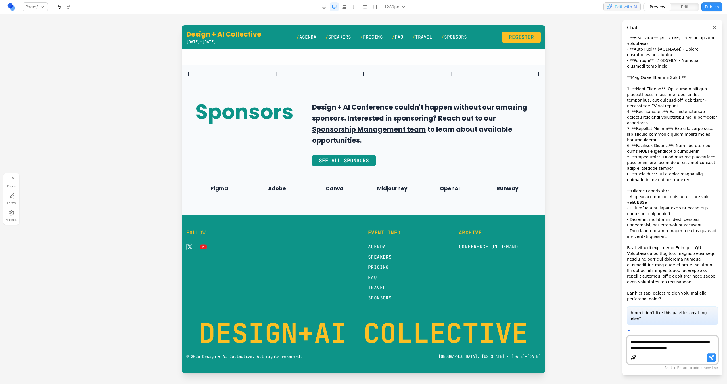
type textarea "**********"
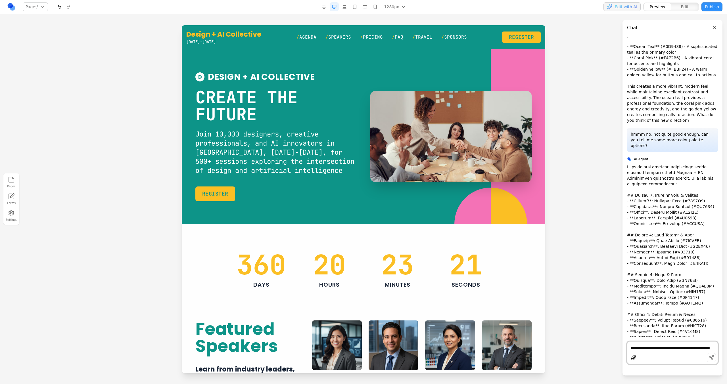
scroll to position [2860, 0]
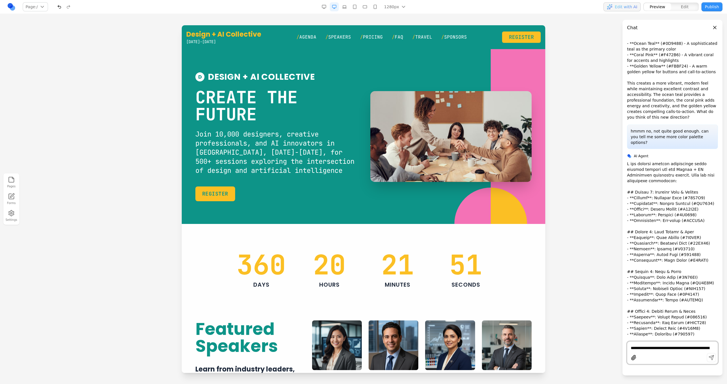
click at [650, 348] on textarea "**********" at bounding box center [672, 348] width 83 height 6
click at [706, 340] on textarea "**********" at bounding box center [672, 345] width 83 height 11
paste textarea "*******"
click at [688, 350] on textarea "**********" at bounding box center [672, 345] width 83 height 11
paste textarea "*******"
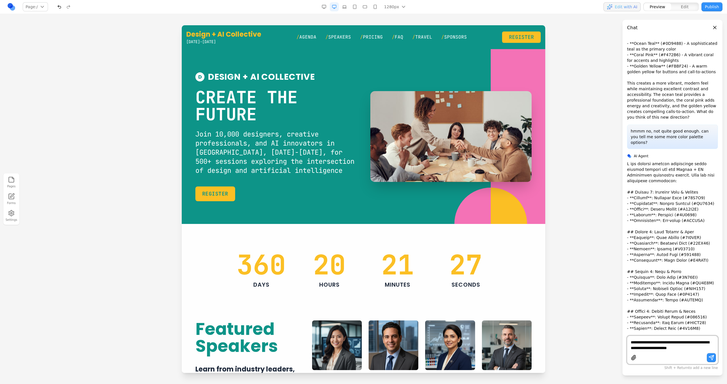
type textarea "**********"
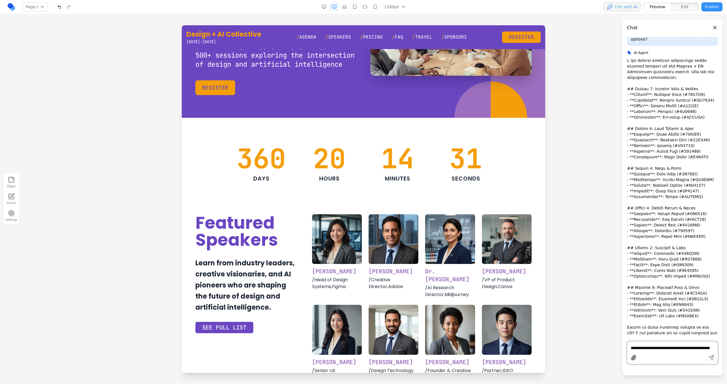
scroll to position [0, 0]
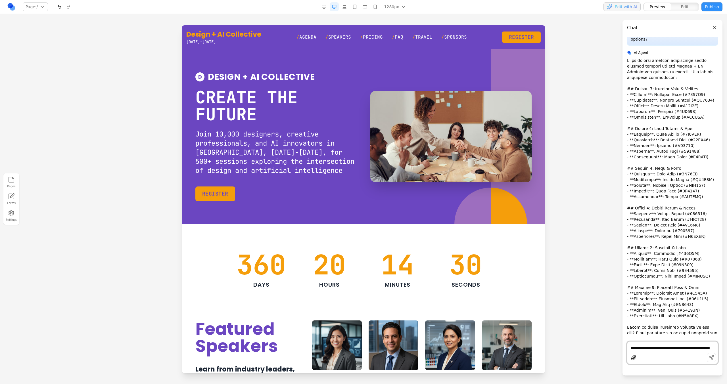
click at [669, 358] on div at bounding box center [672, 358] width 90 height 11
click at [669, 346] on textarea "**********" at bounding box center [672, 348] width 83 height 6
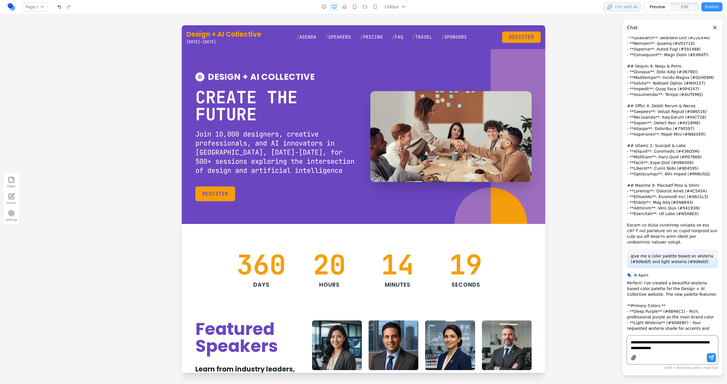
type textarea "**********"
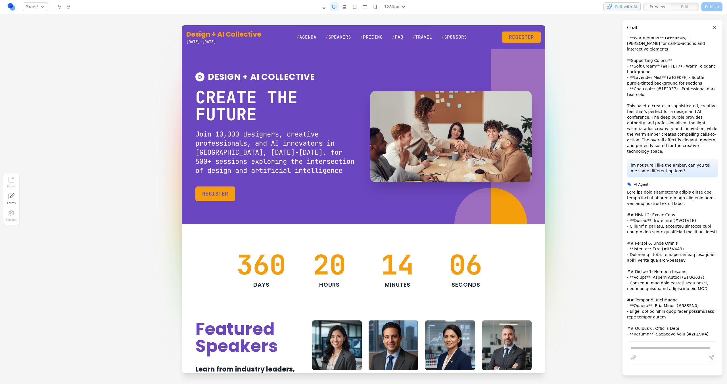
scroll to position [3374, 0]
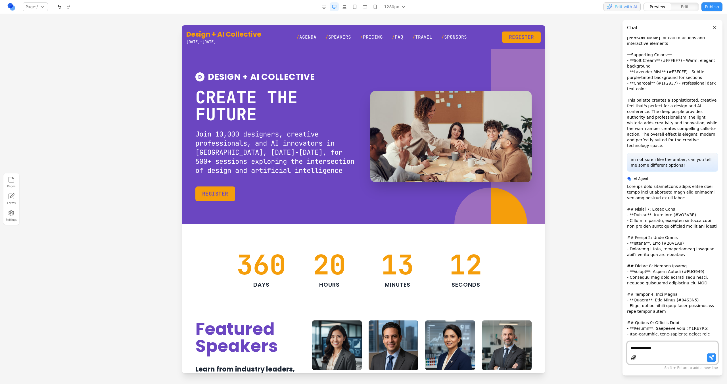
type textarea "**********"
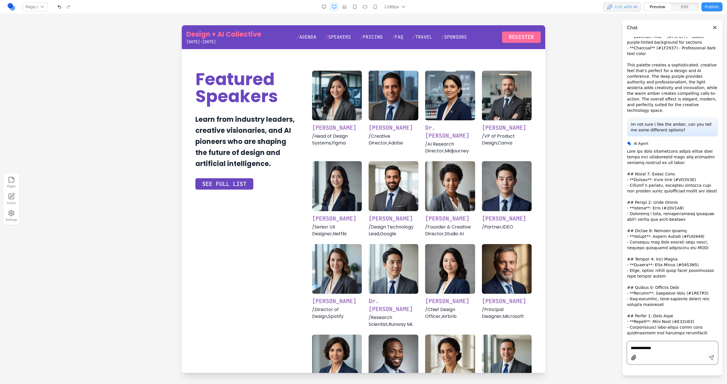
scroll to position [0, 0]
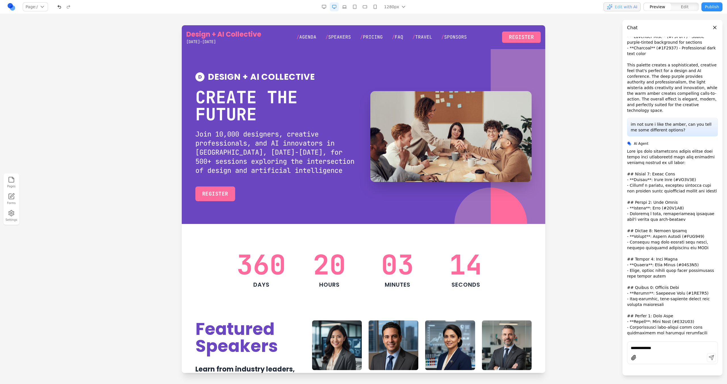
click at [650, 351] on div "**********" at bounding box center [672, 353] width 91 height 23
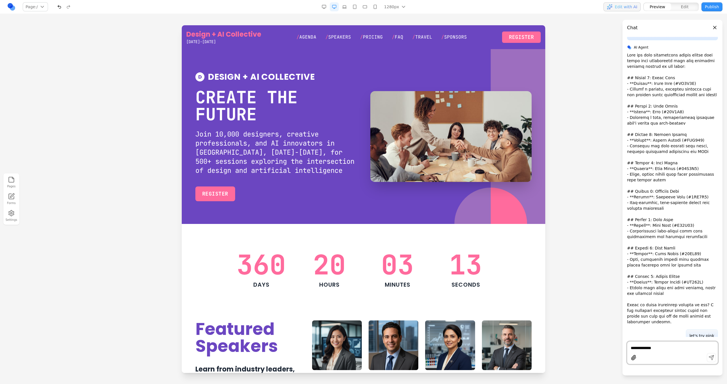
scroll to position [3522, 0]
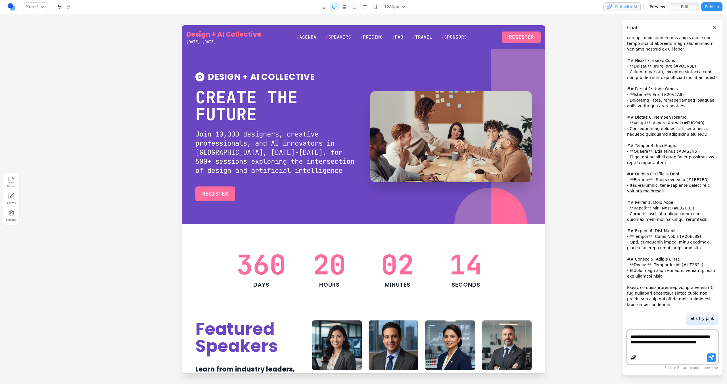
type textarea "**********"
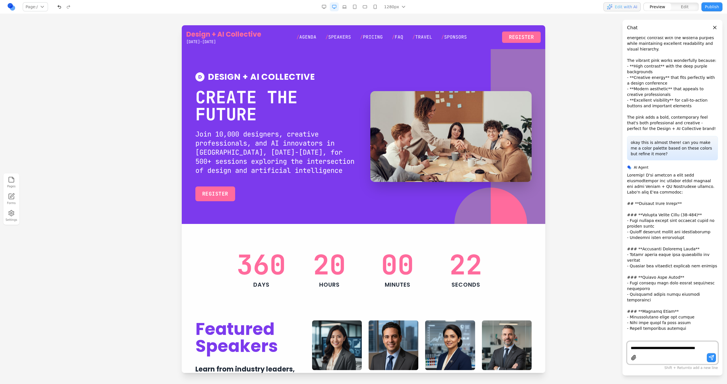
scroll to position [3847, 0]
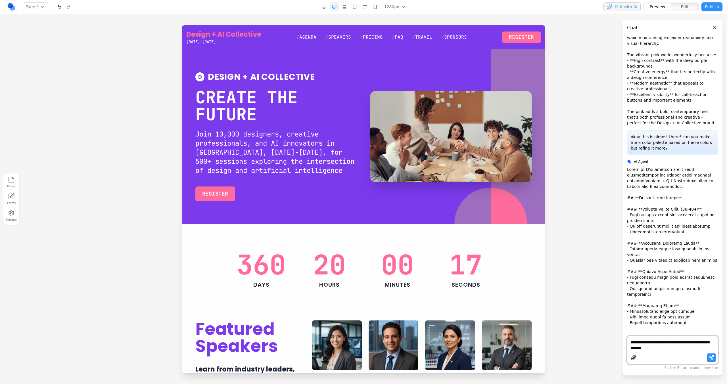
type textarea "**********"
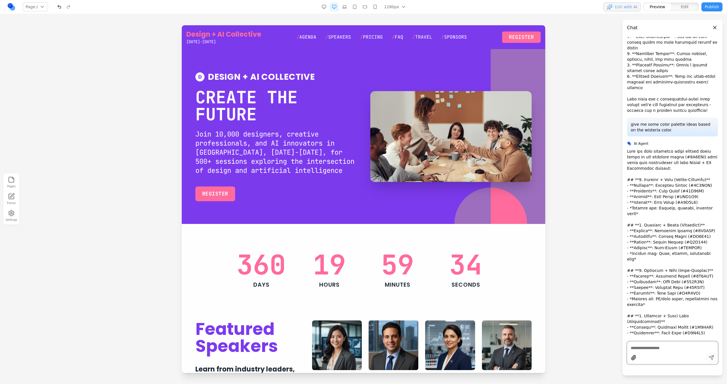
scroll to position [4206, 0]
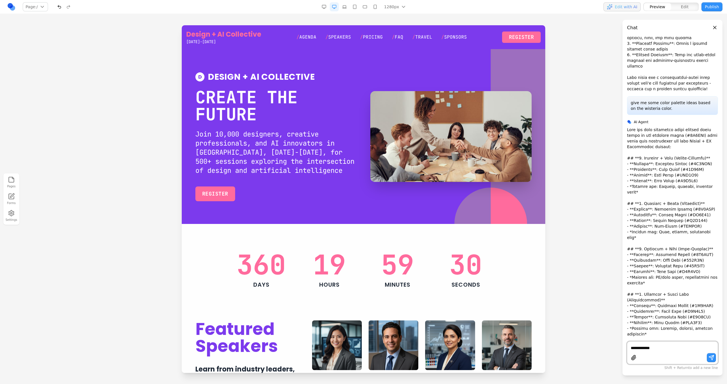
type textarea "**********"
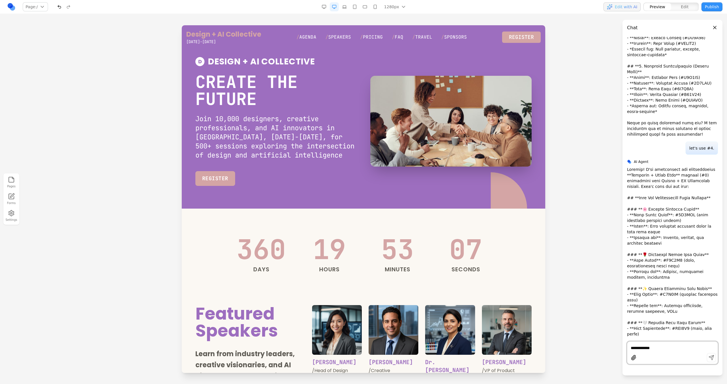
scroll to position [0, 0]
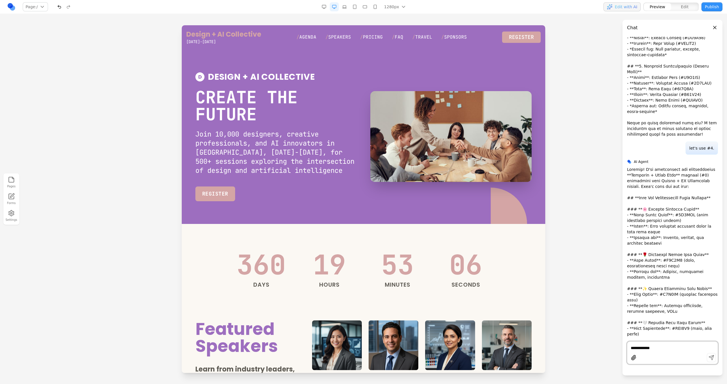
click at [649, 349] on textarea "**********" at bounding box center [672, 348] width 83 height 6
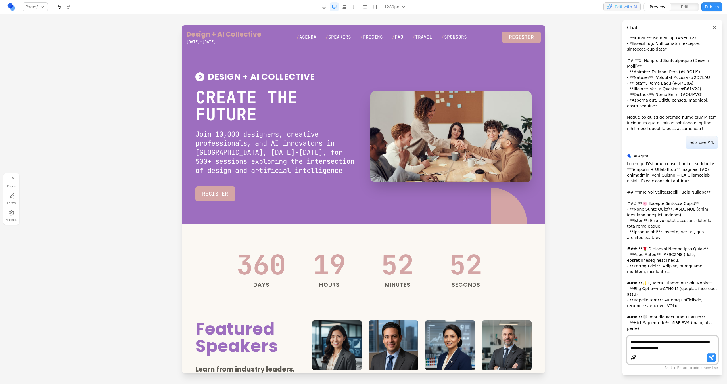
type textarea "**********"
click at [678, 348] on textarea "**********" at bounding box center [672, 345] width 83 height 11
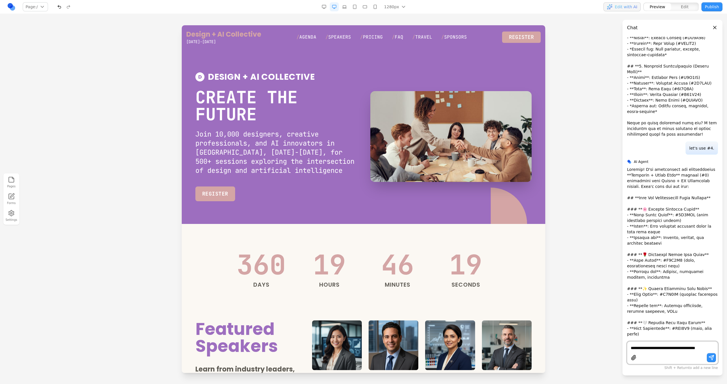
paste textarea "**********"
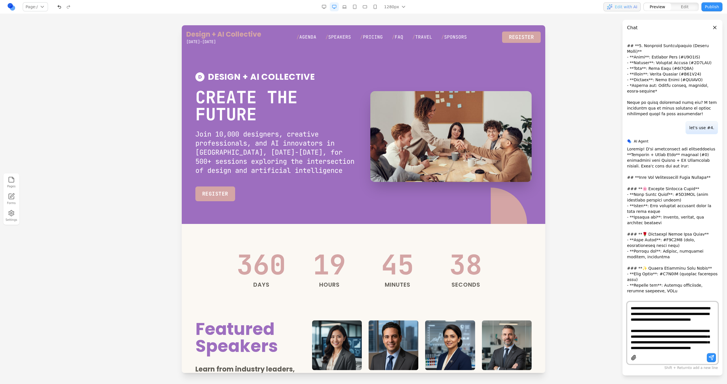
scroll to position [244, 0]
type textarea "**********"
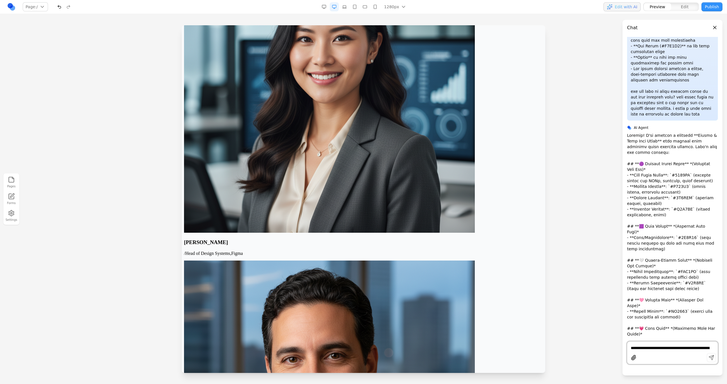
scroll to position [0, 0]
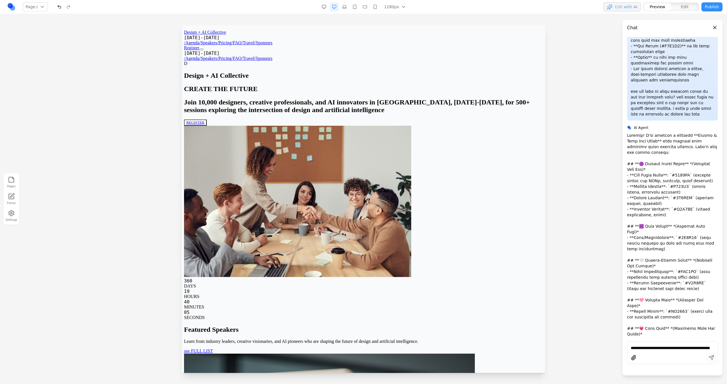
click at [15, 217] on button "Settings" at bounding box center [11, 216] width 12 height 14
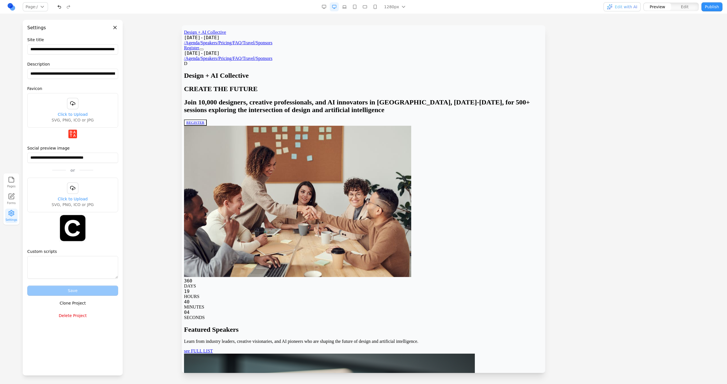
click at [75, 314] on button "Delete Project" at bounding box center [72, 316] width 91 height 10
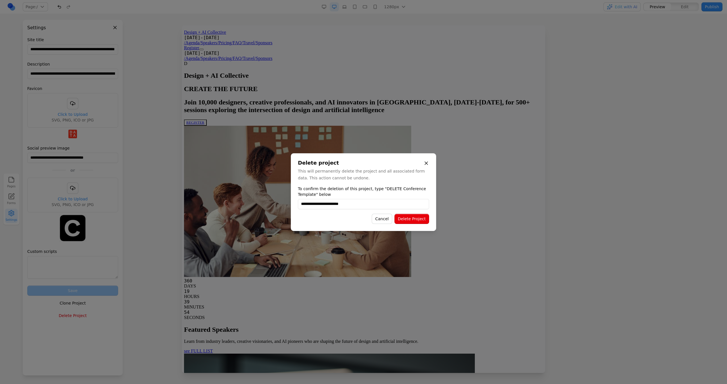
type input "**********"
click at [407, 221] on button "Delete Project" at bounding box center [411, 219] width 35 height 10
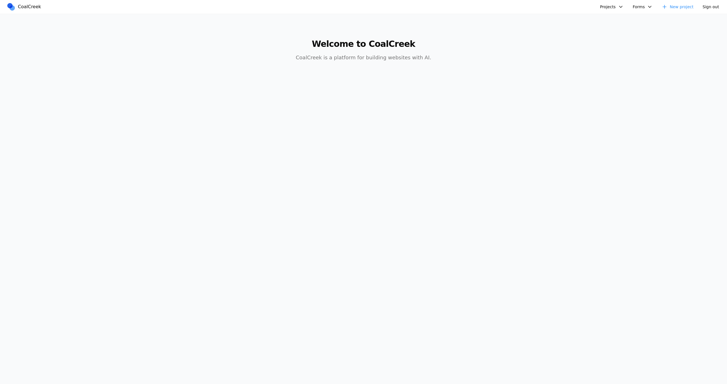
click at [600, 5] on button "Projects" at bounding box center [612, 6] width 30 height 9
click at [615, 99] on link "Spring Speech v2 - More Pages" at bounding box center [634, 97] width 66 height 10
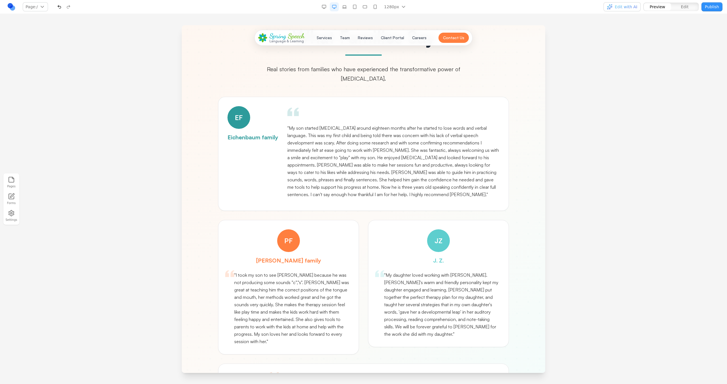
scroll to position [1584, 0]
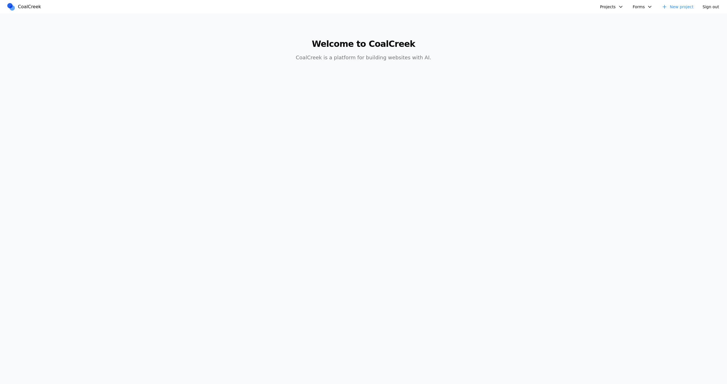
click at [604, 10] on button "Projects" at bounding box center [612, 6] width 30 height 9
click at [611, 37] on link "Databricks Data + AI Summit" at bounding box center [634, 39] width 66 height 10
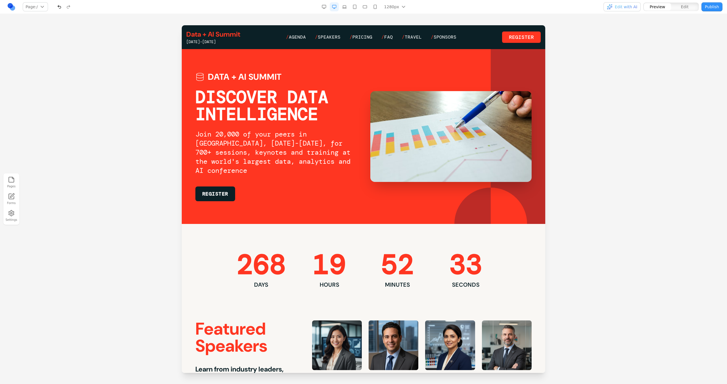
click at [638, 1] on nav "Page: / / /agenda /pricing /faq /speakers /travel /sponsors Manage pages 1280px…" at bounding box center [363, 7] width 727 height 14
click at [638, 7] on button "Edit with AI" at bounding box center [622, 6] width 37 height 9
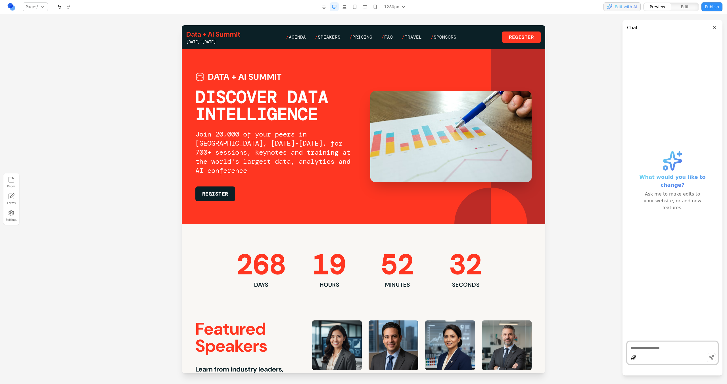
click at [649, 359] on div at bounding box center [672, 358] width 90 height 11
click at [647, 352] on div at bounding box center [672, 353] width 91 height 23
type textarea "**********"
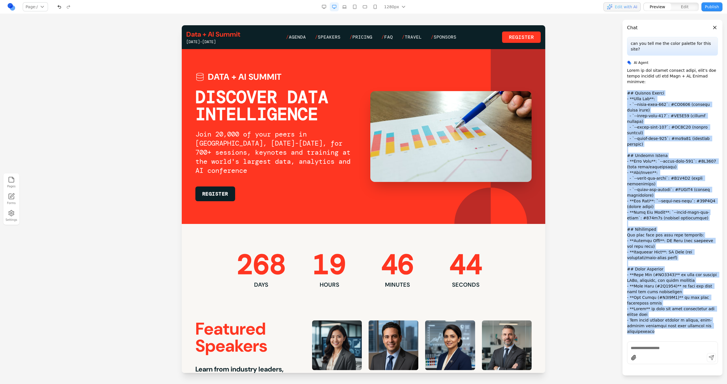
drag, startPoint x: 627, startPoint y: 82, endPoint x: 689, endPoint y: 302, distance: 228.8
click at [689, 302] on p at bounding box center [672, 215] width 91 height 295
copy p "## Primary Colors - **Lava Red**: - `--color-lava-600`: #FF3621 (primary brand …"
click at [13, 214] on icon "button" at bounding box center [11, 213] width 7 height 7
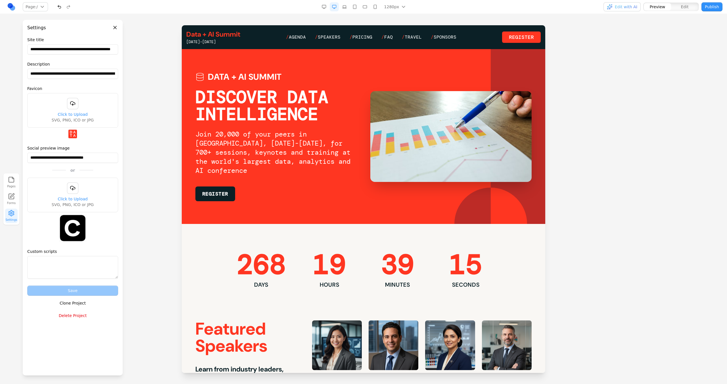
click at [83, 304] on button "Clone Project" at bounding box center [72, 303] width 91 height 10
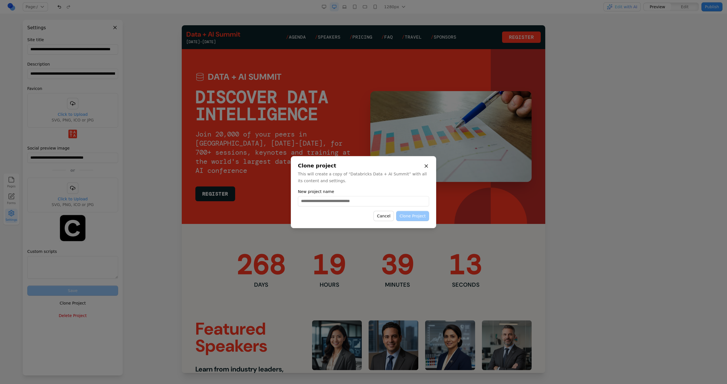
drag, startPoint x: 333, startPoint y: 204, endPoint x: 333, endPoint y: 200, distance: 4.0
click at [333, 204] on input "New project name" at bounding box center [363, 201] width 131 height 10
type input "*"
type input "**********"
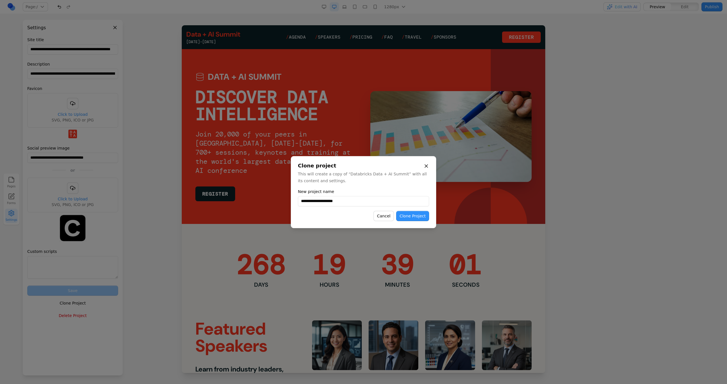
click at [404, 218] on button "Clone Project" at bounding box center [412, 216] width 33 height 10
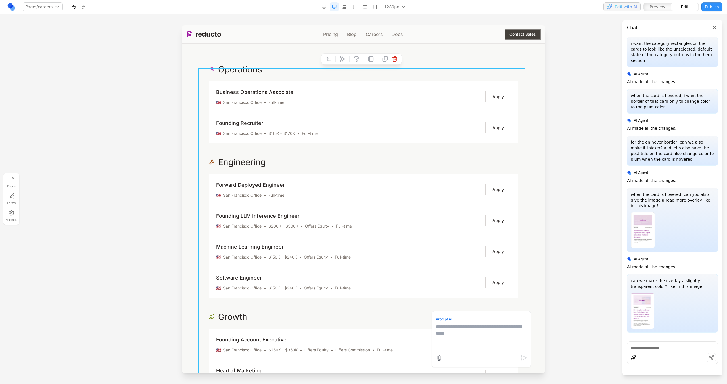
scroll to position [2901, 0]
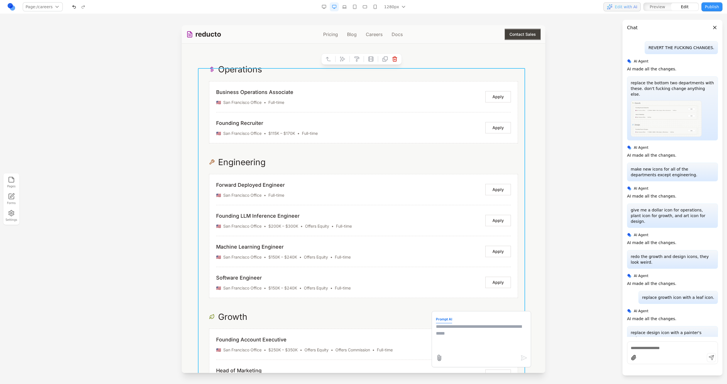
click at [436, 343] on textarea at bounding box center [481, 337] width 91 height 28
type textarea "**********"
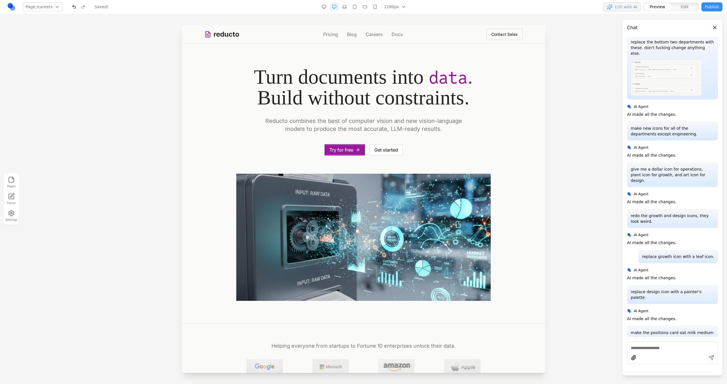
scroll to position [0, 0]
click at [371, 35] on link "Careers" at bounding box center [374, 34] width 17 height 7
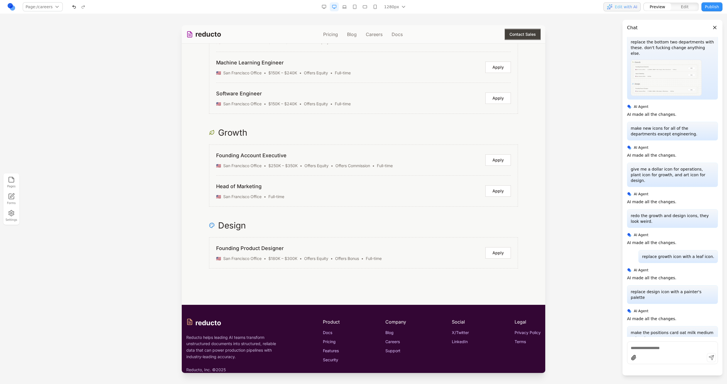
scroll to position [852, 0]
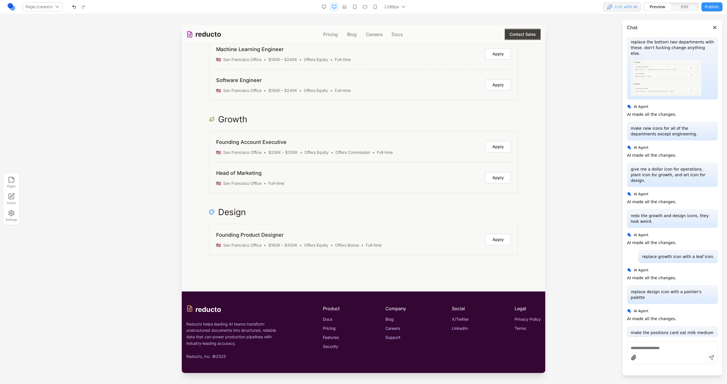
click at [348, 8] on button "button" at bounding box center [344, 6] width 9 height 9
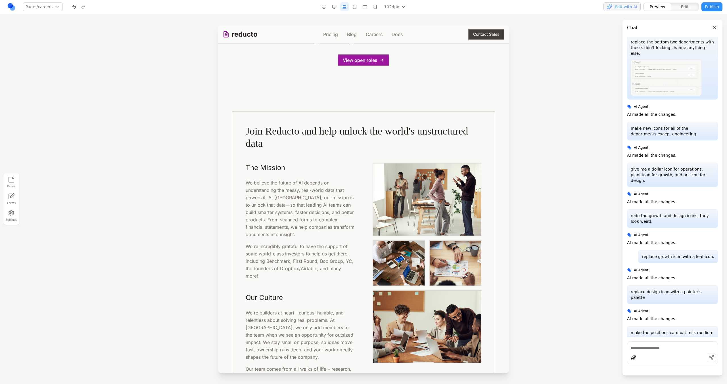
scroll to position [12, 0]
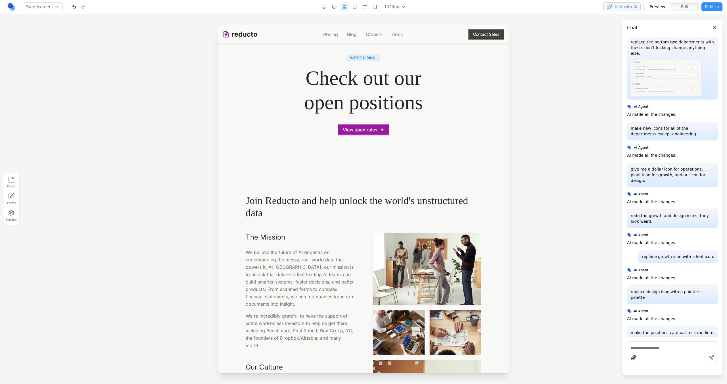
click at [358, 6] on button "button" at bounding box center [354, 6] width 9 height 9
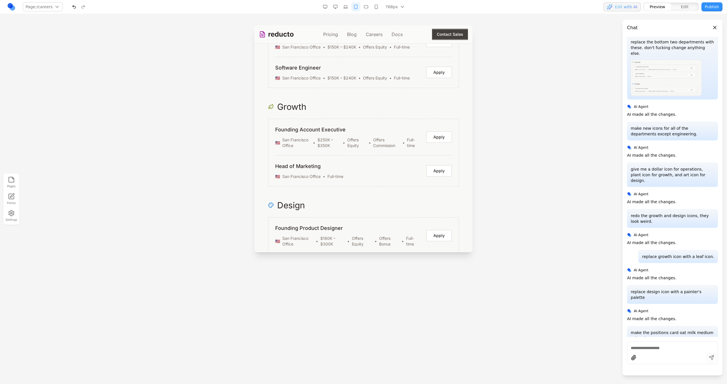
scroll to position [1157, 0]
click at [367, 8] on button "button" at bounding box center [366, 6] width 9 height 9
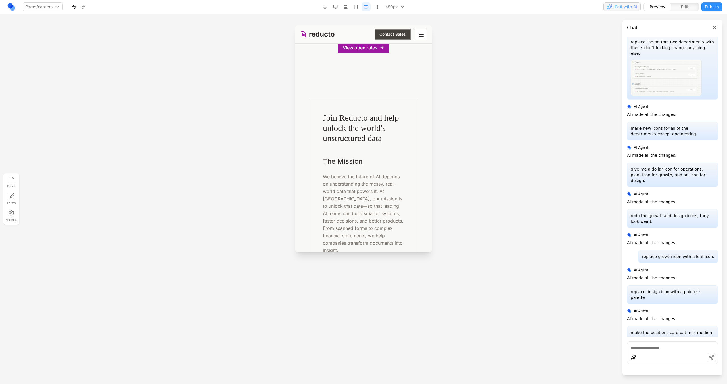
scroll to position [0, 0]
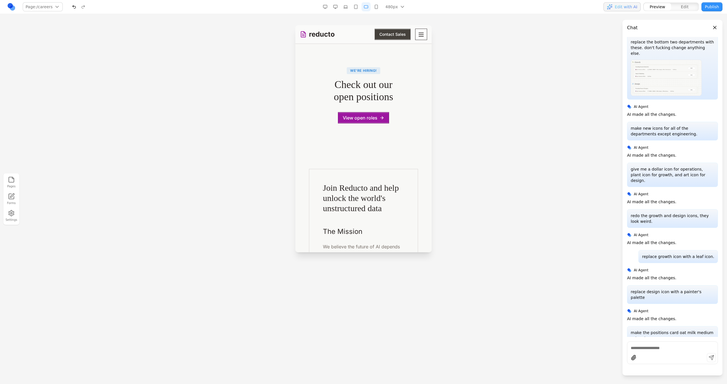
click at [377, 10] on button "button" at bounding box center [376, 6] width 9 height 9
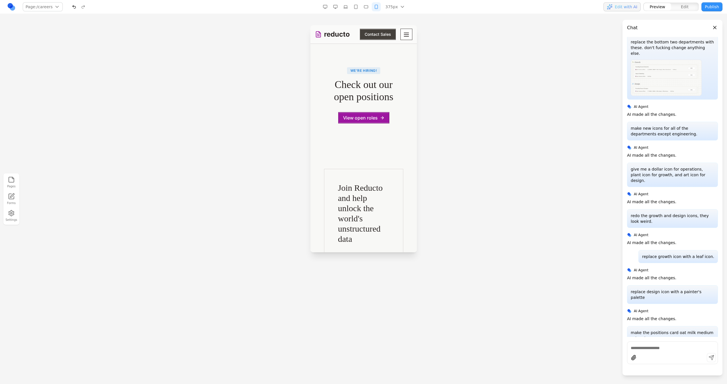
click at [356, 9] on button "button" at bounding box center [355, 6] width 9 height 9
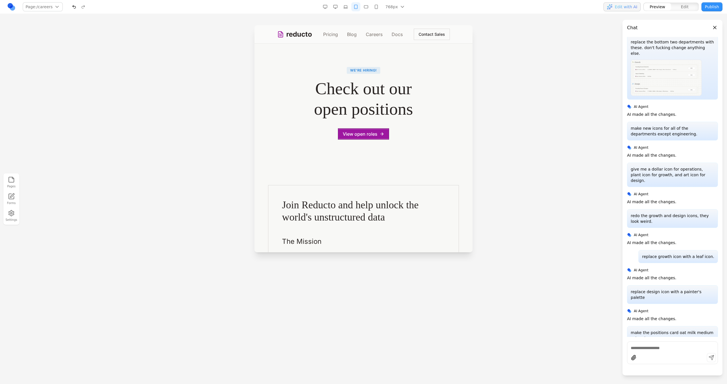
click at [347, 7] on button "button" at bounding box center [345, 6] width 9 height 9
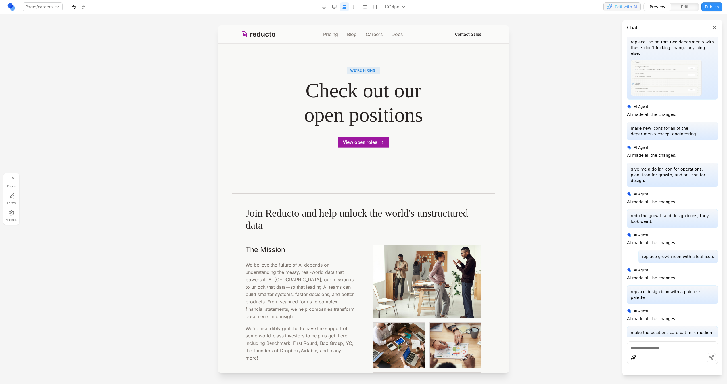
click at [376, 12] on nav "Page: /careers / /pricing /blog /careers /docs Manage pages 1024px 1536px 1280p…" at bounding box center [363, 7] width 727 height 14
click at [376, 9] on button "button" at bounding box center [375, 6] width 9 height 9
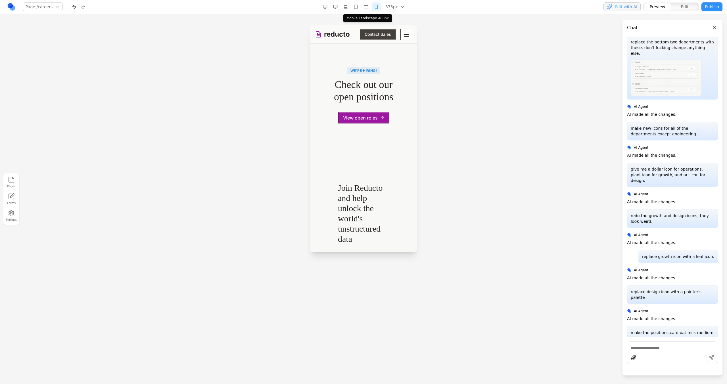
click at [365, 3] on button "button" at bounding box center [366, 6] width 9 height 9
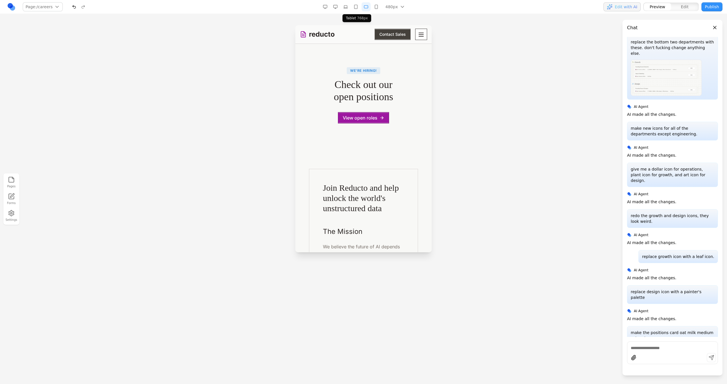
click at [360, 4] on button "button" at bounding box center [355, 6] width 9 height 9
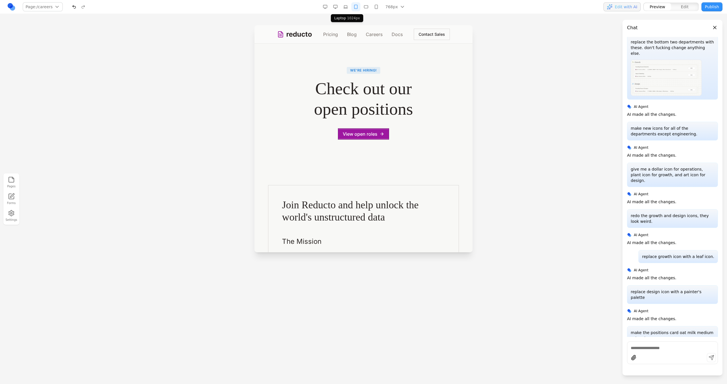
click at [350, 4] on button "button" at bounding box center [345, 6] width 9 height 9
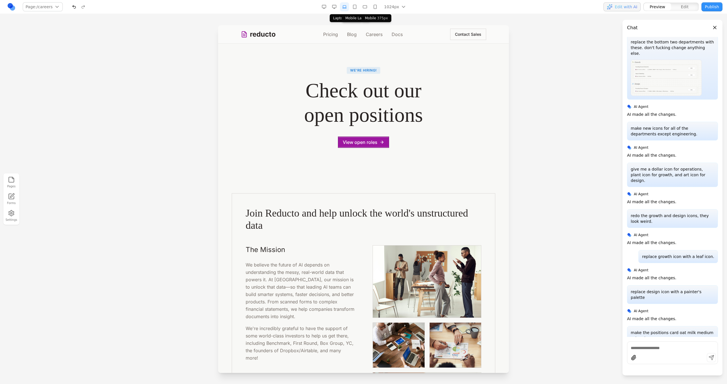
click at [378, 5] on button "button" at bounding box center [375, 6] width 9 height 9
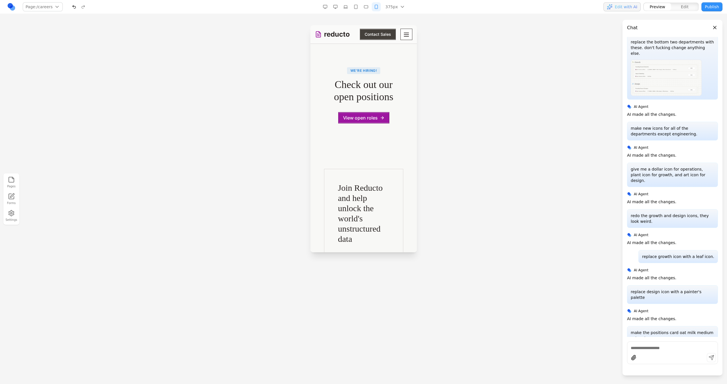
click at [321, 32] on link "reducto" at bounding box center [332, 34] width 35 height 9
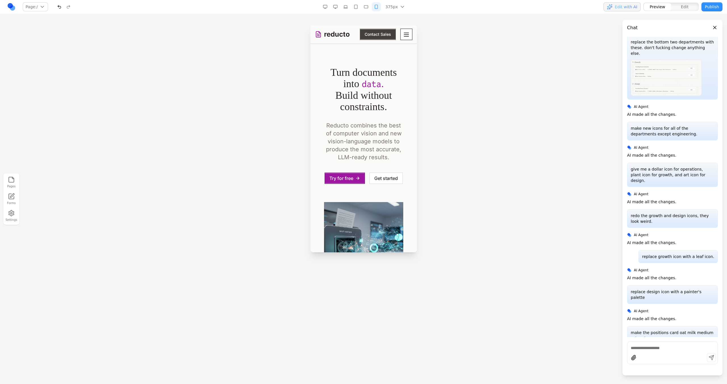
click at [403, 34] on icon "Toggle mobile menu" at bounding box center [406, 34] width 7 height 7
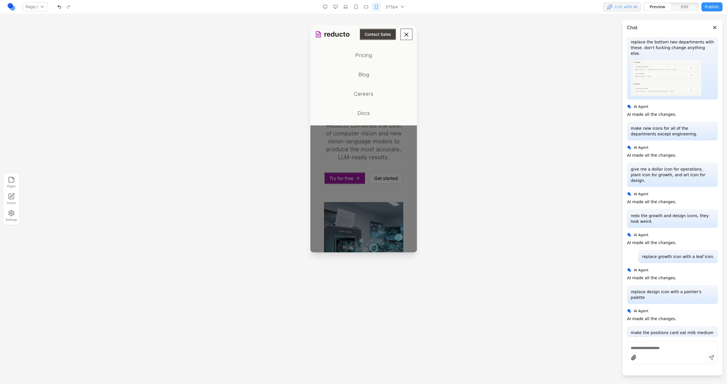
click at [362, 92] on link "Careers" at bounding box center [363, 94] width 97 height 15
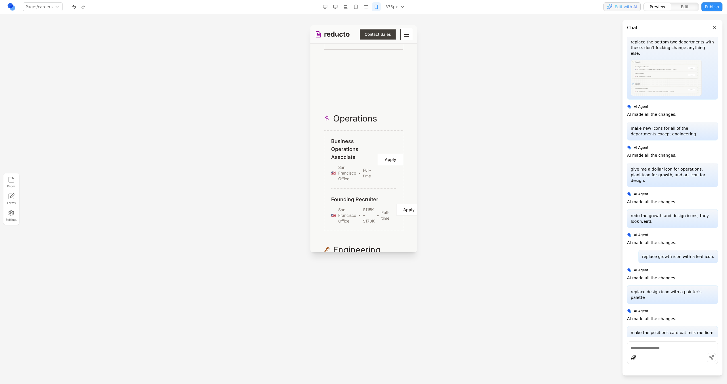
scroll to position [1544, 0]
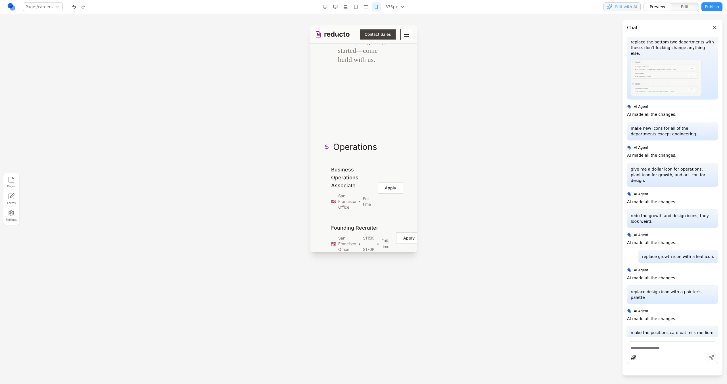
click at [335, 8] on button "button" at bounding box center [335, 6] width 9 height 9
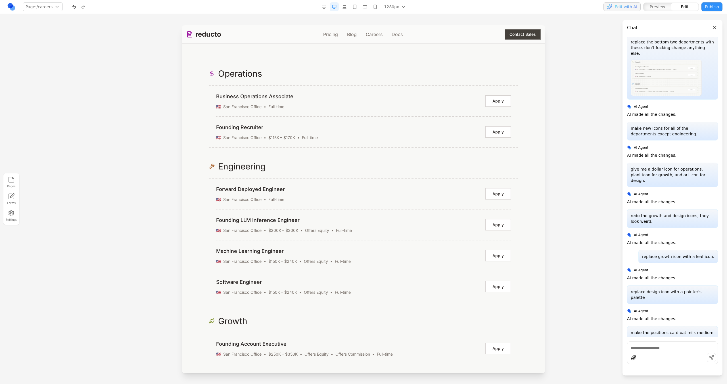
click at [363, 7] on button "button" at bounding box center [364, 6] width 9 height 9
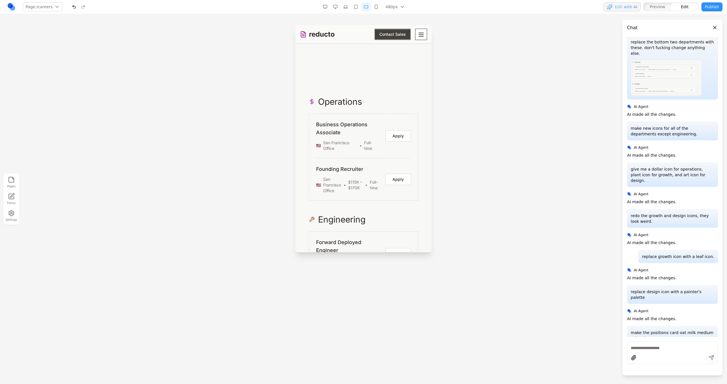
scroll to position [1283, 0]
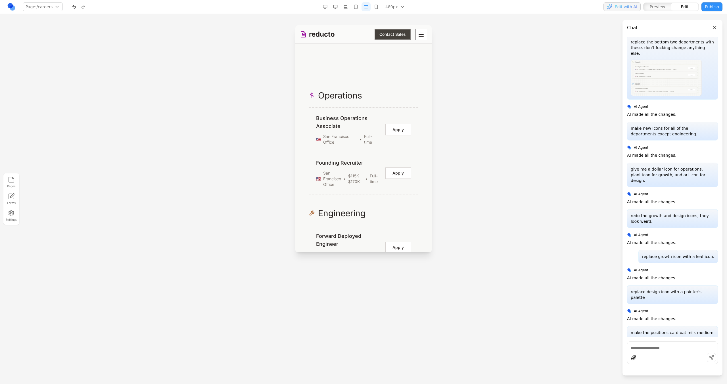
click at [362, 3] on button "button" at bounding box center [366, 6] width 9 height 9
click at [360, 5] on button "button" at bounding box center [355, 6] width 9 height 9
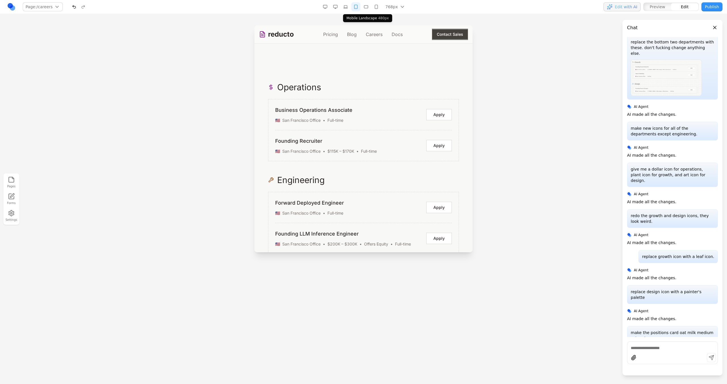
click at [364, 5] on button "button" at bounding box center [366, 6] width 9 height 9
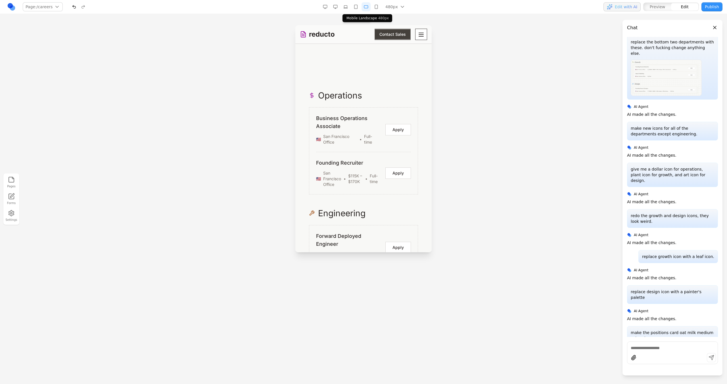
click at [359, 5] on button "button" at bounding box center [355, 6] width 9 height 9
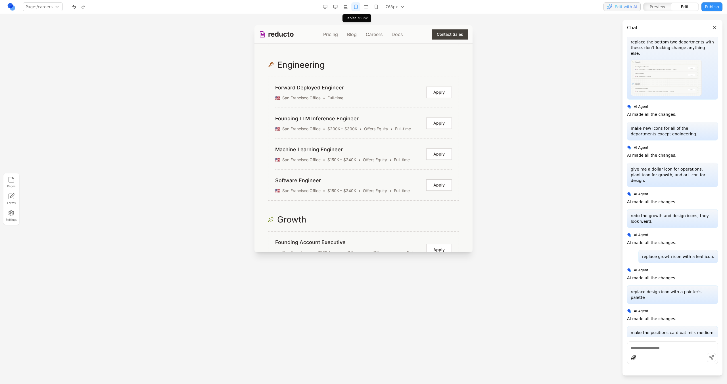
click at [350, 5] on button "button" at bounding box center [345, 6] width 9 height 9
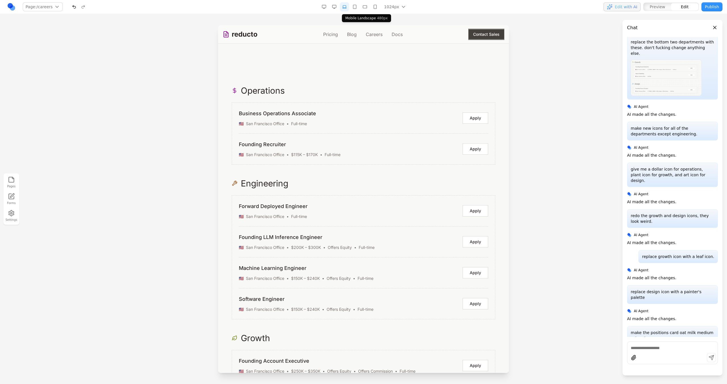
click at [361, 5] on button "button" at bounding box center [364, 6] width 9 height 9
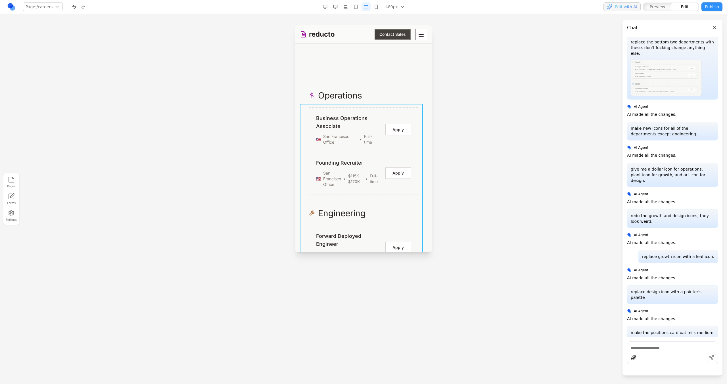
click at [335, 218] on div "Operations Business Operations Associate 🇺🇸 San Francisco Office • Full-time Ap…" at bounding box center [363, 339] width 127 height 498
click at [359, 96] on button at bounding box center [363, 94] width 9 height 9
click at [369, 208] on textarea at bounding box center [367, 217] width 91 height 28
type textarea "**********"
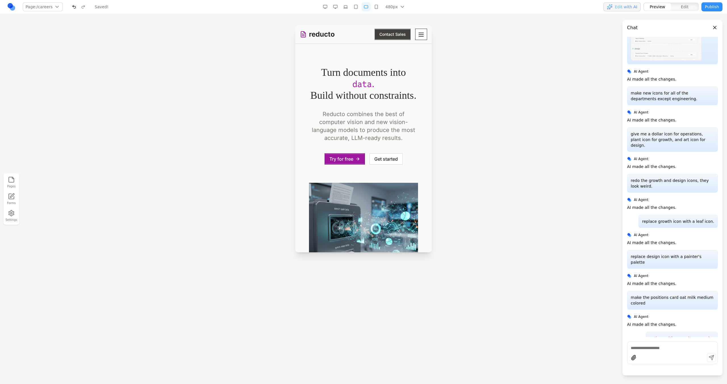
scroll to position [0, 0]
click at [418, 36] on icon "Toggle mobile menu" at bounding box center [421, 34] width 7 height 7
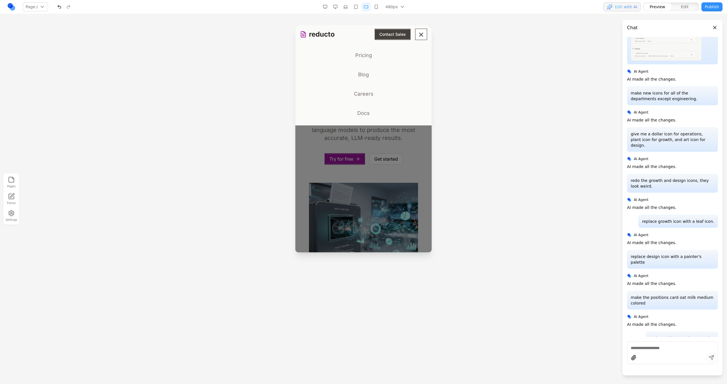
click at [367, 94] on link "Careers" at bounding box center [363, 94] width 127 height 15
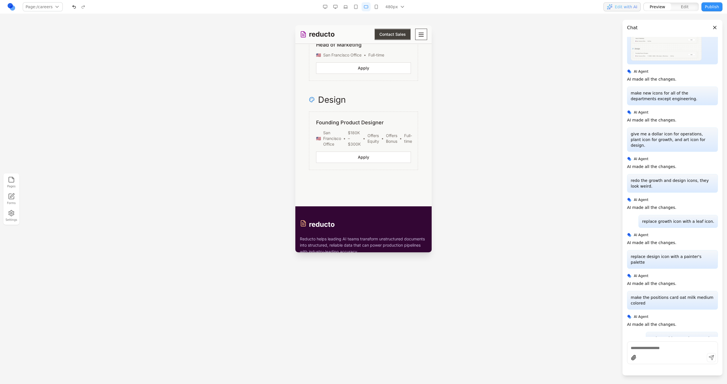
scroll to position [1794, 0]
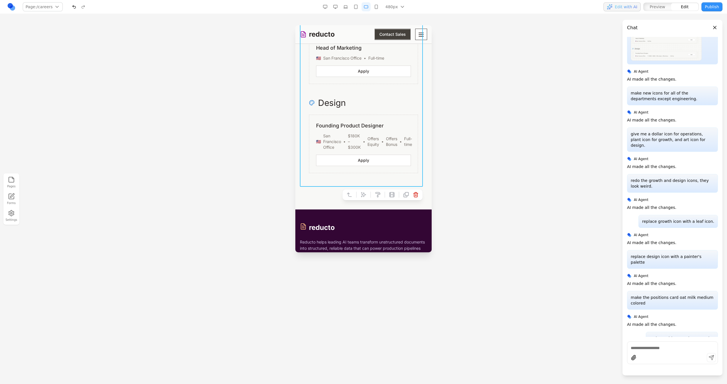
click at [360, 190] on div at bounding box center [382, 194] width 81 height 11
click at [360, 191] on button at bounding box center [363, 194] width 9 height 9
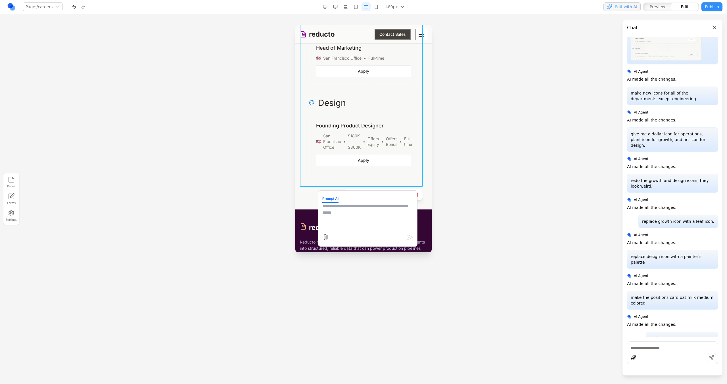
click at [378, 221] on textarea at bounding box center [367, 217] width 91 height 28
type textarea "**********"
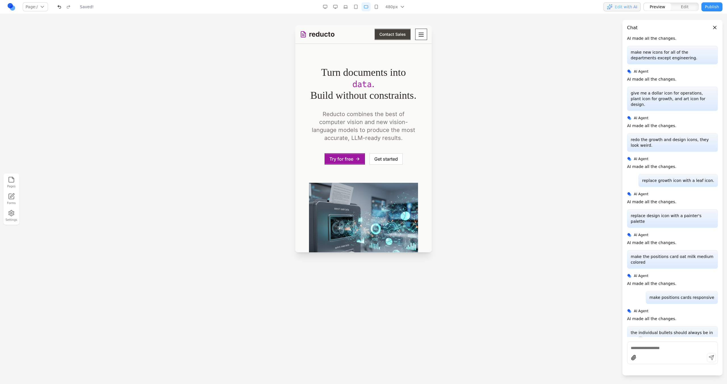
scroll to position [0, 0]
click at [419, 36] on icon "Toggle mobile menu" at bounding box center [421, 34] width 5 height 3
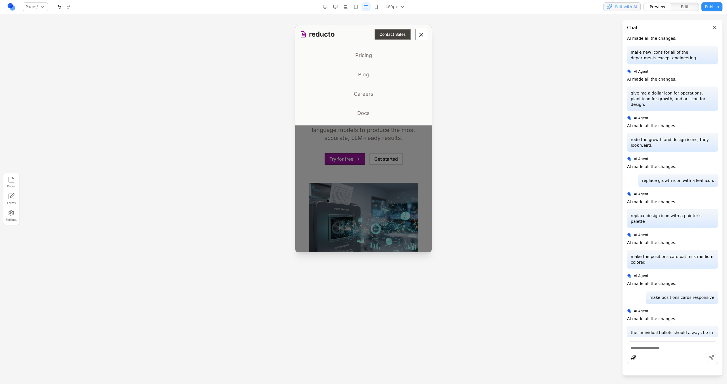
click at [356, 93] on link "Careers" at bounding box center [363, 94] width 127 height 15
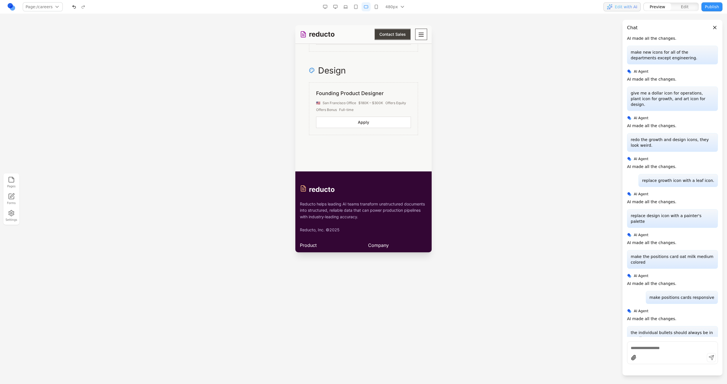
scroll to position [1793, 0]
click at [358, 9] on button "button" at bounding box center [355, 6] width 9 height 9
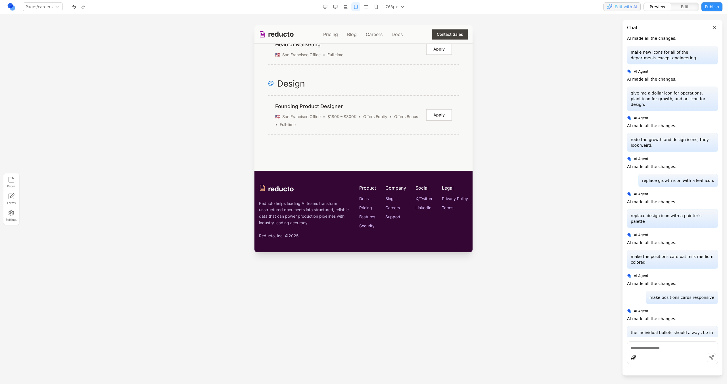
click at [350, 9] on button "button" at bounding box center [345, 6] width 9 height 9
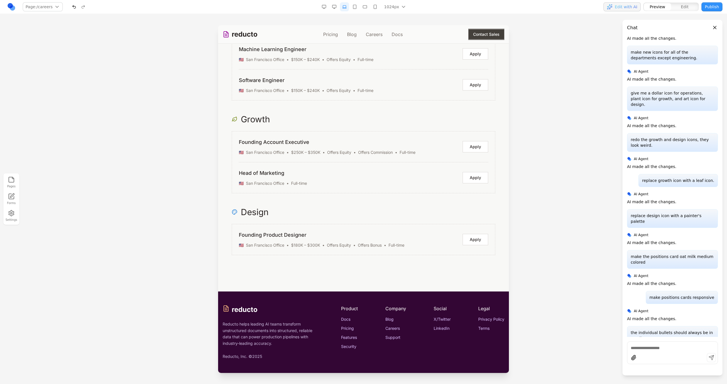
click at [369, 8] on button "button" at bounding box center [364, 6] width 9 height 9
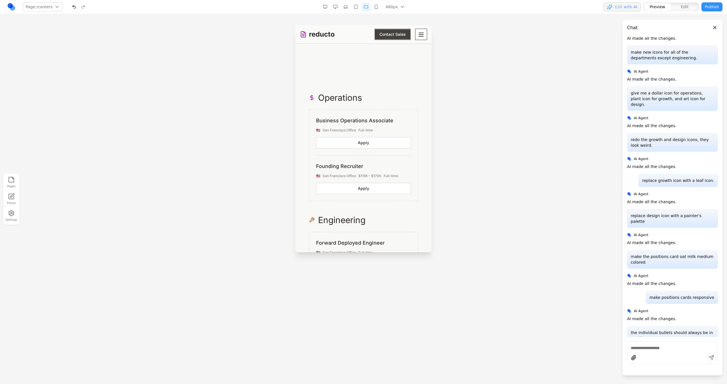
scroll to position [1457, 0]
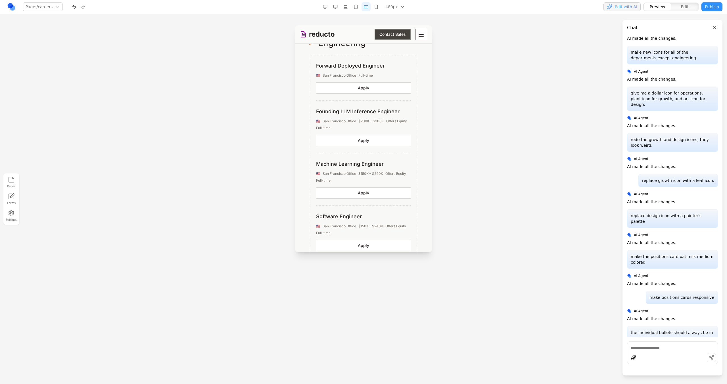
click at [359, 10] on button "button" at bounding box center [355, 6] width 9 height 9
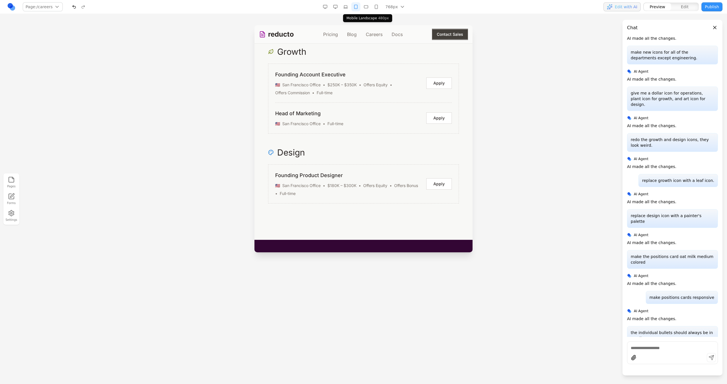
click at [368, 9] on button "button" at bounding box center [366, 6] width 9 height 9
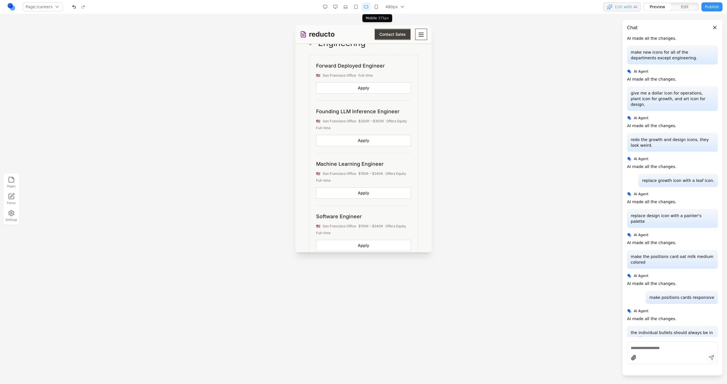
click at [376, 10] on button "button" at bounding box center [376, 6] width 9 height 9
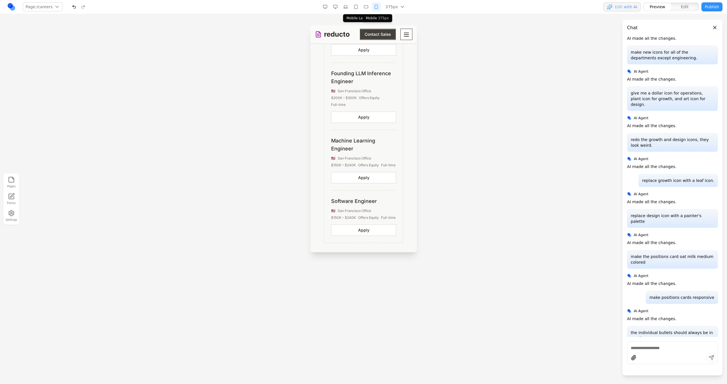
click at [370, 9] on button "button" at bounding box center [366, 6] width 9 height 9
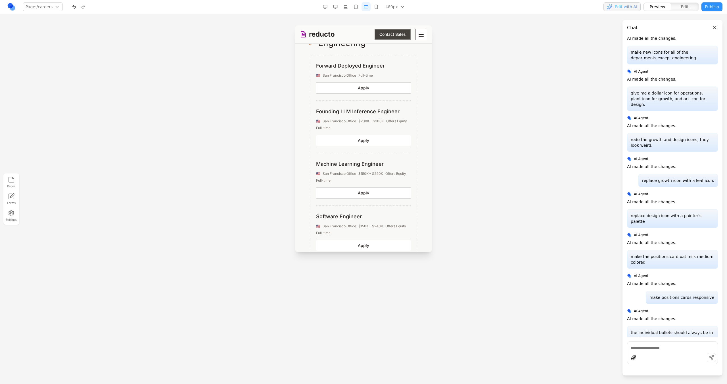
scroll to position [1379, 0]
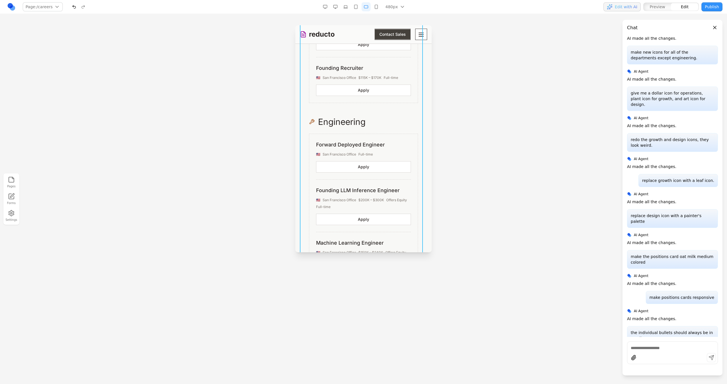
click at [389, 117] on div "Operations Business Operations Associate 🇺🇸 San Francisco Office • Full-time Ap…" at bounding box center [363, 272] width 127 height 556
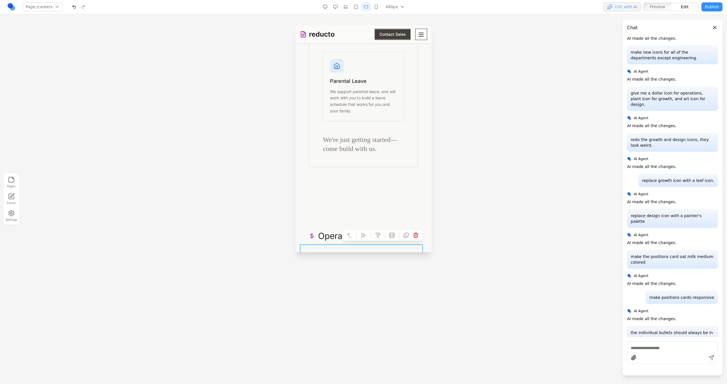
scroll to position [1192, 0]
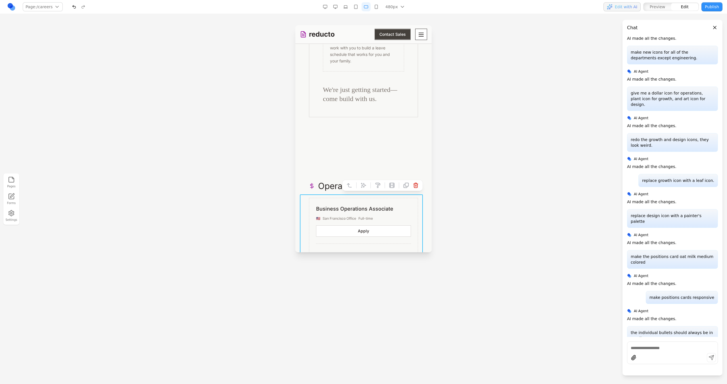
click at [354, 183] on div at bounding box center [356, 186] width 4 height 10
click at [361, 185] on icon at bounding box center [363, 185] width 5 height 5
click at [368, 222] on textarea at bounding box center [367, 217] width 91 height 28
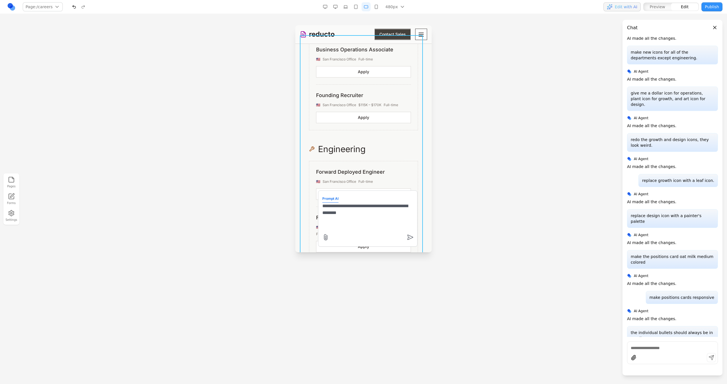
scroll to position [1352, 0]
type textarea "**********"
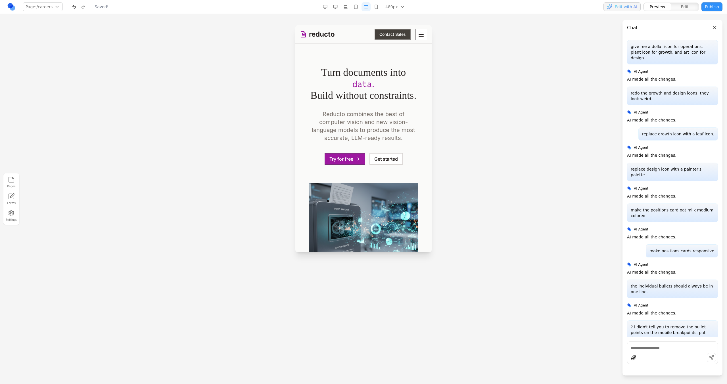
scroll to position [0, 0]
click at [418, 35] on icon "Toggle mobile menu" at bounding box center [421, 34] width 7 height 7
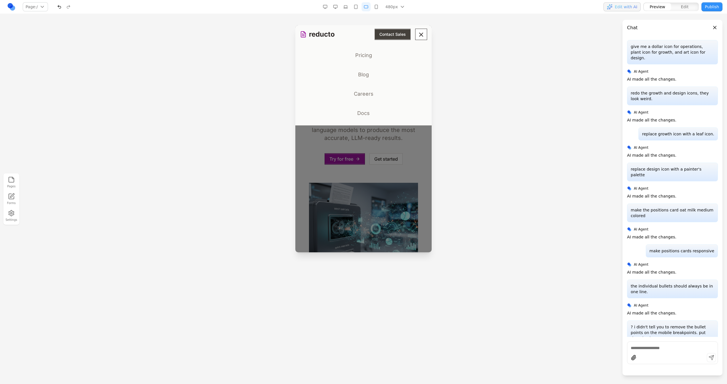
click at [366, 96] on link "Careers" at bounding box center [363, 94] width 127 height 15
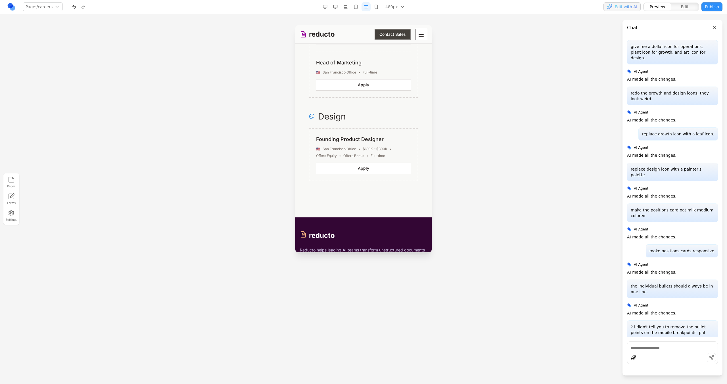
scroll to position [1782, 0]
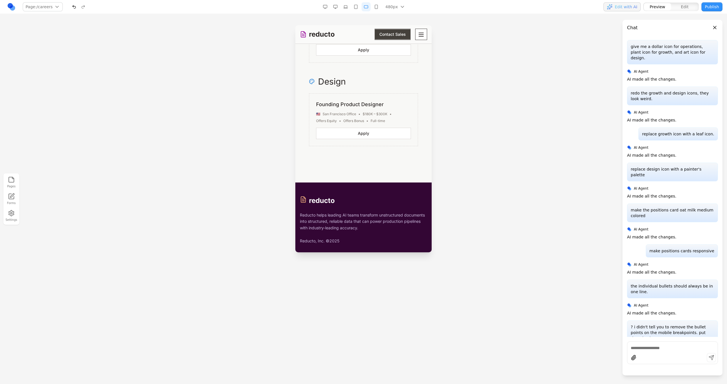
click at [377, 7] on button "button" at bounding box center [376, 6] width 9 height 9
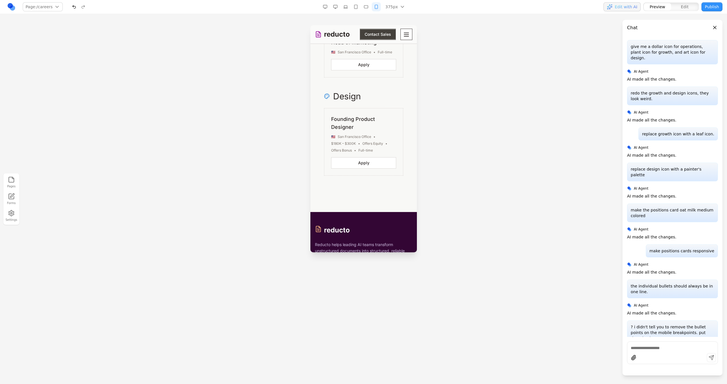
scroll to position [2201, 0]
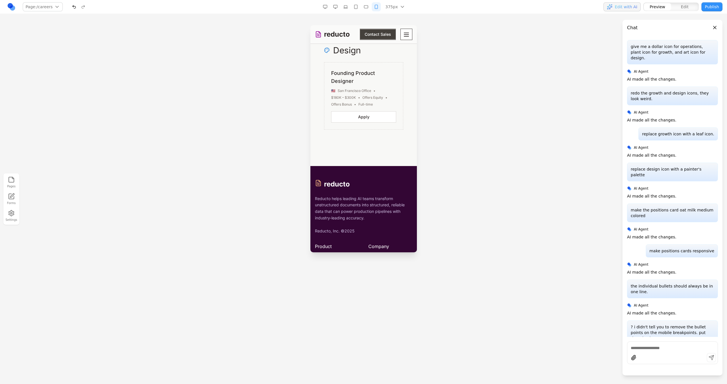
click at [361, 4] on div "375px 1536px 1280px 1024px 768px 480px 375px" at bounding box center [365, 6] width 88 height 9
click at [354, 4] on button "button" at bounding box center [355, 6] width 9 height 9
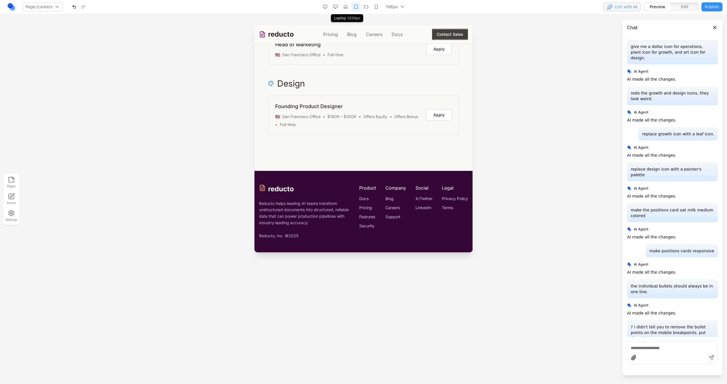
click at [345, 5] on button "button" at bounding box center [345, 6] width 9 height 9
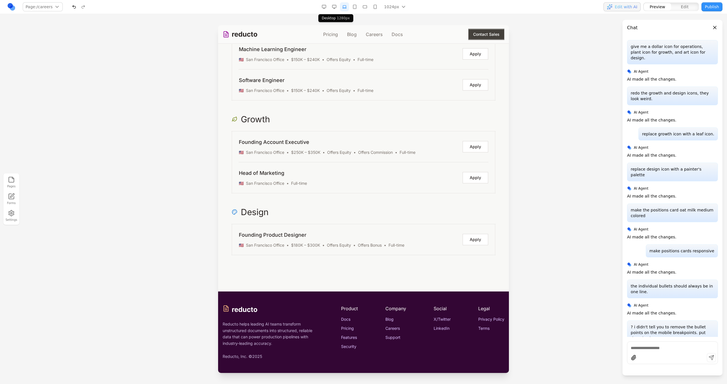
click at [334, 5] on button "button" at bounding box center [334, 6] width 9 height 9
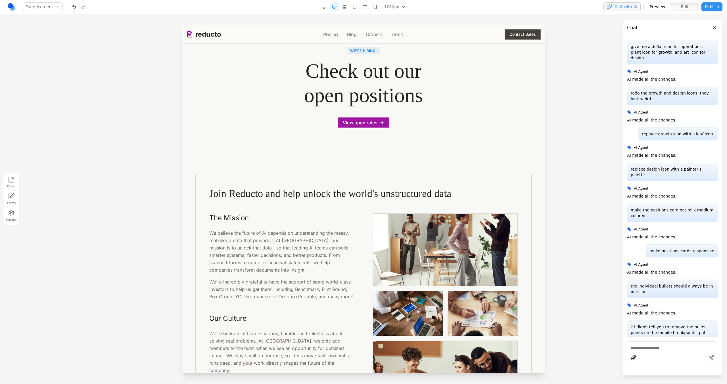
scroll to position [0, 0]
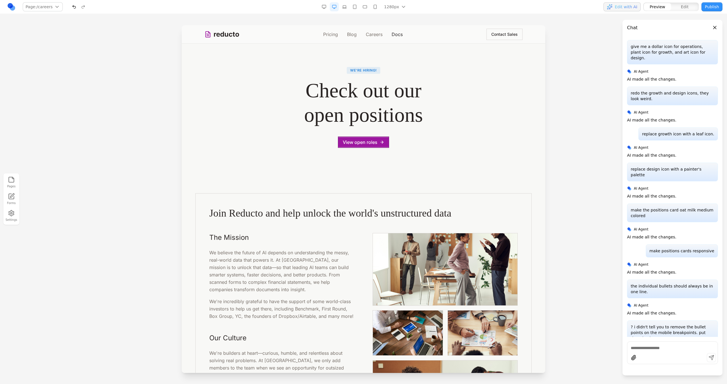
click at [393, 32] on link "Docs" at bounding box center [397, 34] width 11 height 7
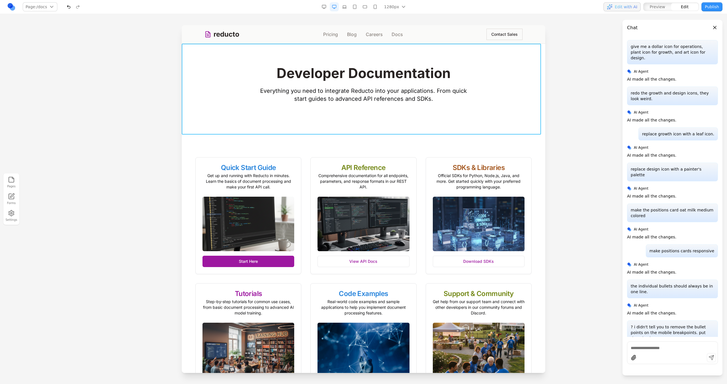
click at [427, 57] on section "Developer Documentation Everything you need to integrate Reducto into your appl…" at bounding box center [364, 89] width 364 height 91
click at [382, 150] on section "Quick Start Guide Get up and running with Reducto in minutes. Learn the basics …" at bounding box center [364, 279] width 364 height 289
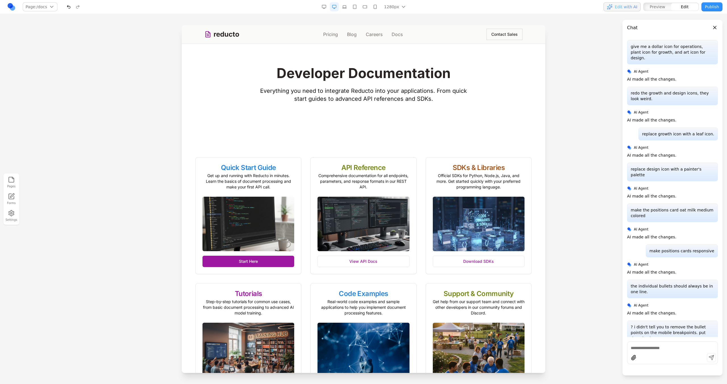
click at [661, 352] on div at bounding box center [672, 353] width 91 height 23
type textarea "*"
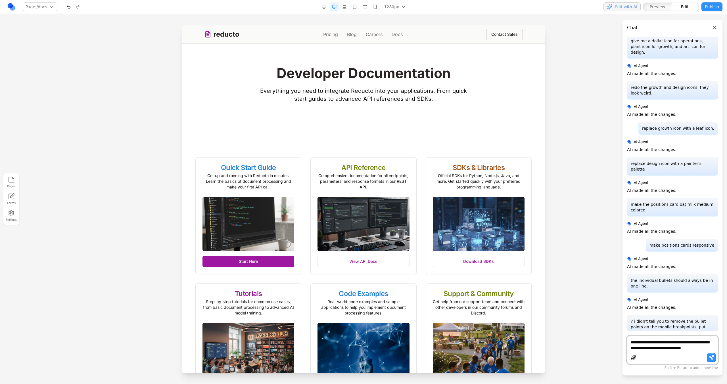
scroll to position [3075, 0]
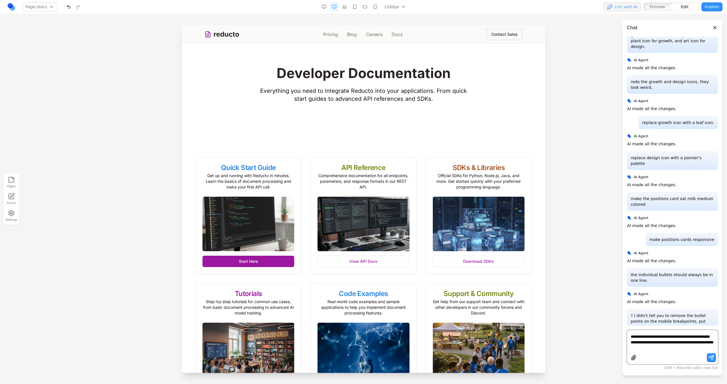
type textarea "**********"
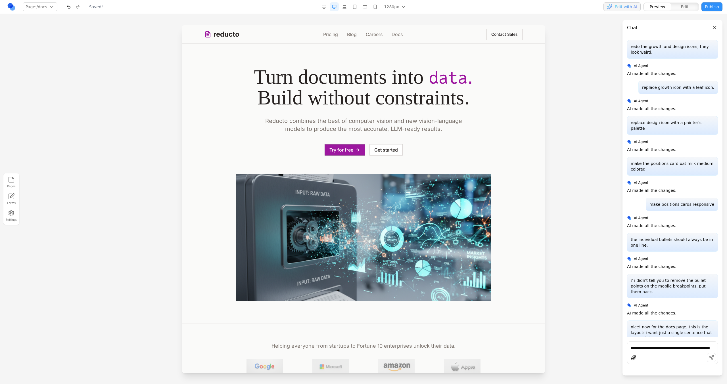
scroll to position [0, 0]
click at [366, 33] on link "Careers" at bounding box center [374, 34] width 17 height 7
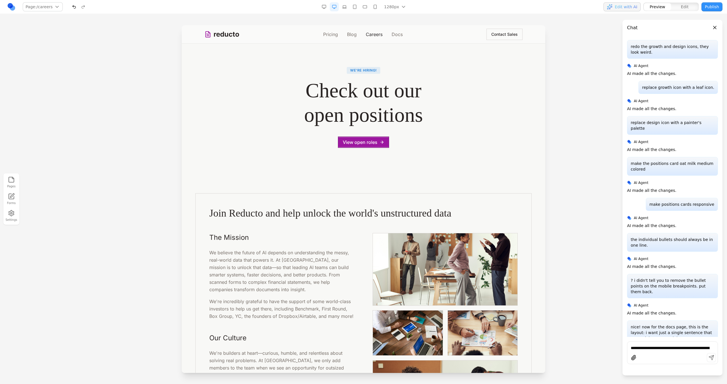
click at [395, 37] on link "Docs" at bounding box center [397, 34] width 11 height 7
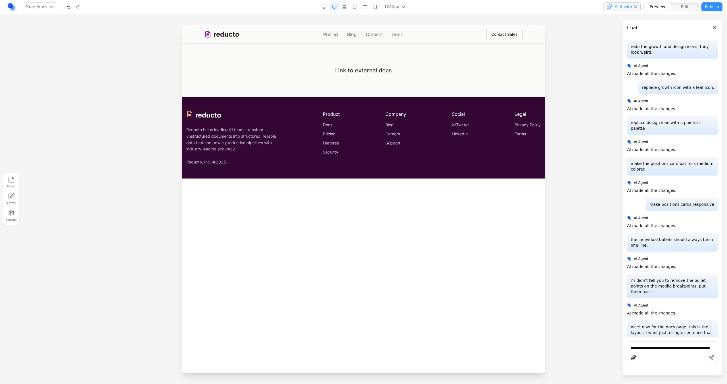
click at [347, 8] on button "button" at bounding box center [344, 6] width 9 height 9
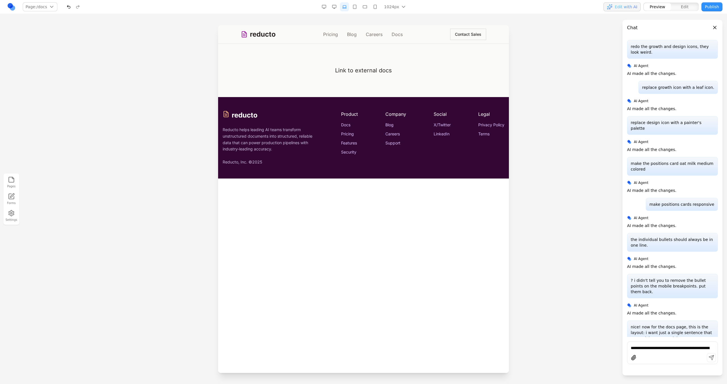
click at [356, 8] on button "button" at bounding box center [354, 6] width 9 height 9
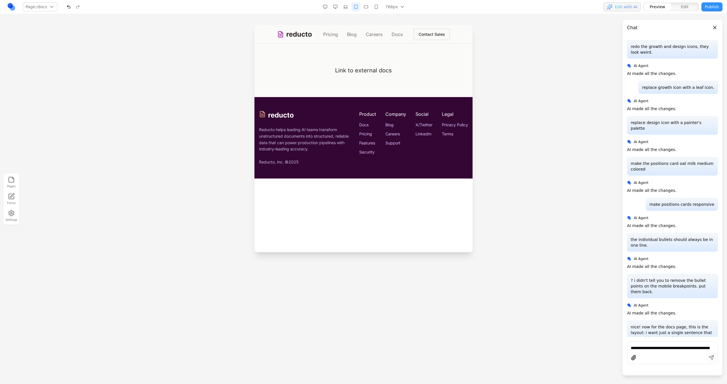
click at [367, 8] on button "button" at bounding box center [366, 6] width 9 height 9
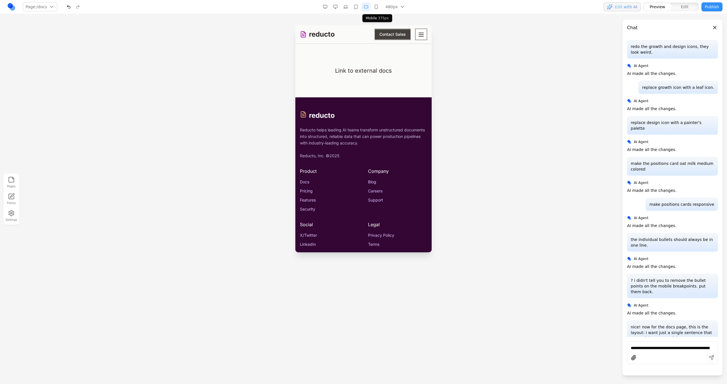
click at [375, 7] on button "button" at bounding box center [376, 6] width 9 height 9
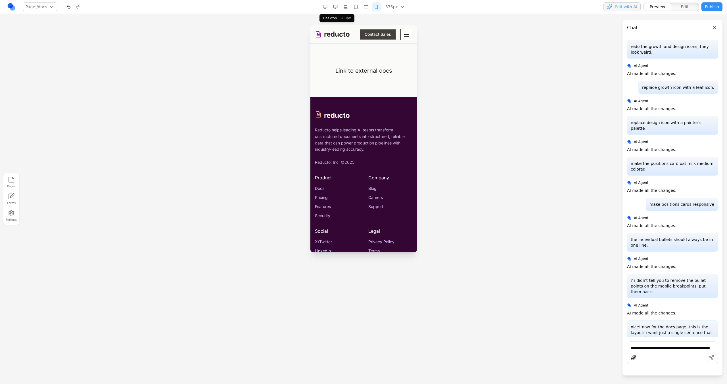
click at [337, 3] on button "button" at bounding box center [335, 6] width 9 height 9
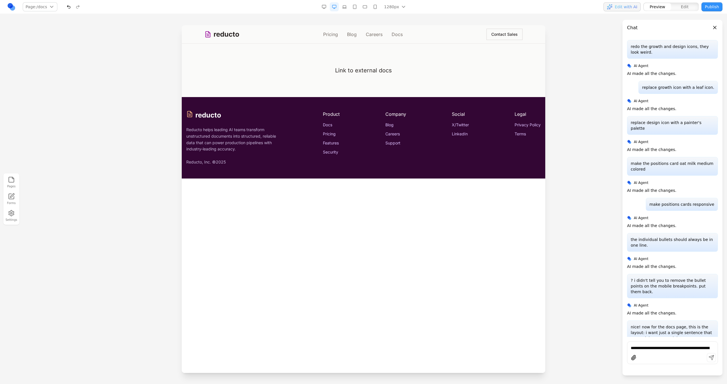
click at [325, 6] on button "button" at bounding box center [324, 6] width 9 height 9
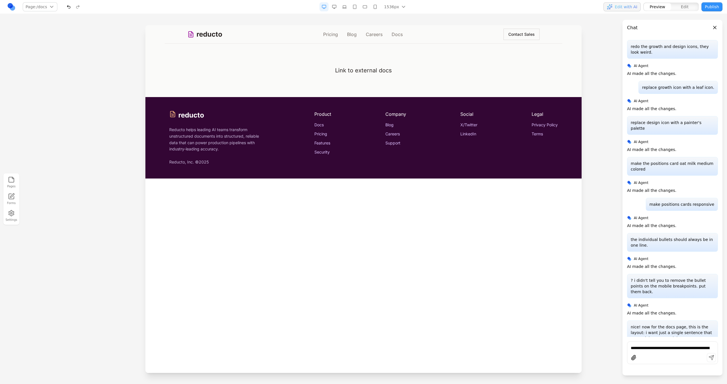
click at [345, 6] on button "button" at bounding box center [344, 6] width 9 height 9
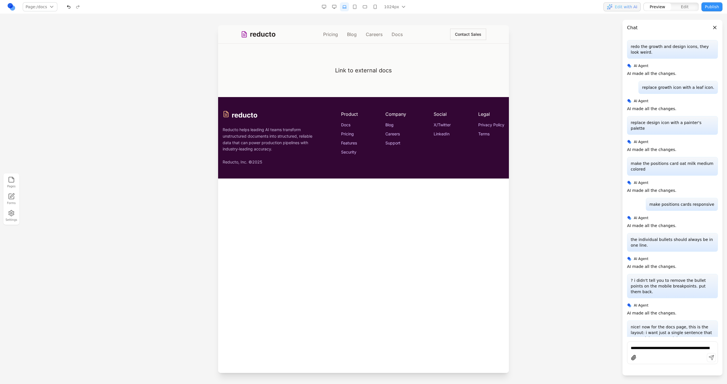
click at [338, 6] on button "button" at bounding box center [334, 6] width 9 height 9
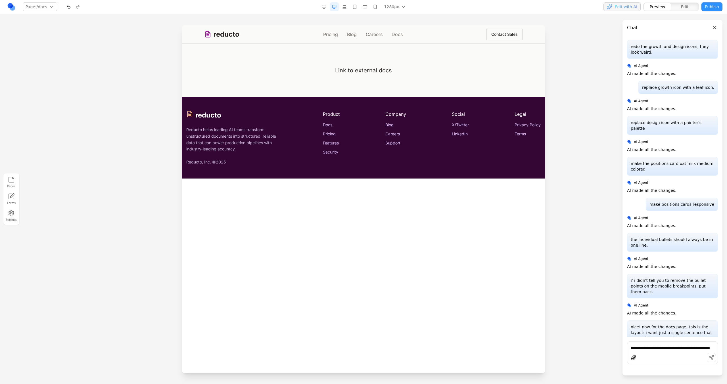
click at [348, 6] on button "button" at bounding box center [344, 6] width 9 height 9
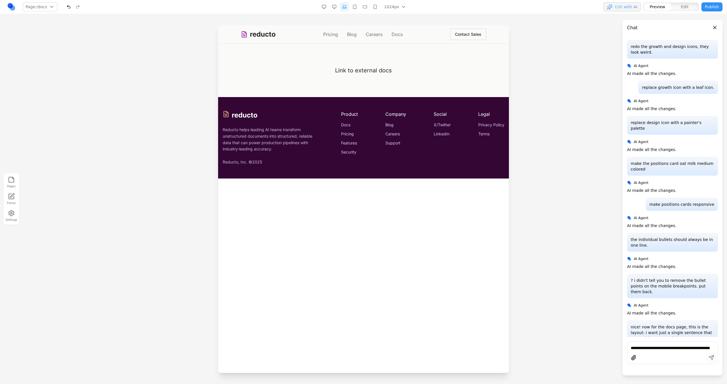
click at [358, 7] on button "button" at bounding box center [354, 6] width 9 height 9
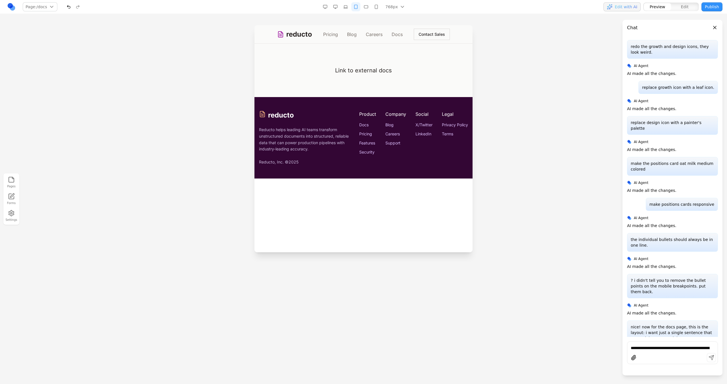
click at [371, 8] on button "button" at bounding box center [366, 6] width 9 height 9
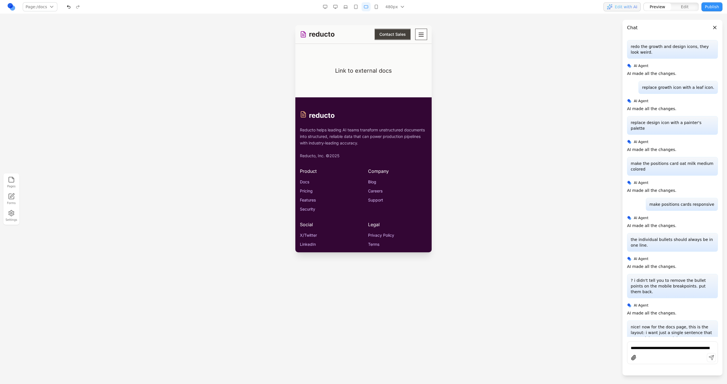
click at [375, 8] on button "button" at bounding box center [376, 6] width 9 height 9
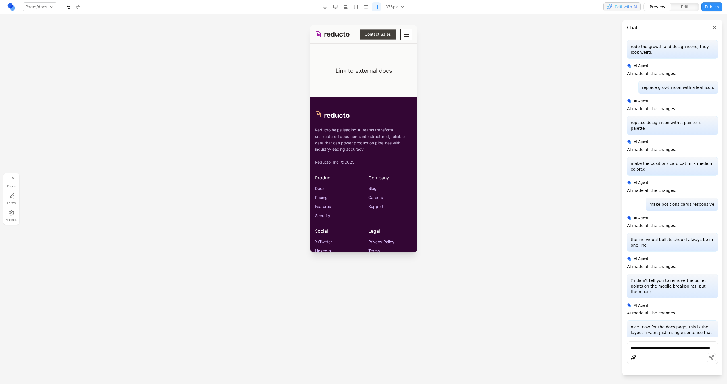
click at [339, 8] on button "button" at bounding box center [335, 6] width 9 height 9
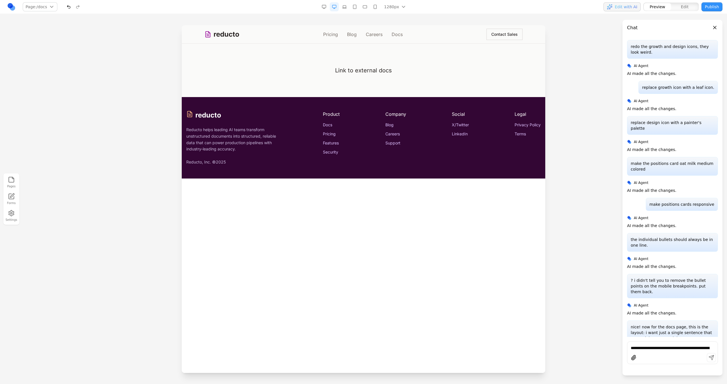
click at [711, 12] on nav "Page: /docs / /pricing /blog /careers /docs Manage pages 1280px 1536px 1280px 1…" at bounding box center [363, 7] width 727 height 14
click at [711, 9] on button "Publish" at bounding box center [711, 6] width 21 height 9
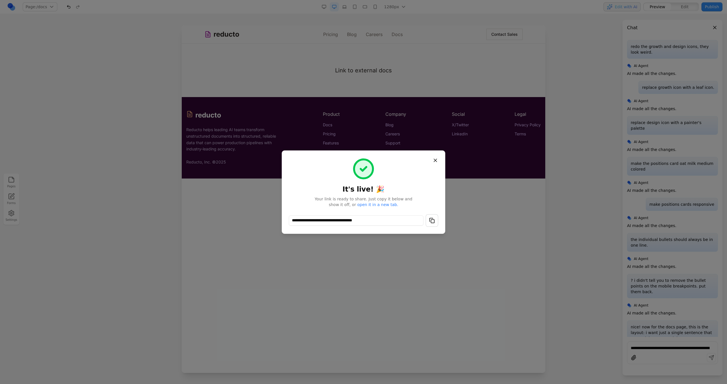
click at [437, 220] on button "button" at bounding box center [432, 220] width 12 height 12
click at [437, 154] on div "**********" at bounding box center [364, 192] width 164 height 83
click at [437, 156] on button "Close" at bounding box center [435, 160] width 10 height 10
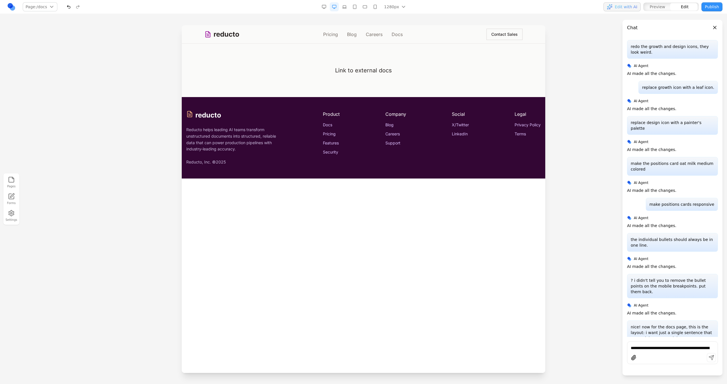
click at [418, 57] on main "Link to external docs" at bounding box center [364, 70] width 364 height 53
click at [333, 32] on icon at bounding box center [333, 35] width 6 height 6
click at [506, 127] on div "reducto Reducto helps leading AI teams transform unstructured documents into st…" at bounding box center [363, 138] width 354 height 54
click at [642, 350] on textarea "**********" at bounding box center [672, 348] width 83 height 6
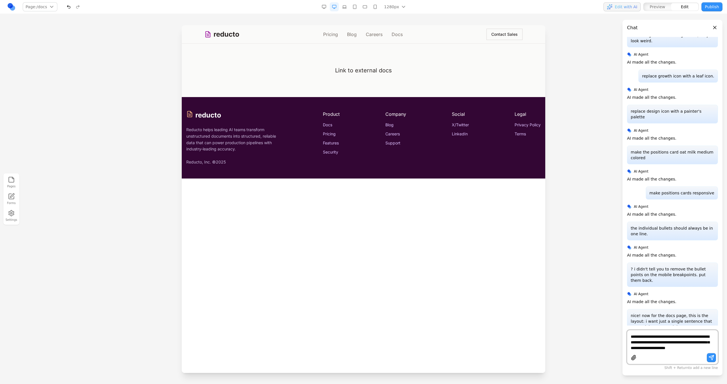
scroll to position [3127, 0]
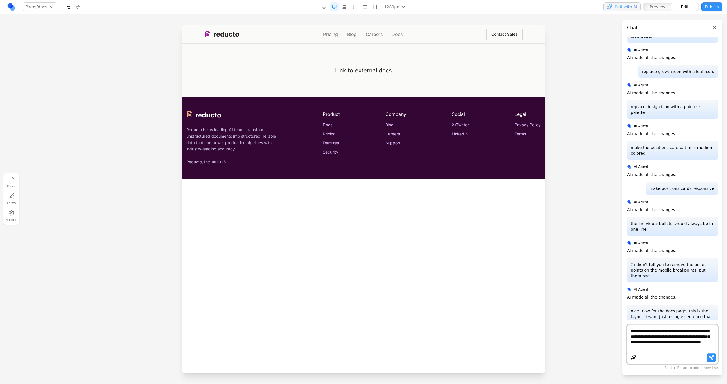
type textarea "**********"
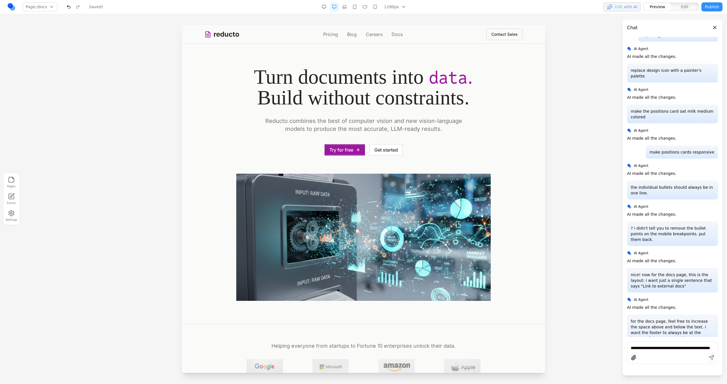
scroll to position [0, 0]
click at [370, 37] on link "Careers" at bounding box center [374, 34] width 17 height 7
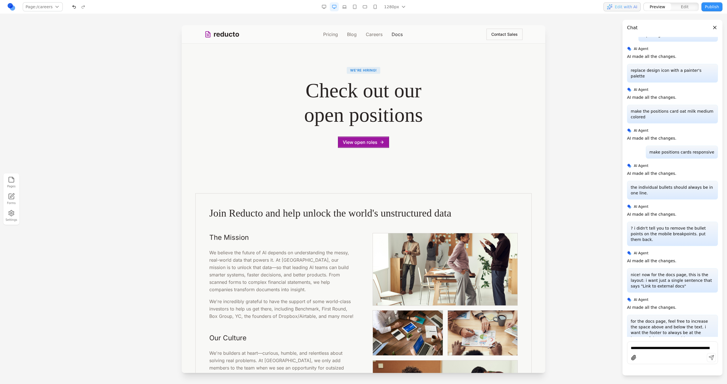
click at [392, 35] on link "Docs" at bounding box center [397, 34] width 11 height 7
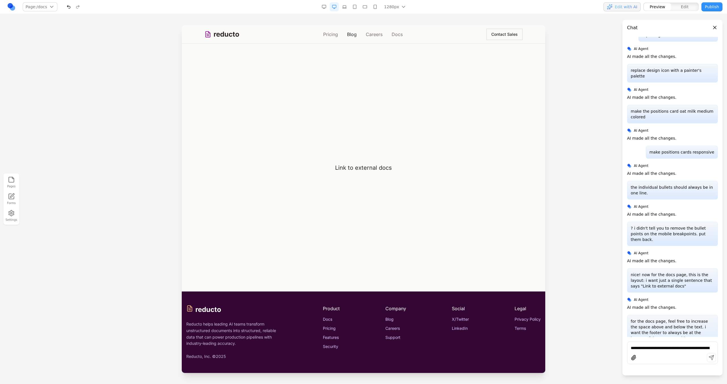
click at [358, 33] on nav "Pricing Blog Careers Docs" at bounding box center [363, 34] width 80 height 7
click at [373, 33] on link "Careers" at bounding box center [374, 34] width 17 height 7
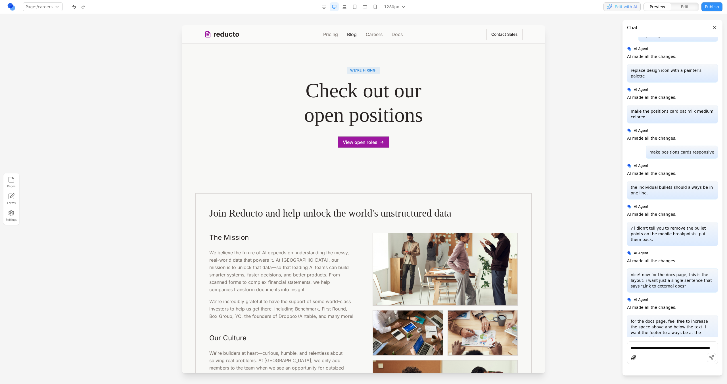
click at [349, 34] on link "Blog" at bounding box center [352, 34] width 10 height 7
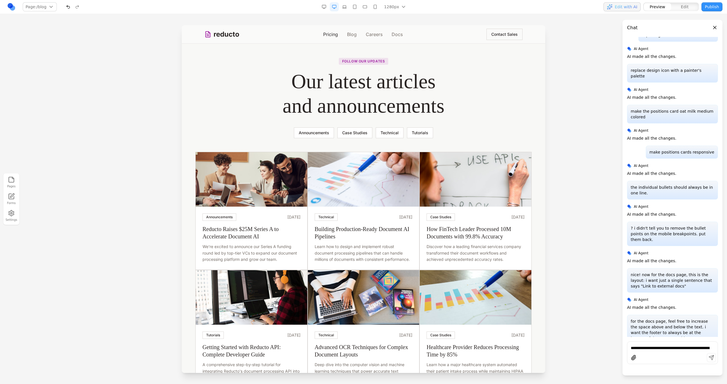
click at [323, 35] on link "Pricing" at bounding box center [330, 34] width 15 height 7
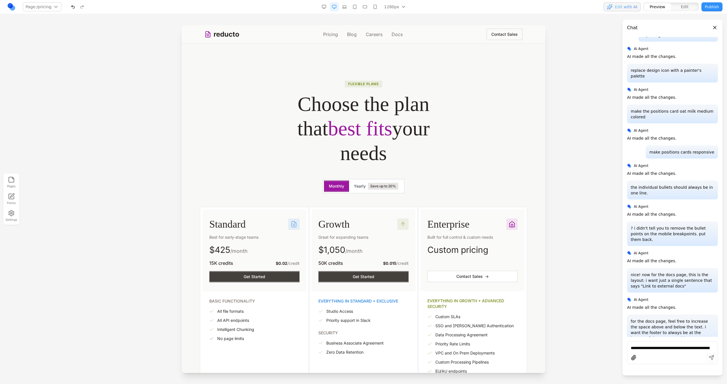
click at [208, 35] on line at bounding box center [208, 35] width 2 height 0
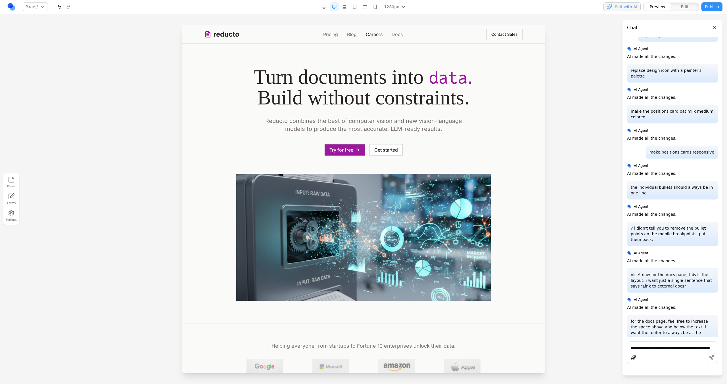
click at [380, 35] on link "Careers" at bounding box center [374, 34] width 17 height 7
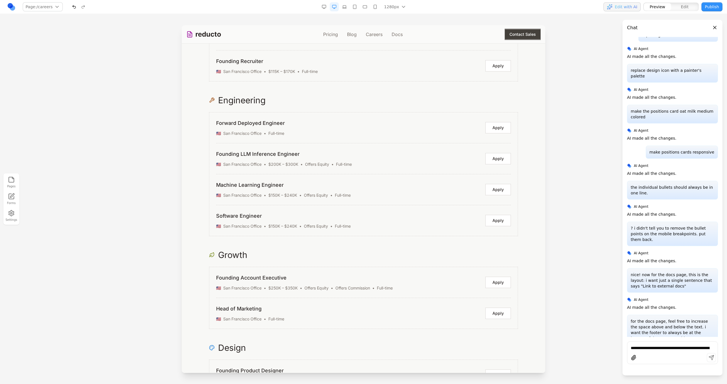
scroll to position [852, 0]
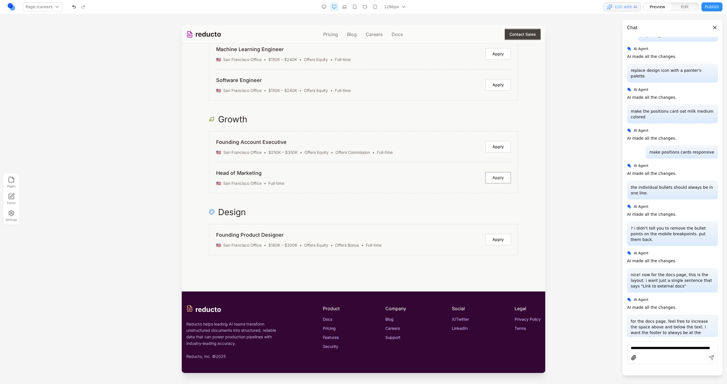
click at [497, 176] on button "Apply" at bounding box center [498, 177] width 26 height 11
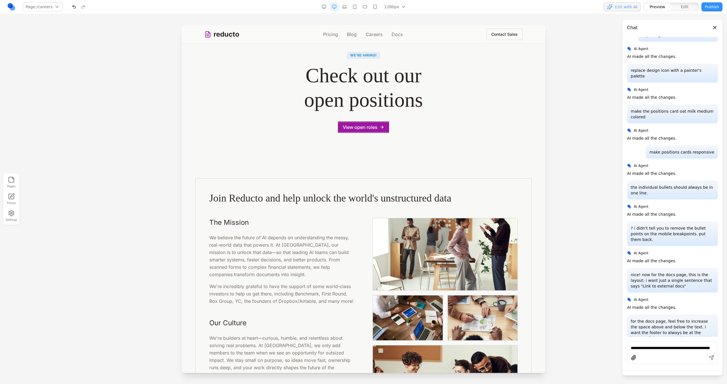
scroll to position [0, 0]
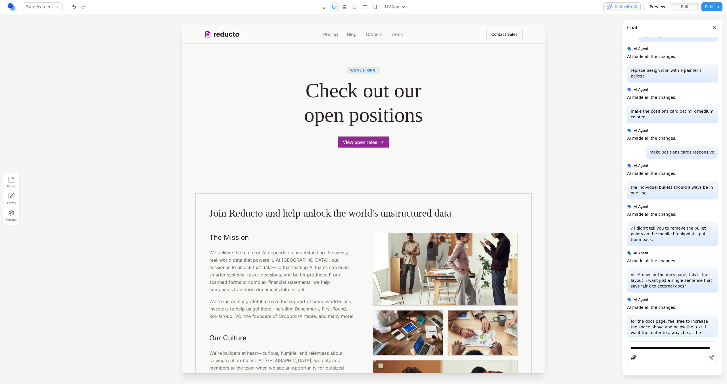
click at [360, 144] on button "View open roles" at bounding box center [363, 142] width 51 height 11
click at [383, 144] on button "**********" at bounding box center [363, 142] width 51 height 11
click at [346, 130] on button at bounding box center [342, 127] width 9 height 9
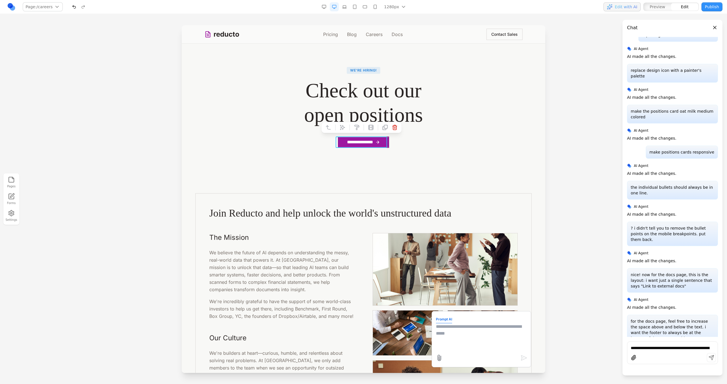
click at [483, 336] on textarea at bounding box center [481, 337] width 91 height 28
type textarea "**********"
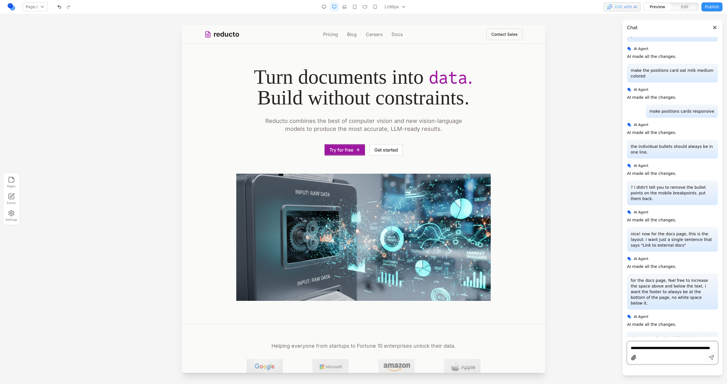
click at [366, 35] on link "Careers" at bounding box center [374, 34] width 17 height 7
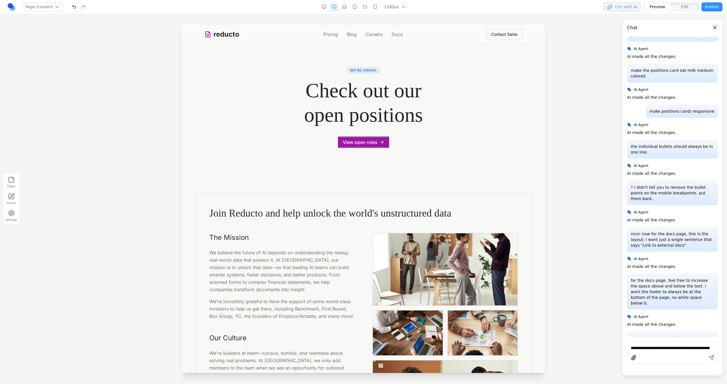
click at [374, 41] on div "reducto Pricing Blog Careers Docs Contact Sales" at bounding box center [363, 34] width 318 height 18
click at [352, 145] on button "View open roles" at bounding box center [363, 142] width 51 height 11
click at [348, 35] on link "Blog" at bounding box center [352, 34] width 10 height 7
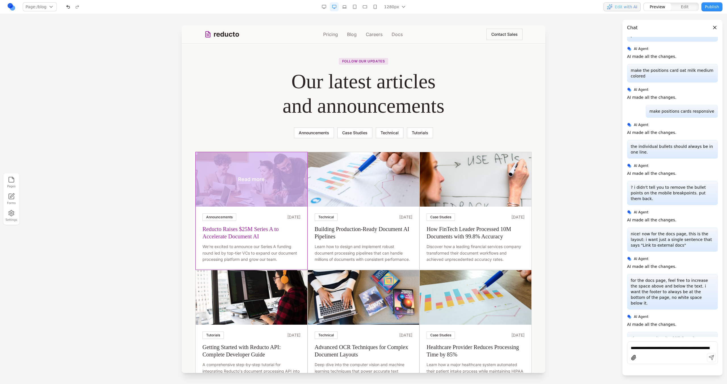
click at [242, 199] on div "Read more" at bounding box center [252, 179] width 112 height 55
click at [249, 185] on div "Read more" at bounding box center [252, 179] width 112 height 55
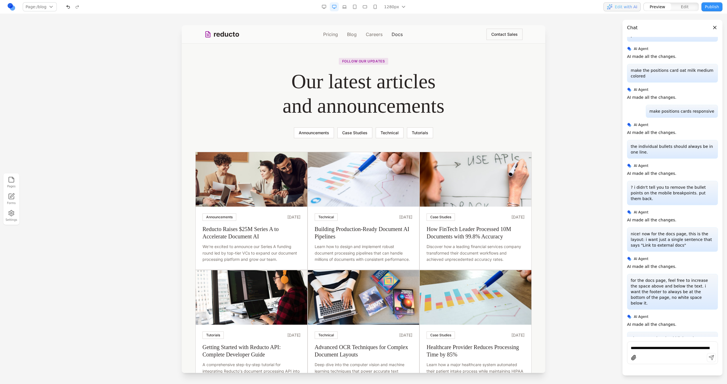
click at [394, 33] on link "Docs" at bounding box center [397, 34] width 11 height 7
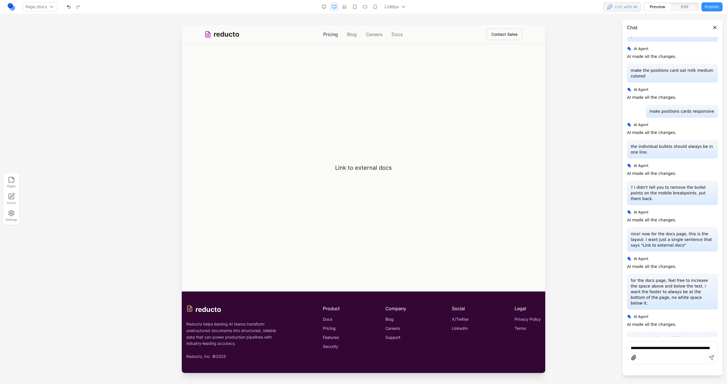
click at [331, 34] on link "Pricing" at bounding box center [330, 34] width 15 height 7
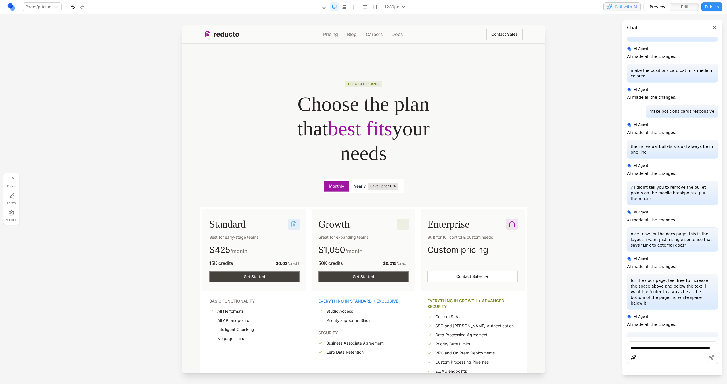
click at [368, 188] on span "Save up to 20%" at bounding box center [383, 186] width 30 height 7
click at [333, 188] on button "Monthly" at bounding box center [336, 186] width 25 height 11
click at [217, 38] on link "reducto" at bounding box center [221, 34] width 35 height 9
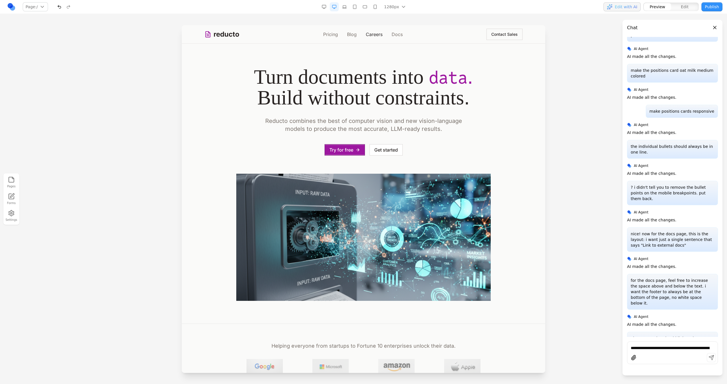
click at [373, 32] on link "Careers" at bounding box center [374, 34] width 17 height 7
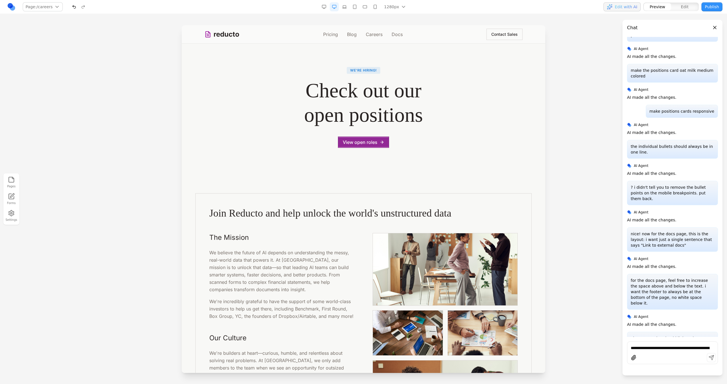
click at [355, 143] on button "View open roles" at bounding box center [363, 142] width 51 height 11
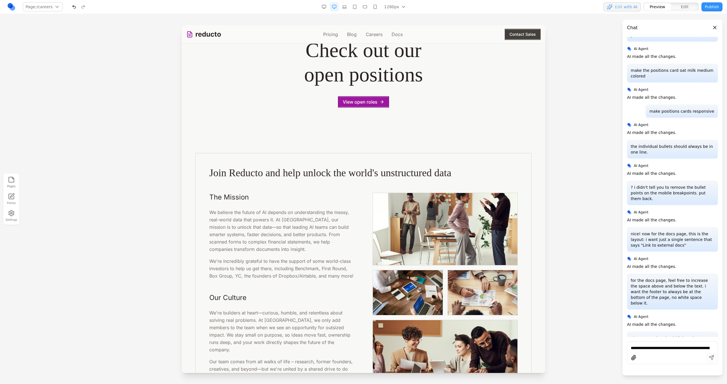
scroll to position [29, 0]
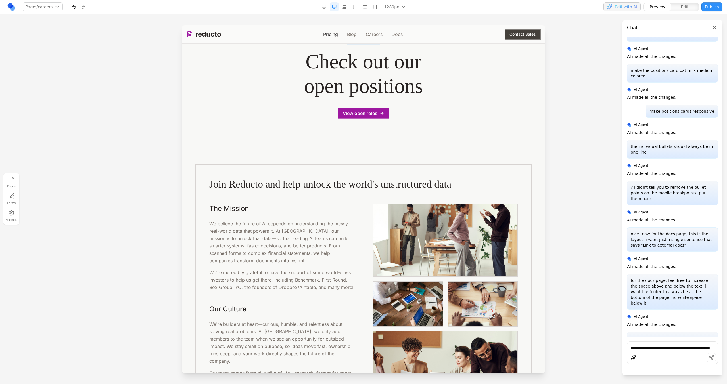
click at [332, 36] on link "Pricing" at bounding box center [330, 34] width 15 height 7
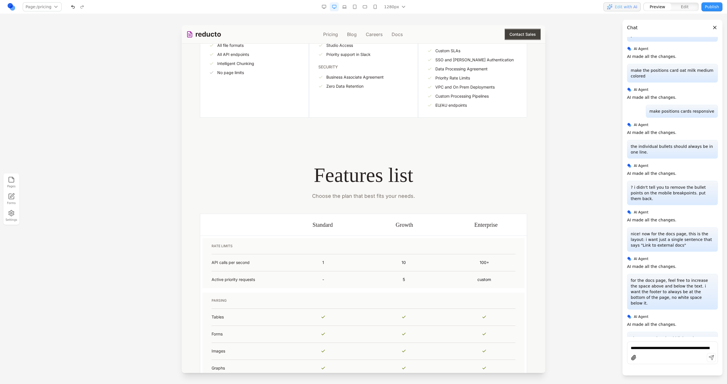
scroll to position [316, 0]
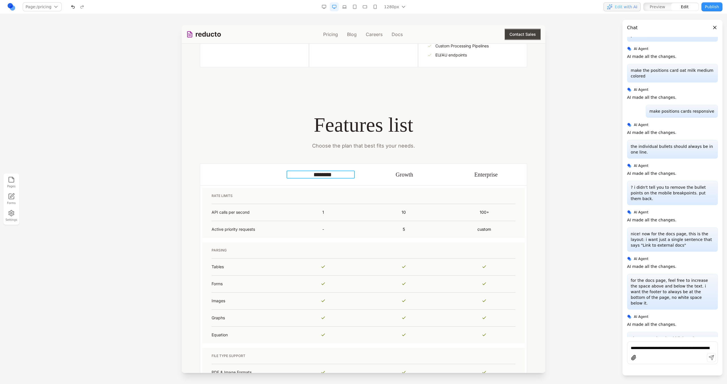
click at [335, 175] on h3 "********" at bounding box center [323, 175] width 68 height 8
click at [354, 187] on td "RATE LIMITS API calls per second 1 10 100+ Active priority requests - 5 custom" at bounding box center [363, 212] width 327 height 55
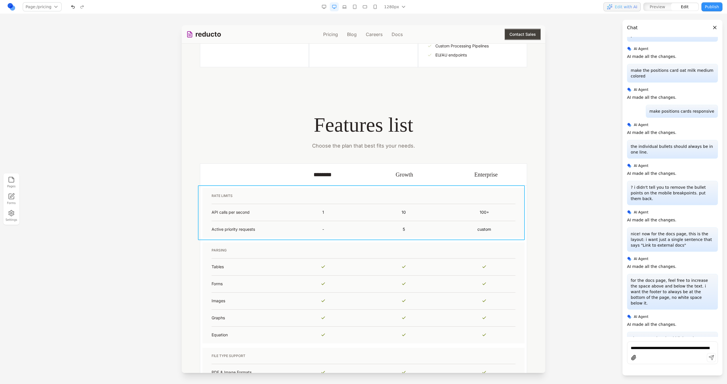
click at [357, 185] on td "RATE LIMITS API calls per second 1 10 100+ Active priority requests - 5 custom" at bounding box center [363, 212] width 327 height 55
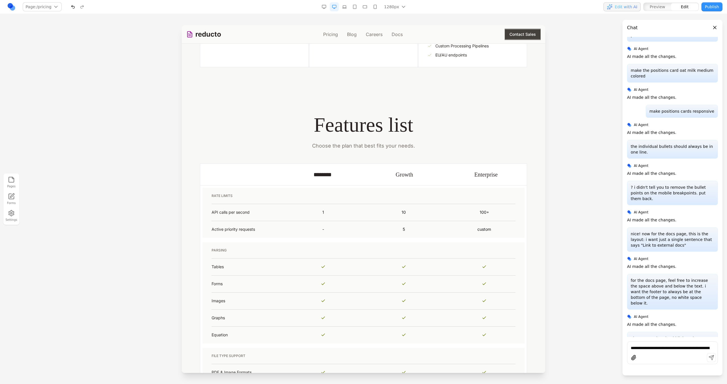
click at [200, 172] on th at bounding box center [241, 175] width 82 height 22
click at [210, 170] on th at bounding box center [241, 175] width 82 height 22
click at [199, 152] on div at bounding box center [245, 154] width 95 height 11
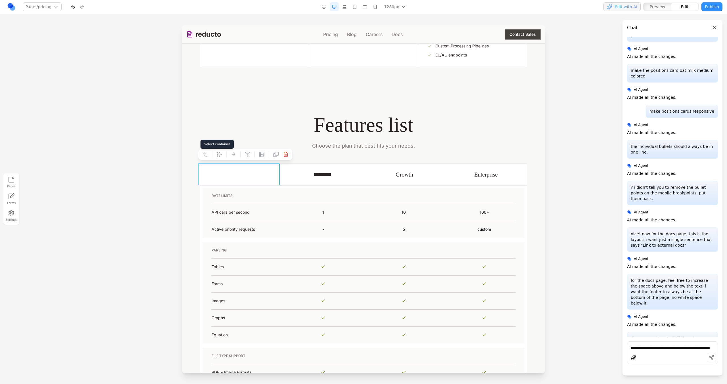
click at [205, 152] on icon at bounding box center [205, 155] width 6 height 6
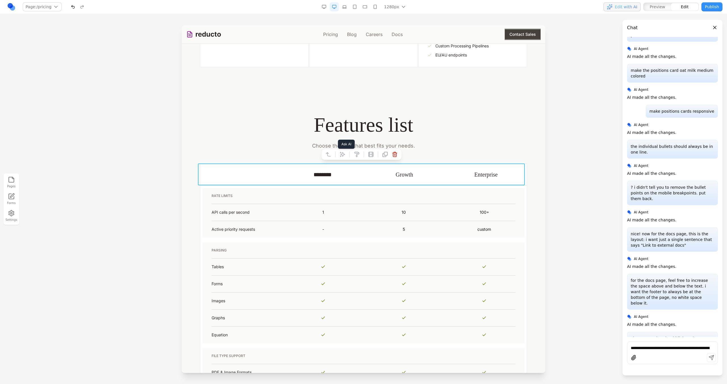
click at [342, 155] on icon at bounding box center [343, 155] width 6 height 6
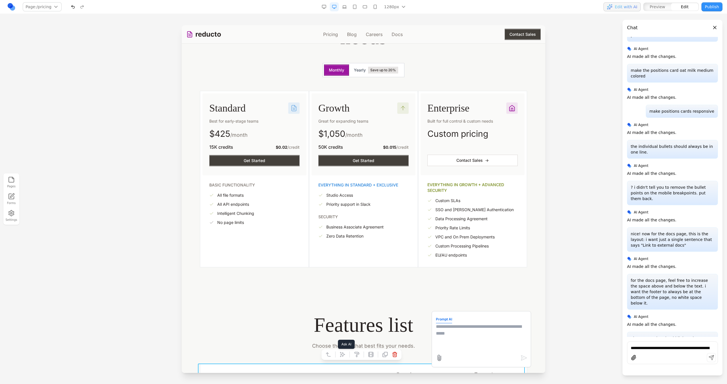
scroll to position [100, 0]
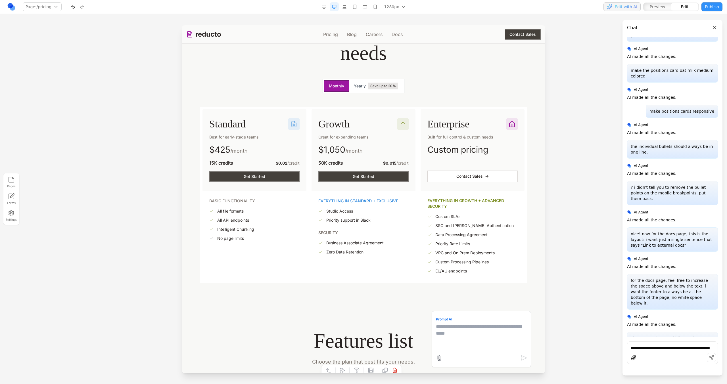
click at [452, 330] on textarea at bounding box center [481, 337] width 91 height 28
type textarea "*"
type textarea "**********"
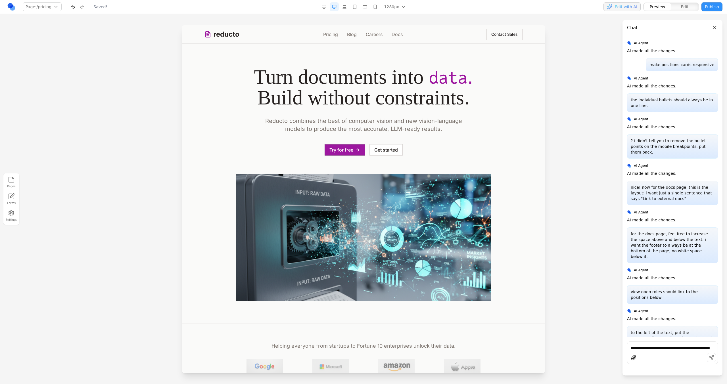
scroll to position [0, 0]
click at [333, 35] on link "Pricing" at bounding box center [330, 34] width 15 height 7
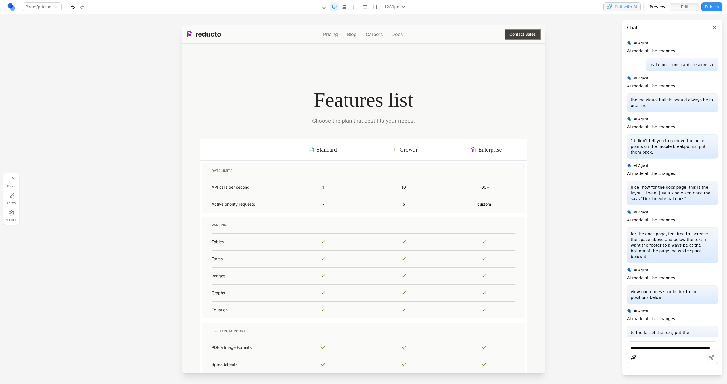
scroll to position [284, 0]
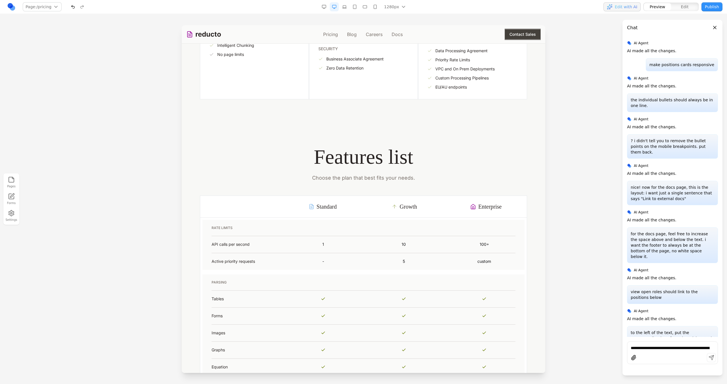
click at [344, 12] on nav "Page: /pricing / /pricing /blog /careers /docs Manage pages 1280px 1536px 1280p…" at bounding box center [363, 7] width 727 height 14
click at [345, 9] on button "button" at bounding box center [344, 6] width 9 height 9
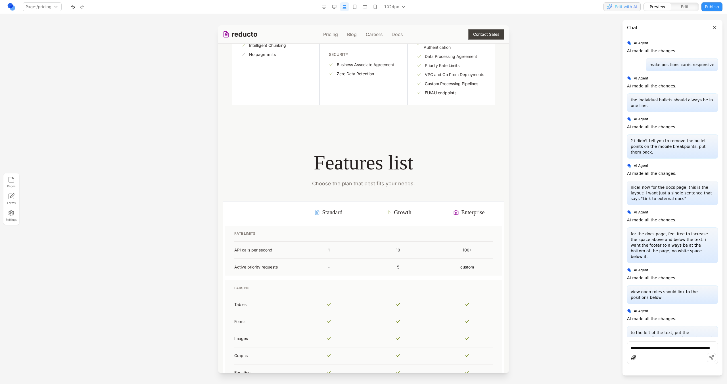
click at [356, 8] on button "button" at bounding box center [354, 6] width 9 height 9
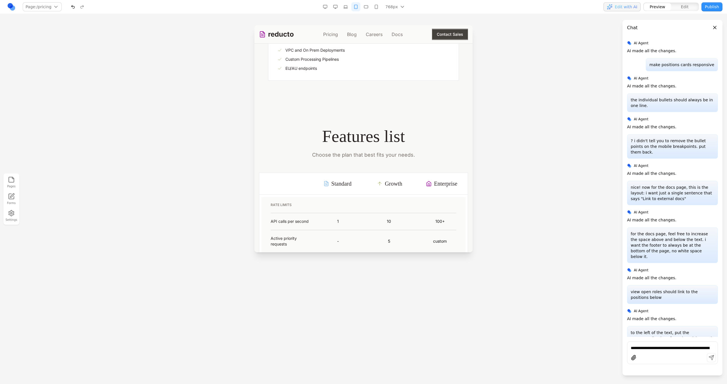
scroll to position [638, 0]
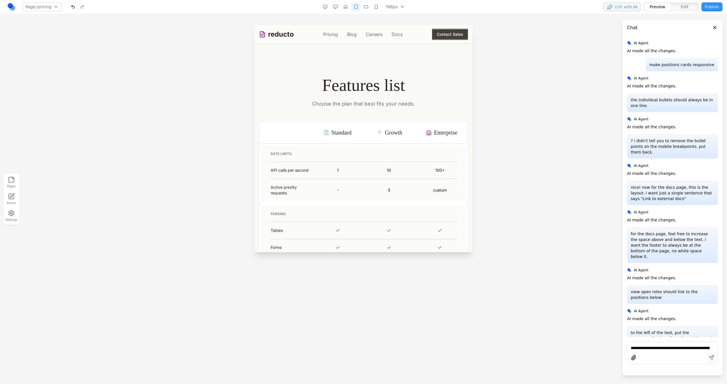
click at [366, 8] on button "button" at bounding box center [366, 6] width 9 height 9
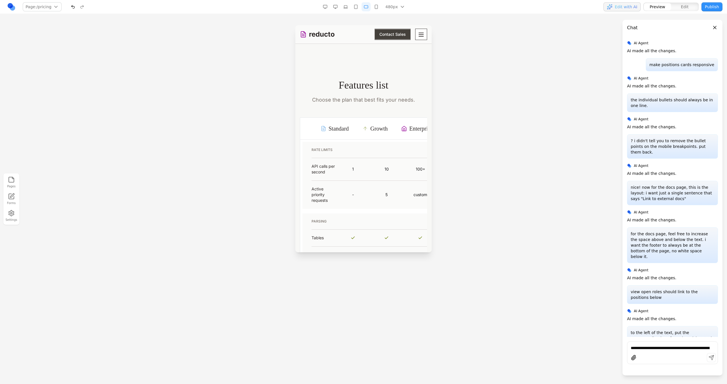
scroll to position [611, 0]
click at [376, 8] on button "button" at bounding box center [376, 6] width 9 height 9
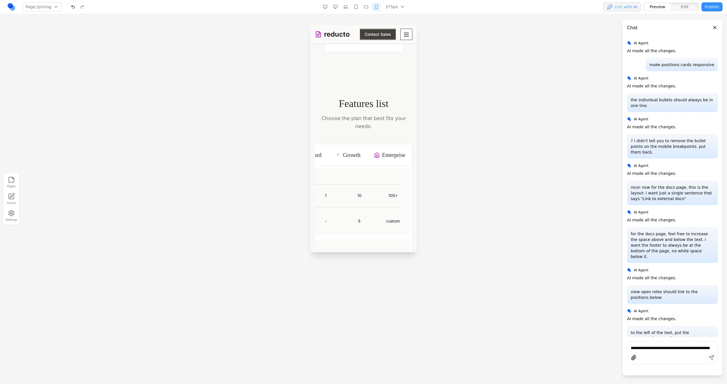
scroll to position [0, 0]
click at [353, 3] on button "button" at bounding box center [355, 6] width 9 height 9
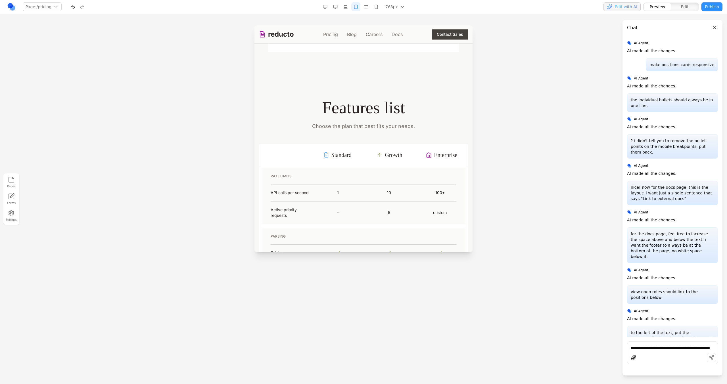
click at [337, 7] on button "button" at bounding box center [335, 6] width 9 height 9
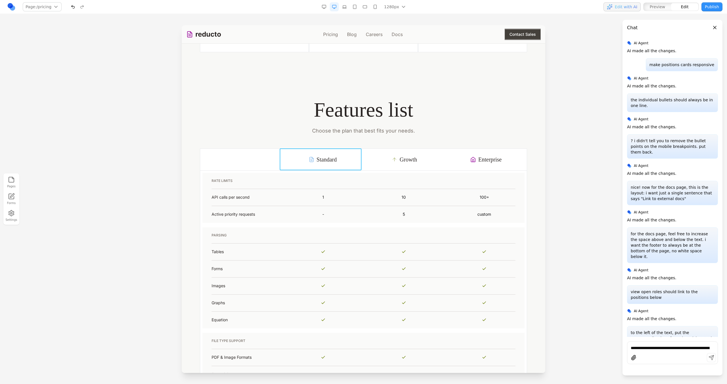
click at [338, 151] on th "Standard" at bounding box center [323, 160] width 82 height 22
click at [276, 139] on icon at bounding box center [276, 140] width 6 height 6
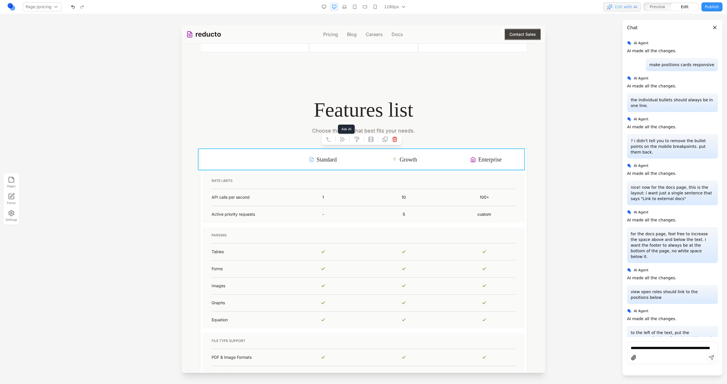
click at [346, 137] on button at bounding box center [342, 139] width 9 height 9
click at [446, 328] on textarea at bounding box center [481, 337] width 91 height 28
type textarea "**********"
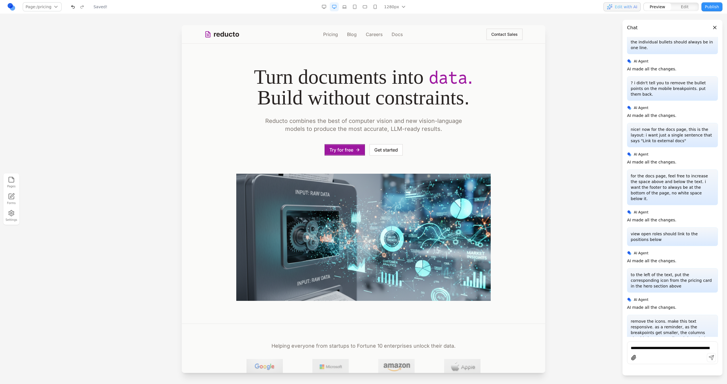
scroll to position [0, 0]
click at [331, 34] on link "Pricing" at bounding box center [330, 34] width 15 height 7
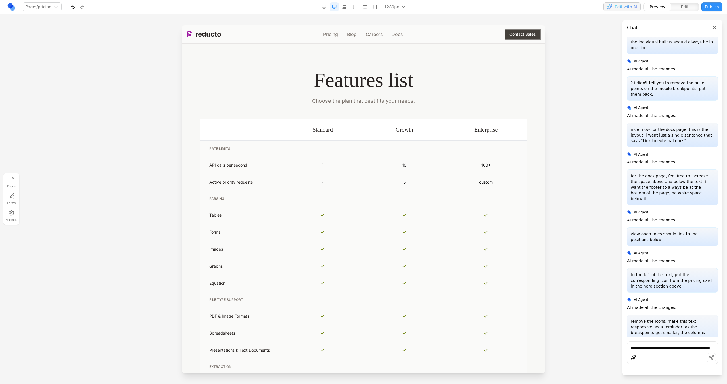
scroll to position [364, 0]
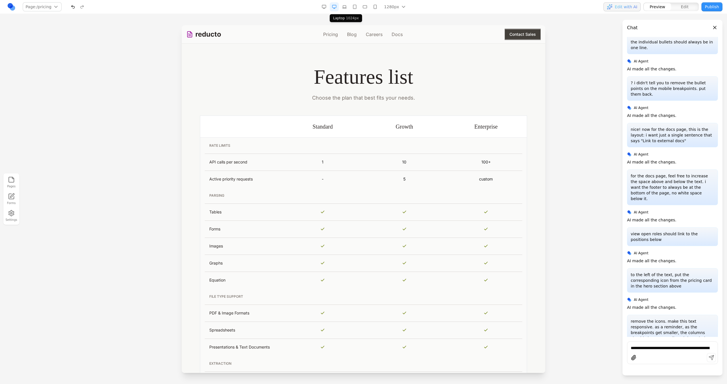
click at [347, 4] on button "button" at bounding box center [344, 6] width 9 height 9
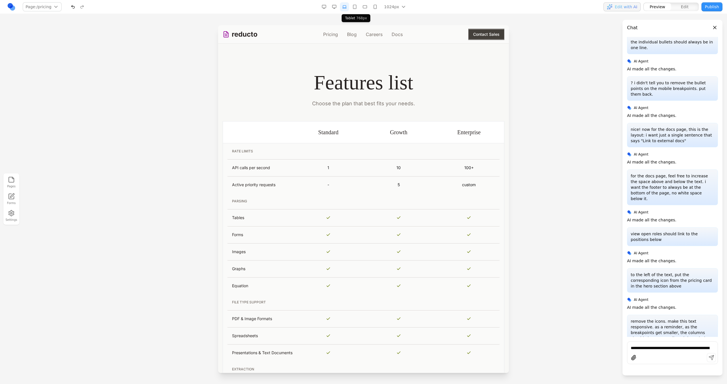
click at [355, 9] on button "button" at bounding box center [354, 6] width 9 height 9
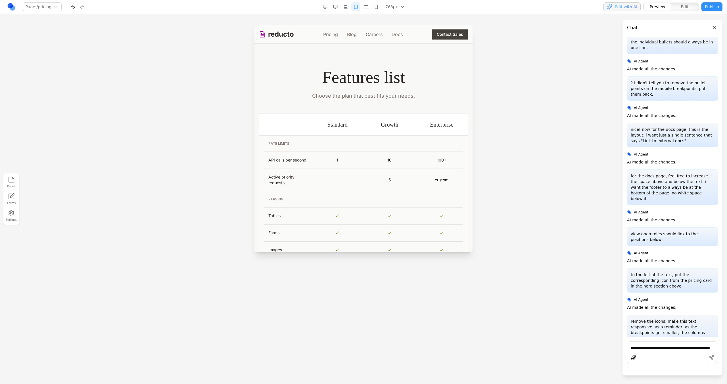
scroll to position [717, 0]
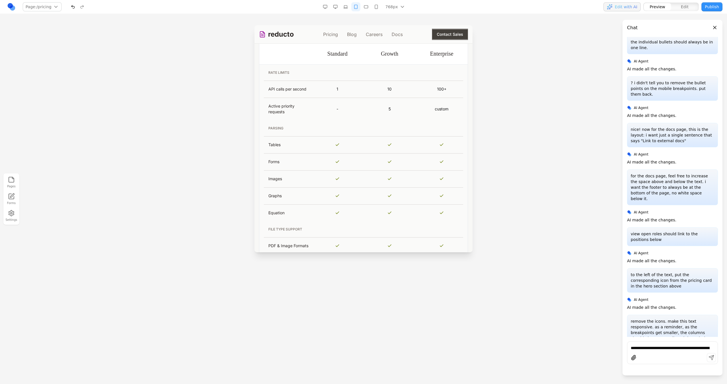
click at [370, 5] on button "button" at bounding box center [366, 6] width 9 height 9
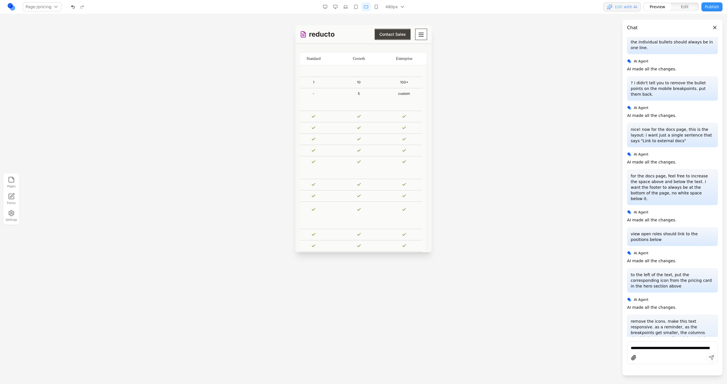
scroll to position [0, 0]
click at [375, 5] on button "button" at bounding box center [376, 6] width 9 height 9
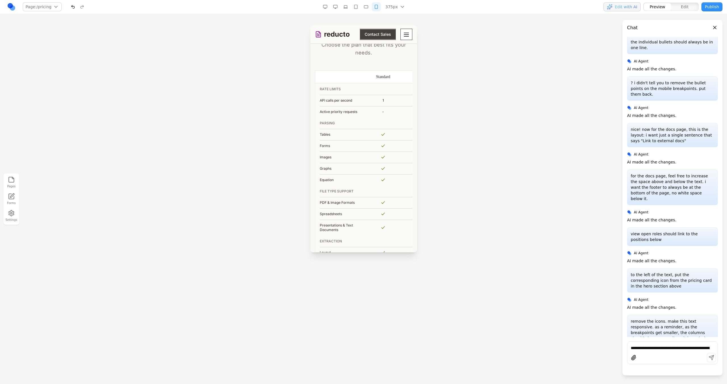
scroll to position [753, 0]
click at [369, 5] on button "button" at bounding box center [366, 6] width 9 height 9
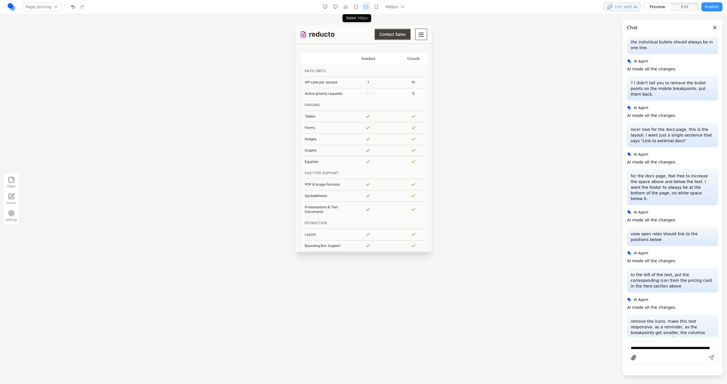
click at [355, 5] on button "button" at bounding box center [355, 6] width 9 height 9
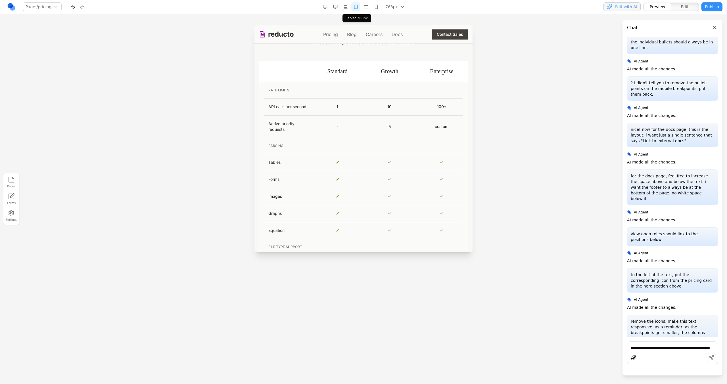
click at [350, 5] on button "button" at bounding box center [345, 6] width 9 height 9
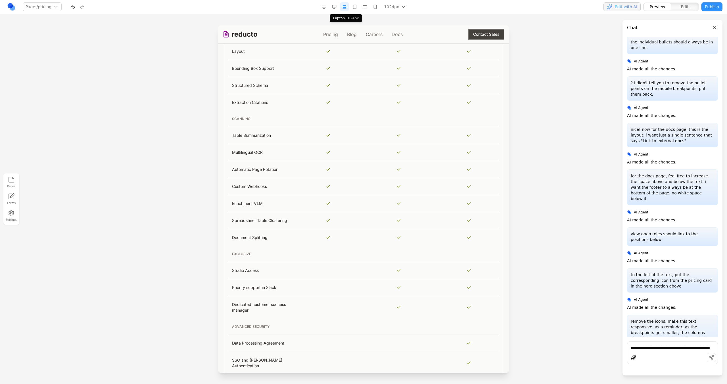
scroll to position [415, 0]
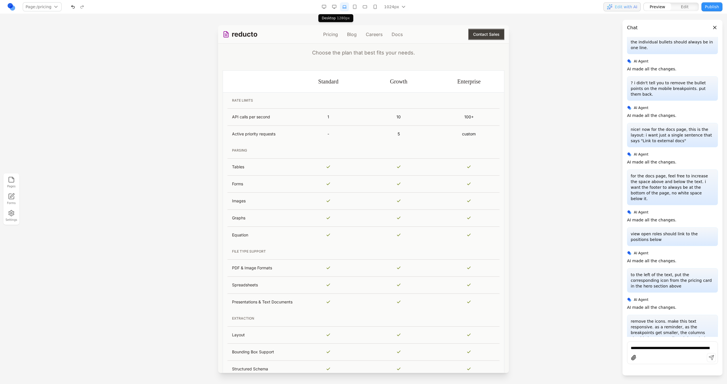
click at [338, 4] on button "button" at bounding box center [334, 6] width 9 height 9
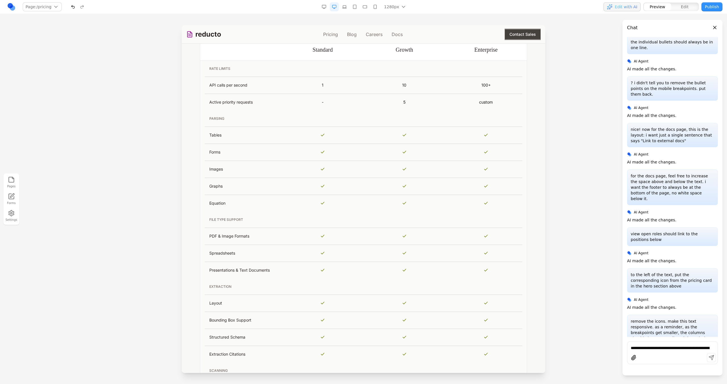
scroll to position [394, 0]
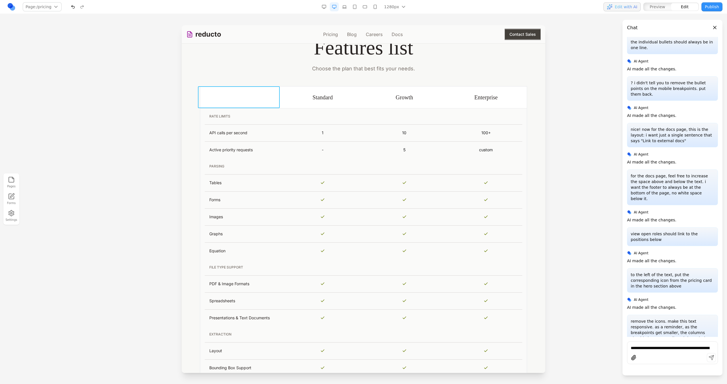
click at [256, 90] on th at bounding box center [241, 97] width 82 height 22
click at [206, 76] on icon at bounding box center [205, 77] width 6 height 6
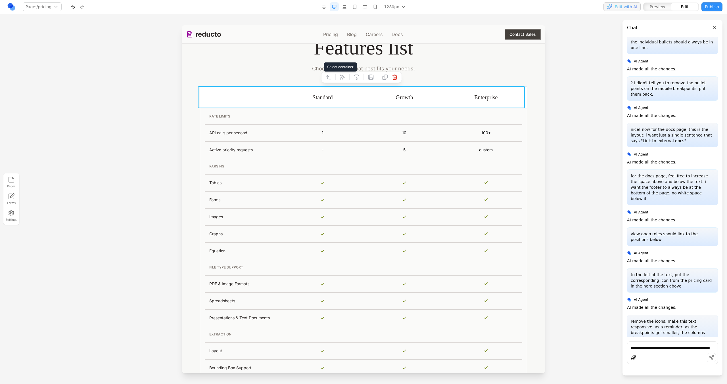
click at [332, 76] on button at bounding box center [328, 77] width 9 height 9
click at [321, 76] on icon at bounding box center [321, 77] width 6 height 6
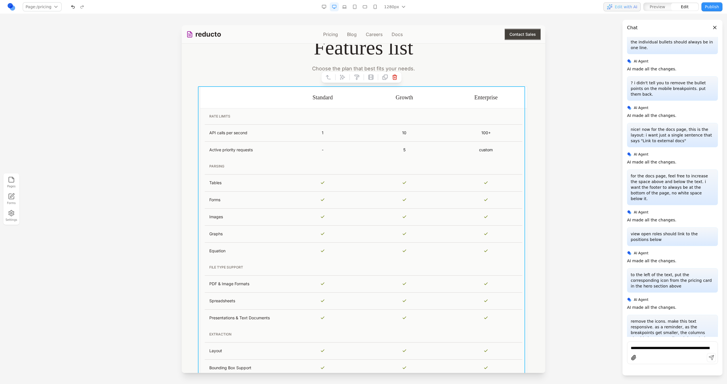
click at [321, 130] on td "1" at bounding box center [323, 132] width 82 height 17
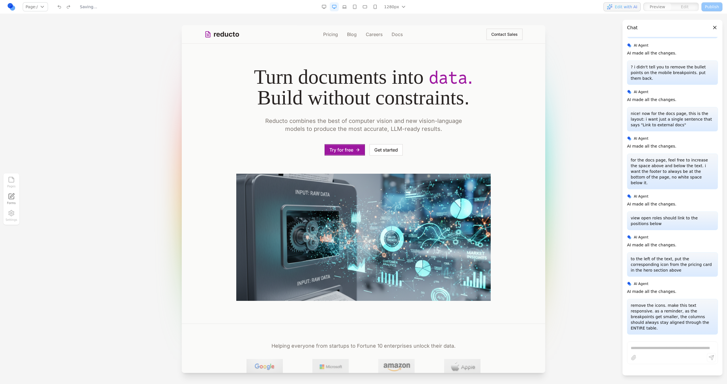
scroll to position [3308, 0]
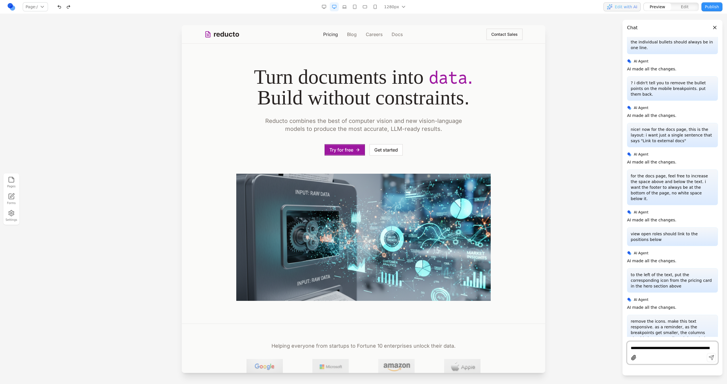
click at [323, 32] on link "Pricing" at bounding box center [330, 34] width 15 height 7
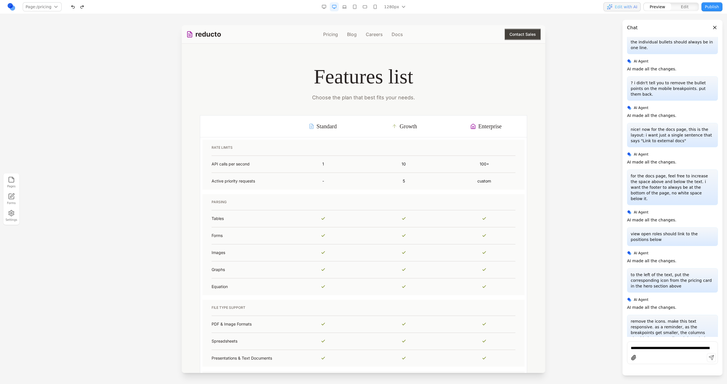
scroll to position [352, 0]
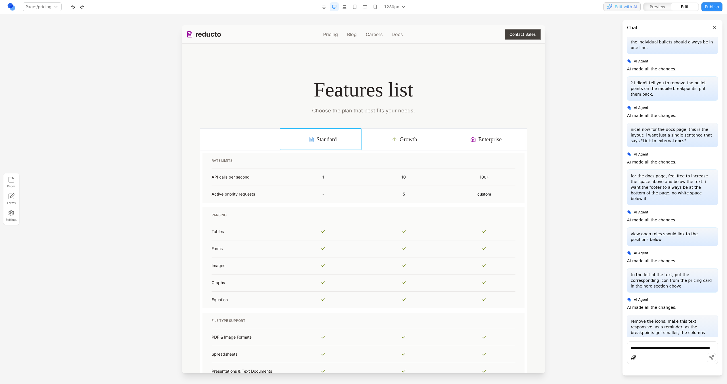
click at [270, 137] on th at bounding box center [241, 139] width 82 height 22
click at [204, 120] on icon at bounding box center [205, 119] width 6 height 6
click at [328, 121] on icon at bounding box center [328, 119] width 6 height 6
click at [324, 120] on button at bounding box center [321, 119] width 9 height 9
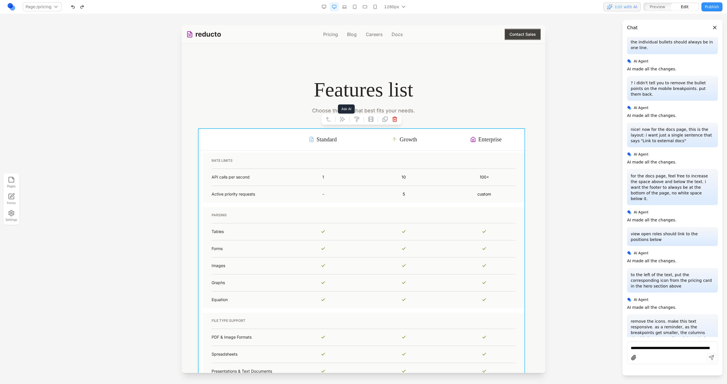
click at [344, 119] on icon at bounding box center [342, 119] width 5 height 5
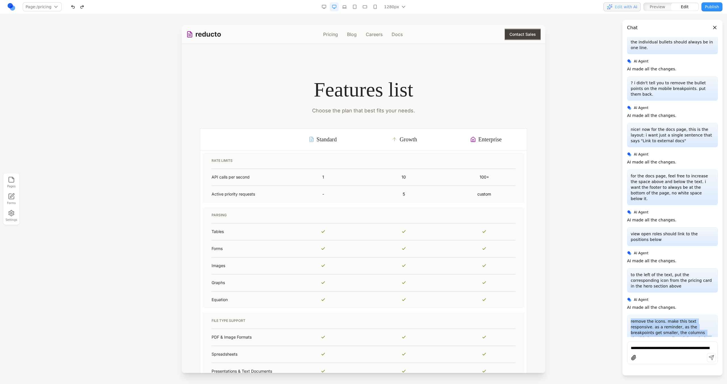
drag, startPoint x: 657, startPoint y: 313, endPoint x: 631, endPoint y: 290, distance: 34.6
click at [631, 319] on p "remove the icons. make this text responsive. as a reminder, as the breakpoints …" at bounding box center [672, 333] width 83 height 28
copy p "remove the icons. make this text responsive. as a reminder, as the breakpoints …"
click at [355, 128] on th "Standard" at bounding box center [323, 139] width 82 height 22
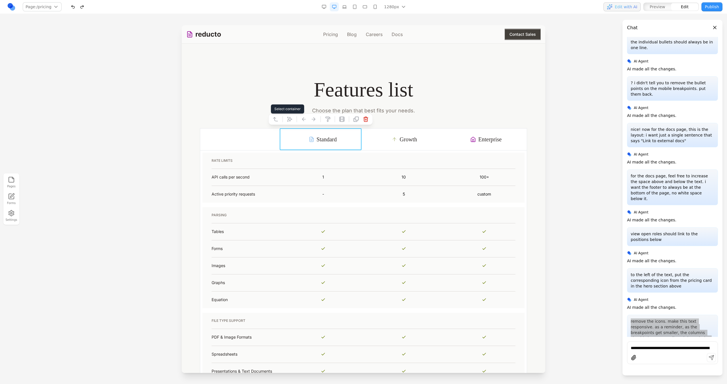
click at [276, 119] on icon at bounding box center [276, 119] width 6 height 6
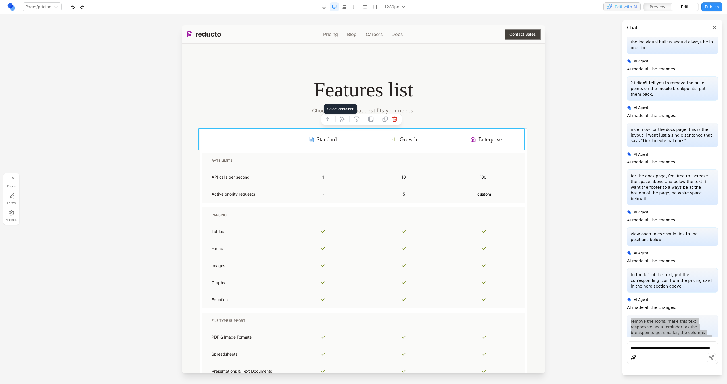
click at [327, 122] on button at bounding box center [328, 119] width 9 height 9
click at [325, 121] on button at bounding box center [321, 119] width 9 height 9
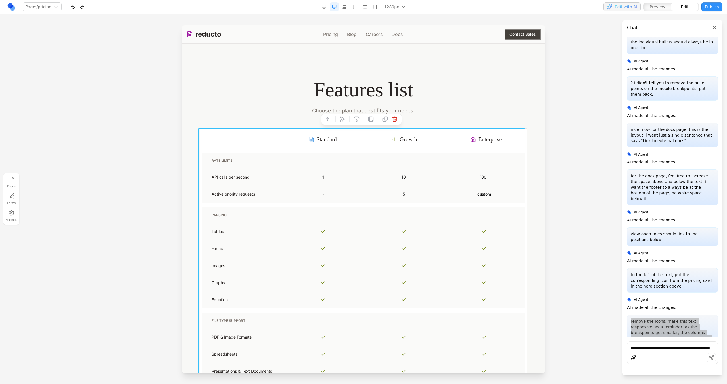
click at [340, 118] on icon at bounding box center [343, 119] width 6 height 6
click at [460, 331] on textarea at bounding box center [481, 337] width 91 height 28
paste textarea "**********"
drag, startPoint x: 490, startPoint y: 329, endPoint x: 417, endPoint y: 343, distance: 74.3
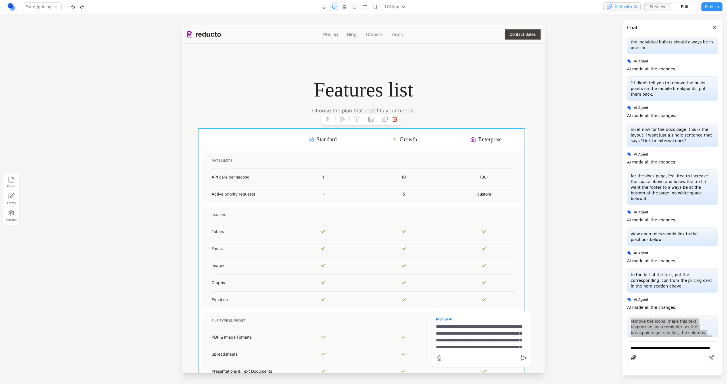
type textarea "**********"
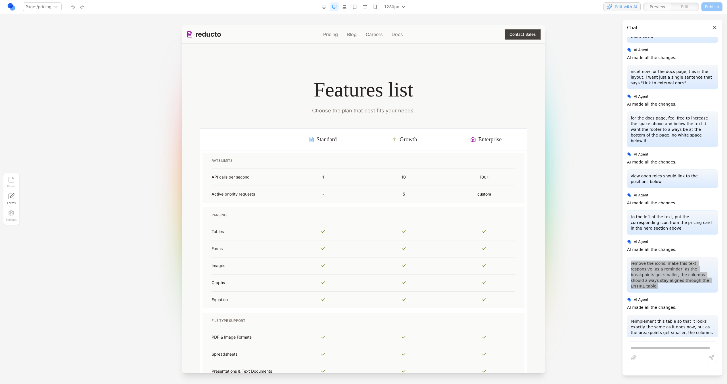
scroll to position [3378, 0]
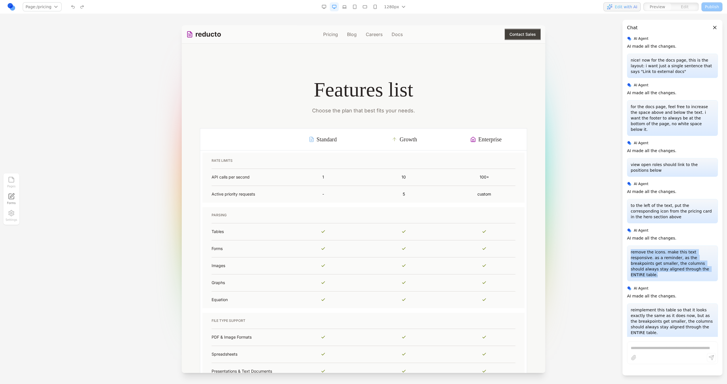
click at [689, 249] on p "remove the icons. make this text responsive. as a reminder, as the breakpoints …" at bounding box center [672, 263] width 83 height 28
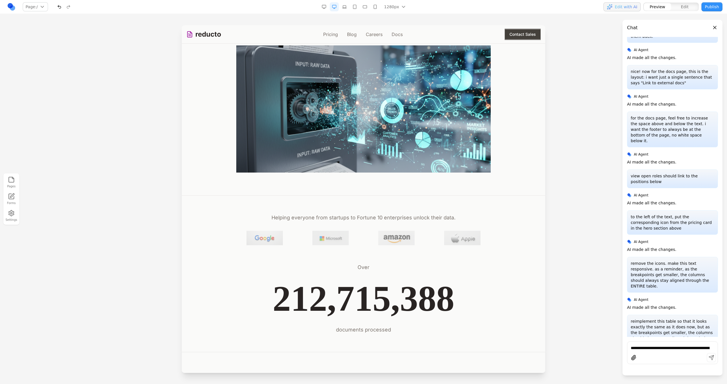
scroll to position [0, 0]
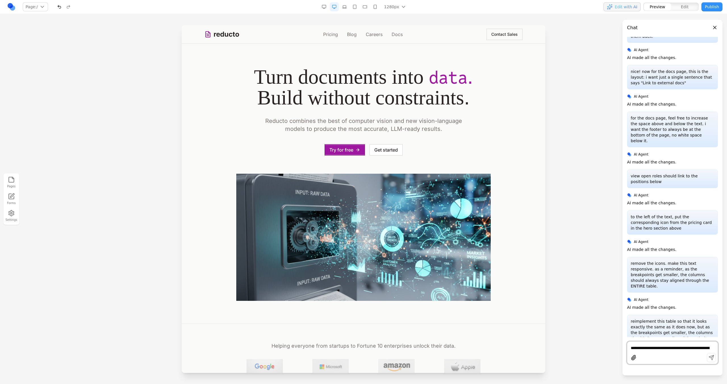
click at [333, 35] on link "Pricing" at bounding box center [330, 34] width 15 height 7
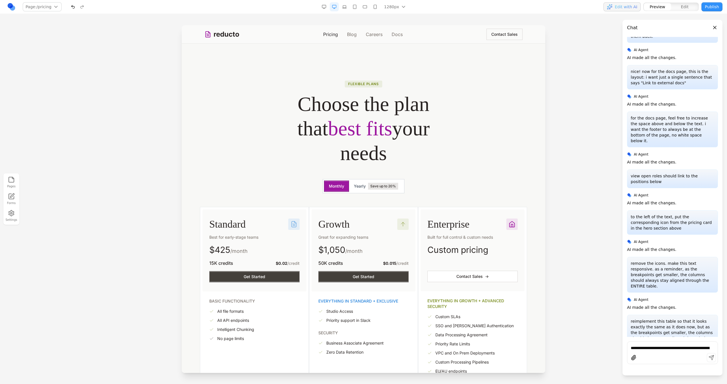
click at [333, 35] on link "Pricing" at bounding box center [330, 34] width 15 height 7
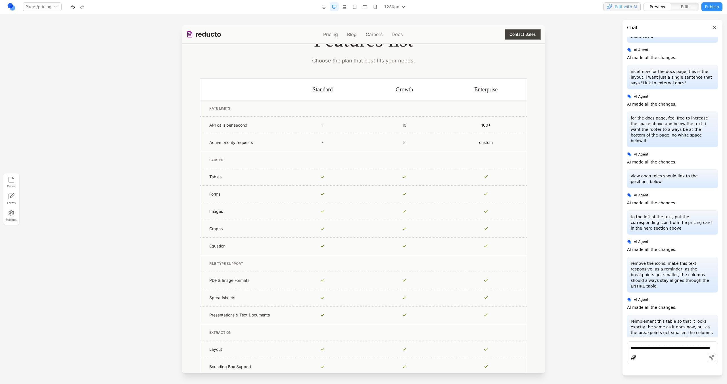
scroll to position [402, 0]
click at [373, 5] on button "button" at bounding box center [375, 6] width 9 height 9
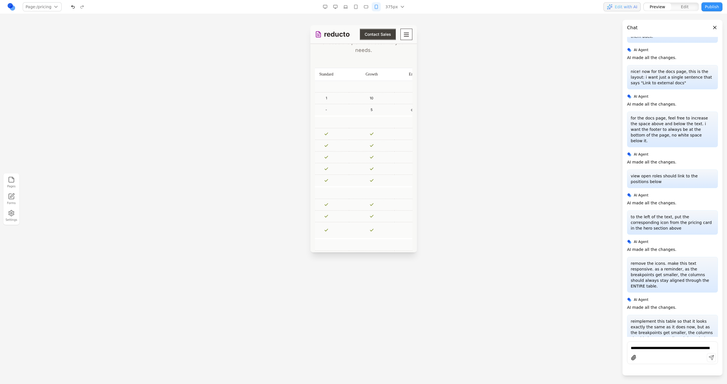
scroll to position [0, 0]
click at [339, 8] on button "button" at bounding box center [335, 6] width 9 height 9
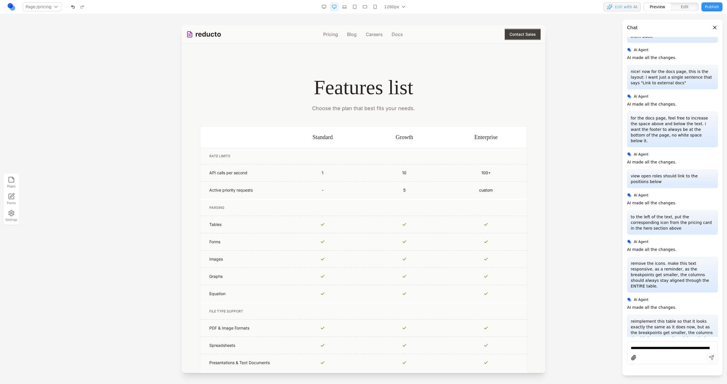
scroll to position [353, 0]
click at [348, 132] on th "Standard" at bounding box center [323, 138] width 82 height 22
click at [275, 119] on icon at bounding box center [275, 118] width 4 height 4
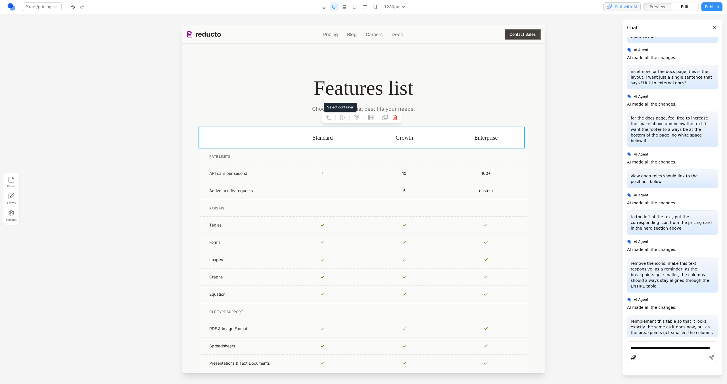
click at [329, 116] on icon at bounding box center [328, 118] width 6 height 6
click at [322, 115] on icon at bounding box center [321, 118] width 6 height 6
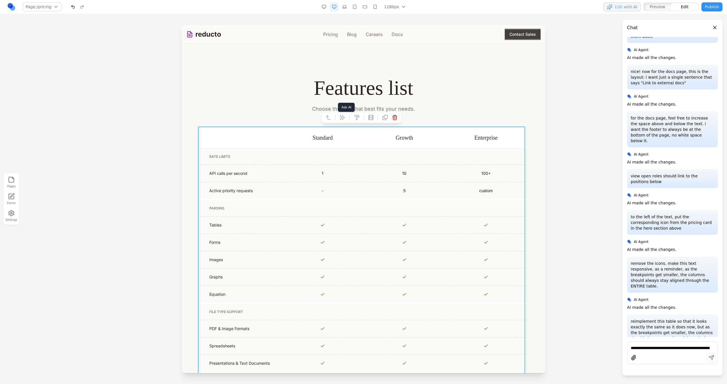
click at [340, 119] on icon at bounding box center [342, 117] width 5 height 5
click at [438, 339] on textarea at bounding box center [481, 337] width 91 height 28
type textarea "**********"
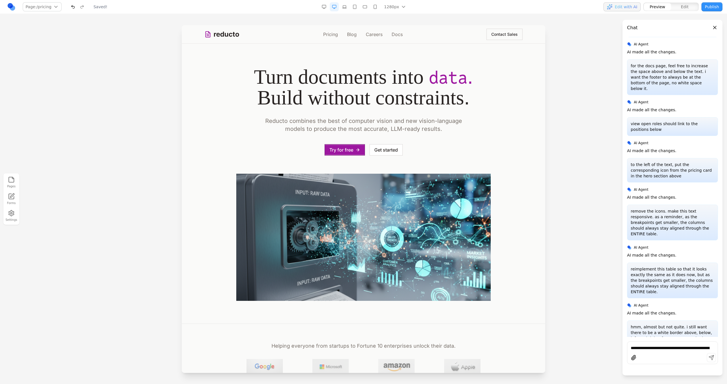
scroll to position [0, 0]
click at [332, 35] on link "Pricing" at bounding box center [330, 34] width 15 height 7
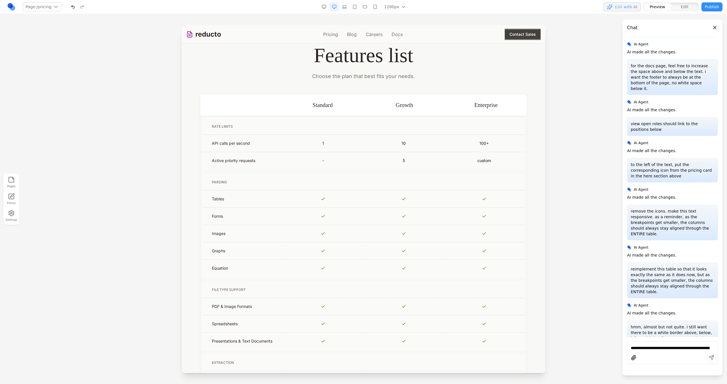
scroll to position [379, 0]
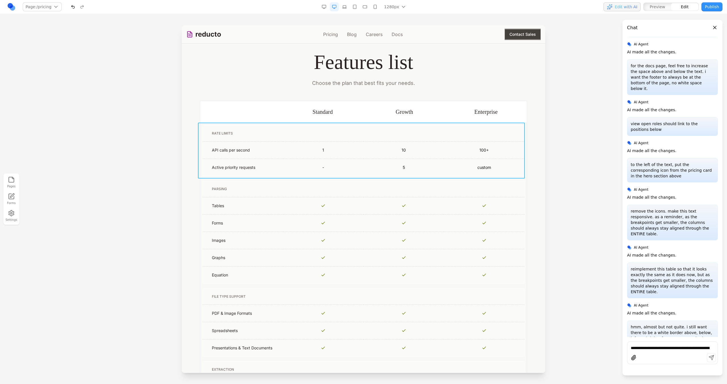
click at [200, 125] on td "RATE LIMITS API calls per second 1 10 100+ Active priority requests - 5 custom" at bounding box center [363, 151] width 327 height 56
click at [324, 115] on button at bounding box center [328, 113] width 9 height 9
click at [323, 111] on icon at bounding box center [321, 114] width 6 height 6
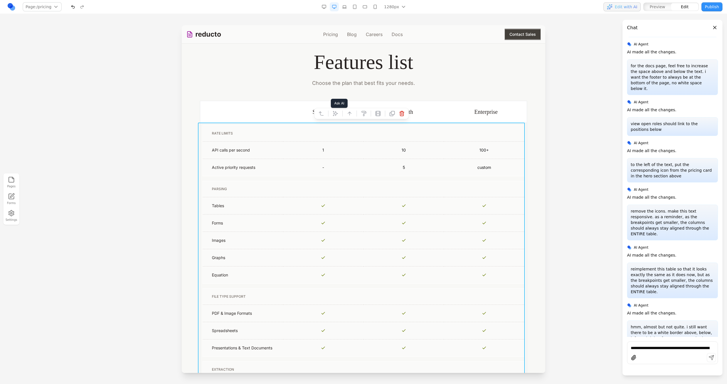
click at [333, 112] on icon at bounding box center [336, 114] width 6 height 6
click at [449, 337] on textarea at bounding box center [481, 337] width 91 height 28
type textarea "**********"
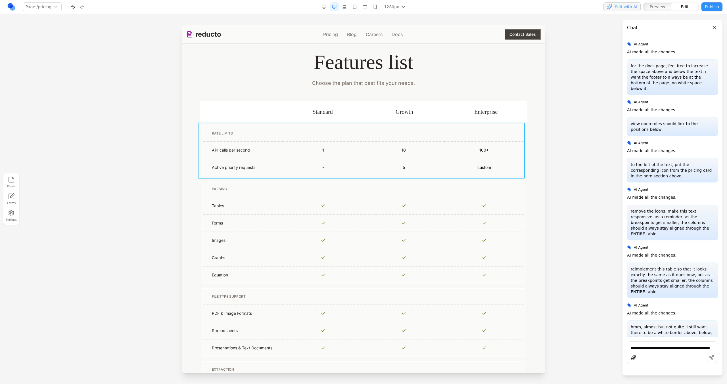
click at [522, 124] on td "RATE LIMITS API calls per second 1 10 100+ Active priority requests - 5 custom" at bounding box center [363, 151] width 327 height 56
click at [332, 112] on button at bounding box center [328, 113] width 9 height 9
click at [322, 114] on icon at bounding box center [321, 114] width 6 height 6
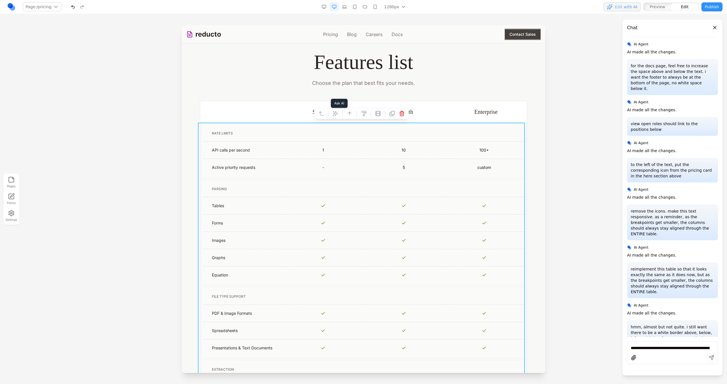
click at [333, 114] on icon at bounding box center [336, 114] width 6 height 6
click at [436, 333] on textarea at bounding box center [481, 337] width 91 height 28
type textarea "*"
paste textarea
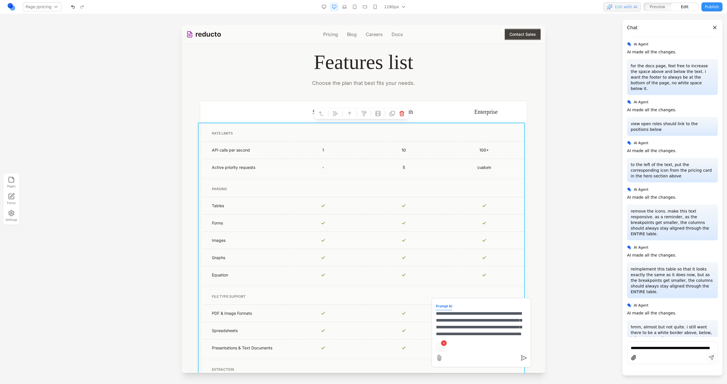
type textarea "**********"
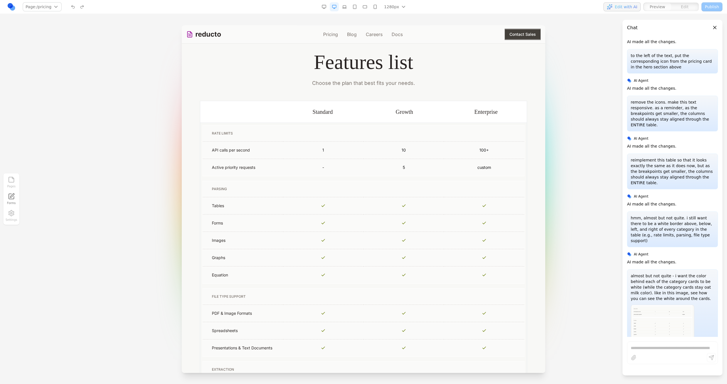
scroll to position [3538, 0]
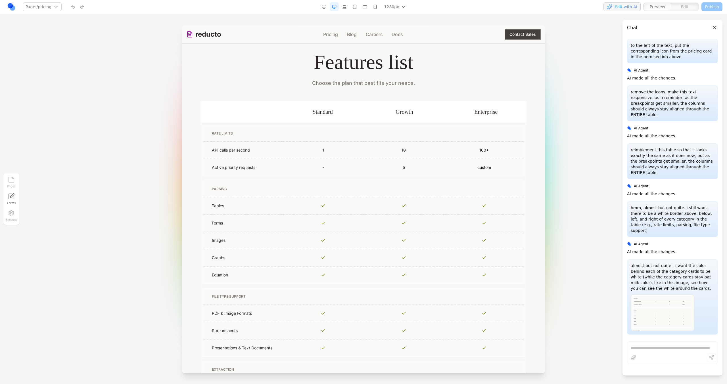
click at [375, 7] on button "button" at bounding box center [375, 6] width 9 height 9
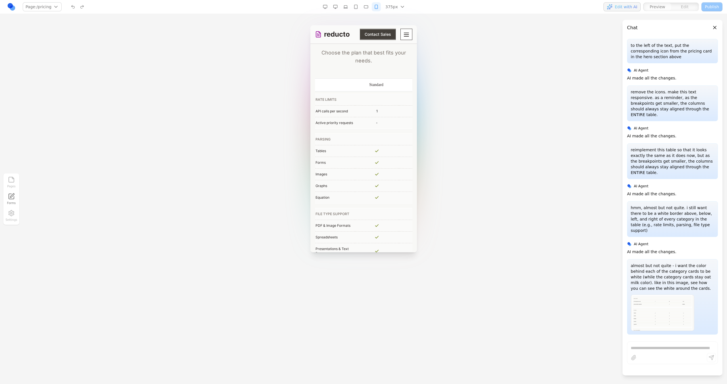
scroll to position [0, 0]
click at [336, 12] on nav "Page: /pricing / /pricing /blog /careers /docs Manage pages 375px 1536px 1280px…" at bounding box center [363, 7] width 727 height 14
click at [336, 10] on button "button" at bounding box center [335, 6] width 9 height 9
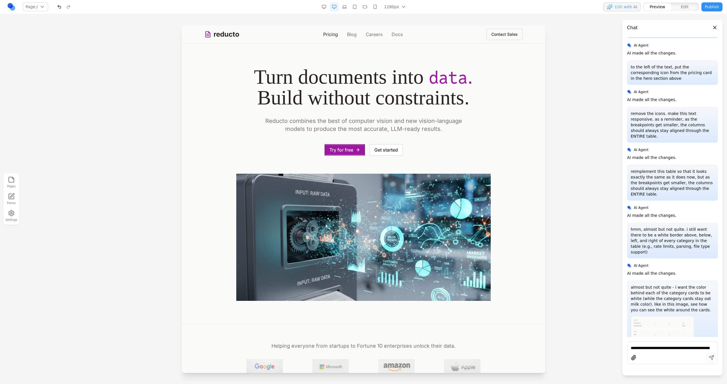
click at [324, 33] on link "Pricing" at bounding box center [330, 34] width 15 height 7
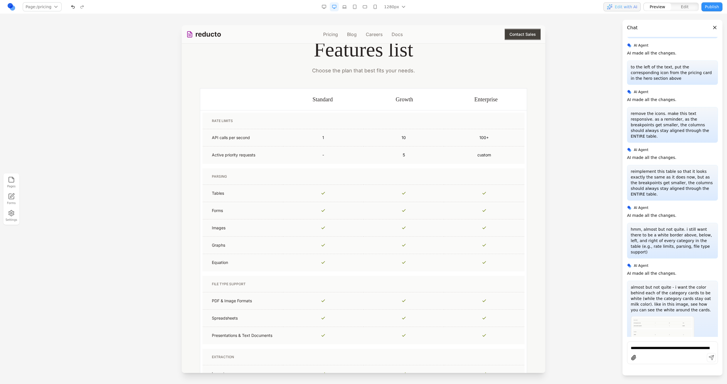
click at [371, 10] on button "button" at bounding box center [375, 6] width 9 height 9
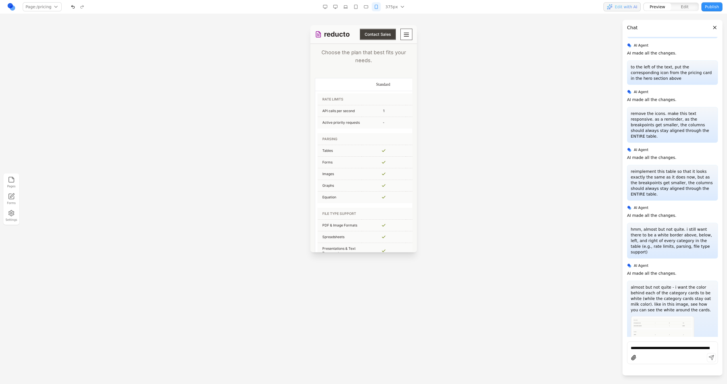
click at [335, 5] on button "button" at bounding box center [335, 6] width 9 height 9
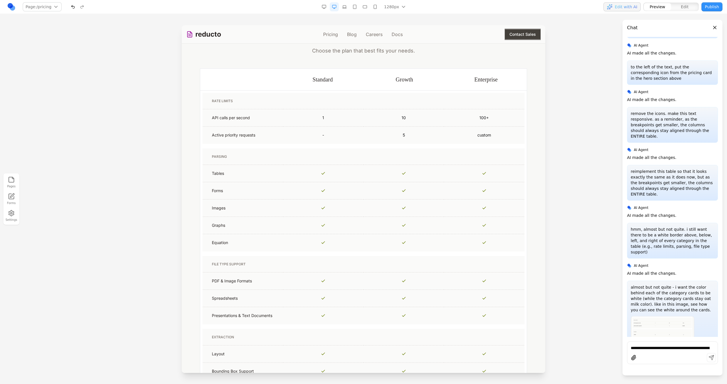
scroll to position [406, 0]
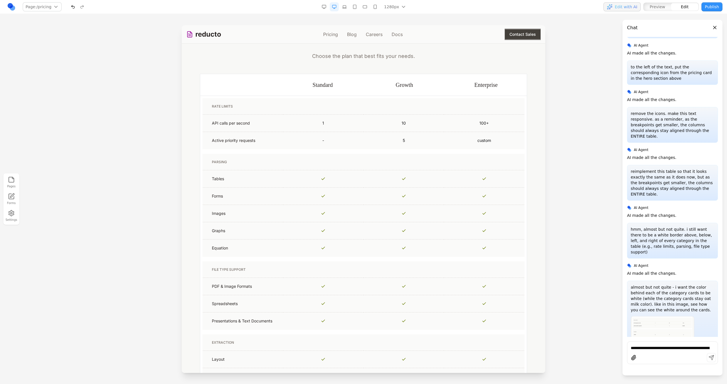
click at [261, 82] on th at bounding box center [241, 85] width 82 height 22
click at [207, 64] on icon at bounding box center [205, 65] width 6 height 6
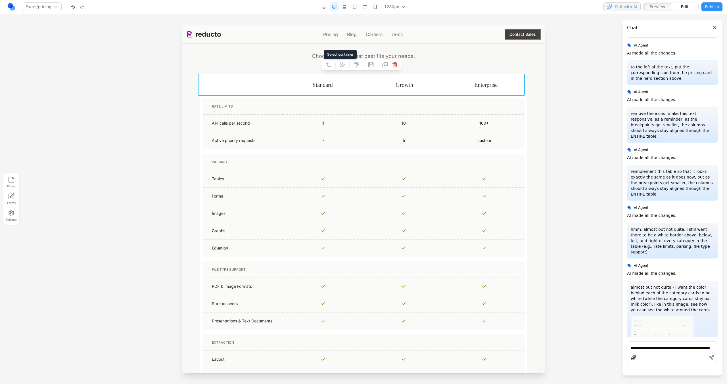
click at [329, 67] on icon at bounding box center [328, 65] width 6 height 6
click at [333, 66] on icon at bounding box center [336, 65] width 6 height 6
click at [436, 342] on textarea at bounding box center [481, 337] width 91 height 28
type textarea "**********"
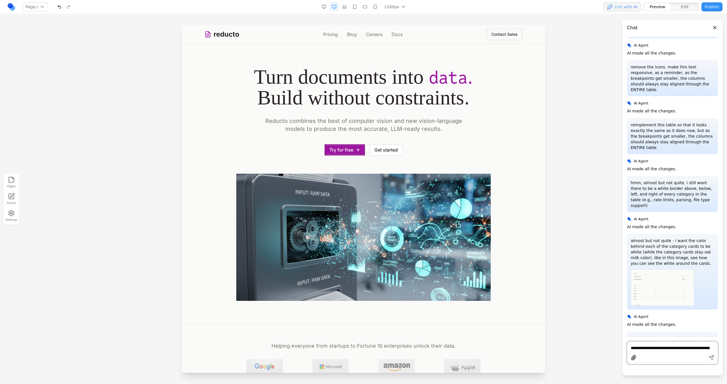
scroll to position [3557, 0]
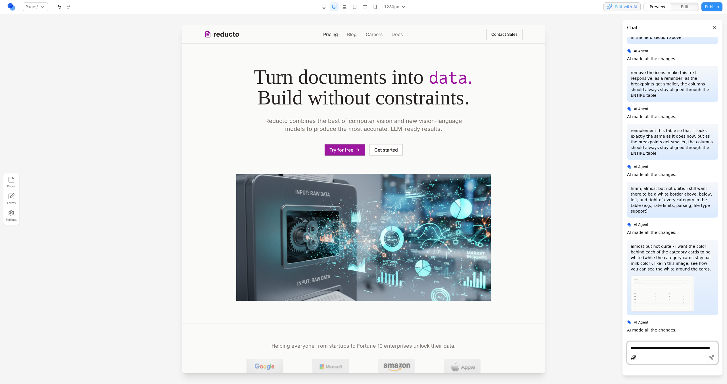
click at [333, 35] on link "Pricing" at bounding box center [330, 34] width 15 height 7
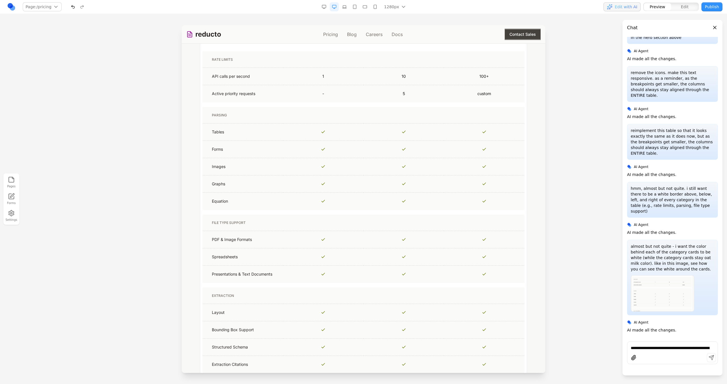
scroll to position [388, 0]
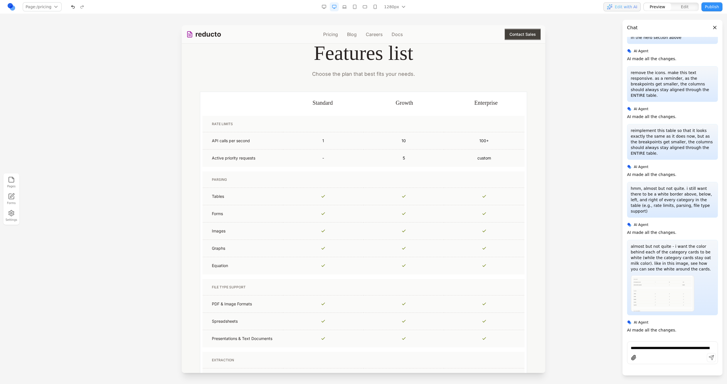
click at [340, 4] on div "1280px 1536px 1280px 1024px 768px 480px 375px" at bounding box center [365, 6] width 91 height 9
click at [342, 5] on button "button" at bounding box center [344, 6] width 9 height 9
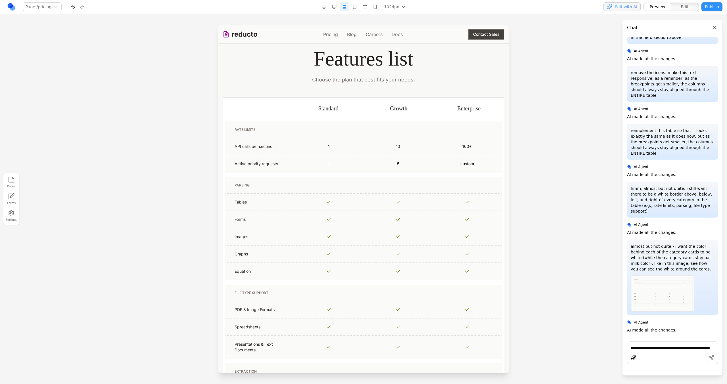
click at [352, 6] on button "button" at bounding box center [354, 6] width 9 height 9
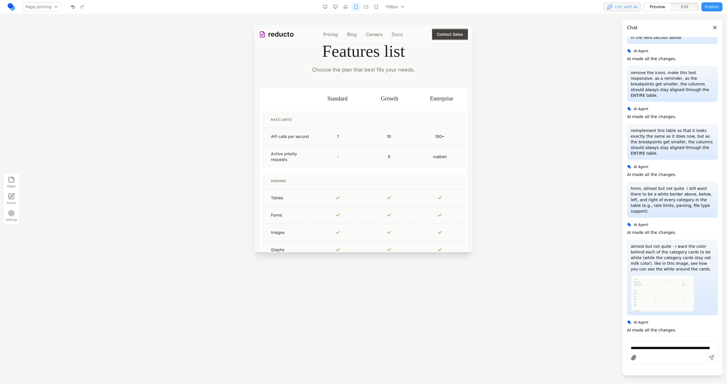
click at [360, 8] on button "button" at bounding box center [355, 6] width 9 height 9
click at [366, 8] on button "button" at bounding box center [366, 6] width 9 height 9
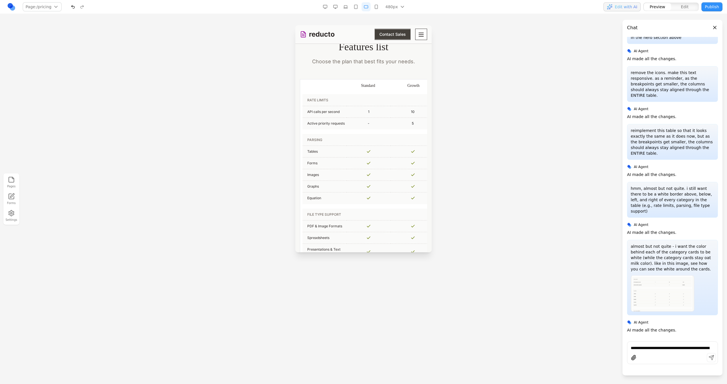
click at [377, 8] on button "button" at bounding box center [376, 6] width 9 height 9
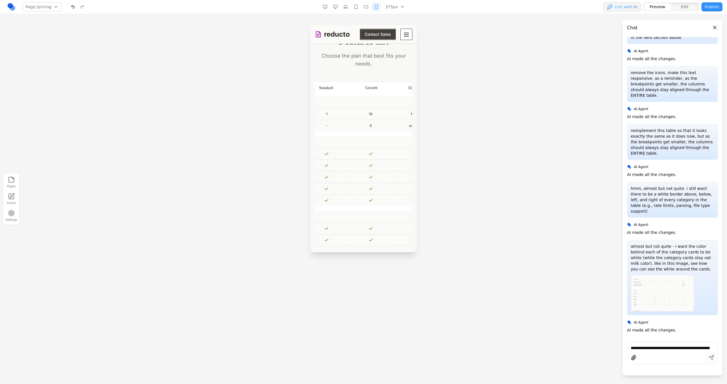
scroll to position [0, 0]
click at [337, 3] on button "button" at bounding box center [335, 6] width 9 height 9
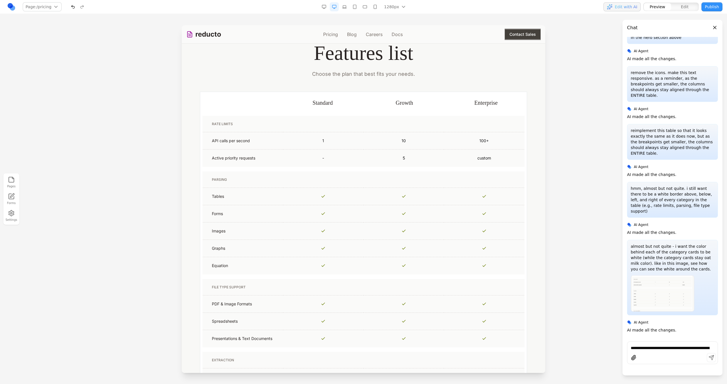
scroll to position [388, 0]
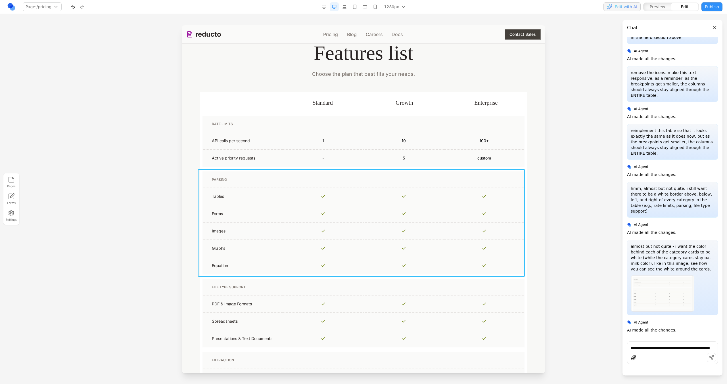
click at [267, 170] on td "PARSING Tables Forms Images Graphs Equation" at bounding box center [363, 223] width 327 height 108
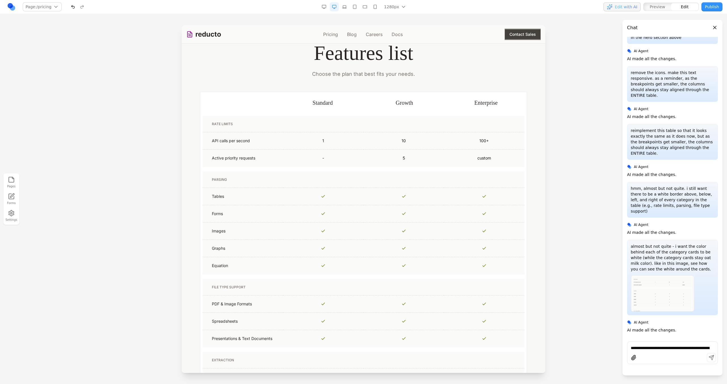
click at [176, 169] on div at bounding box center [363, 204] width 727 height 359
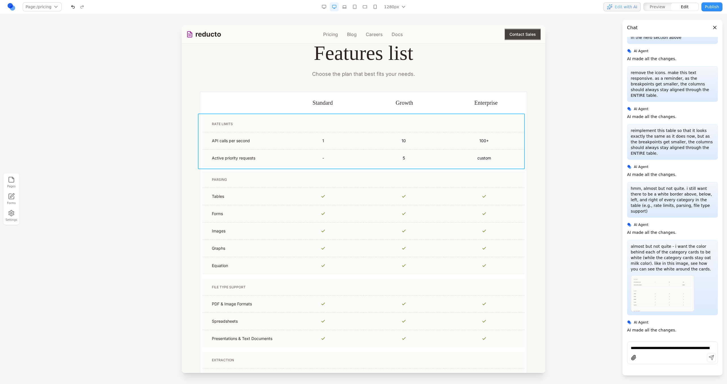
click at [201, 169] on td "RATE LIMITS API calls per second 1 10 100+ Active priority requests - 5 custom" at bounding box center [363, 142] width 327 height 56
click at [325, 104] on button at bounding box center [328, 104] width 9 height 9
click at [325, 104] on button at bounding box center [321, 104] width 9 height 9
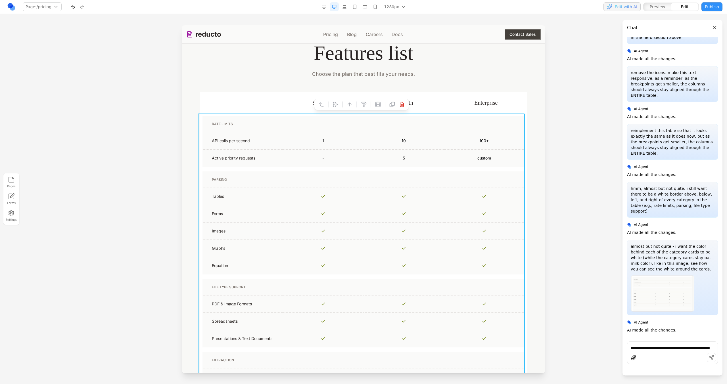
click at [335, 106] on icon at bounding box center [336, 105] width 6 height 6
click at [448, 334] on textarea at bounding box center [481, 337] width 91 height 28
click at [442, 347] on textarea "**********" at bounding box center [481, 337] width 91 height 28
type textarea "**********"
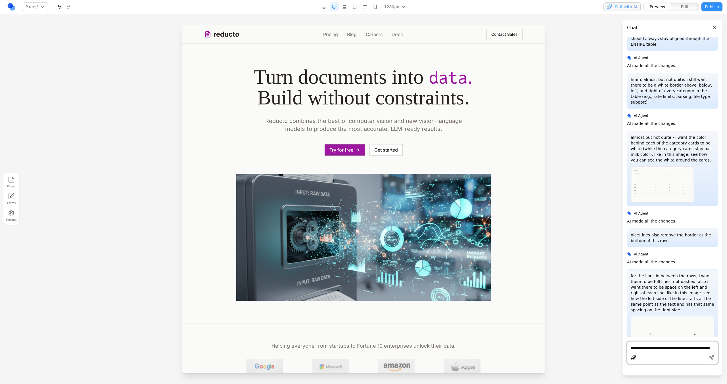
scroll to position [7, 0]
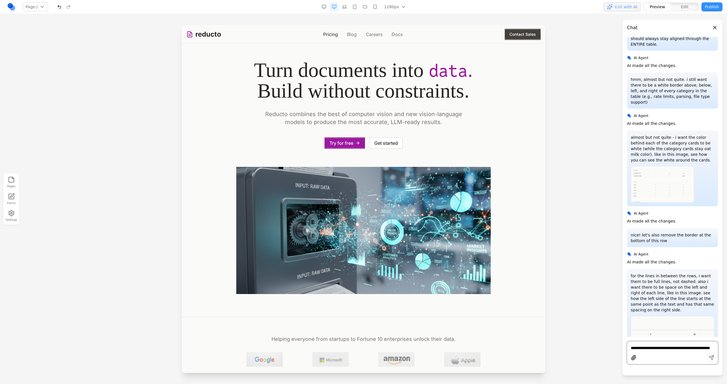
click at [335, 32] on link "Pricing" at bounding box center [330, 34] width 15 height 7
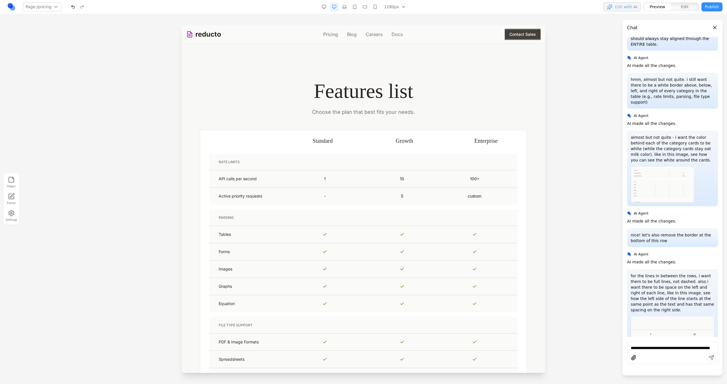
scroll to position [350, 0]
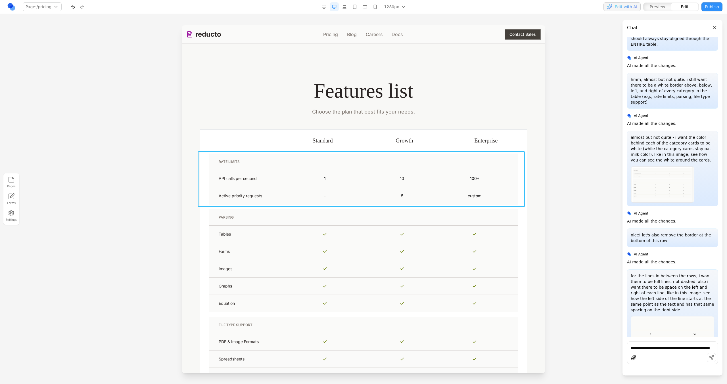
click at [201, 161] on td "RATE LIMITS API calls per second 1 10 100+ Active priority requests - 5 custom" at bounding box center [363, 179] width 327 height 56
click at [328, 140] on icon at bounding box center [328, 142] width 6 height 6
click at [322, 143] on icon at bounding box center [321, 142] width 6 height 6
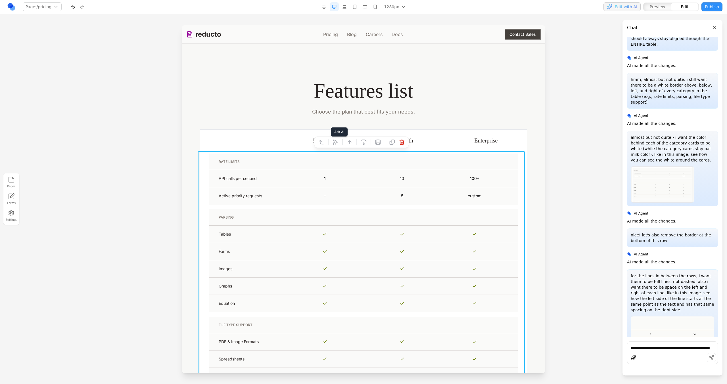
click at [333, 144] on icon at bounding box center [336, 142] width 6 height 6
click at [437, 336] on textarea at bounding box center [481, 337] width 91 height 28
type textarea "*"
click at [494, 335] on textarea "**********" at bounding box center [481, 337] width 91 height 28
paste textarea
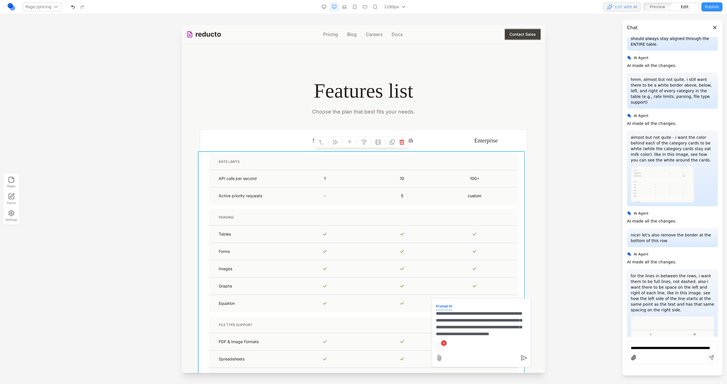
scroll to position [6, 0]
drag, startPoint x: 494, startPoint y: 334, endPoint x: 427, endPoint y: 334, distance: 67.0
click at [477, 336] on textarea "**********" at bounding box center [481, 324] width 91 height 28
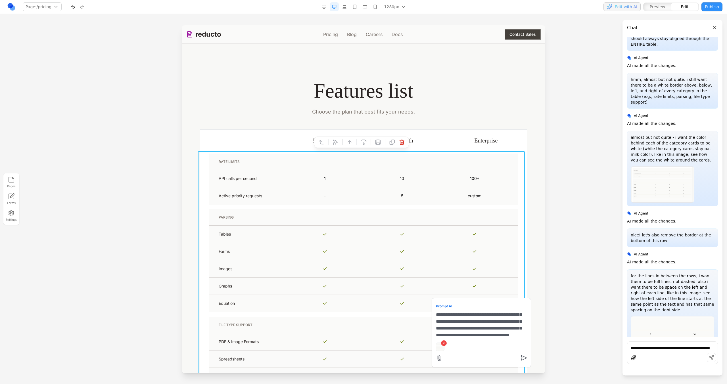
type textarea "**********"
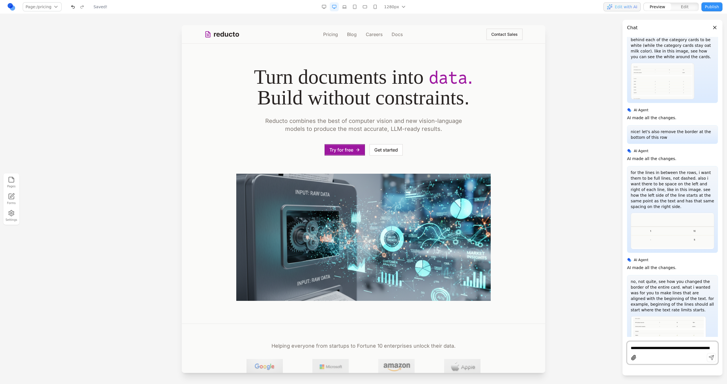
scroll to position [0, 0]
click at [333, 33] on link "Pricing" at bounding box center [330, 34] width 15 height 7
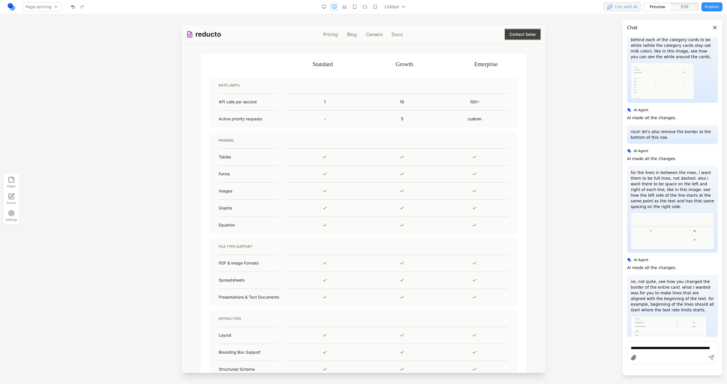
scroll to position [337, 0]
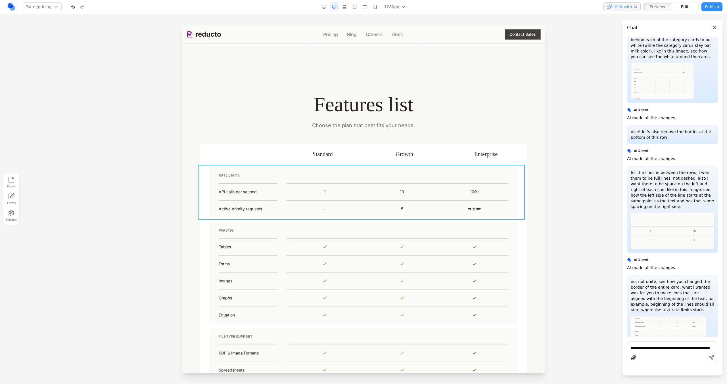
click at [201, 177] on td "RATE LIMITS API calls per second 1 10 100+ Active priority requests - 5 custom" at bounding box center [363, 192] width 327 height 55
click at [327, 158] on icon at bounding box center [328, 156] width 6 height 6
click at [322, 157] on icon at bounding box center [321, 156] width 6 height 6
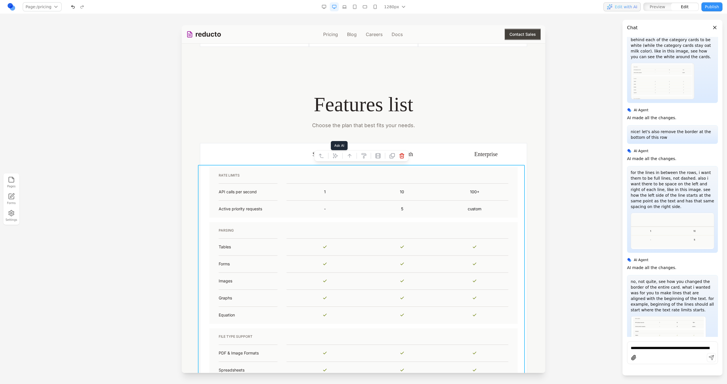
click at [336, 157] on icon at bounding box center [335, 155] width 5 height 5
click at [467, 336] on textarea at bounding box center [481, 337] width 91 height 28
type textarea "**********"
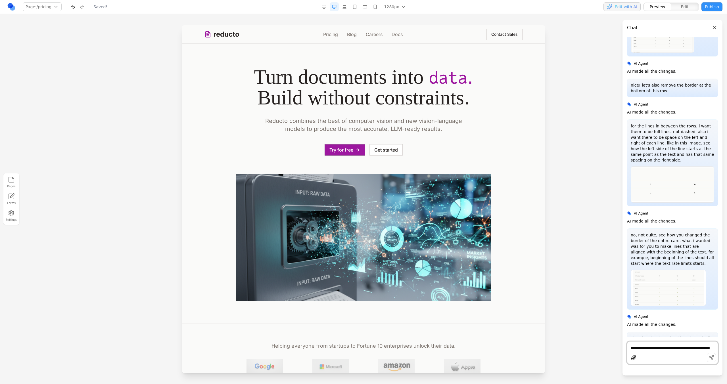
scroll to position [0, 0]
click at [333, 34] on link "Pricing" at bounding box center [330, 34] width 15 height 7
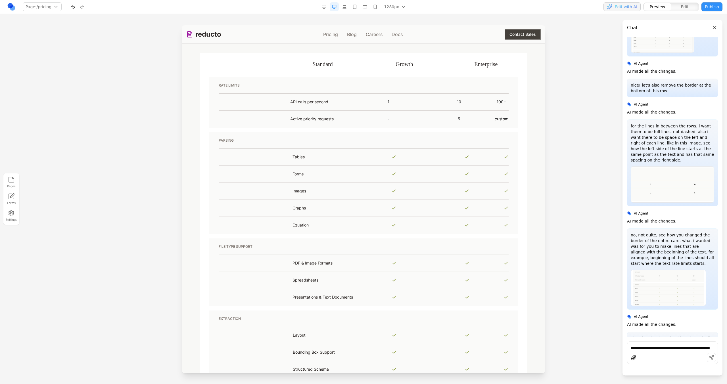
scroll to position [382, 0]
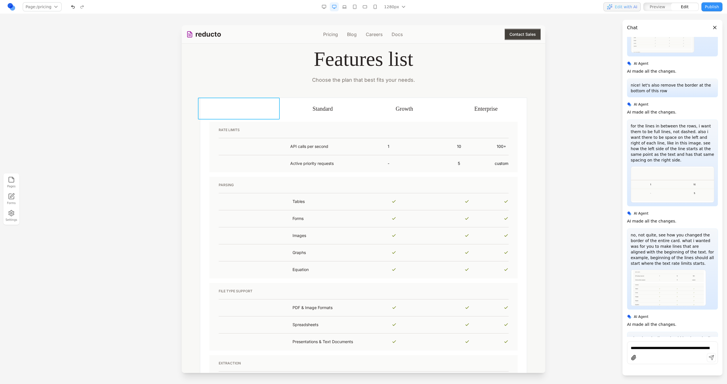
click at [208, 108] on th at bounding box center [241, 109] width 82 height 22
click at [210, 131] on td "RATE LIMITS" at bounding box center [246, 130] width 72 height 16
click at [206, 131] on td "RATE LIMITS API calls per second 1 10 100+ Active priority requests - 5 custom" at bounding box center [363, 147] width 327 height 55
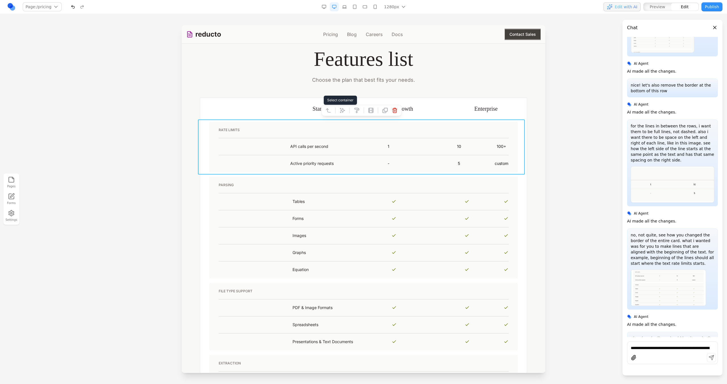
click at [329, 109] on icon at bounding box center [328, 111] width 6 height 6
click at [320, 110] on icon at bounding box center [321, 111] width 6 height 6
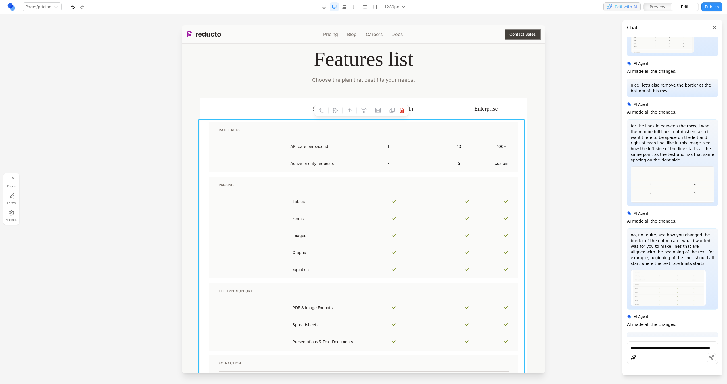
click at [344, 111] on div at bounding box center [343, 111] width 4 height 10
click at [342, 111] on div at bounding box center [343, 111] width 4 height 10
click at [338, 107] on button at bounding box center [335, 110] width 9 height 9
click at [450, 329] on textarea at bounding box center [481, 337] width 91 height 28
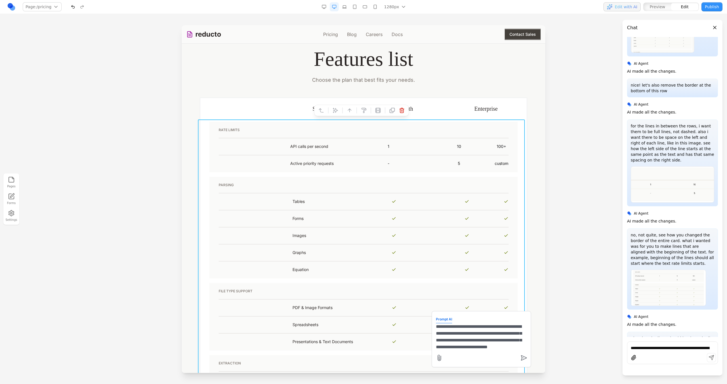
type textarea "**********"
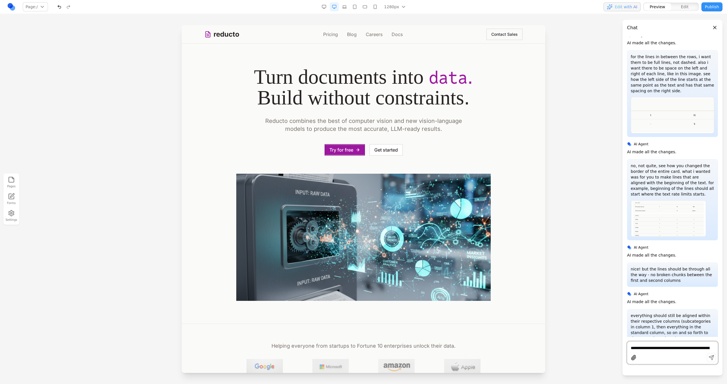
scroll to position [3874, 0]
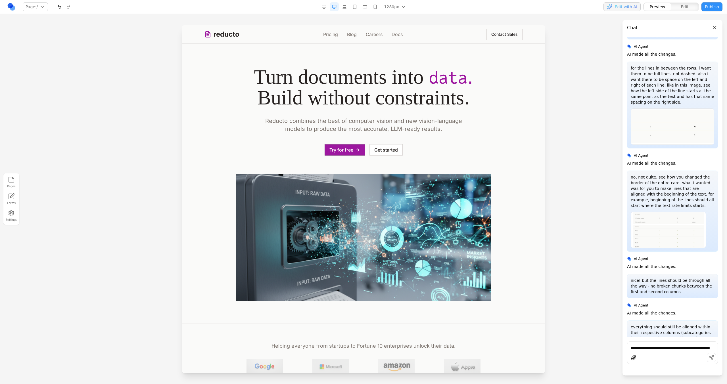
click at [334, 38] on div "reducto Pricing Blog Careers Docs Contact Sales" at bounding box center [363, 34] width 318 height 18
click at [332, 37] on link "Pricing" at bounding box center [330, 34] width 15 height 7
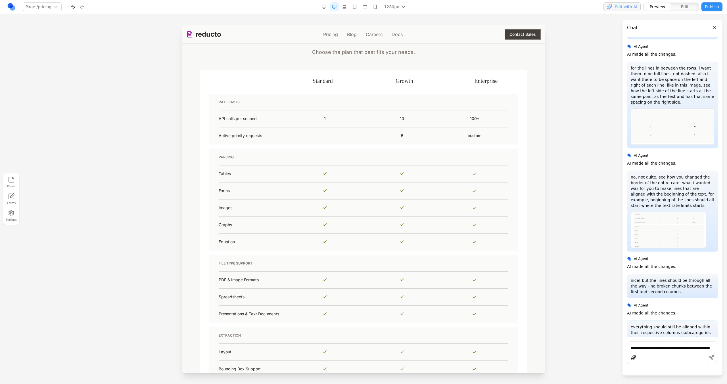
scroll to position [395, 0]
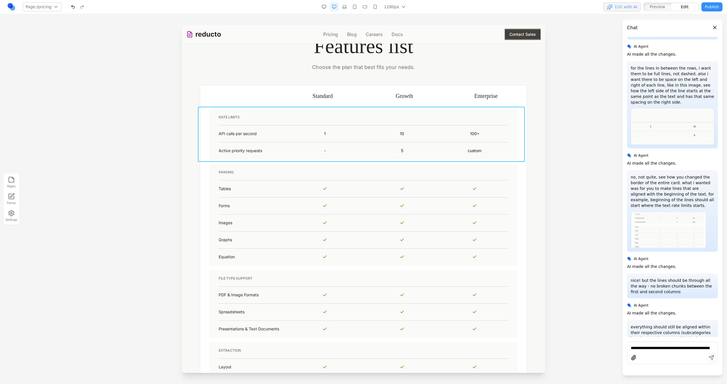
click at [200, 122] on td "RATE LIMITS API calls per second 1 10 100+ Active priority requests - 5 custom" at bounding box center [363, 134] width 327 height 55
click at [328, 95] on icon at bounding box center [328, 98] width 6 height 6
click at [320, 99] on icon at bounding box center [321, 98] width 6 height 6
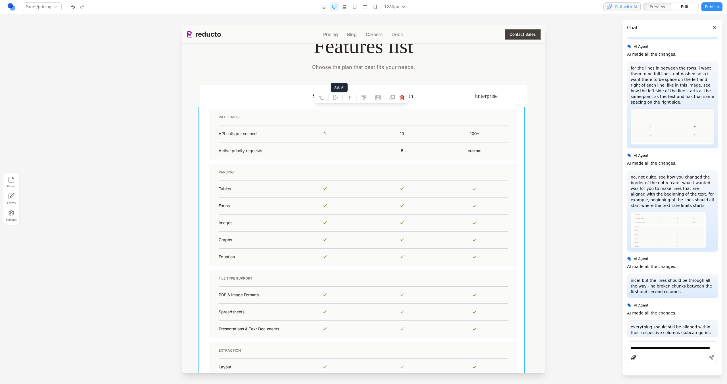
click at [333, 97] on icon at bounding box center [336, 98] width 6 height 6
click at [456, 342] on textarea at bounding box center [481, 337] width 91 height 28
type textarea "*"
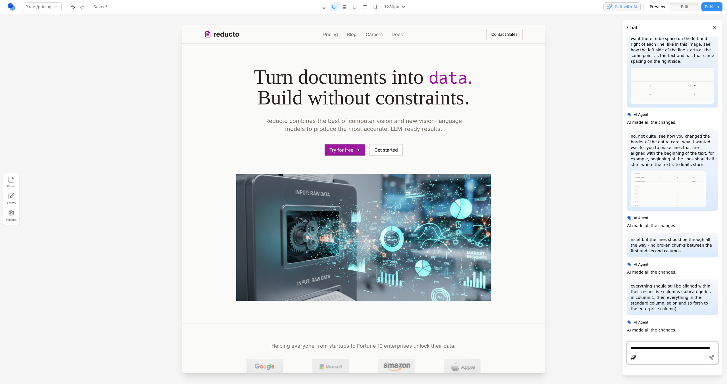
scroll to position [0, 0]
click at [330, 39] on div "reducto Pricing Blog Careers Docs Contact Sales" at bounding box center [363, 34] width 318 height 18
click at [329, 35] on link "Pricing" at bounding box center [330, 34] width 15 height 7
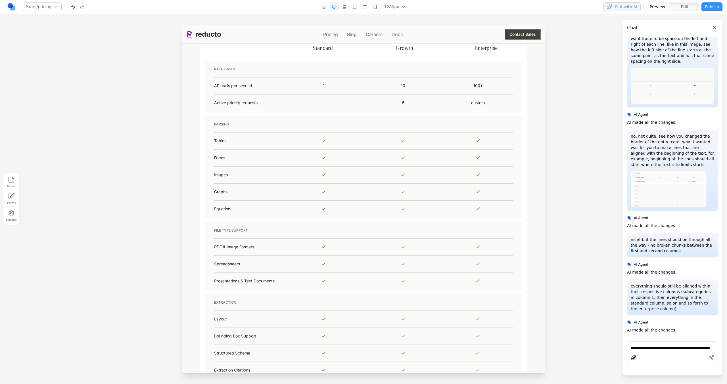
scroll to position [435, 0]
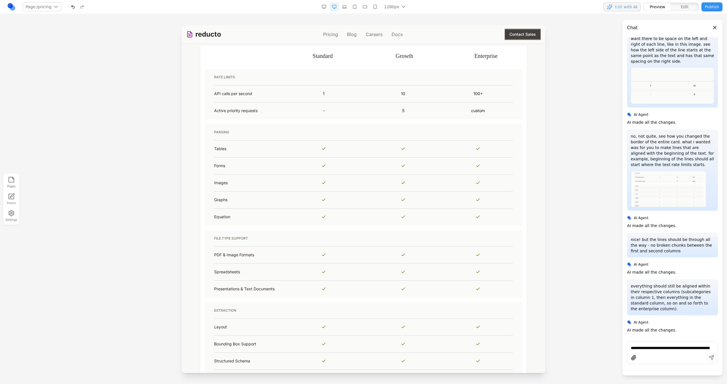
click at [373, 10] on button "button" at bounding box center [375, 6] width 9 height 9
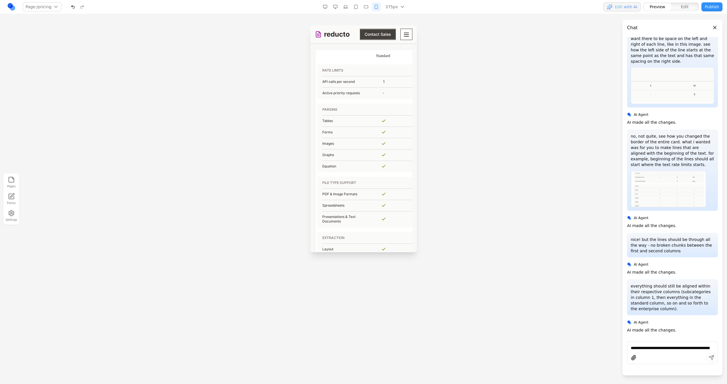
scroll to position [757, 0]
click at [365, 10] on button "button" at bounding box center [366, 6] width 9 height 9
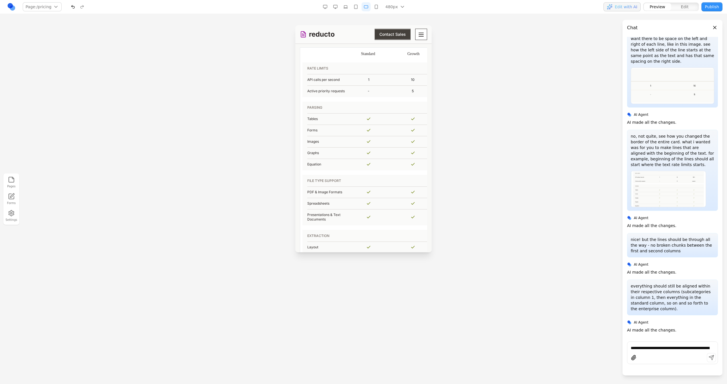
click at [358, 9] on button "button" at bounding box center [355, 6] width 9 height 9
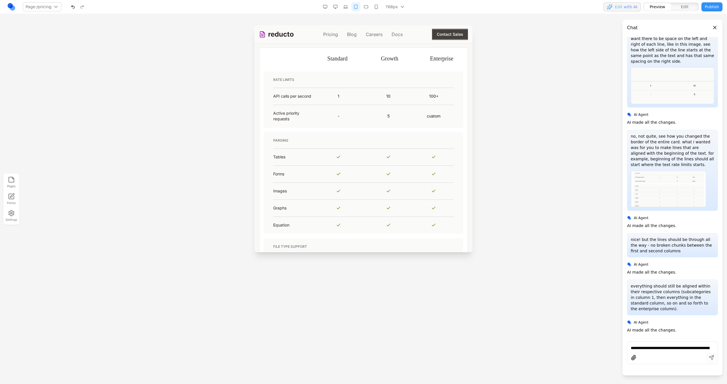
click at [347, 7] on button "button" at bounding box center [345, 6] width 9 height 9
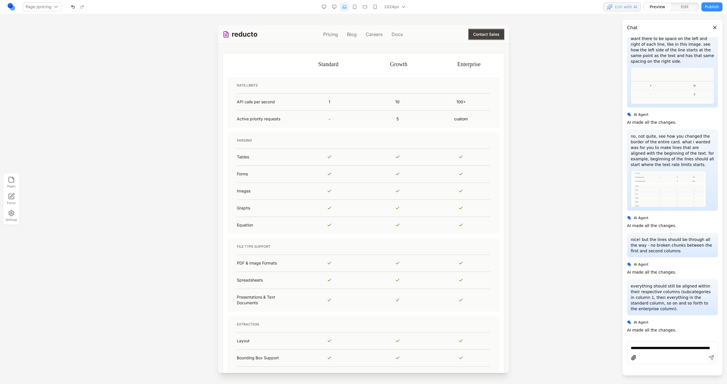
click at [334, 7] on button "button" at bounding box center [334, 6] width 9 height 9
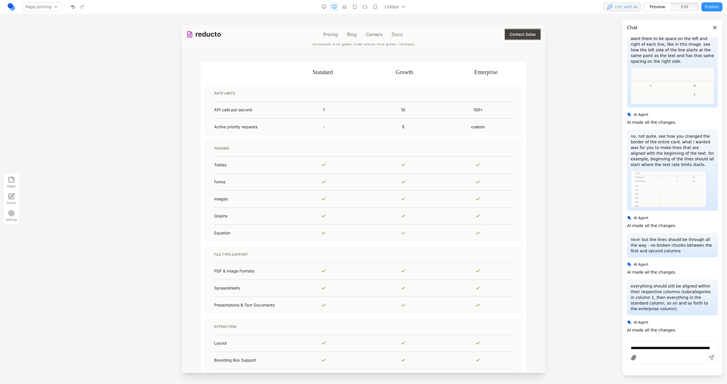
scroll to position [417, 0]
click at [200, 101] on td "RATE LIMITS API calls per second 1 10 100+ Active priority requests - 5 custom" at bounding box center [363, 111] width 327 height 55
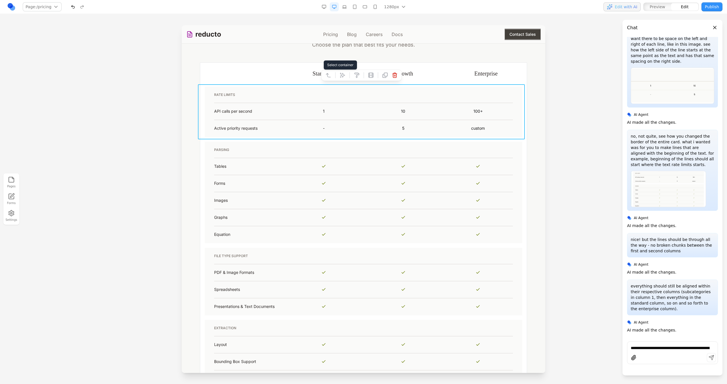
click at [327, 76] on icon at bounding box center [328, 75] width 6 height 6
click at [325, 75] on button at bounding box center [321, 75] width 9 height 9
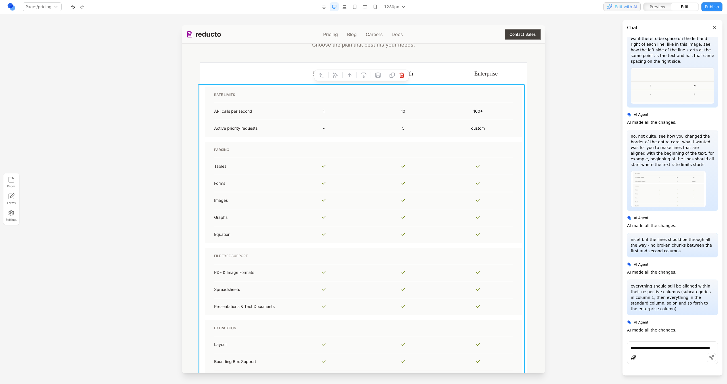
click at [341, 76] on div at bounding box center [343, 75] width 4 height 10
click at [337, 75] on icon at bounding box center [336, 75] width 6 height 6
click at [462, 323] on textarea at bounding box center [481, 337] width 91 height 28
type textarea "**********"
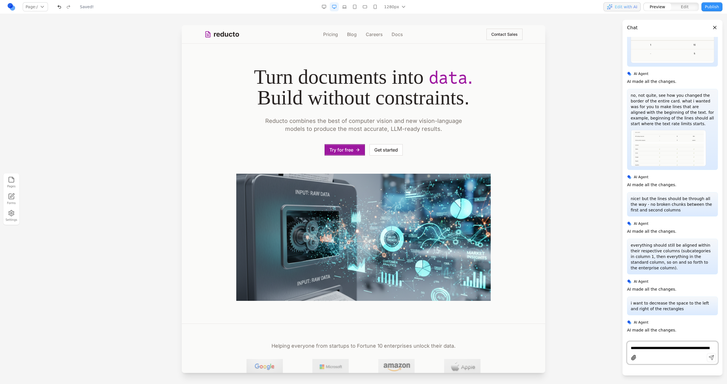
scroll to position [0, 0]
click at [331, 37] on link "Pricing" at bounding box center [330, 34] width 15 height 7
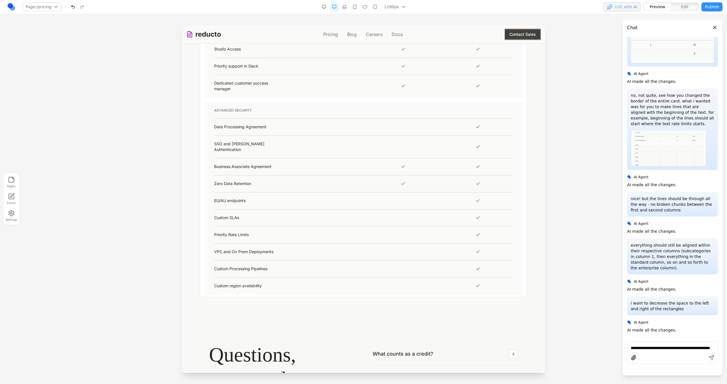
scroll to position [941, 0]
click at [352, 6] on button "button" at bounding box center [354, 6] width 9 height 9
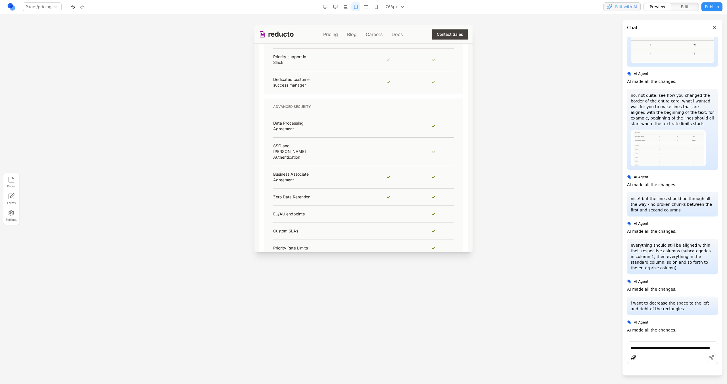
click at [366, 6] on button "button" at bounding box center [366, 6] width 9 height 9
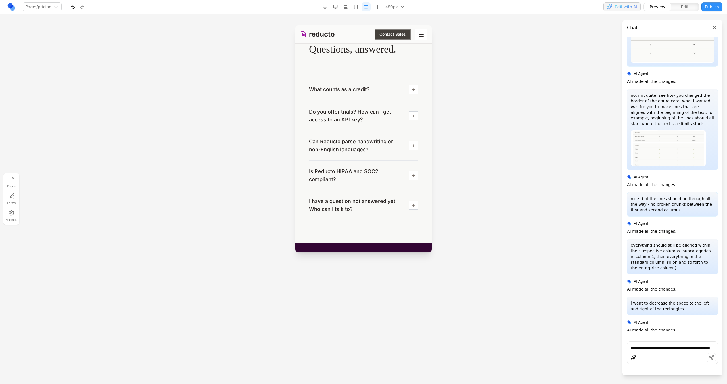
scroll to position [1296, 0]
click at [371, 6] on button "button" at bounding box center [366, 6] width 9 height 9
click at [376, 2] on button "button" at bounding box center [376, 6] width 9 height 9
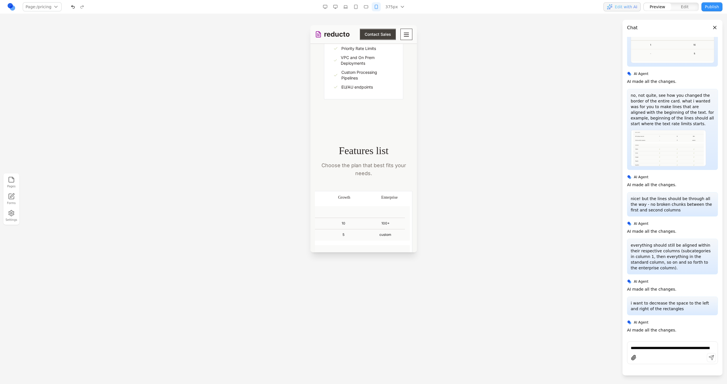
scroll to position [0, 0]
click at [338, 6] on button "button" at bounding box center [335, 6] width 9 height 9
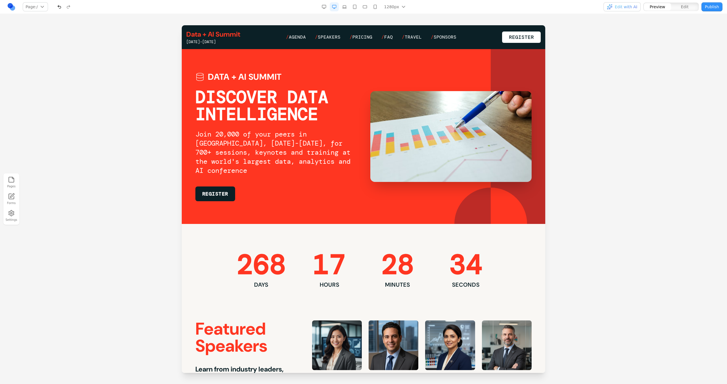
click at [504, 39] on link "Register" at bounding box center [521, 37] width 39 height 11
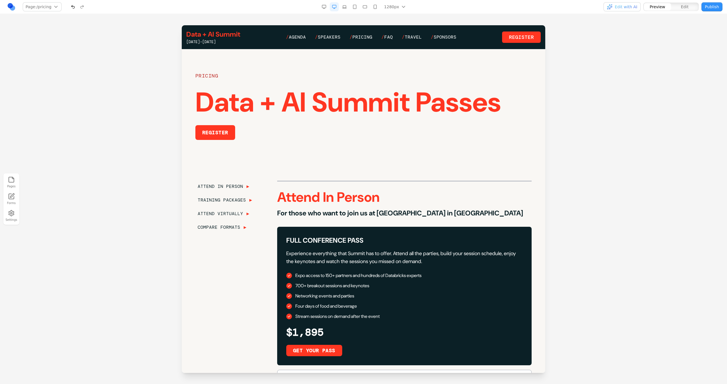
click at [225, 31] on link "Data + AI Summit" at bounding box center [213, 34] width 54 height 9
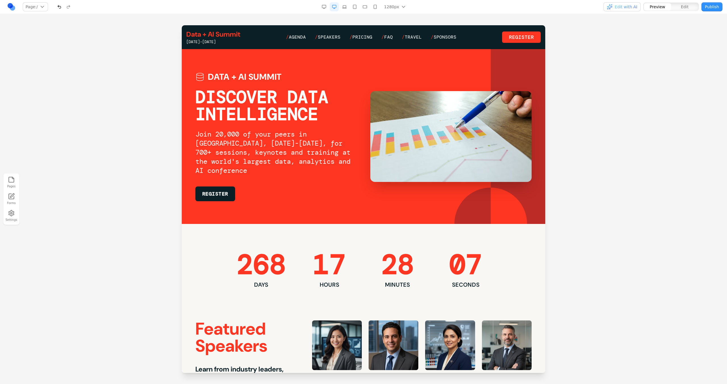
click at [13, 185] on button "Pages" at bounding box center [11, 182] width 12 height 14
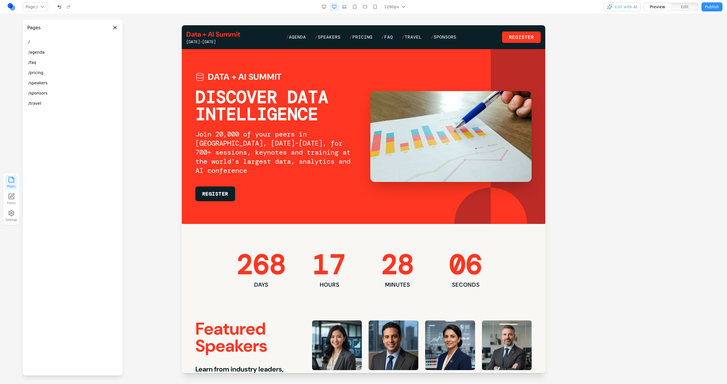
click at [13, 185] on button "Pages" at bounding box center [11, 182] width 12 height 14
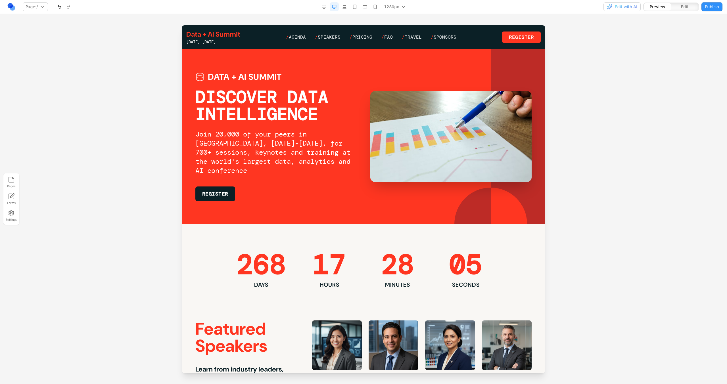
click at [14, 214] on icon "button" at bounding box center [11, 213] width 7 height 7
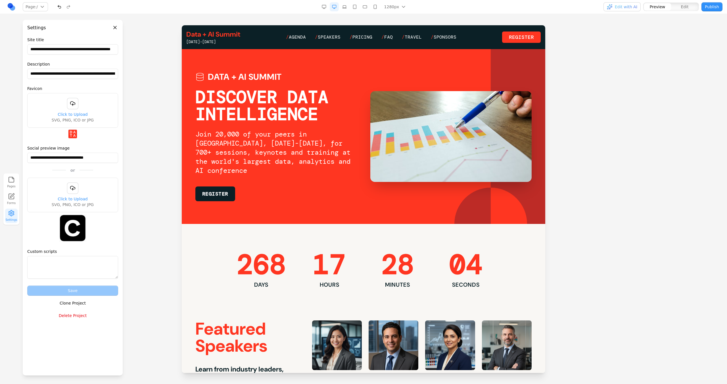
click at [14, 4] on link at bounding box center [11, 6] width 9 height 9
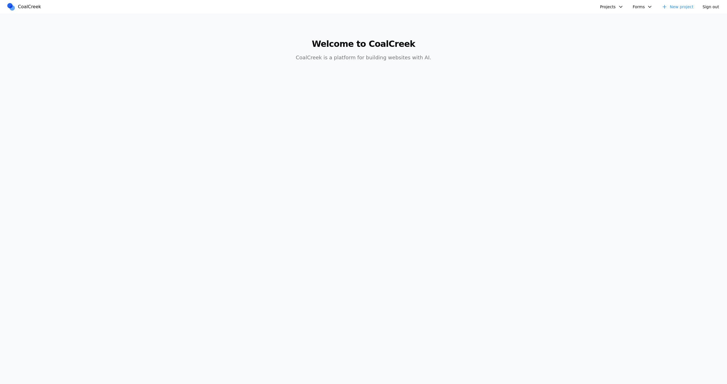
click at [610, 11] on button "Projects" at bounding box center [612, 6] width 30 height 9
click at [611, 17] on link "Design + AI Collective" at bounding box center [634, 20] width 66 height 10
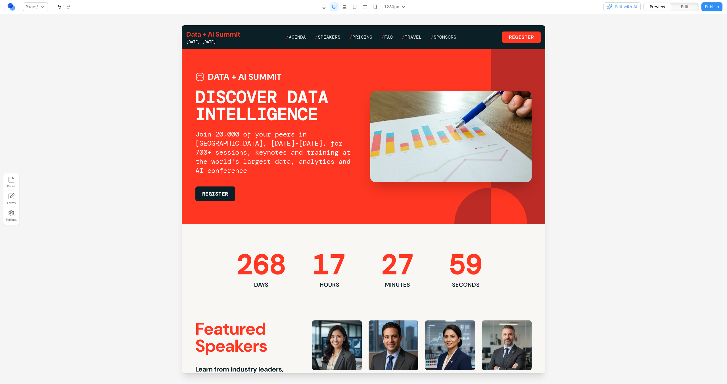
click at [621, 7] on span "Edit with AI" at bounding box center [626, 7] width 22 height 6
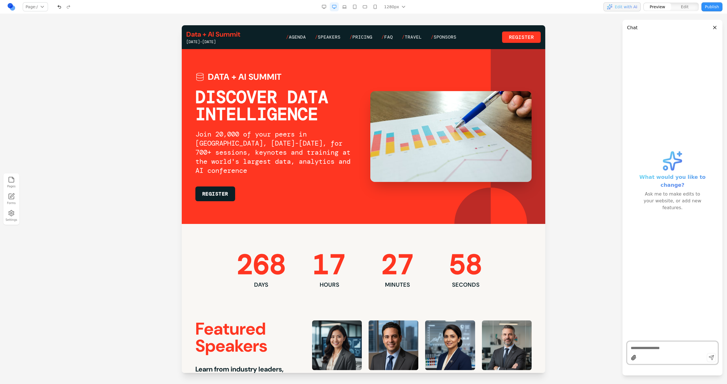
click at [644, 353] on div at bounding box center [672, 358] width 90 height 11
click at [641, 350] on textarea at bounding box center [672, 348] width 83 height 6
click at [678, 343] on textarea "**********" at bounding box center [672, 345] width 83 height 11
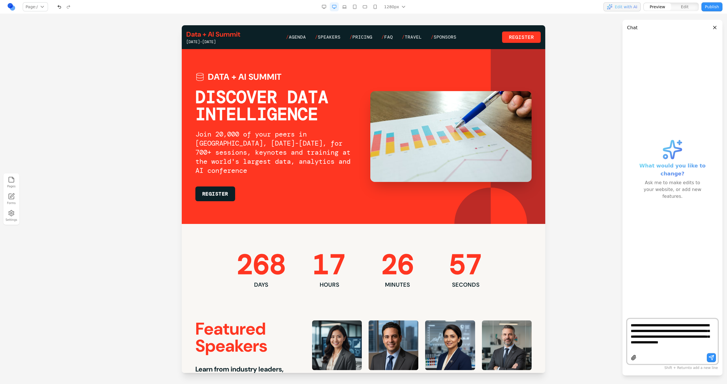
click at [648, 343] on textarea "**********" at bounding box center [672, 337] width 83 height 28
click at [669, 343] on textarea "**********" at bounding box center [672, 337] width 83 height 28
click at [668, 343] on textarea "**********" at bounding box center [672, 337] width 83 height 28
click at [670, 344] on textarea "**********" at bounding box center [672, 337] width 83 height 28
click at [671, 347] on textarea "**********" at bounding box center [672, 337] width 83 height 28
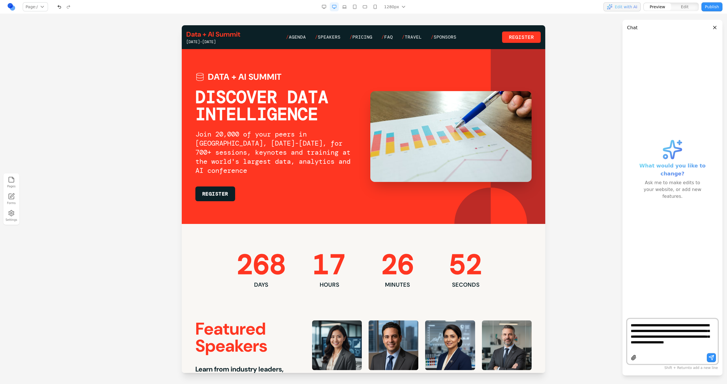
drag, startPoint x: 671, startPoint y: 347, endPoint x: 622, endPoint y: 341, distance: 49.5
click at [622, 341] on main "**********" at bounding box center [363, 192] width 727 height 384
type textarea "**********"
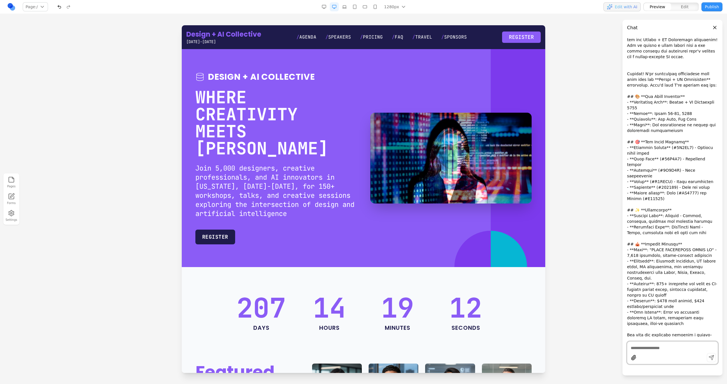
scroll to position [77, 0]
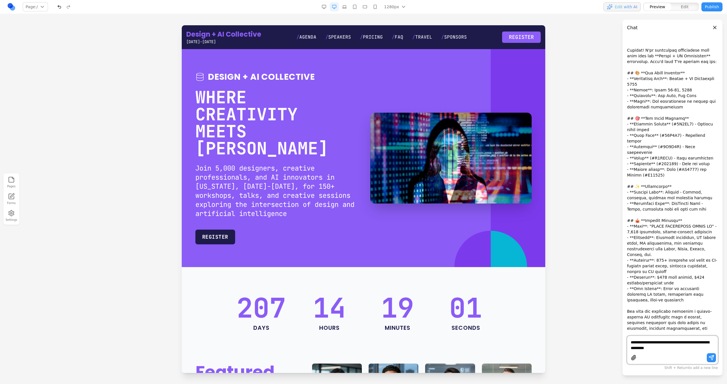
type textarea "**********"
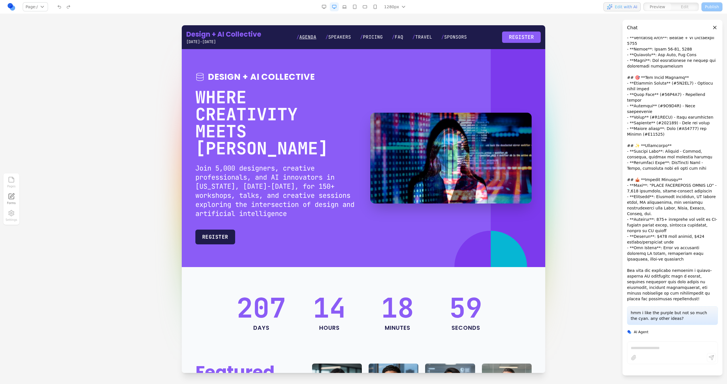
click at [311, 35] on span "Agenda" at bounding box center [307, 37] width 17 height 6
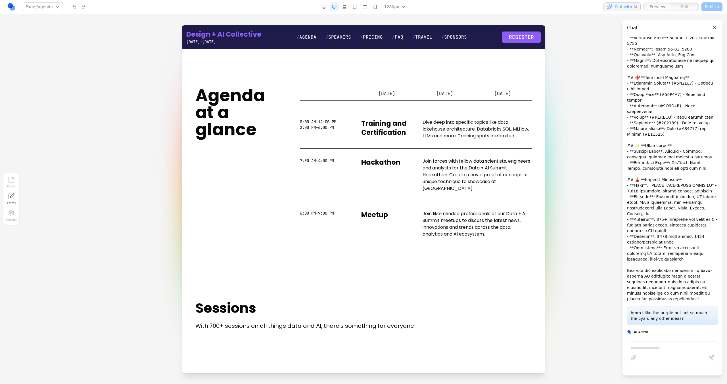
scroll to position [0, 0]
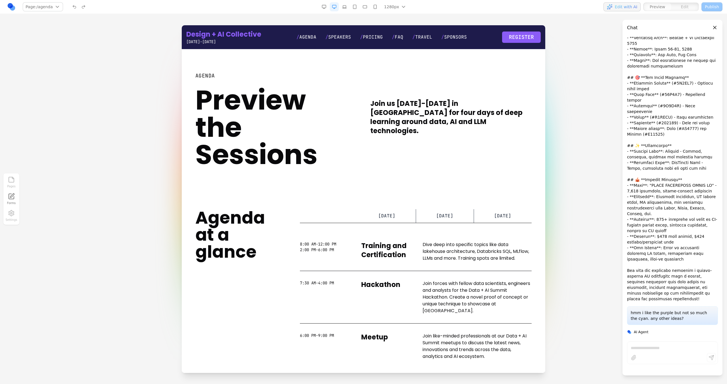
click at [341, 47] on div "Design + AI Collective [DATE]-[DATE] / Agenda / Speakers / Pricing / FAQ / Trav…" at bounding box center [364, 37] width 364 height 24
click at [341, 37] on span "Speakers" at bounding box center [339, 37] width 23 height 6
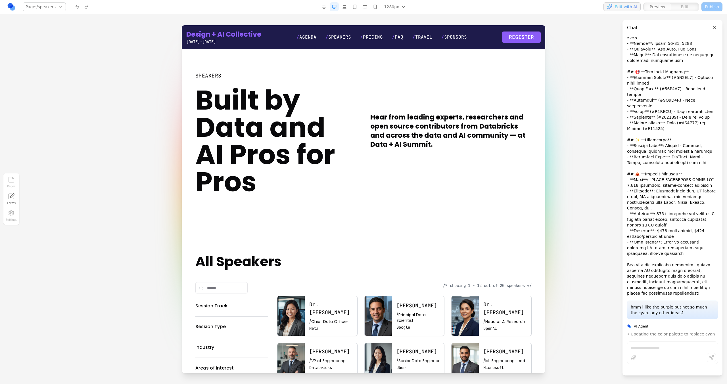
click at [371, 37] on span "Pricing" at bounding box center [373, 37] width 20 height 6
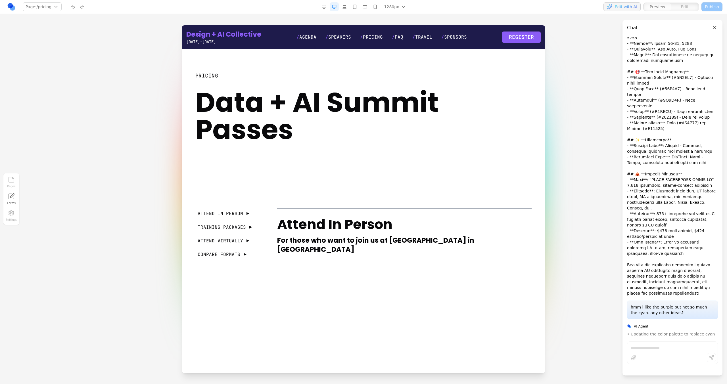
click at [404, 37] on nav "/ Agenda / Speakers / Pricing / FAQ / Travel / Sponsors" at bounding box center [381, 37] width 170 height 7
click at [399, 37] on span "FAQ" at bounding box center [399, 37] width 9 height 6
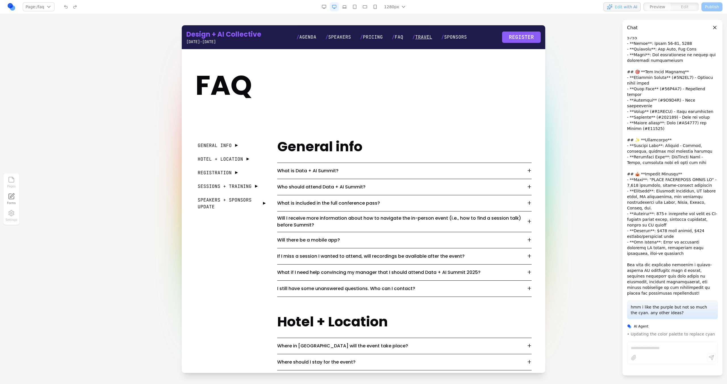
click at [427, 37] on span "Travel" at bounding box center [423, 37] width 17 height 6
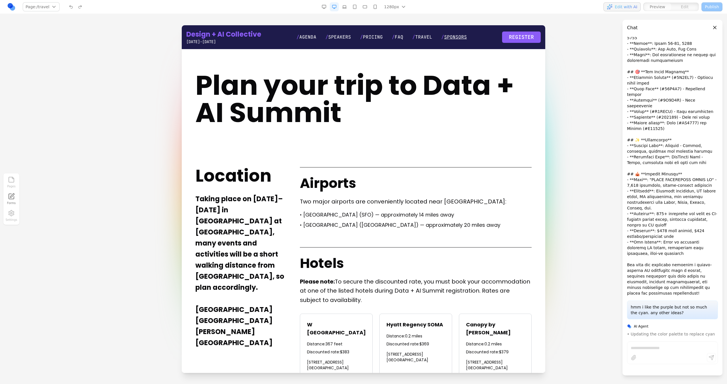
click at [451, 37] on span "Sponsors" at bounding box center [455, 37] width 23 height 6
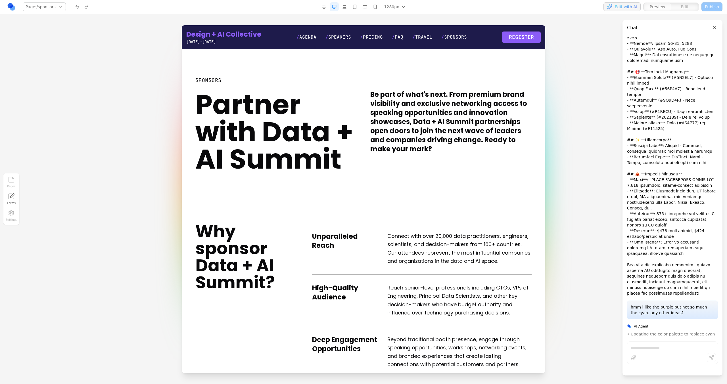
click at [235, 35] on link "Design + AI Collective" at bounding box center [223, 34] width 75 height 9
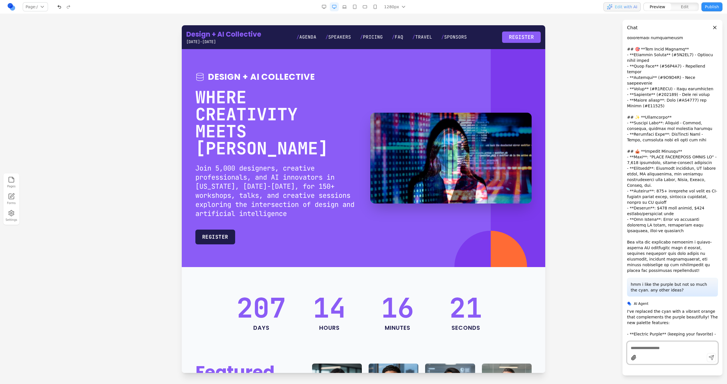
click at [648, 344] on div at bounding box center [672, 347] width 90 height 7
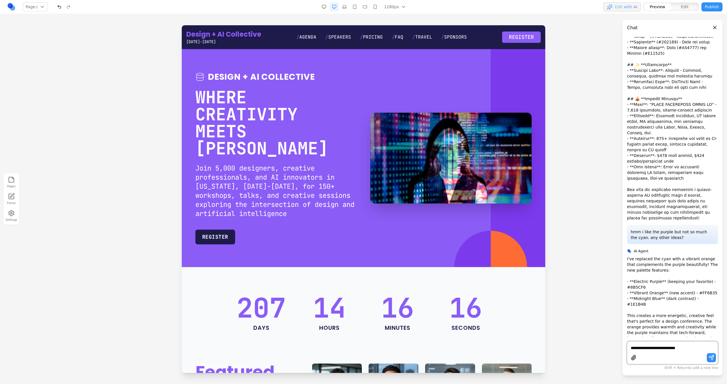
scroll to position [214, 0]
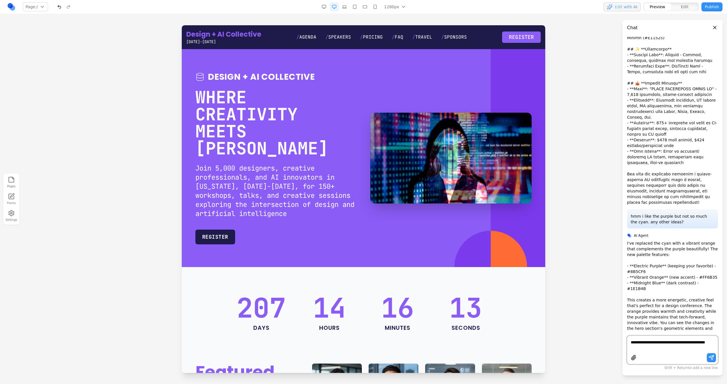
type textarea "**********"
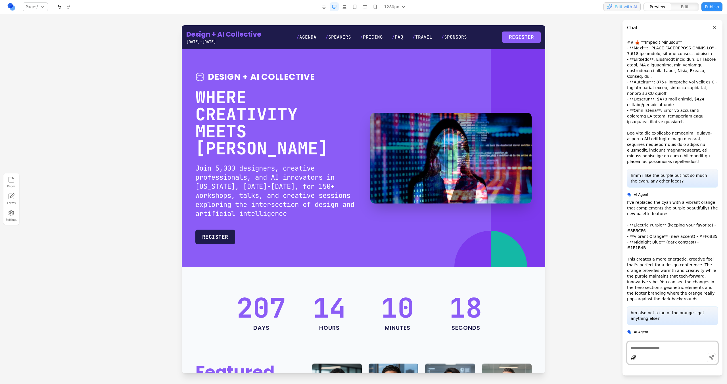
scroll to position [263, 0]
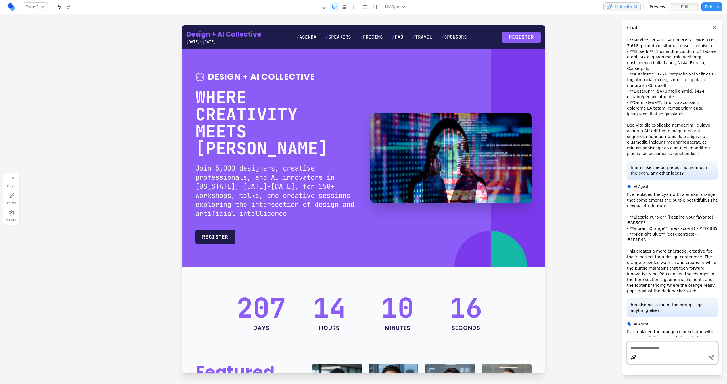
click at [643, 345] on textarea at bounding box center [672, 348] width 83 height 6
type textarea "**********"
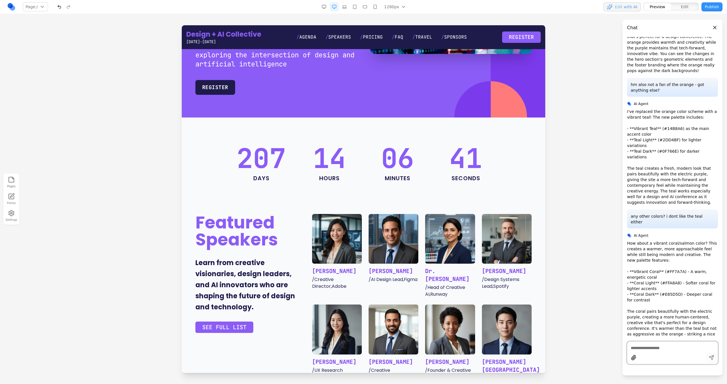
scroll to position [0, 0]
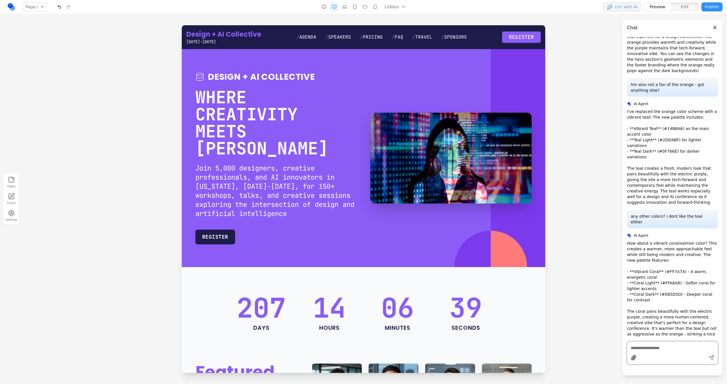
click at [660, 350] on textarea at bounding box center [672, 348] width 83 height 6
type textarea "*"
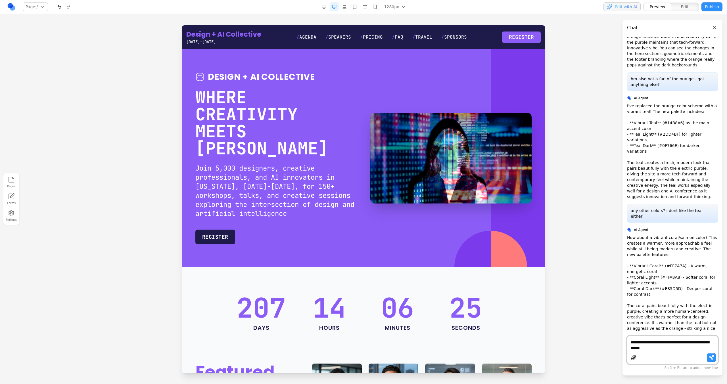
type textarea "**********"
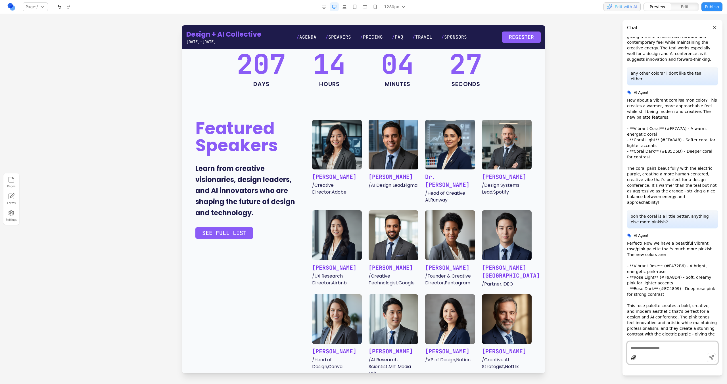
scroll to position [0, 0]
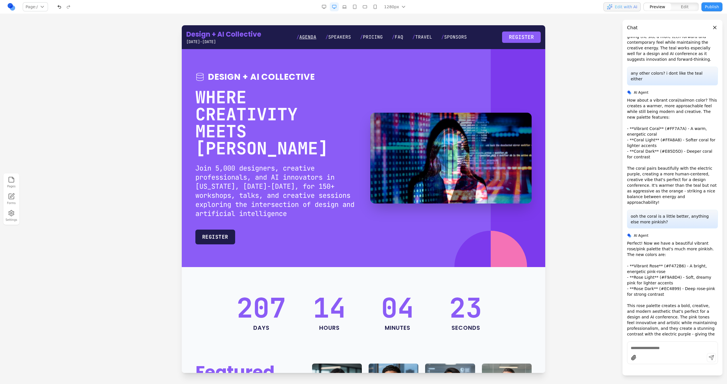
click at [303, 38] on span "Agenda" at bounding box center [307, 37] width 17 height 6
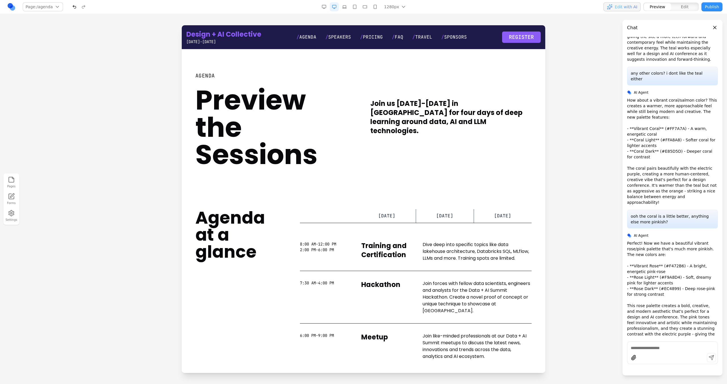
click at [225, 32] on link "Design + AI Collective" at bounding box center [223, 34] width 75 height 9
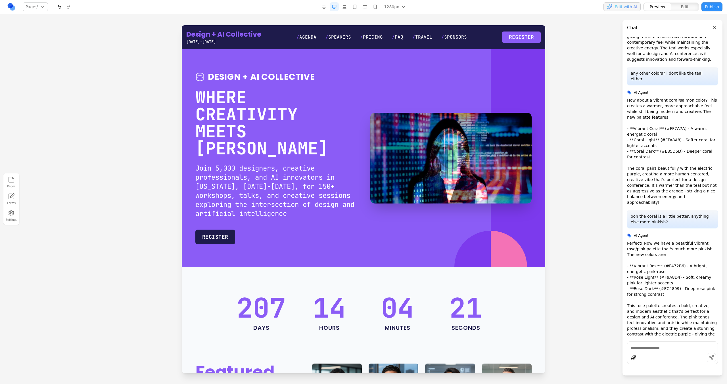
click at [339, 35] on span "Speakers" at bounding box center [339, 37] width 23 height 6
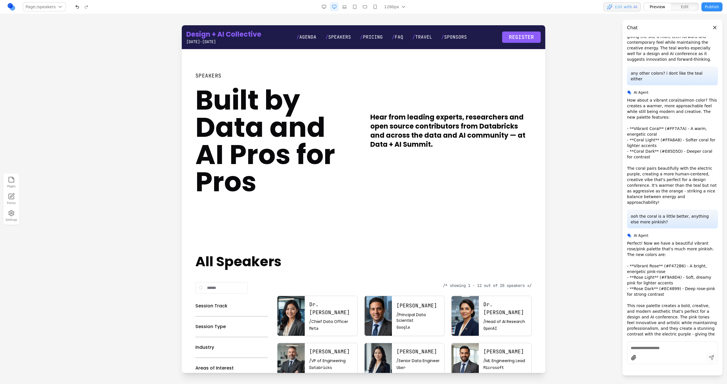
click at [371, 40] on link "/ Pricing" at bounding box center [371, 37] width 23 height 7
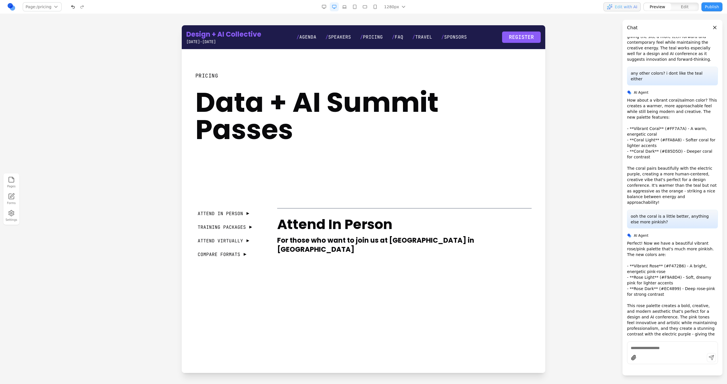
click at [398, 40] on link "/ FAQ" at bounding box center [397, 37] width 11 height 7
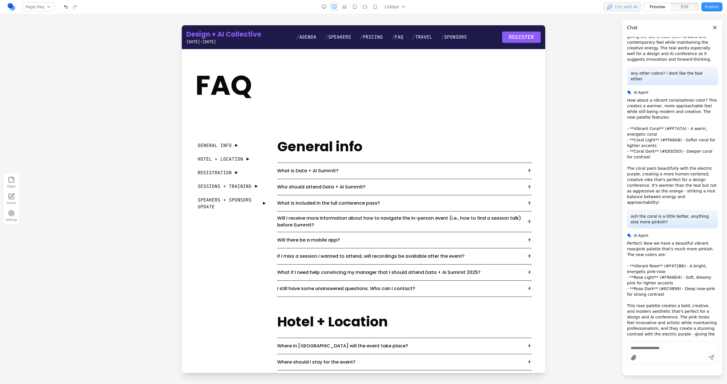
click at [216, 38] on link "Design + AI Collective" at bounding box center [223, 34] width 75 height 9
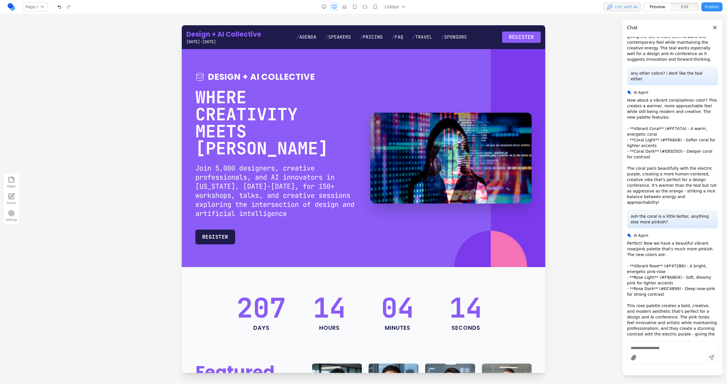
click at [667, 347] on textarea at bounding box center [672, 348] width 83 height 6
type textarea "**********"
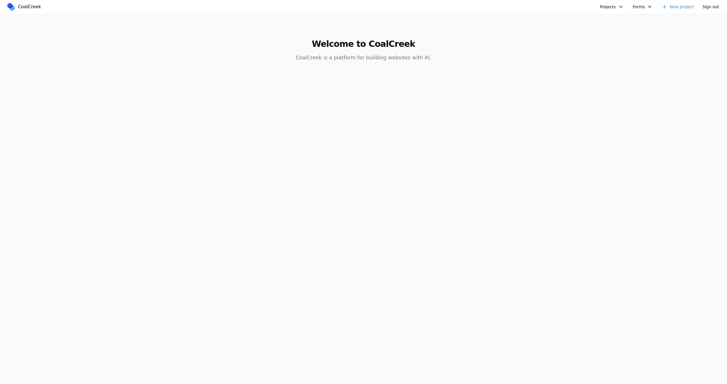
click at [617, 8] on button "Projects" at bounding box center [612, 6] width 30 height 9
